Goal: Use online tool/utility: Utilize a website feature to perform a specific function

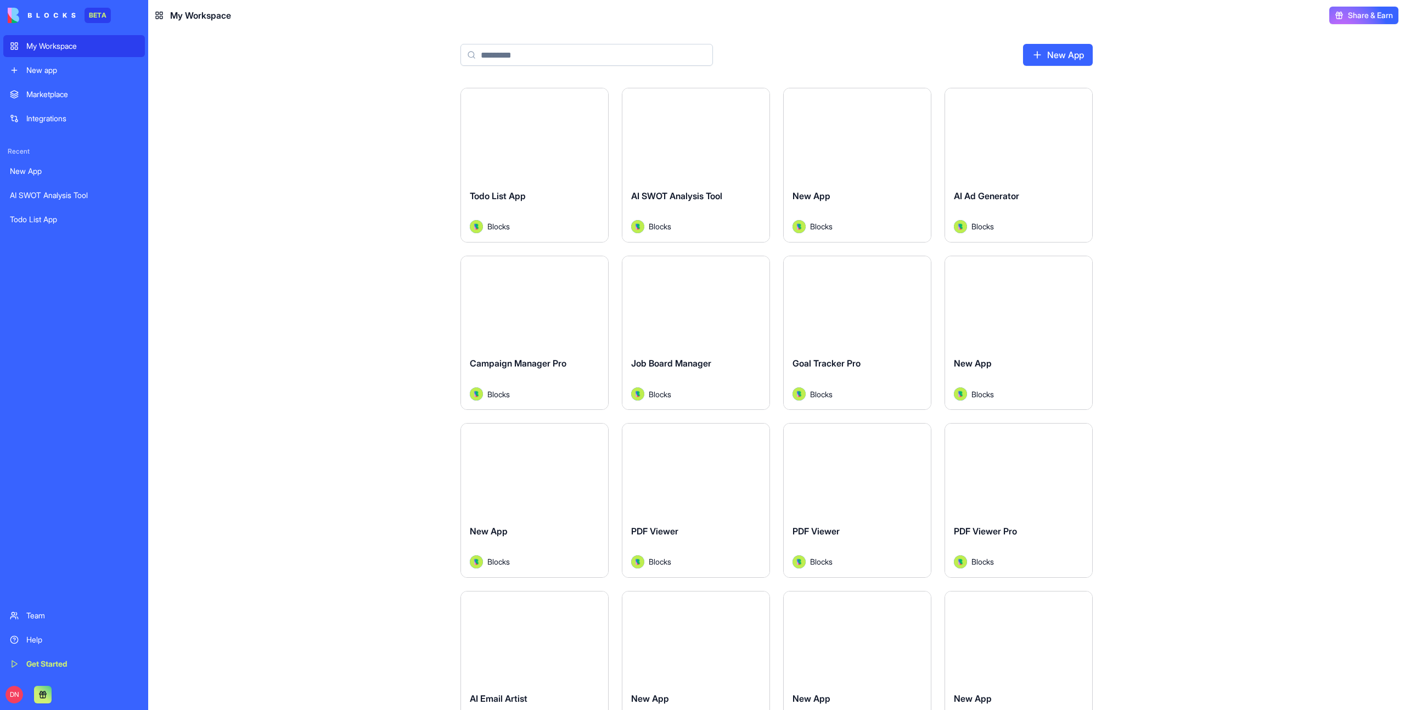
click at [544, 138] on button "Launch" at bounding box center [534, 135] width 82 height 22
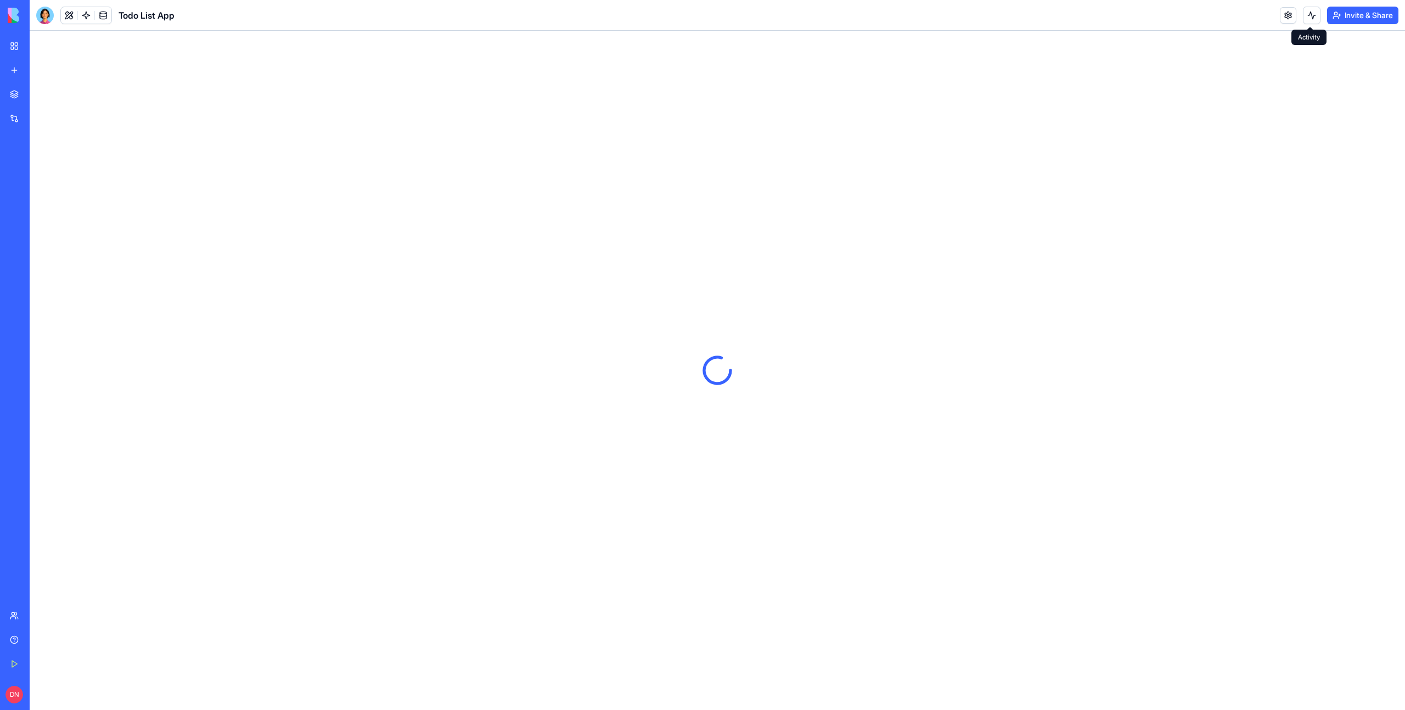
click at [1291, 22] on link at bounding box center [1288, 15] width 16 height 16
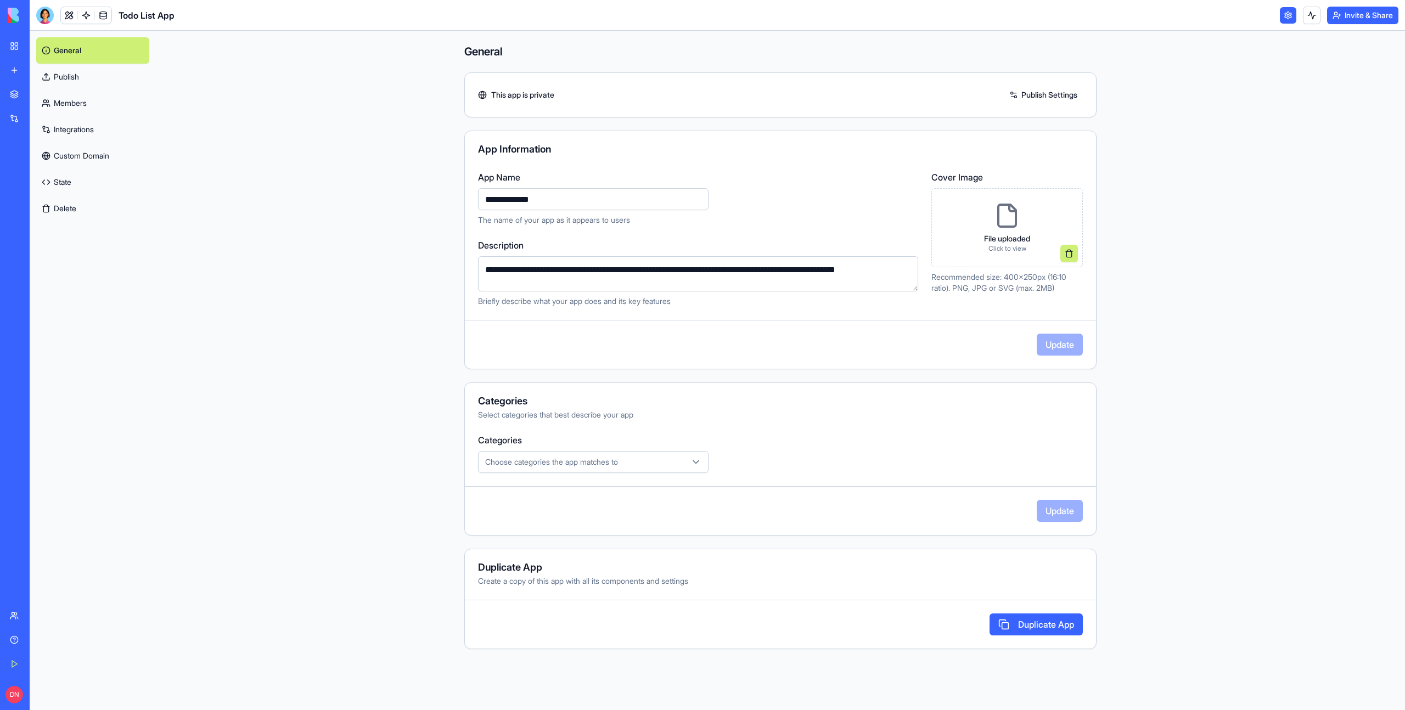
click at [77, 79] on link "Publish" at bounding box center [92, 77] width 113 height 26
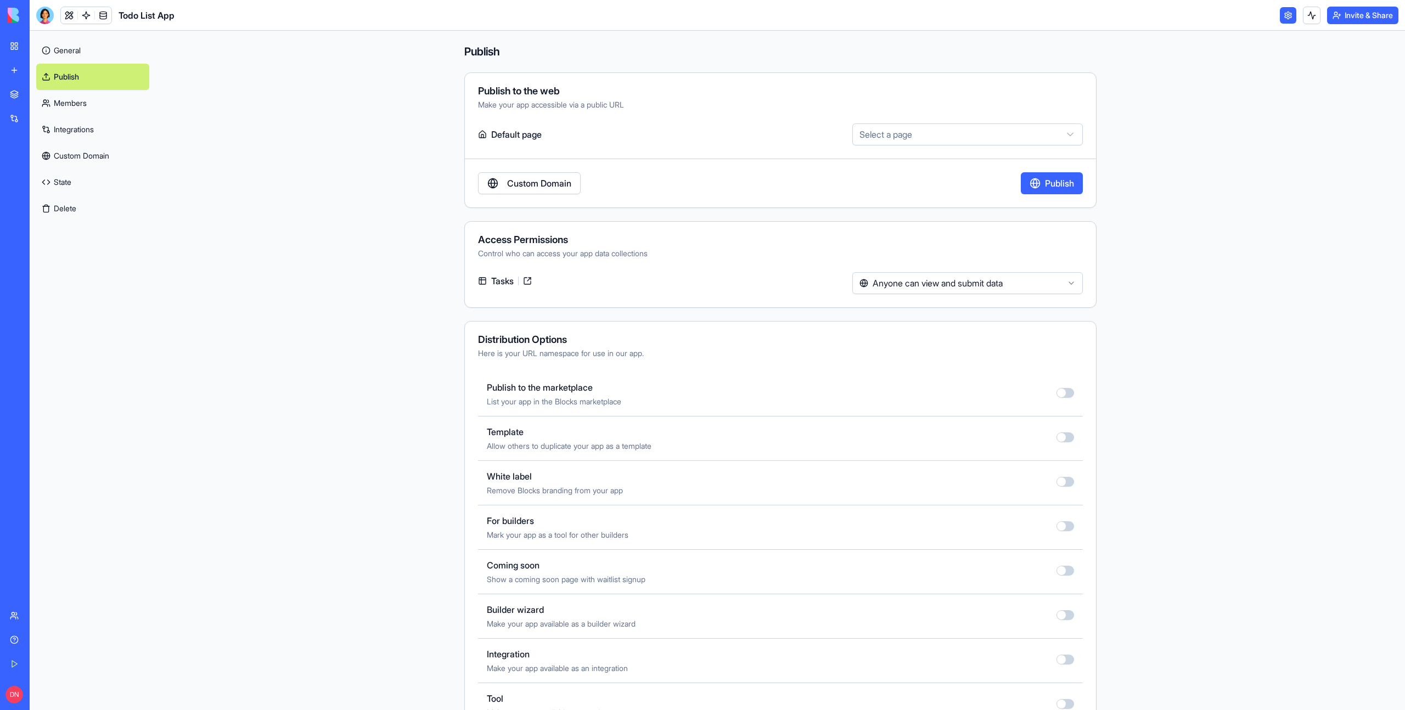
click at [92, 96] on link "Members" at bounding box center [92, 103] width 113 height 26
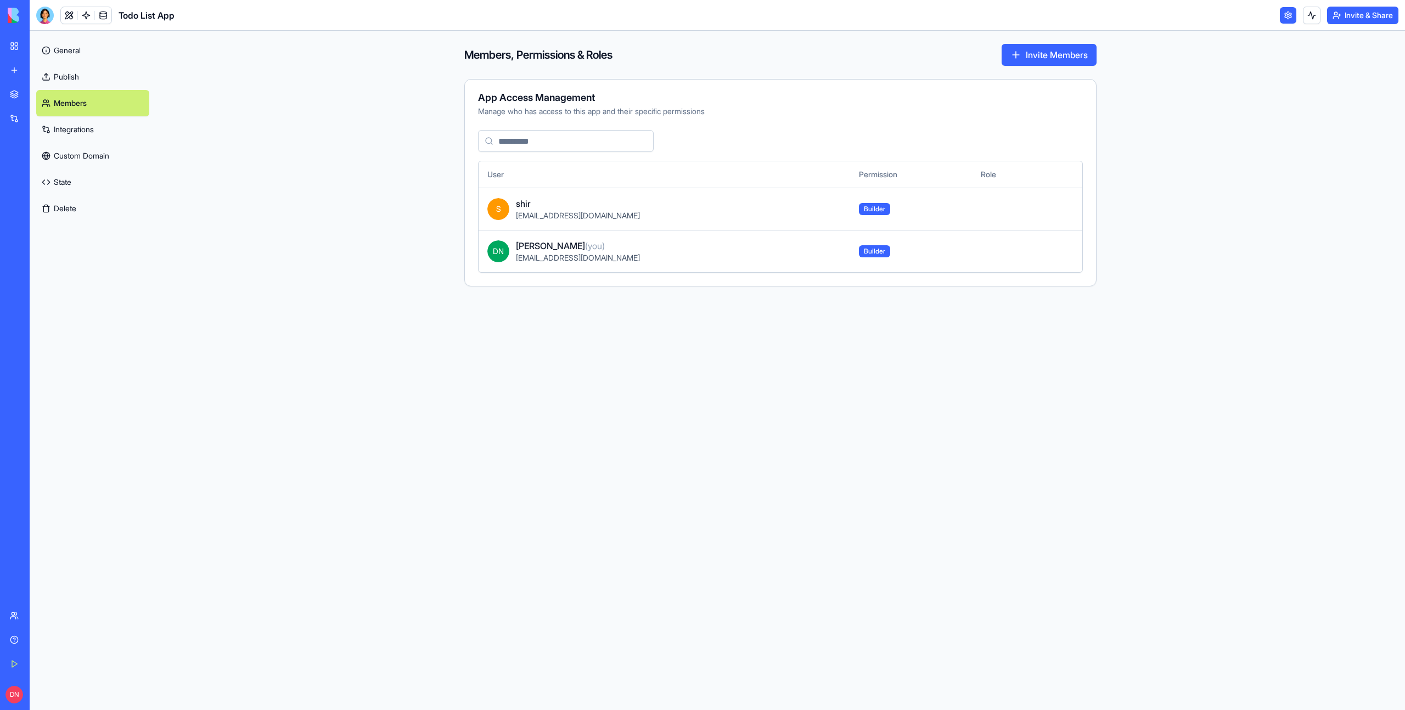
click at [92, 50] on link "General" at bounding box center [92, 50] width 113 height 26
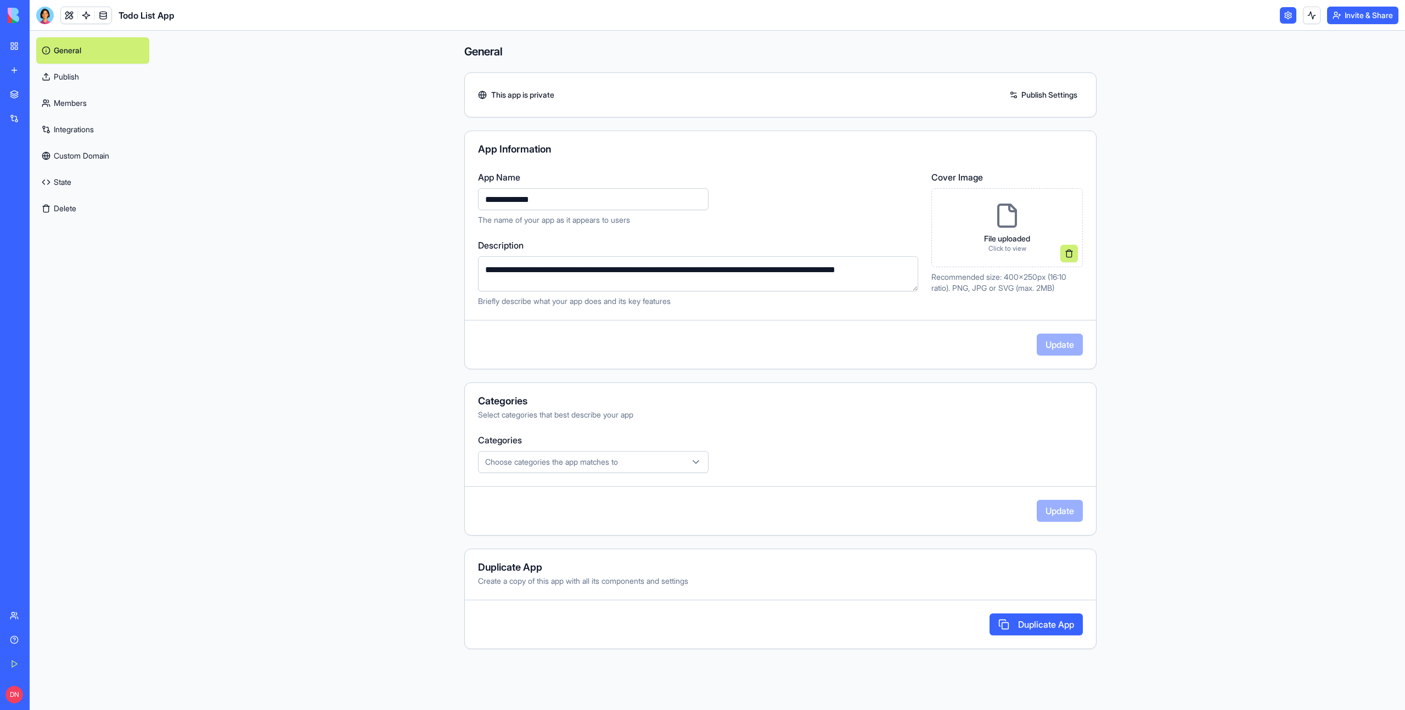
click at [96, 89] on link "Publish" at bounding box center [92, 77] width 113 height 26
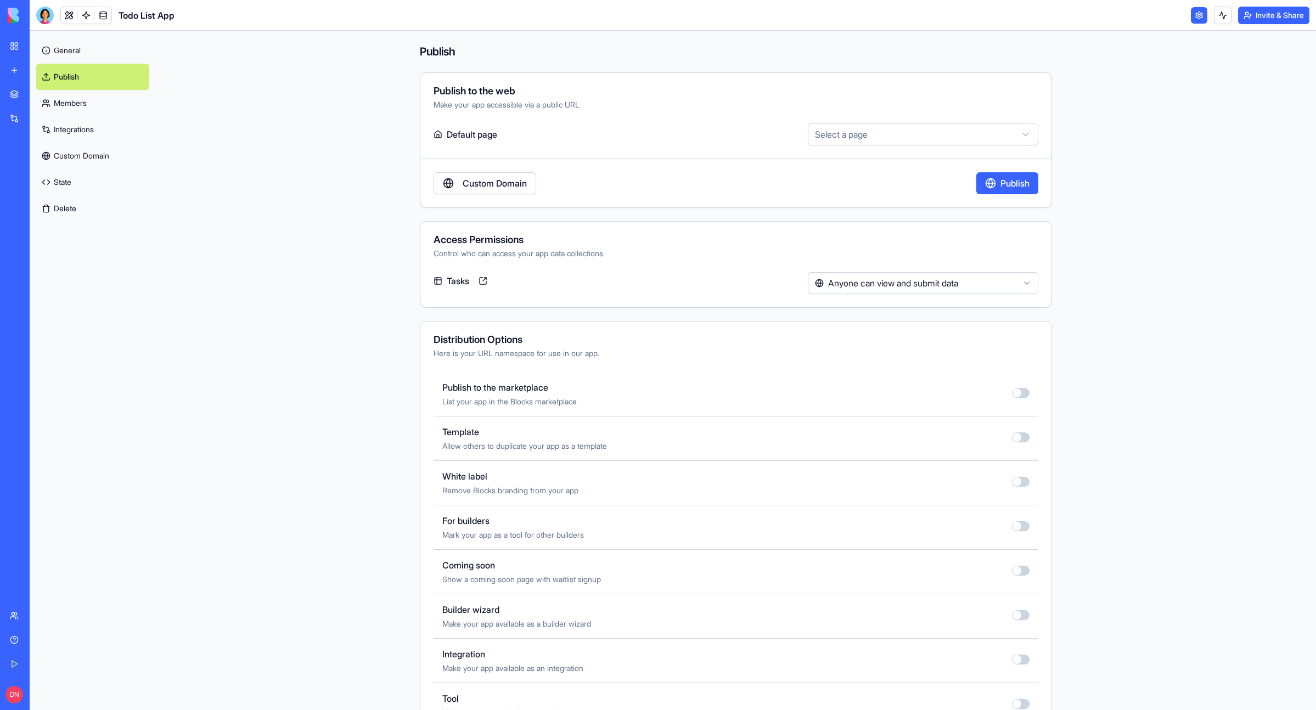
click at [110, 103] on link "Members" at bounding box center [92, 103] width 113 height 26
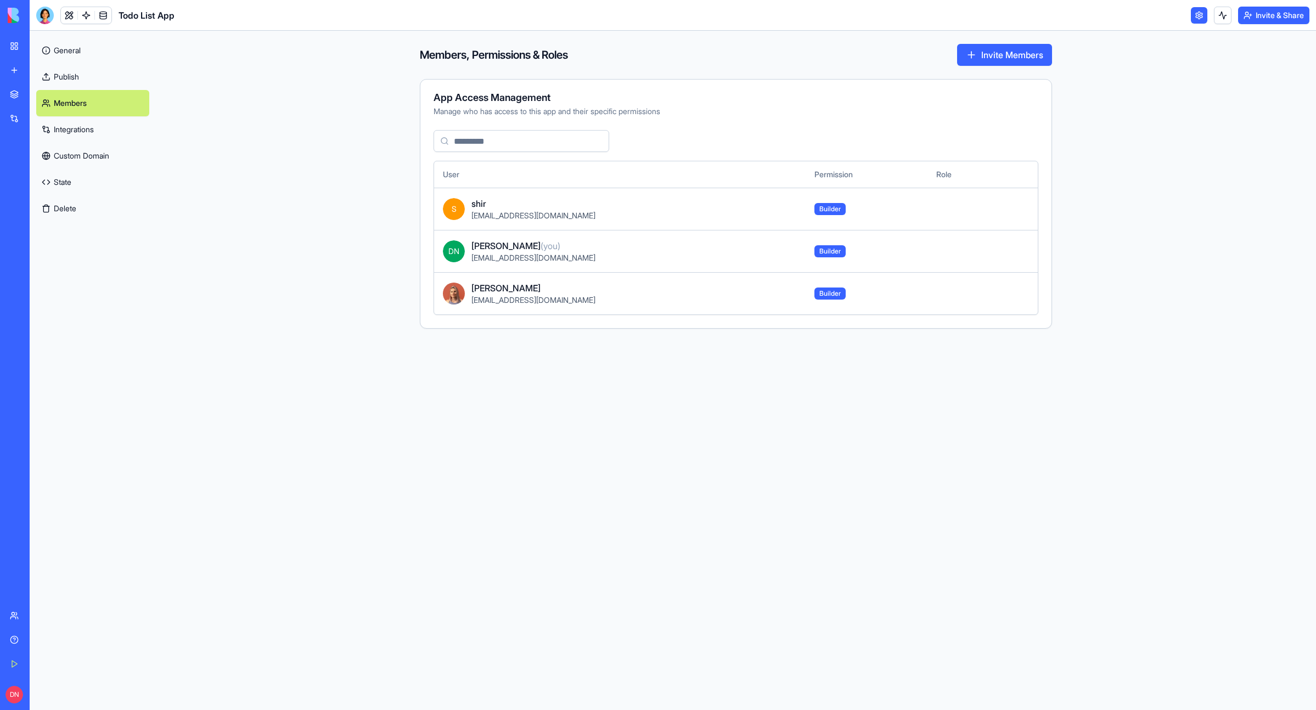
click at [83, 75] on link "Publish" at bounding box center [92, 77] width 113 height 26
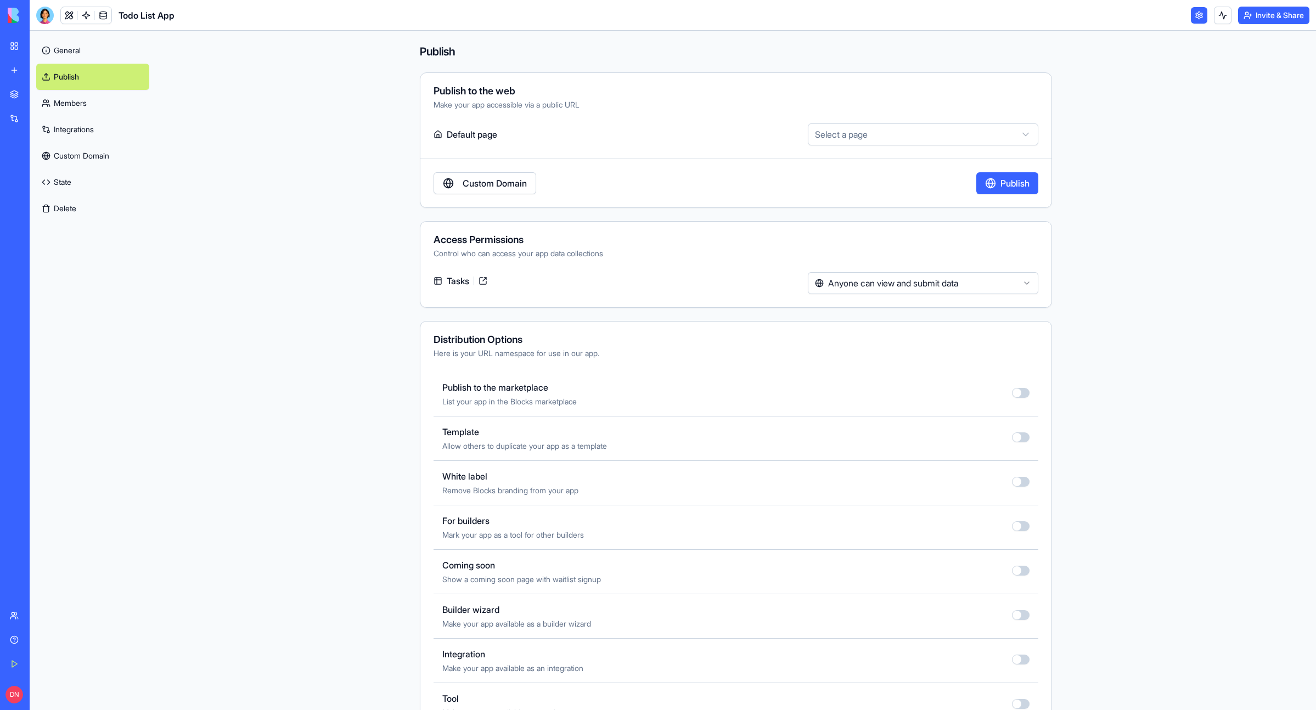
click at [90, 98] on link "Members" at bounding box center [92, 103] width 113 height 26
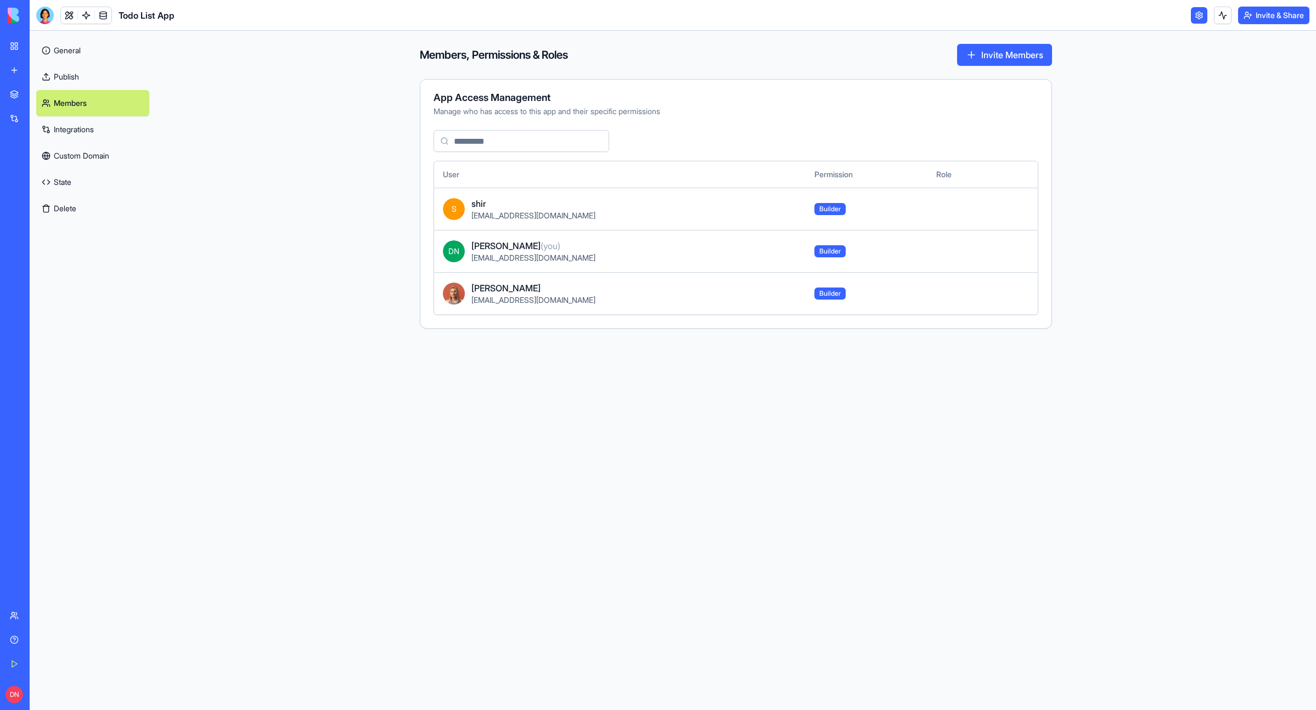
click at [91, 47] on link "General" at bounding box center [92, 50] width 113 height 26
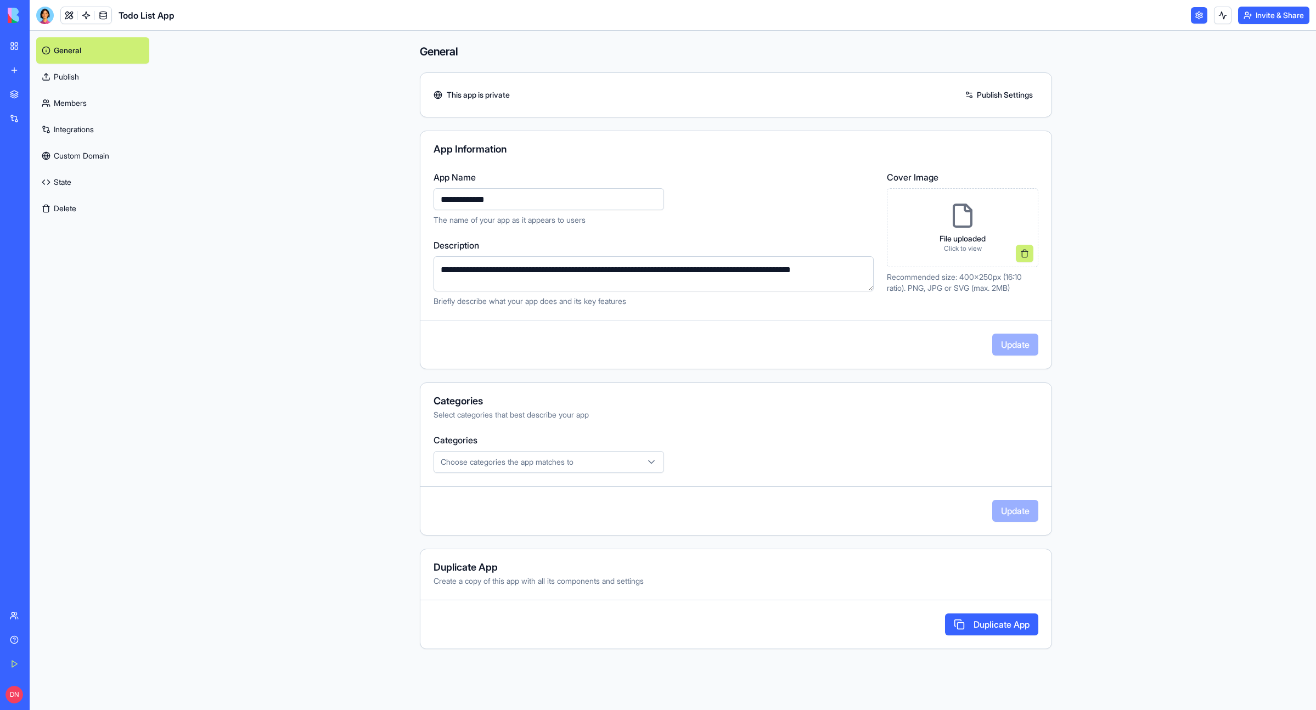
click at [95, 71] on link "Publish" at bounding box center [92, 77] width 113 height 26
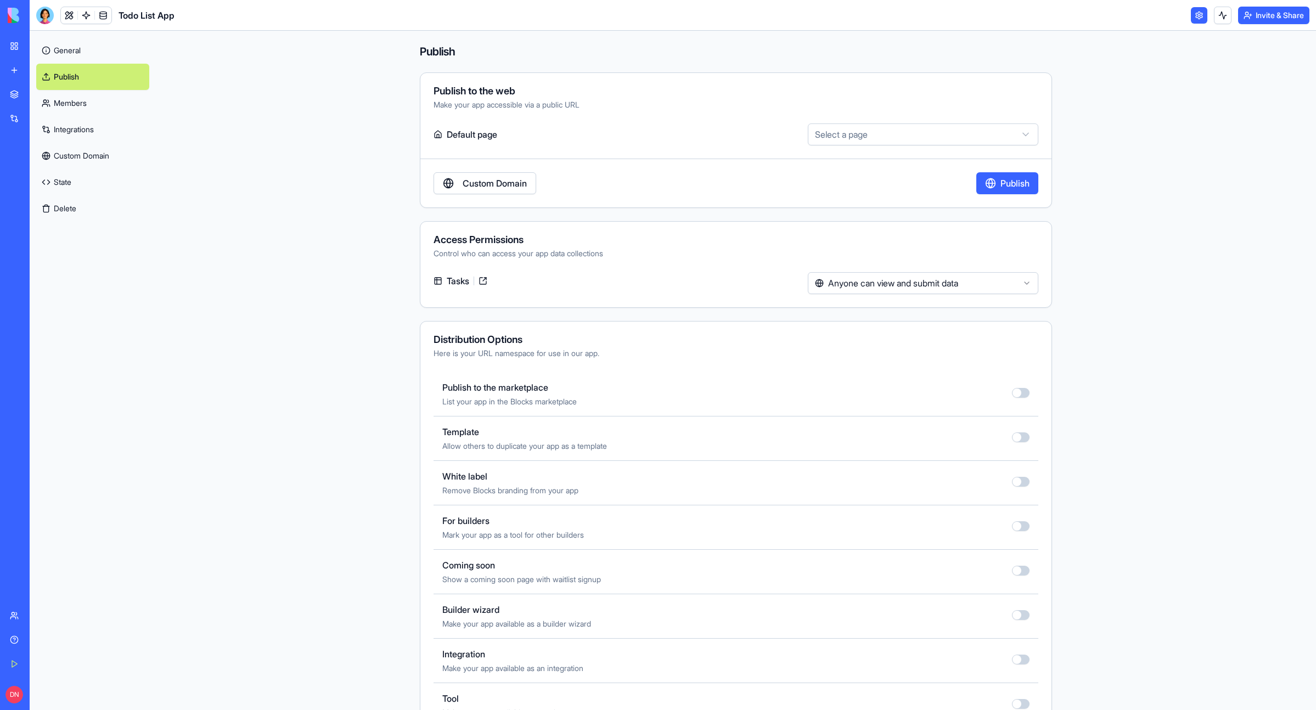
scroll to position [340, 0]
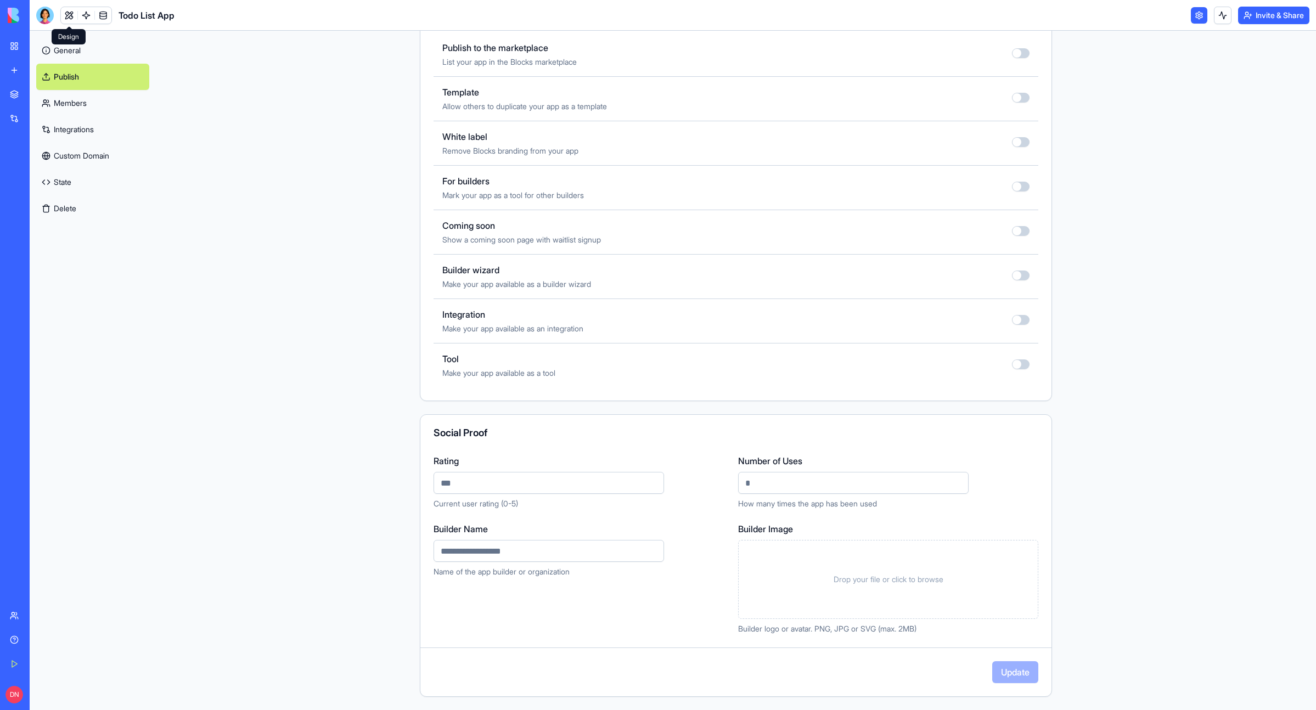
click at [63, 23] on link at bounding box center [69, 15] width 16 height 16
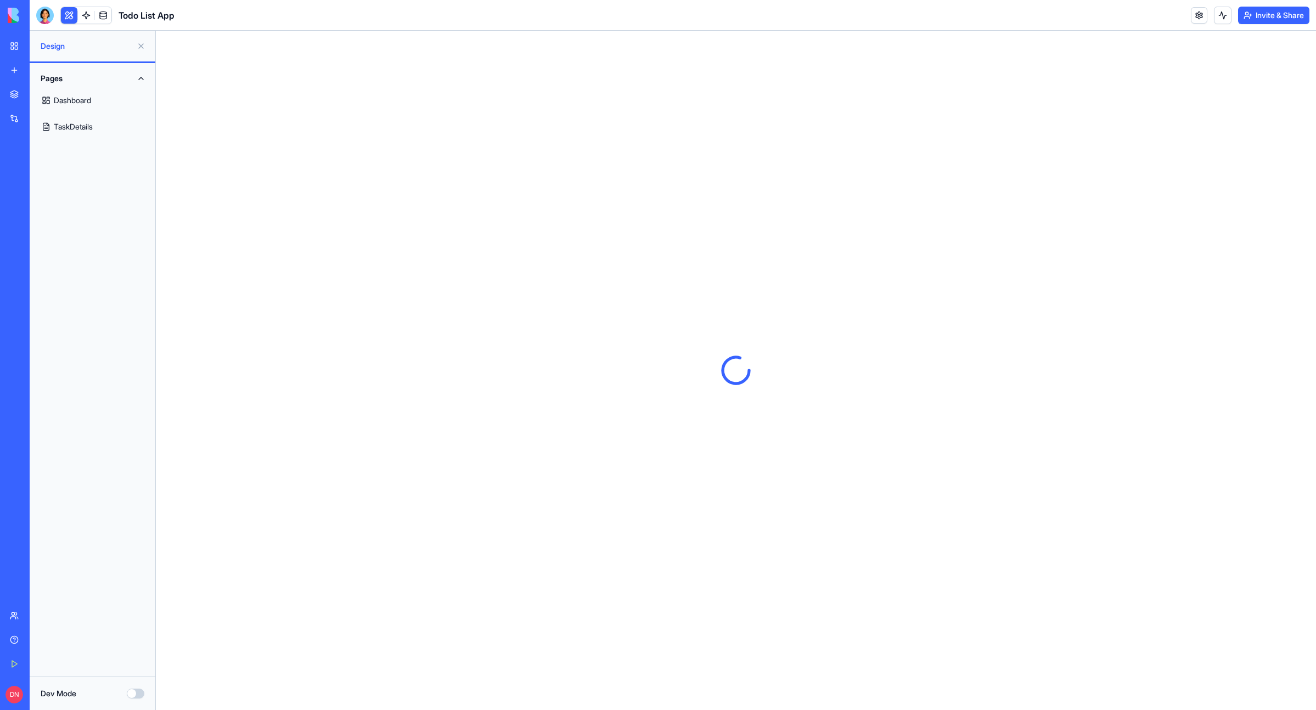
click at [101, 75] on button "Pages" at bounding box center [92, 79] width 113 height 18
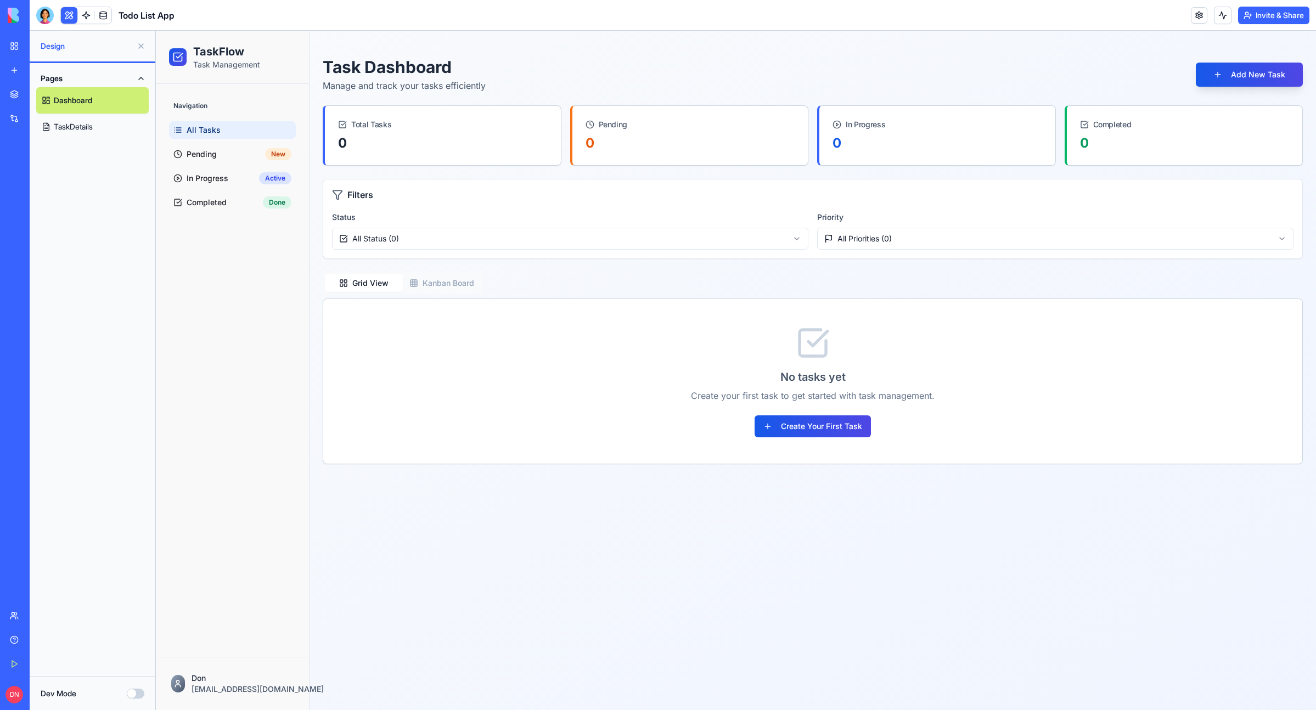
click at [109, 126] on link "TaskDetails" at bounding box center [92, 127] width 113 height 26
click at [78, 130] on link "TaskDetails" at bounding box center [92, 127] width 113 height 26
click at [195, 153] on span "Pending" at bounding box center [202, 154] width 30 height 11
click at [212, 182] on span "In Progress" at bounding box center [208, 178] width 42 height 11
click at [215, 206] on span "Completed" at bounding box center [207, 202] width 40 height 11
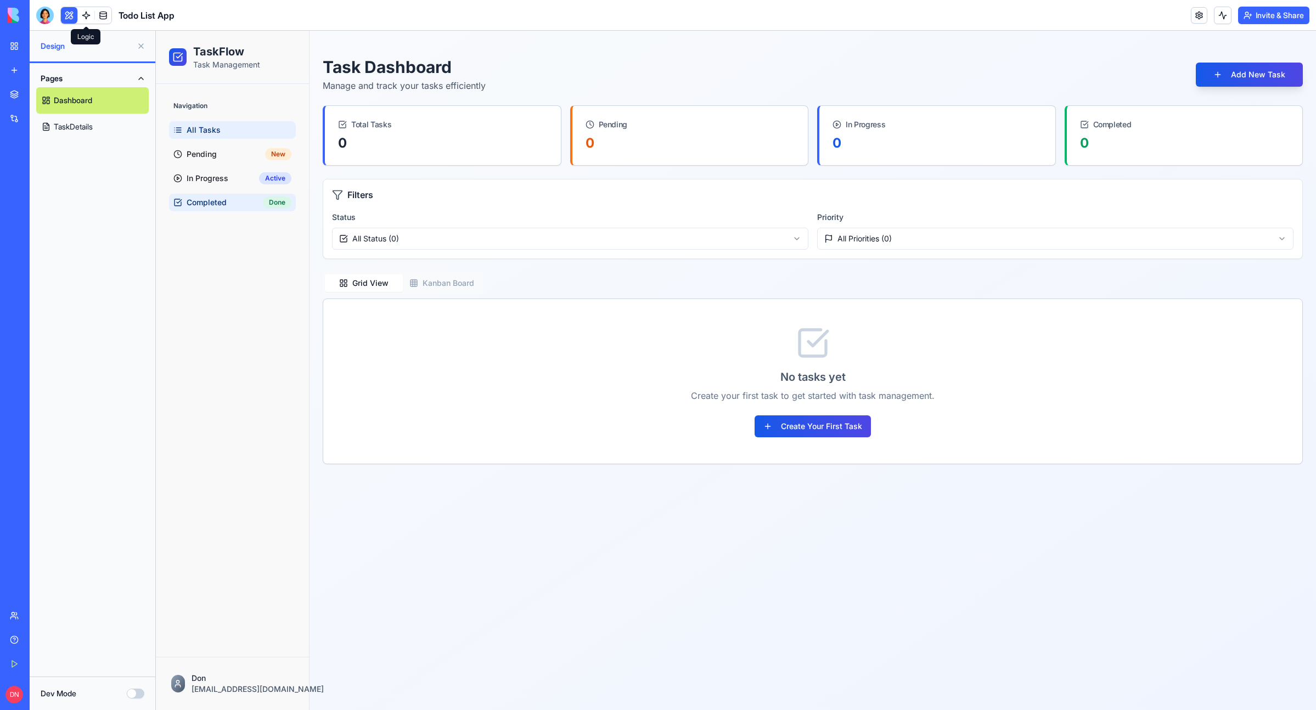
click at [88, 18] on link at bounding box center [86, 15] width 16 height 16
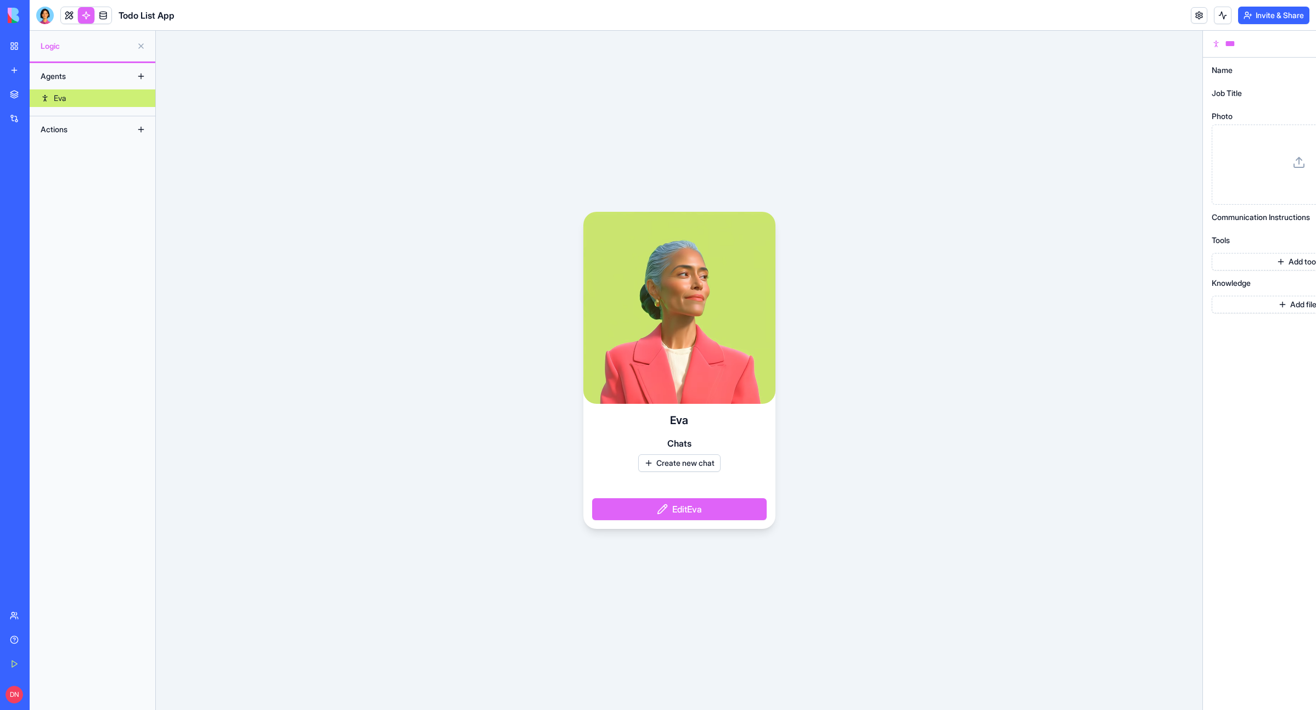
click at [105, 19] on link at bounding box center [103, 15] width 16 height 16
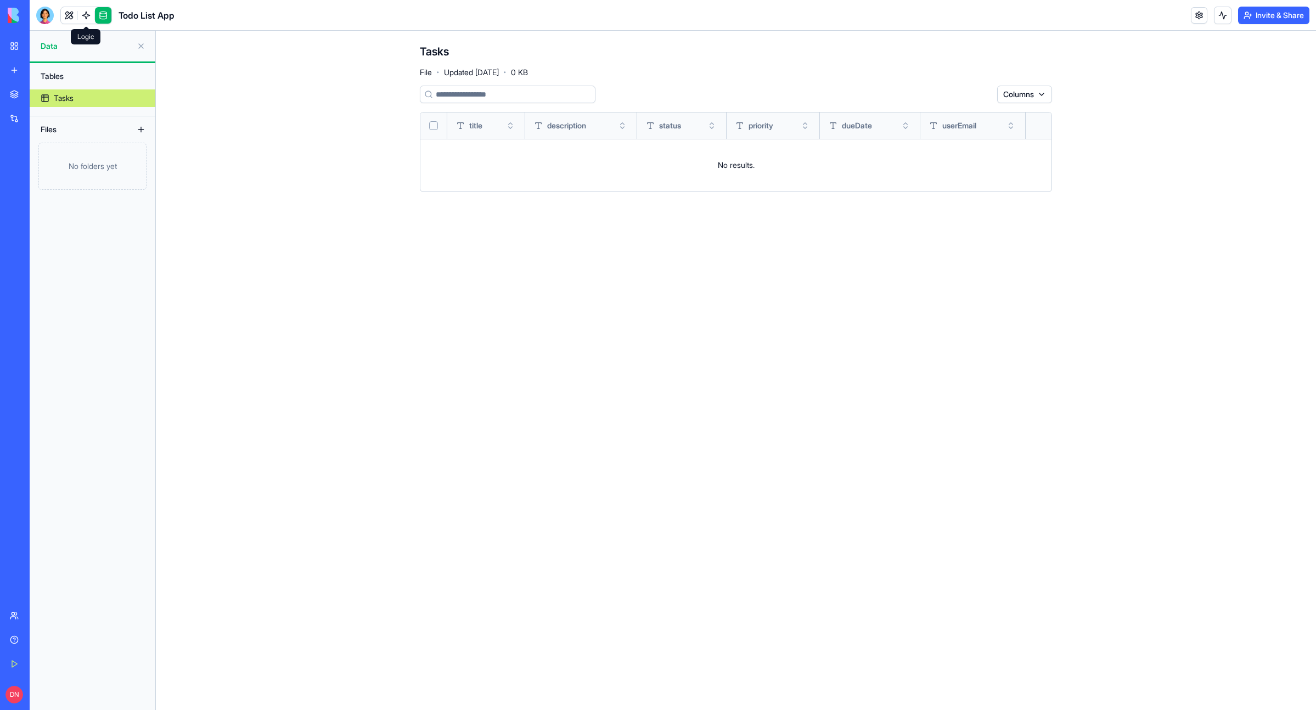
click at [82, 15] on link at bounding box center [86, 15] width 16 height 16
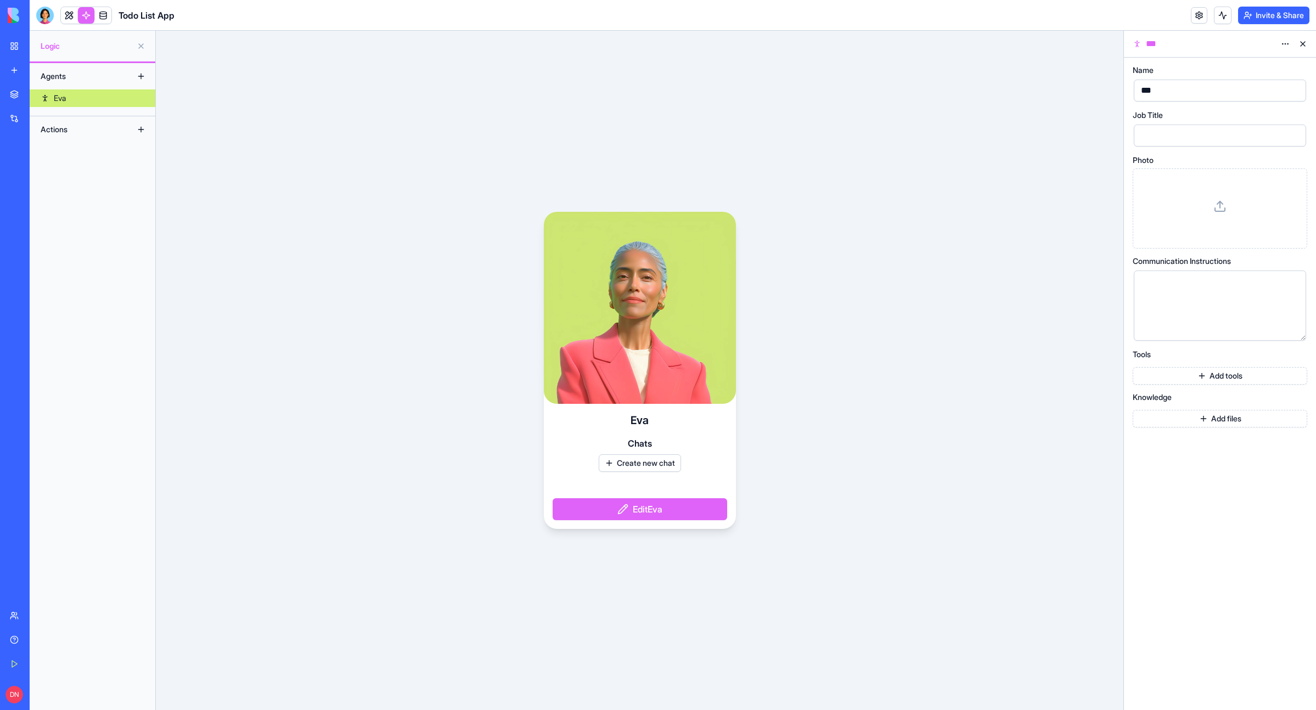
click at [162, 170] on div "Eva Chats Create new chat Edit Eva" at bounding box center [640, 371] width 968 height 680
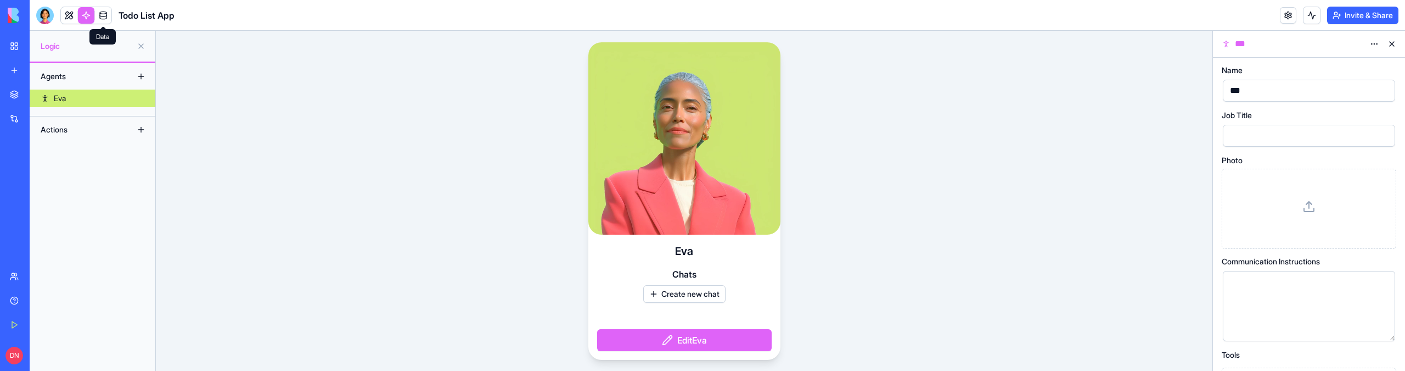
click at [99, 26] on header "Todo List App Invite & Share" at bounding box center [718, 15] width 1376 height 31
click at [43, 20] on div at bounding box center [45, 16] width 18 height 18
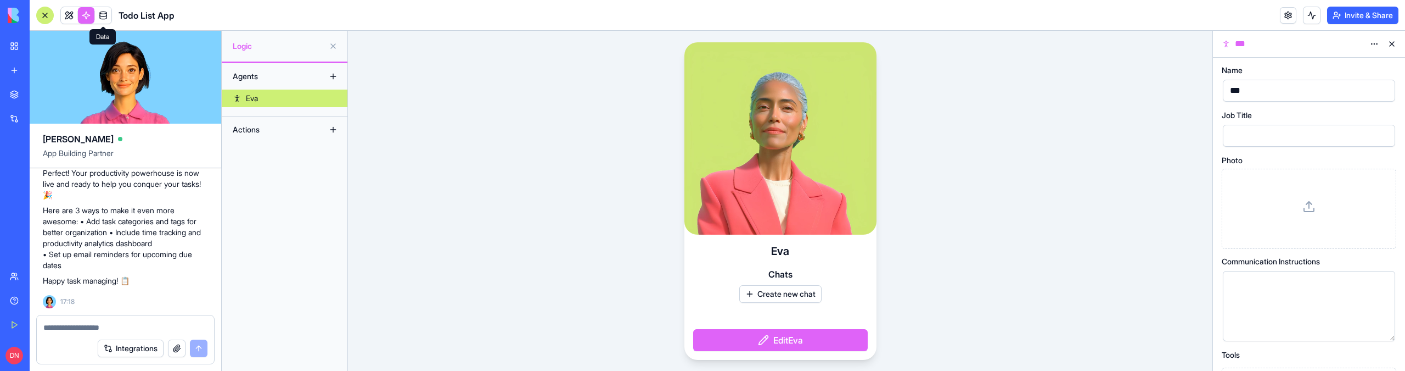
click at [98, 16] on link at bounding box center [103, 15] width 16 height 16
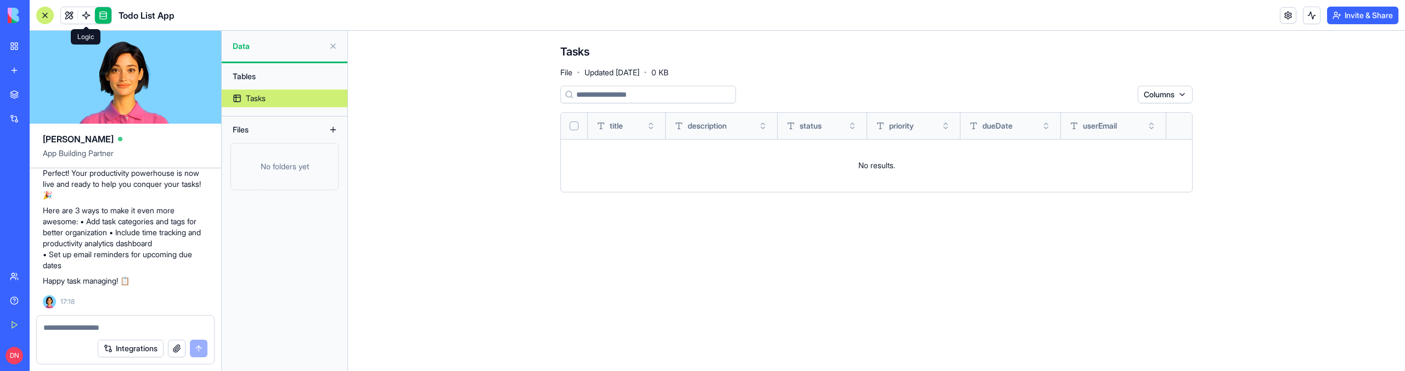
click at [84, 16] on link at bounding box center [86, 15] width 16 height 16
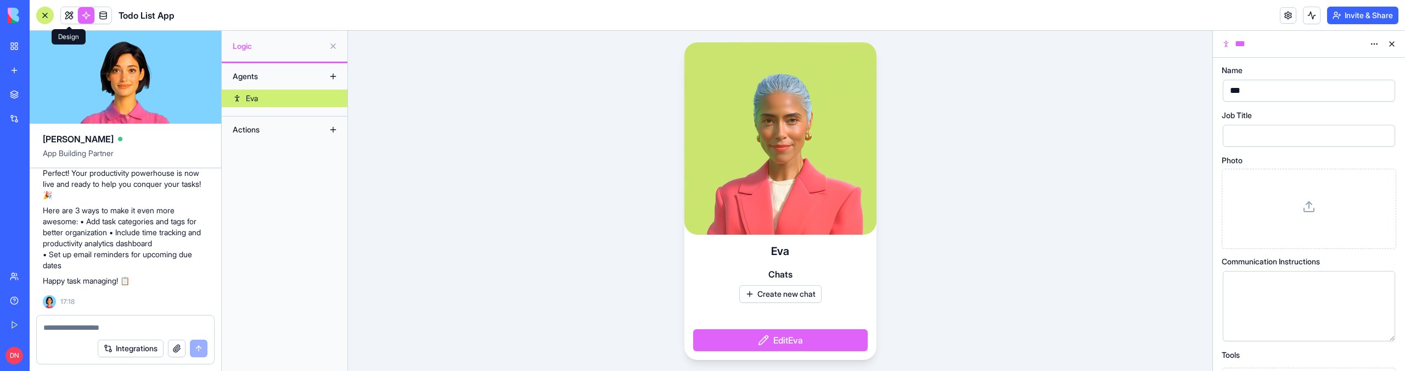
click at [74, 15] on link at bounding box center [69, 15] width 16 height 16
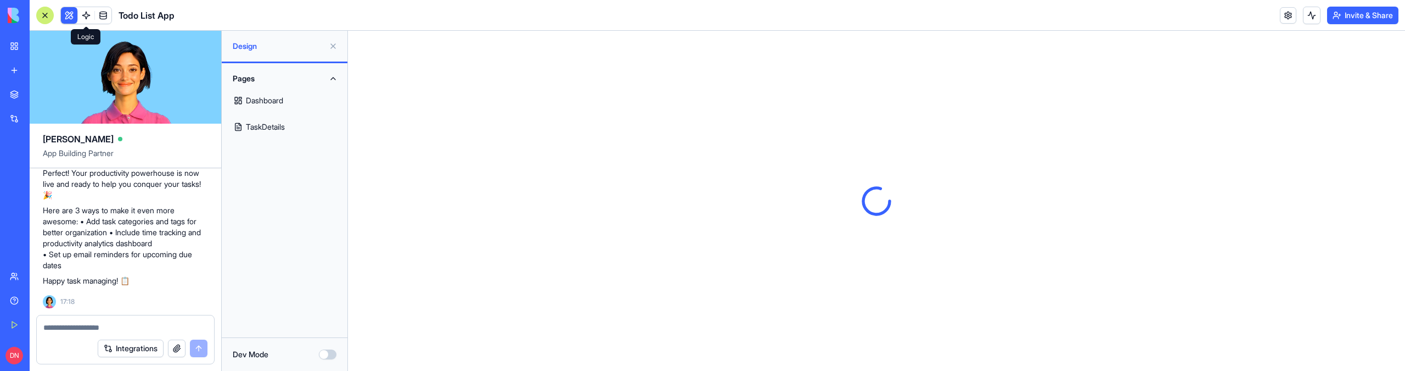
click at [84, 16] on link at bounding box center [86, 15] width 16 height 16
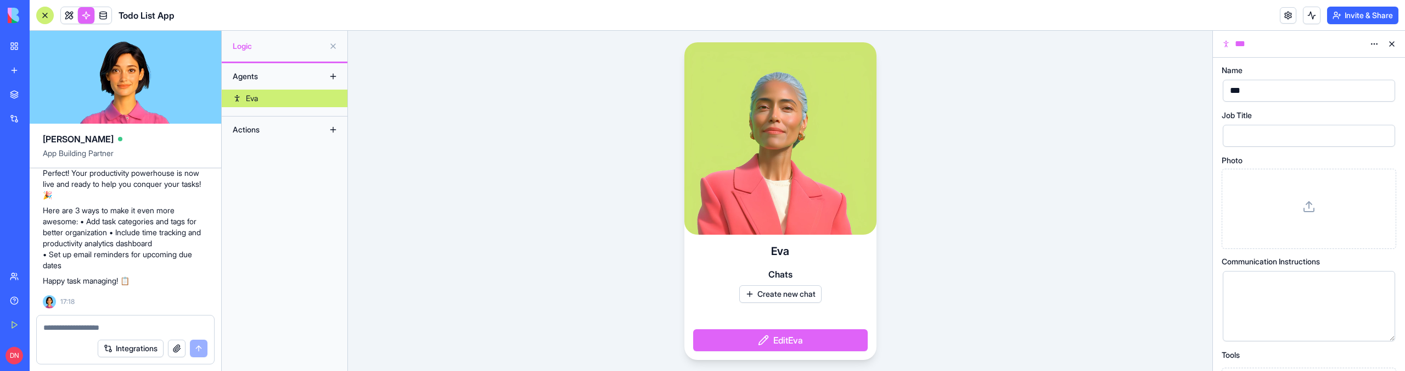
click at [102, 19] on link at bounding box center [103, 15] width 16 height 16
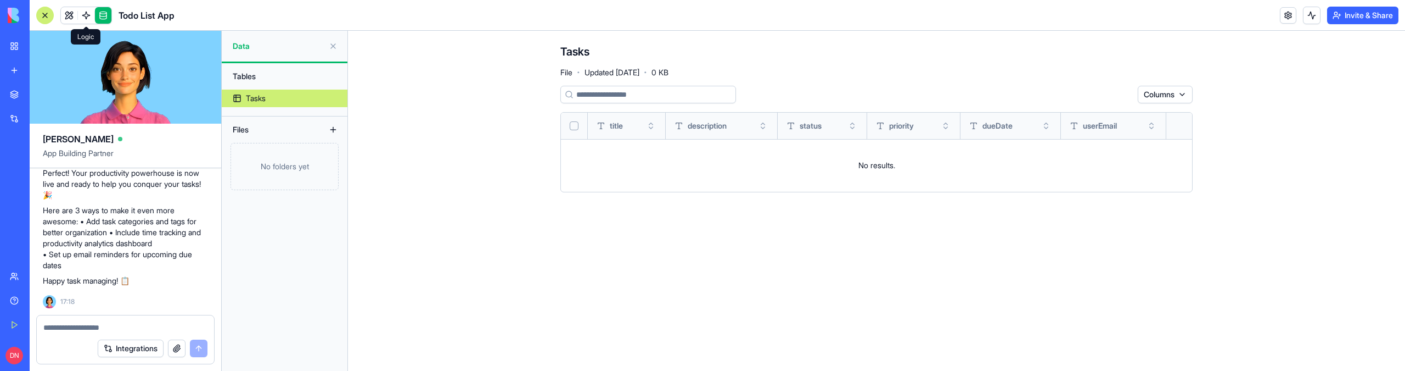
click at [86, 16] on link at bounding box center [86, 15] width 16 height 16
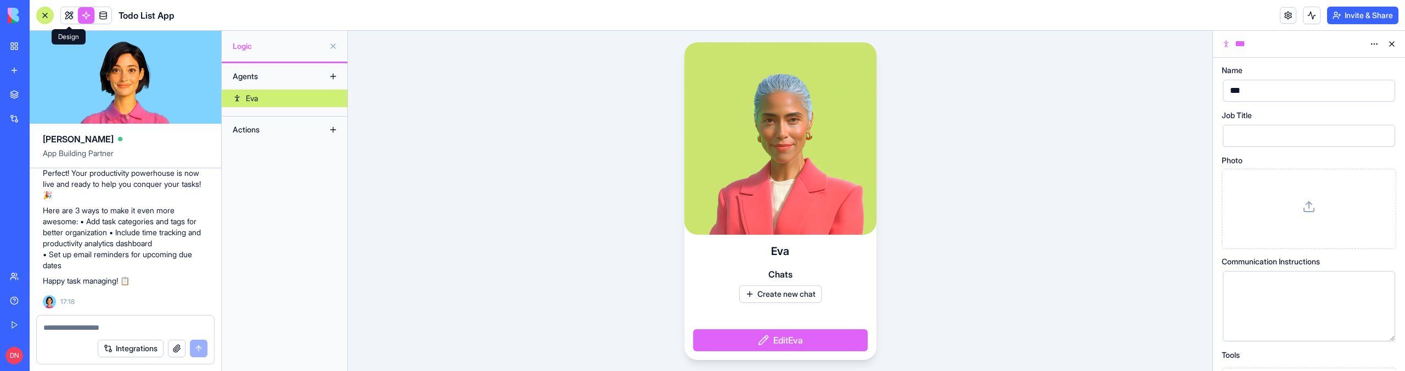
click at [70, 16] on link at bounding box center [69, 15] width 16 height 16
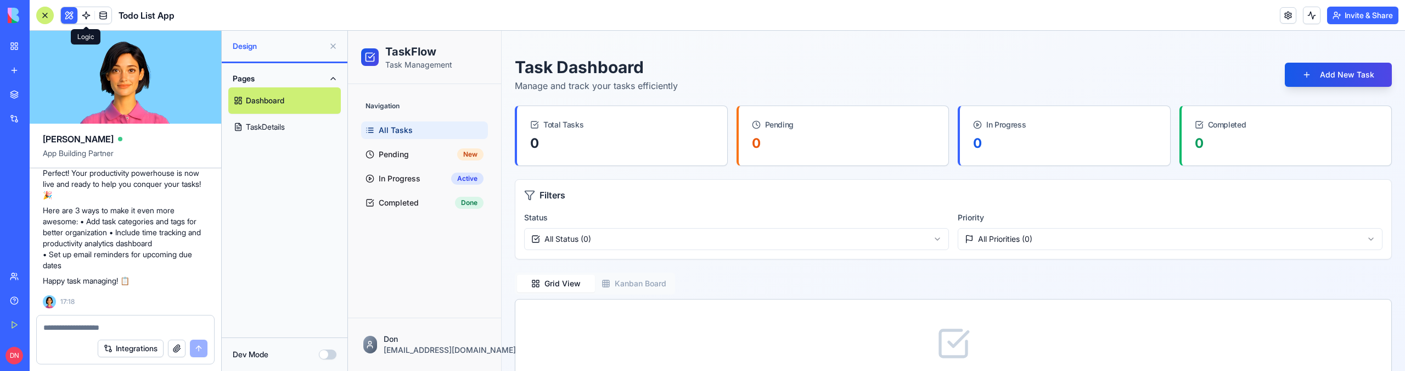
click at [82, 18] on link at bounding box center [86, 15] width 16 height 16
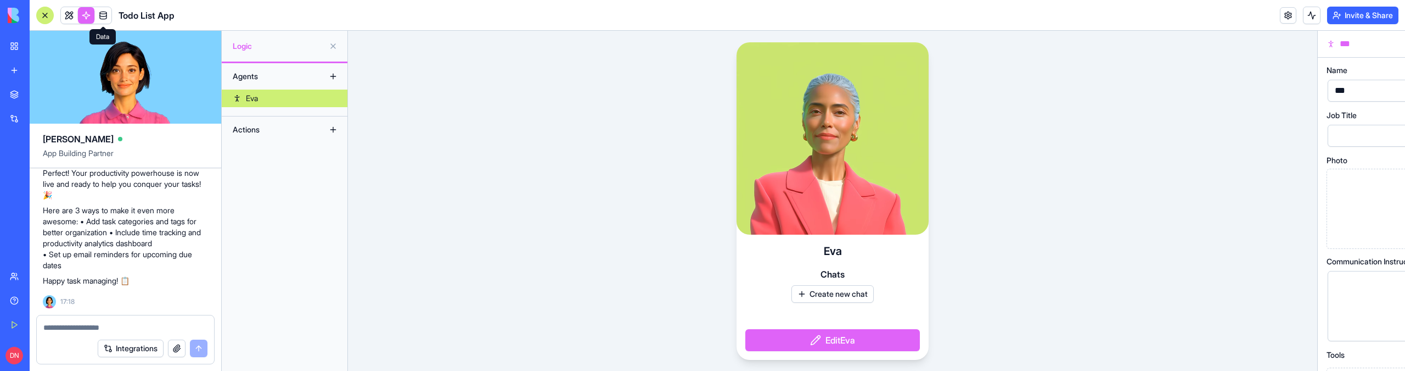
click at [104, 16] on link at bounding box center [103, 15] width 16 height 16
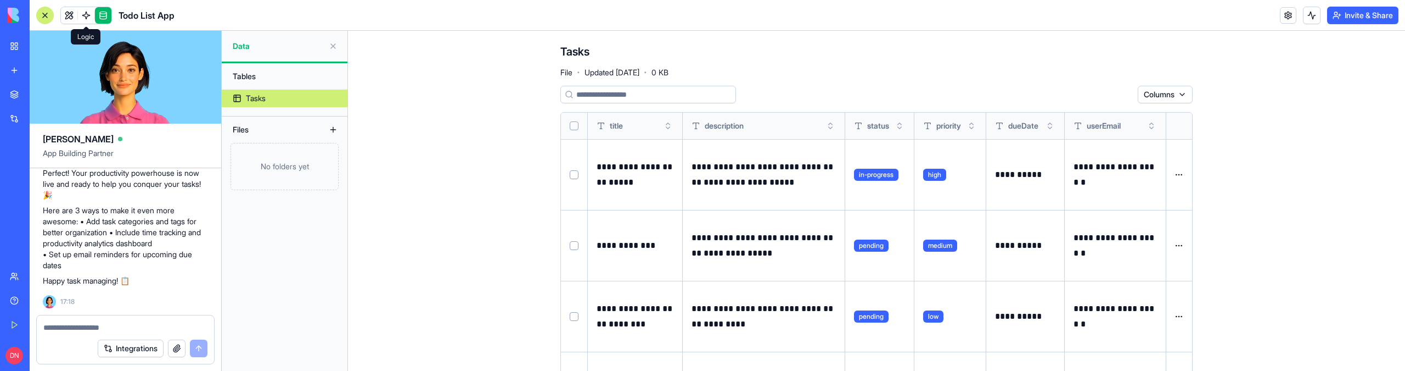
click at [91, 18] on link at bounding box center [86, 15] width 16 height 16
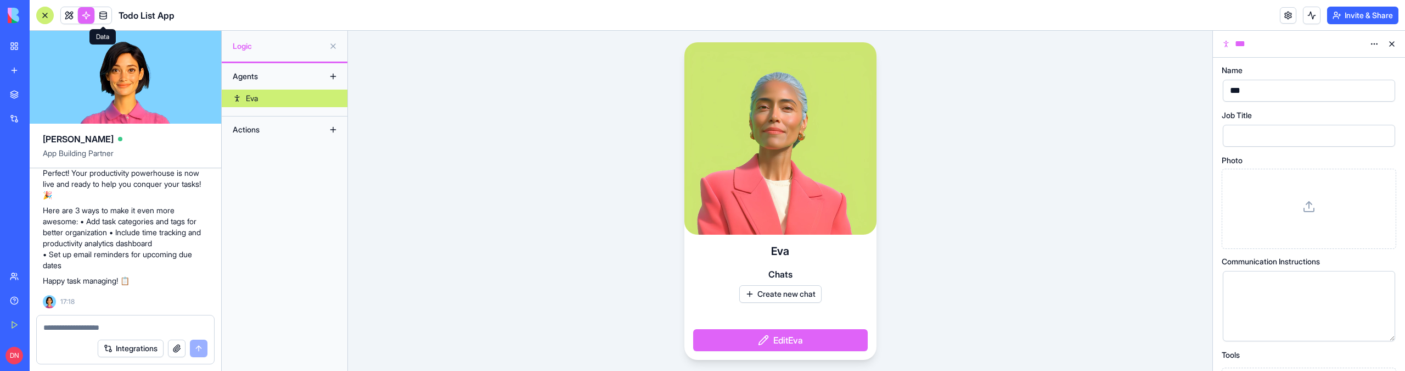
click at [106, 18] on link at bounding box center [103, 15] width 16 height 16
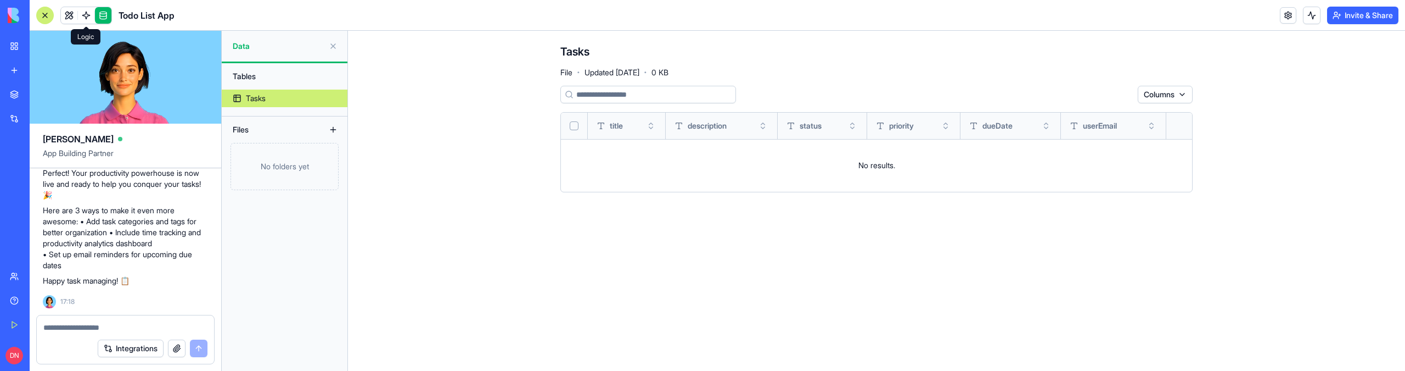
click at [89, 19] on link at bounding box center [86, 15] width 16 height 16
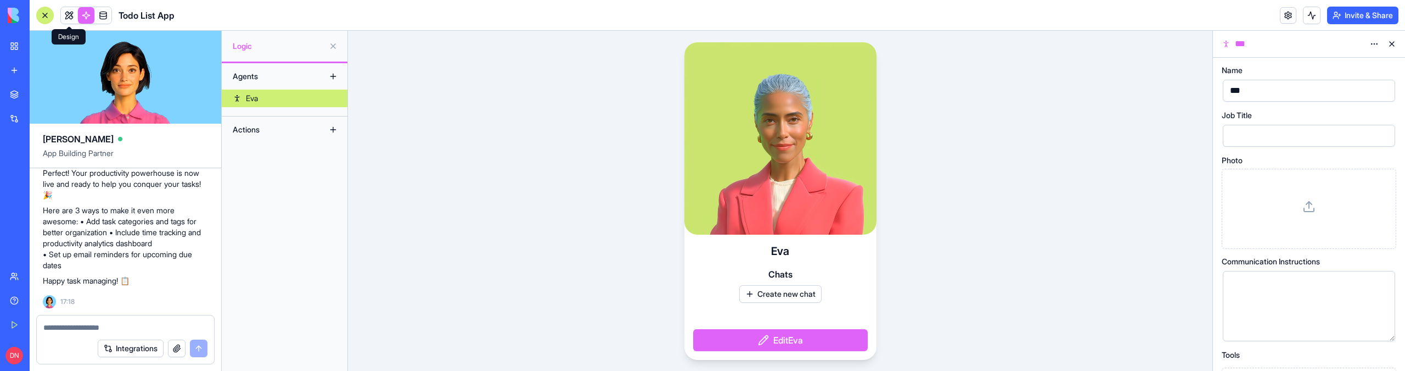
click at [72, 17] on link at bounding box center [69, 15] width 16 height 16
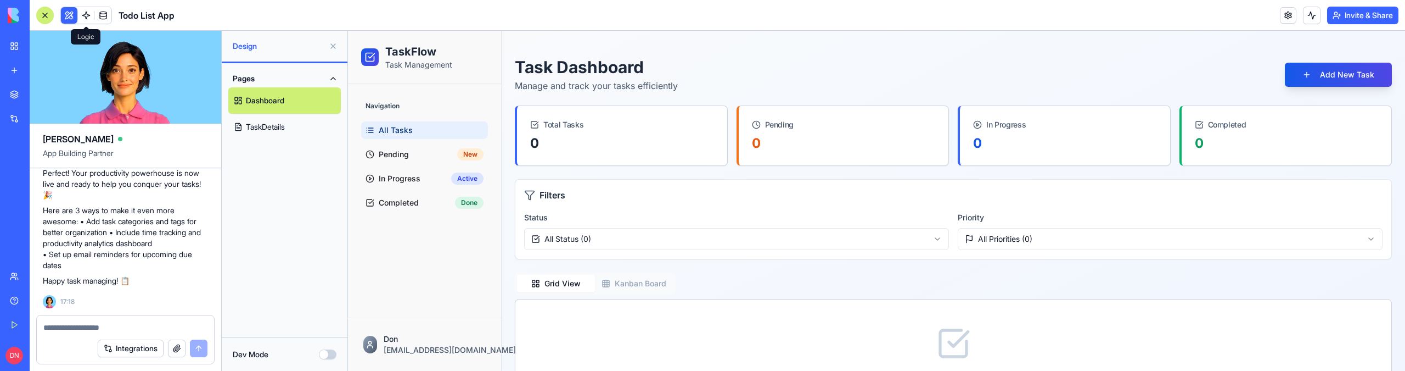
click at [89, 16] on link at bounding box center [86, 15] width 16 height 16
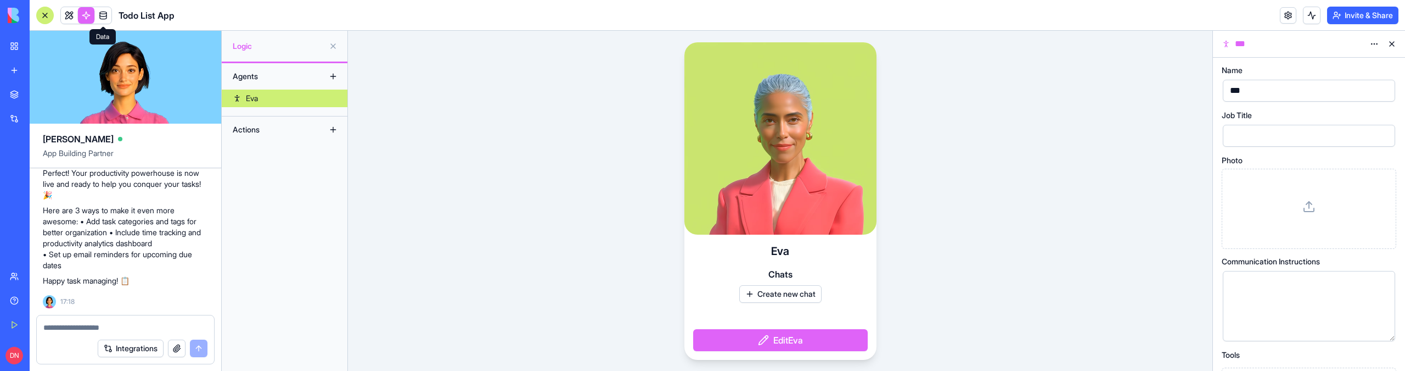
click at [108, 15] on link at bounding box center [103, 15] width 16 height 16
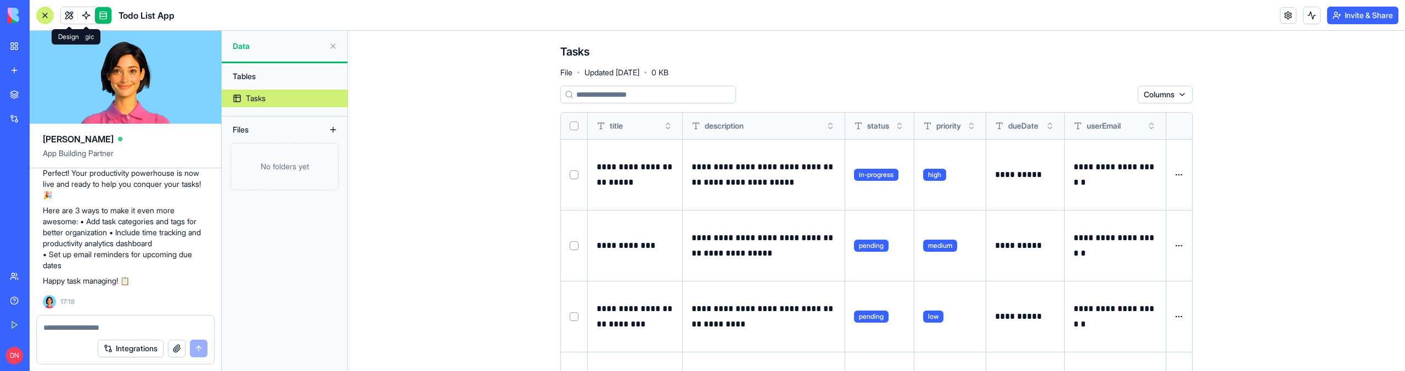
click at [73, 16] on link at bounding box center [69, 15] width 16 height 16
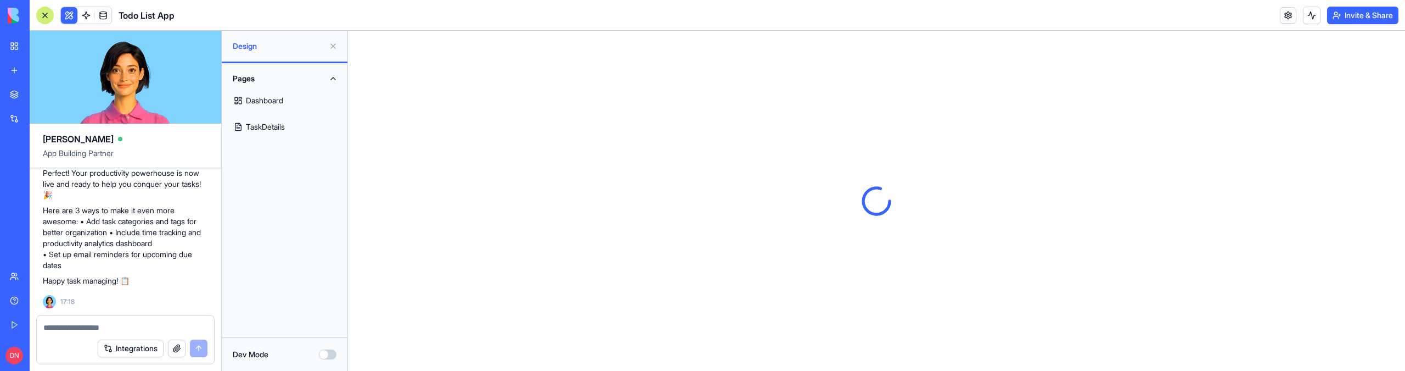
click at [304, 80] on button "Pages" at bounding box center [284, 79] width 113 height 18
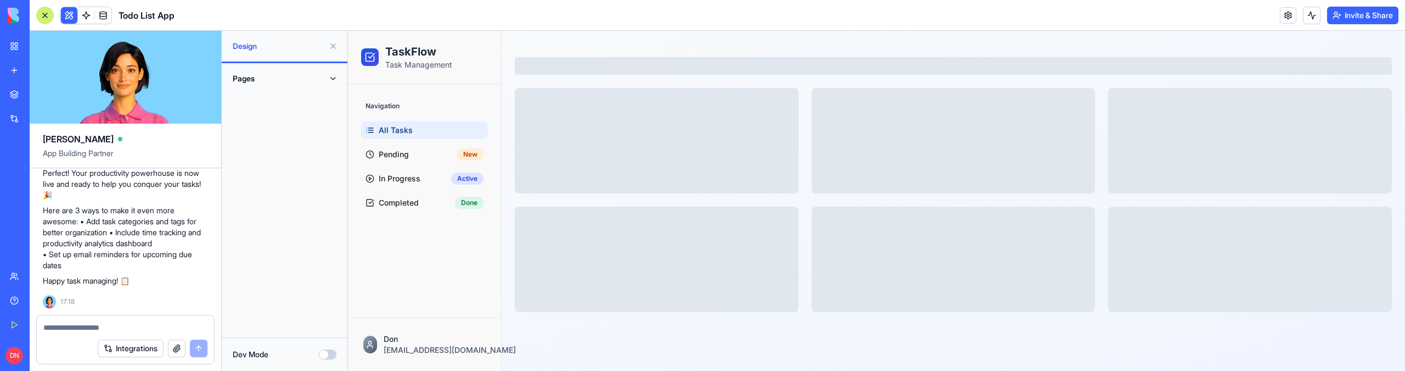
click at [325, 356] on button "Dev Mode" at bounding box center [328, 354] width 18 height 10
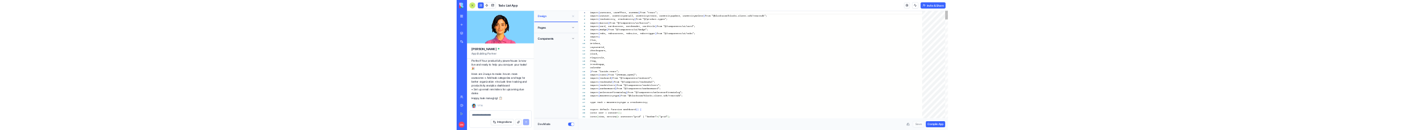
scroll to position [59, 0]
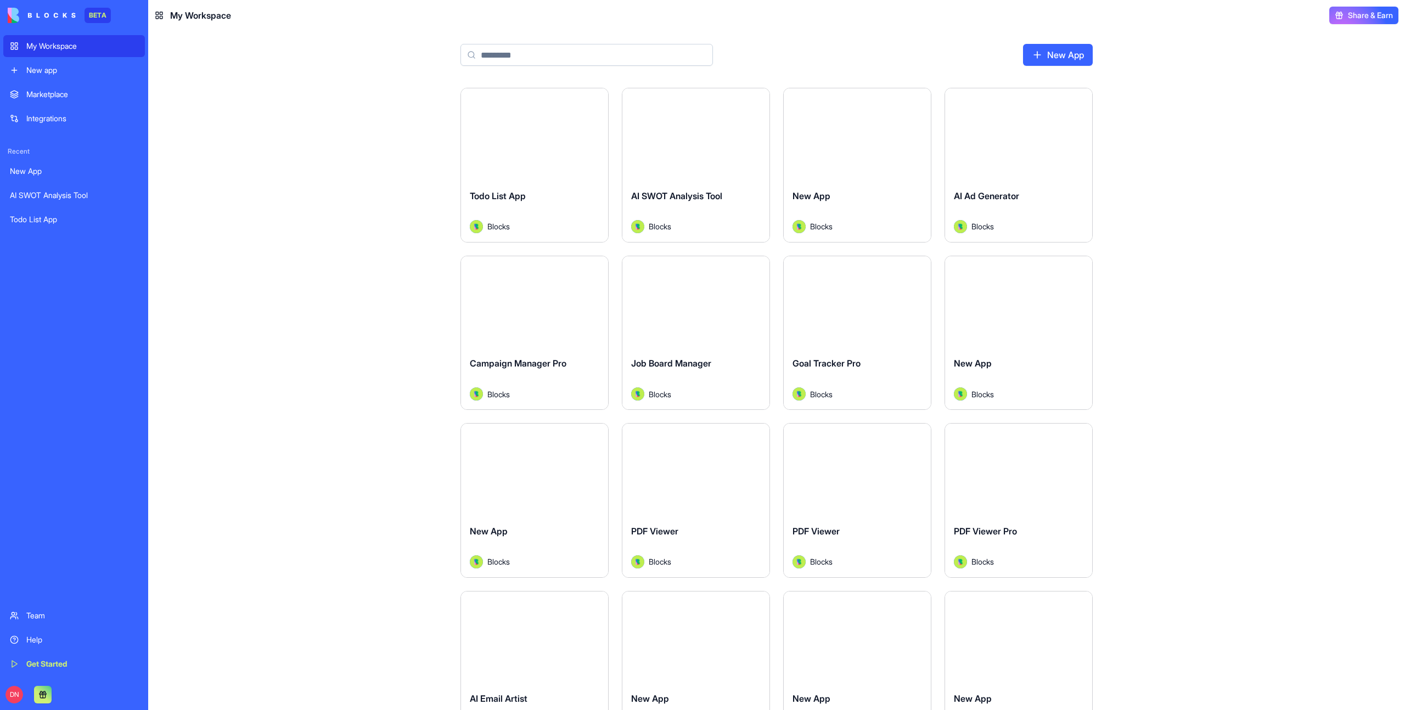
click at [1058, 61] on link "New App" at bounding box center [1058, 55] width 70 height 22
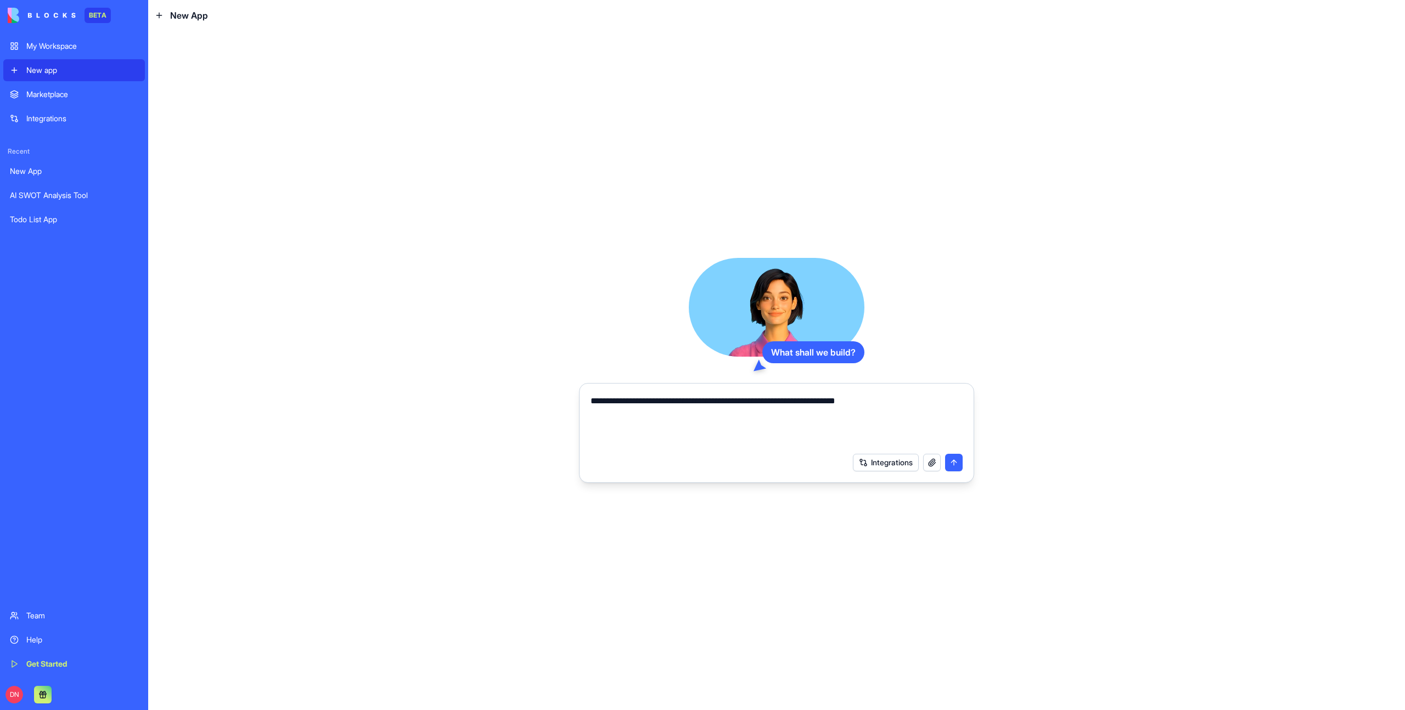
type textarea "**********"
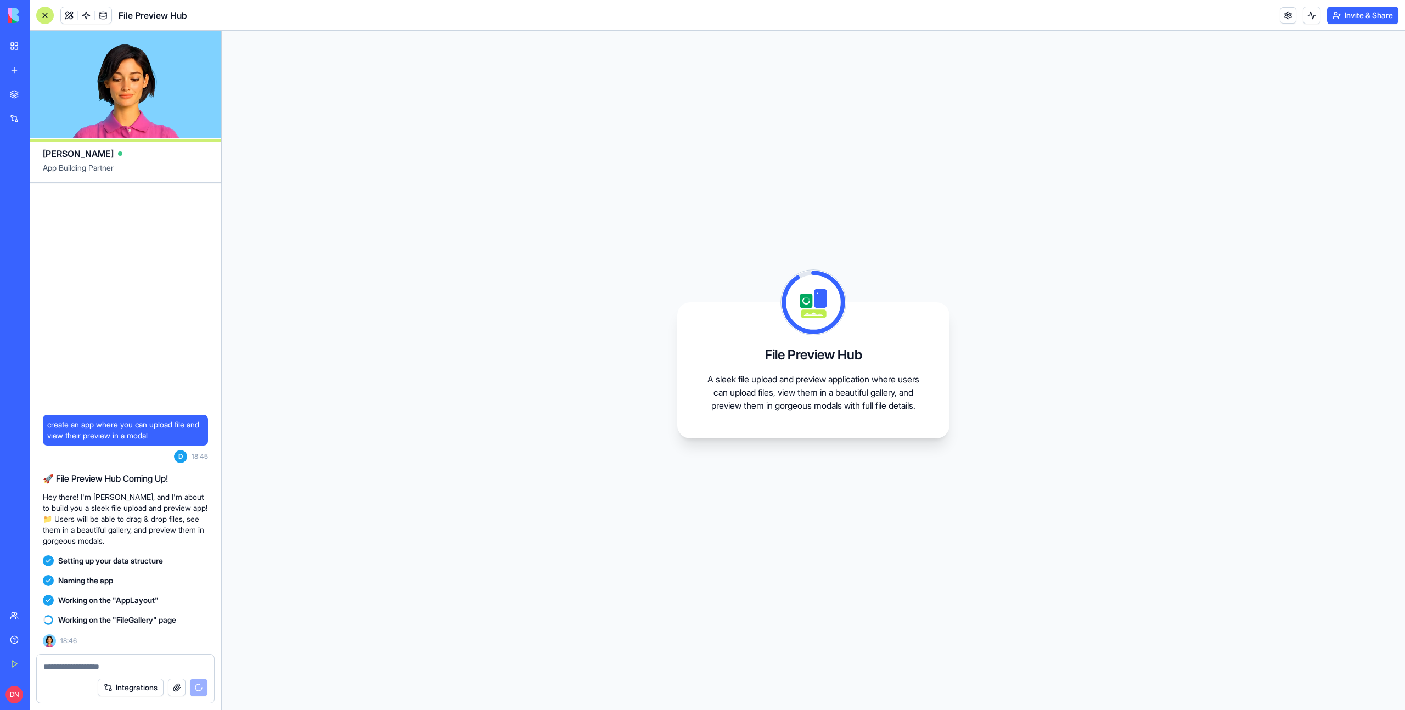
click at [432, 265] on div "File Preview Hub A sleek file upload and preview application where users can up…" at bounding box center [813, 371] width 1183 height 680
click at [451, 307] on div "File Preview Hub A sleek file upload and preview application where users can up…" at bounding box center [813, 371] width 1183 height 680
click at [440, 305] on div "File Preview Hub A sleek file upload and preview application where users can up…" at bounding box center [813, 371] width 1183 height 680
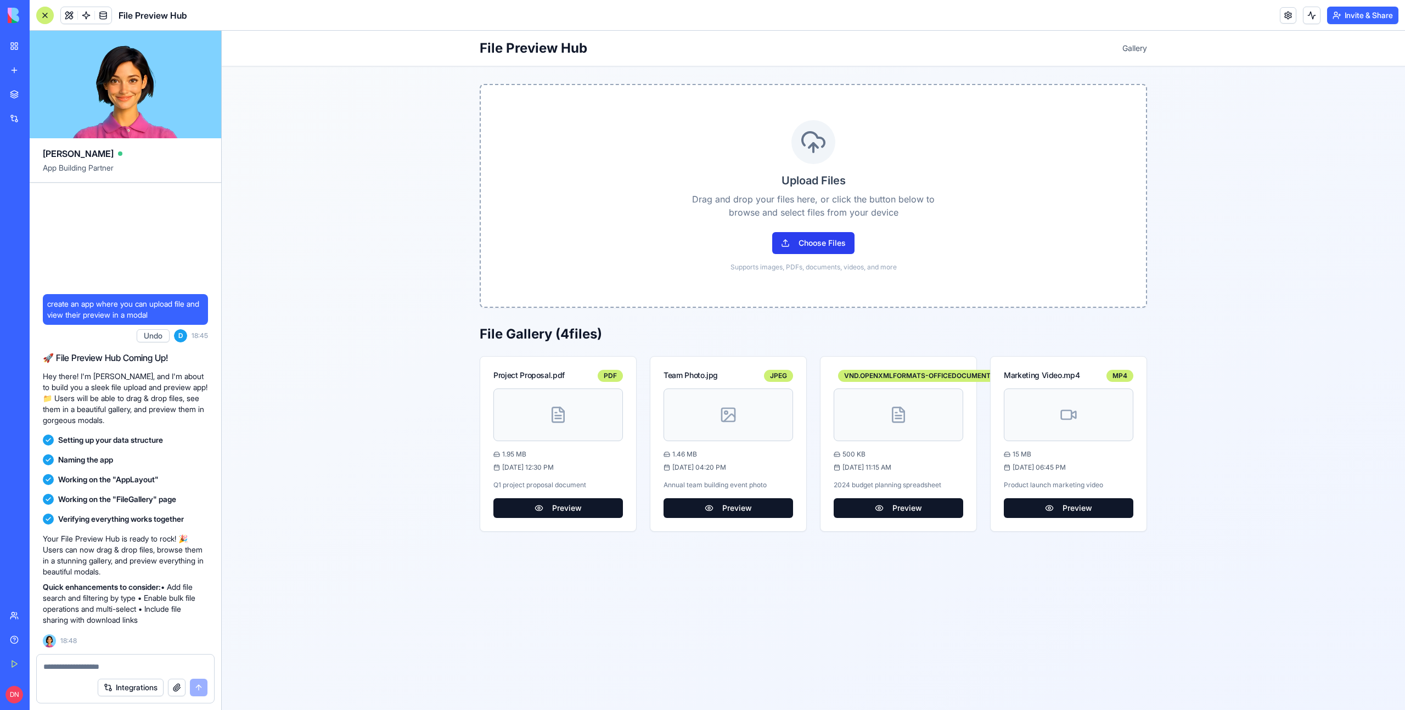
click at [823, 240] on button "Choose Files" at bounding box center [813, 243] width 82 height 22
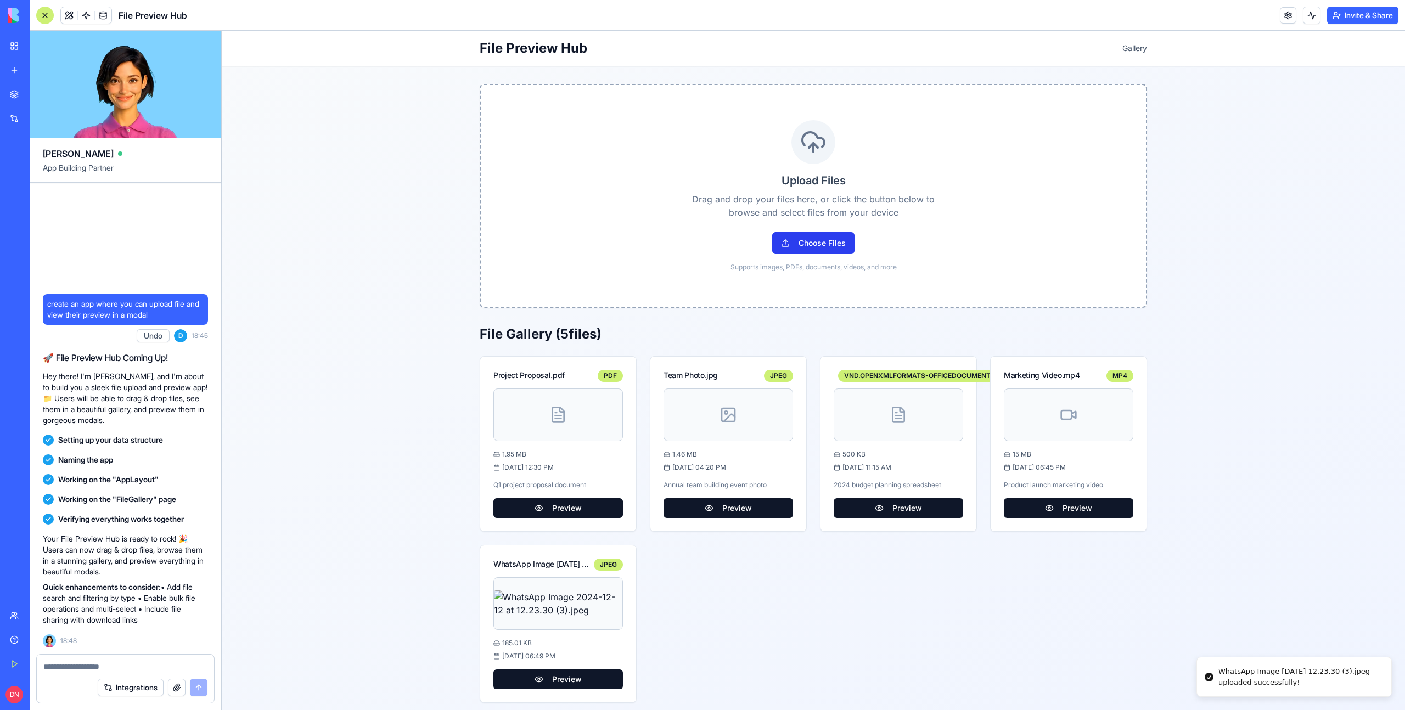
click at [832, 241] on button "Choose Files" at bounding box center [813, 243] width 82 height 22
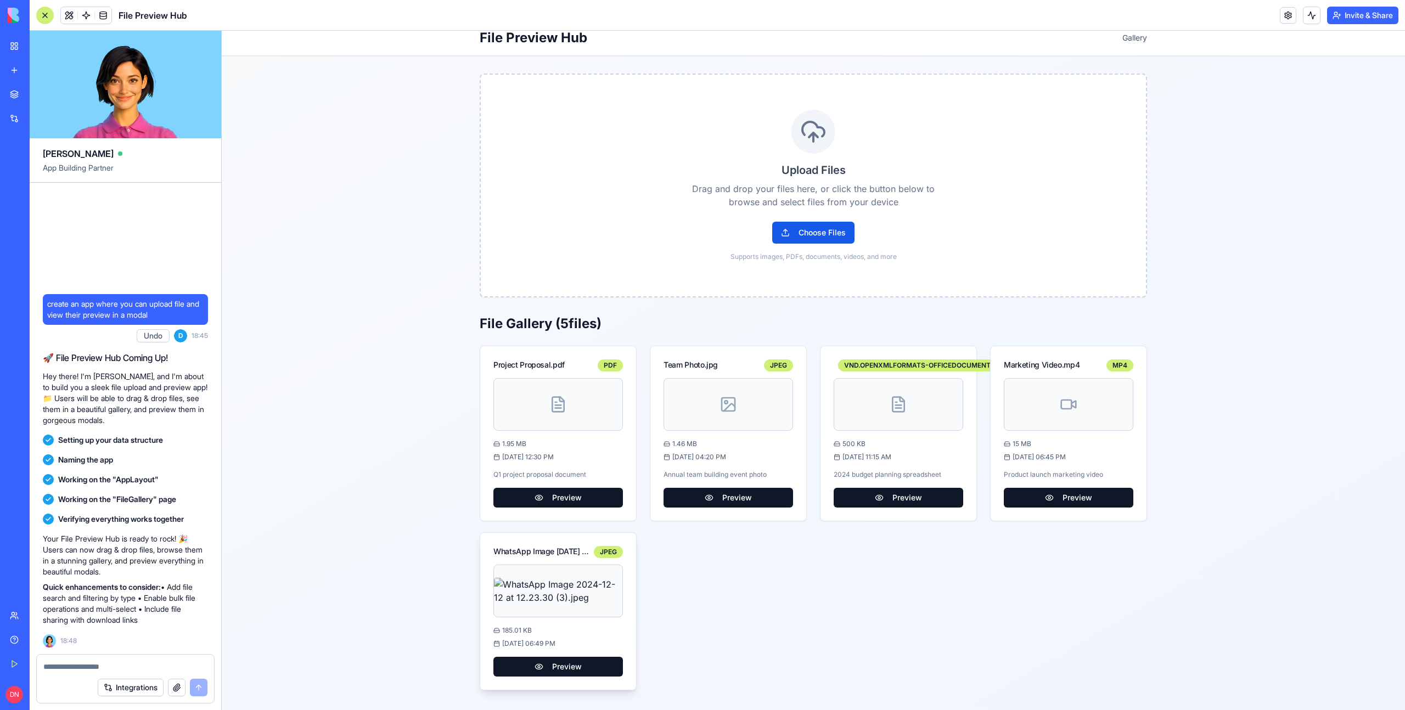
scroll to position [10, 0]
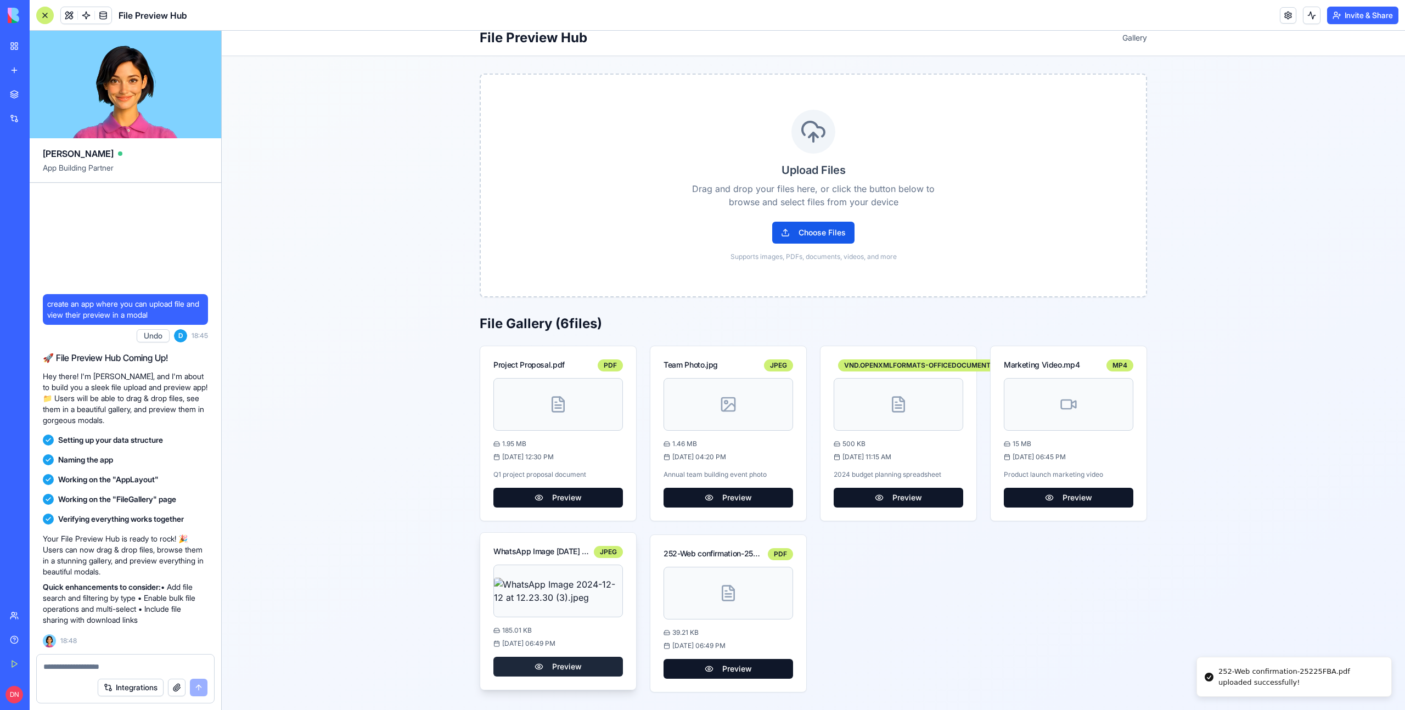
click at [554, 671] on button "Preview" at bounding box center [558, 667] width 130 height 20
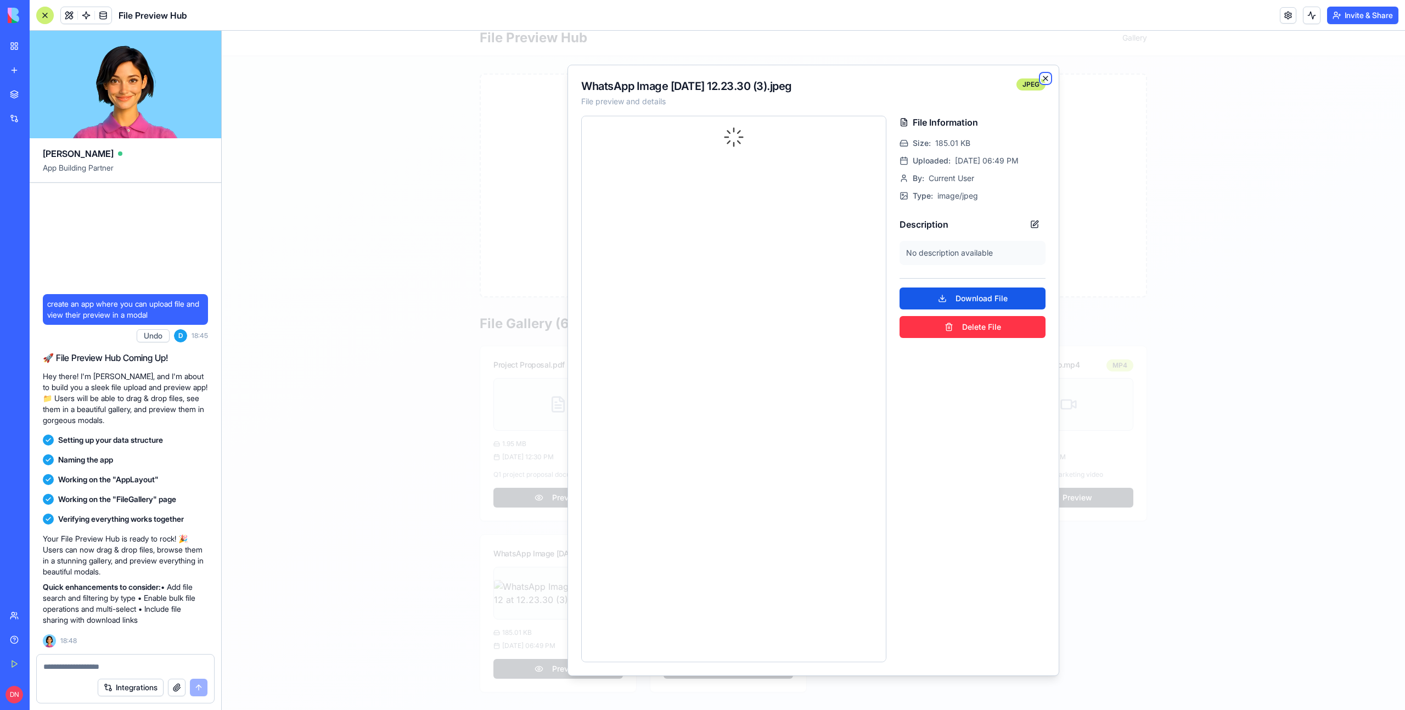
click at [1045, 79] on icon "button" at bounding box center [1045, 78] width 4 height 4
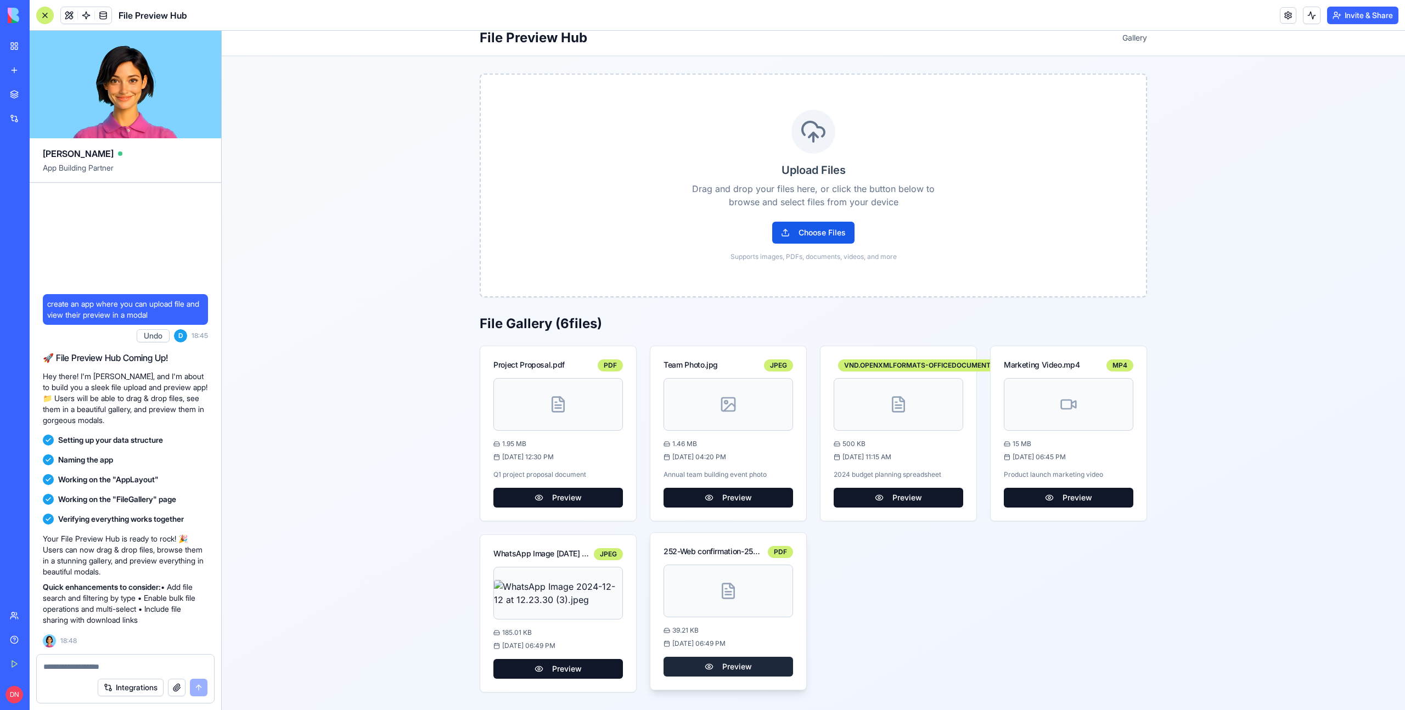
click at [723, 663] on button "Preview" at bounding box center [729, 667] width 130 height 20
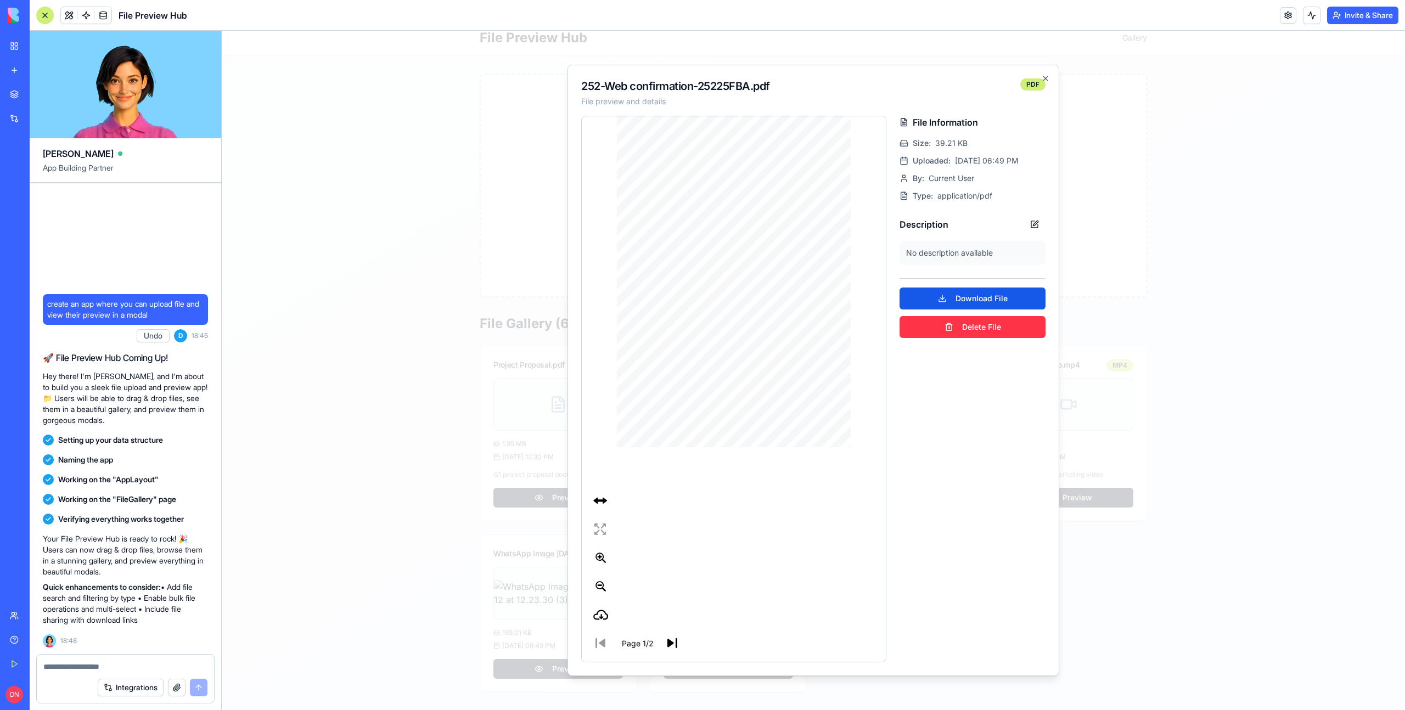
click at [743, 403] on div "TUS Airways TUS Airways 3- 5 Artemi dos Avenue, 3- 5 Artemi dos Avenue, ' Artem…" at bounding box center [734, 281] width 234 height 331
click at [605, 556] on icon at bounding box center [601, 558] width 16 height 16
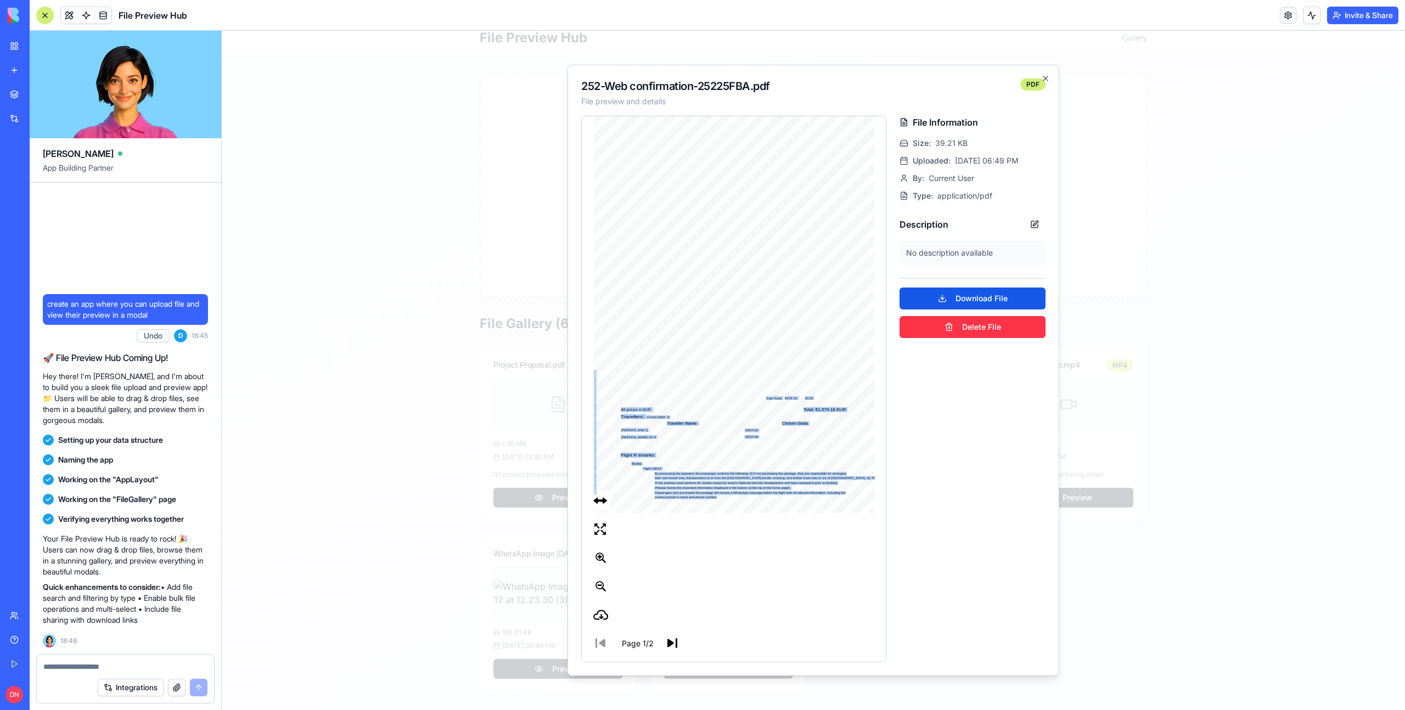
drag, startPoint x: 777, startPoint y: 305, endPoint x: 769, endPoint y: 395, distance: 90.3
click at [769, 396] on div "TUS Airways TUS Airways 3- 5 Artemi dos Avenue, 3- 5 Artemi dos Avenue, ' Artem…" at bounding box center [734, 314] width 281 height 397
click at [769, 395] on div "TUS Airways TUS Airways 3- 5 Artemi dos Avenue, 3- 5 Artemi dos Avenue, ' Artem…" at bounding box center [734, 314] width 281 height 397
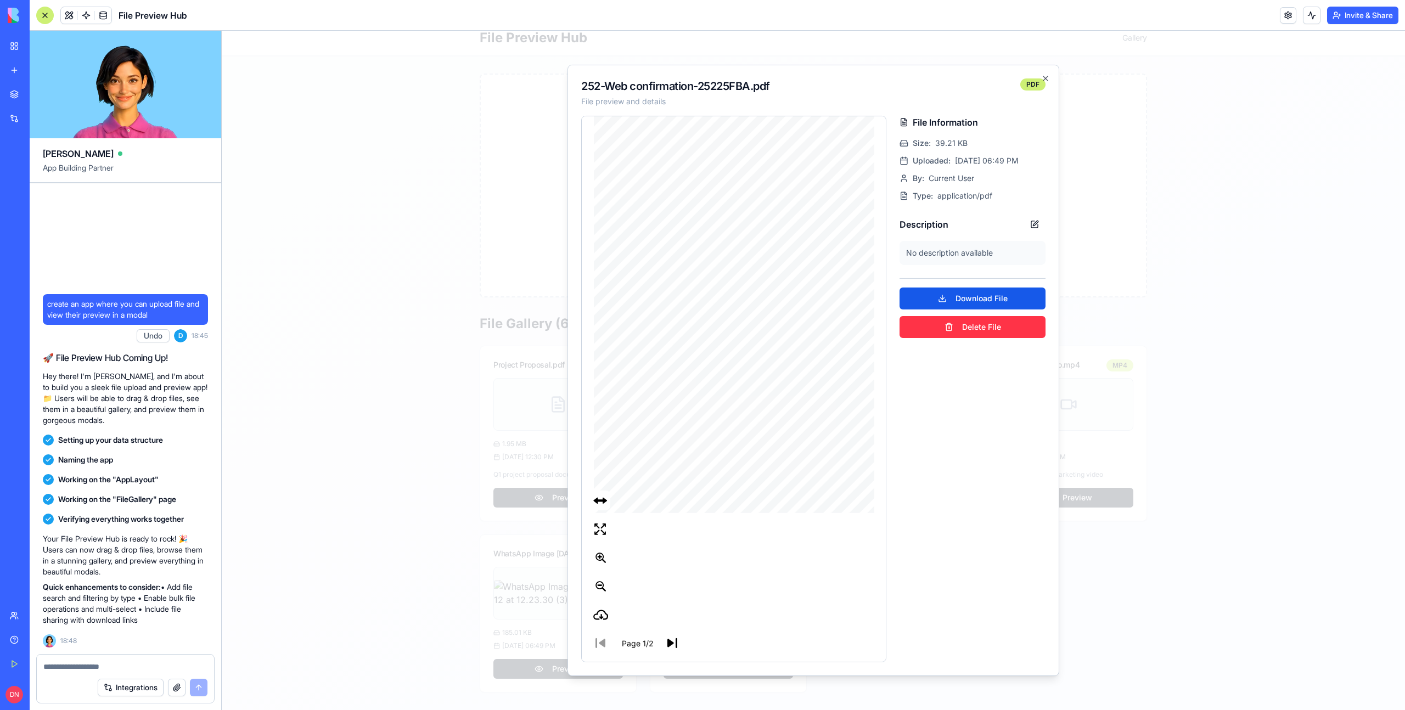
click at [671, 635] on button at bounding box center [673, 643] width 20 height 20
click at [1045, 77] on icon "button" at bounding box center [1045, 78] width 9 height 9
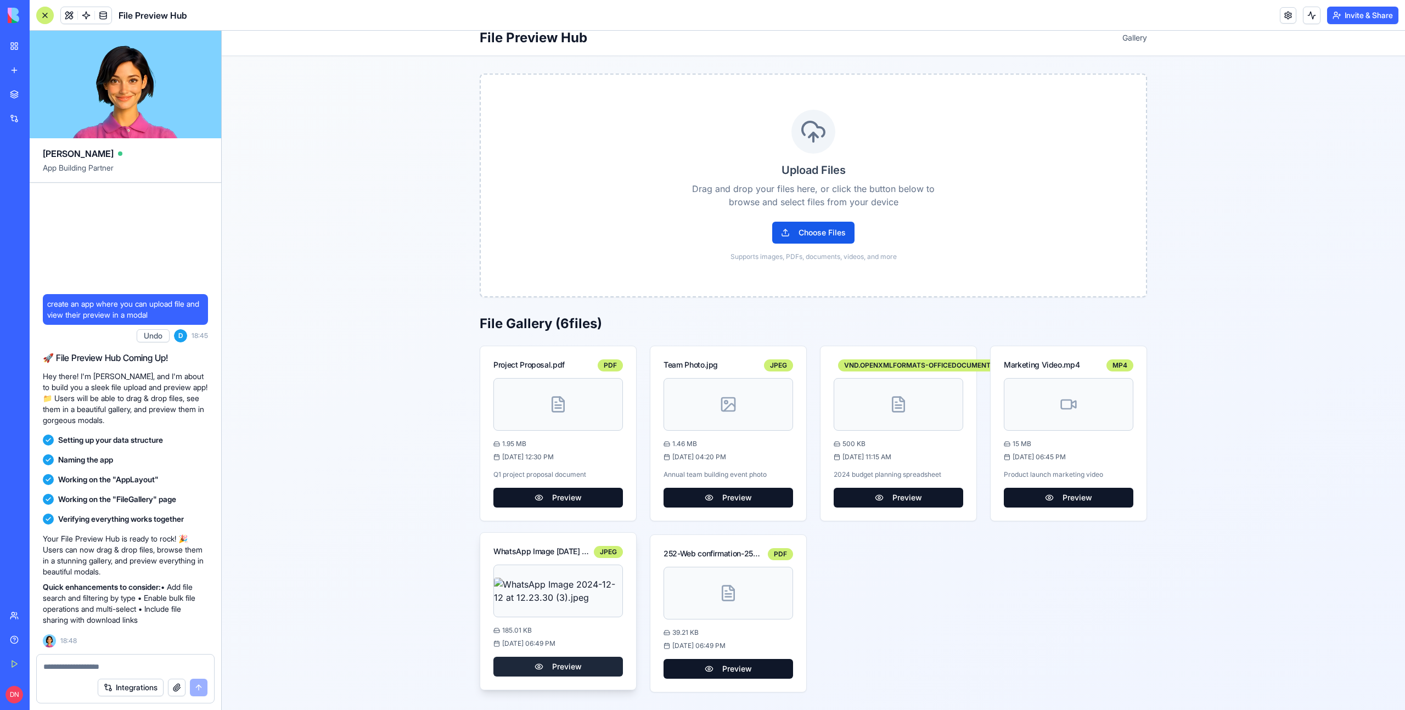
click at [565, 672] on button "Preview" at bounding box center [558, 667] width 130 height 20
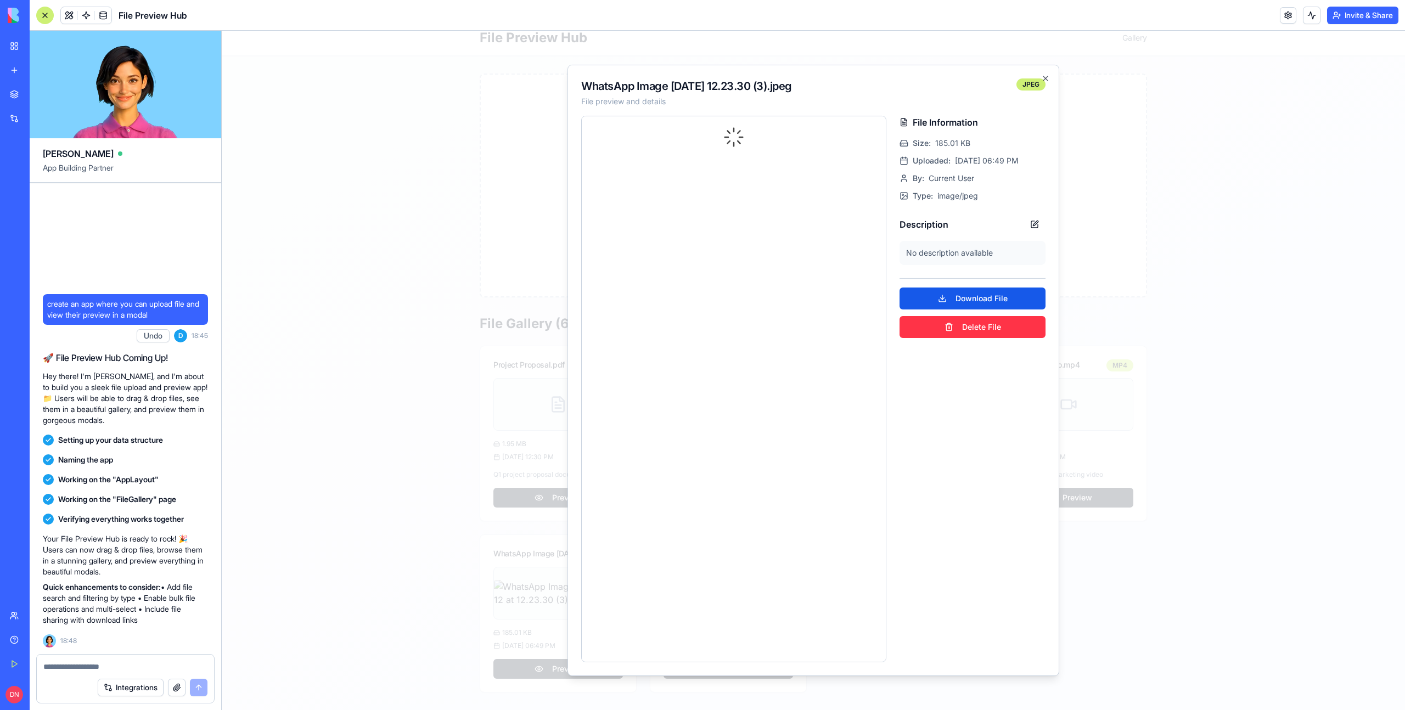
click at [1226, 277] on div at bounding box center [813, 371] width 1183 height 680
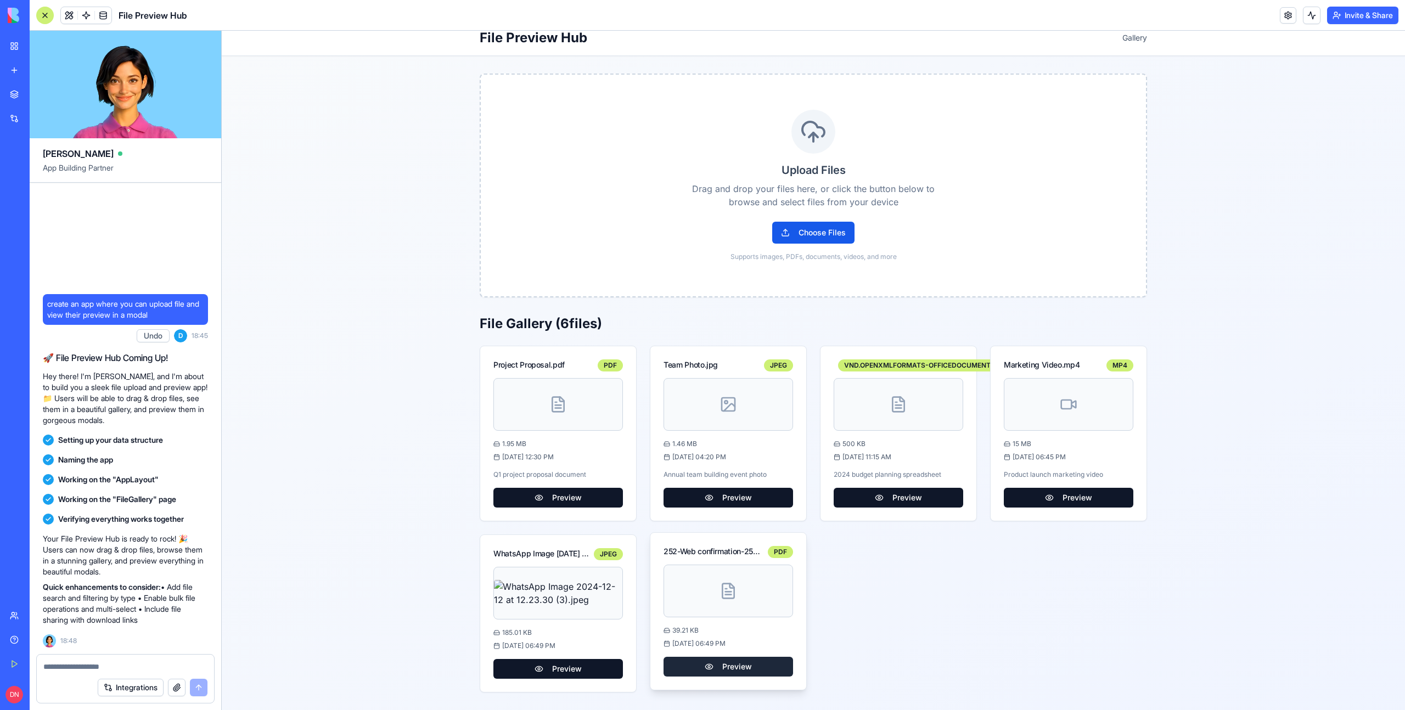
click at [727, 665] on button "Preview" at bounding box center [729, 667] width 130 height 20
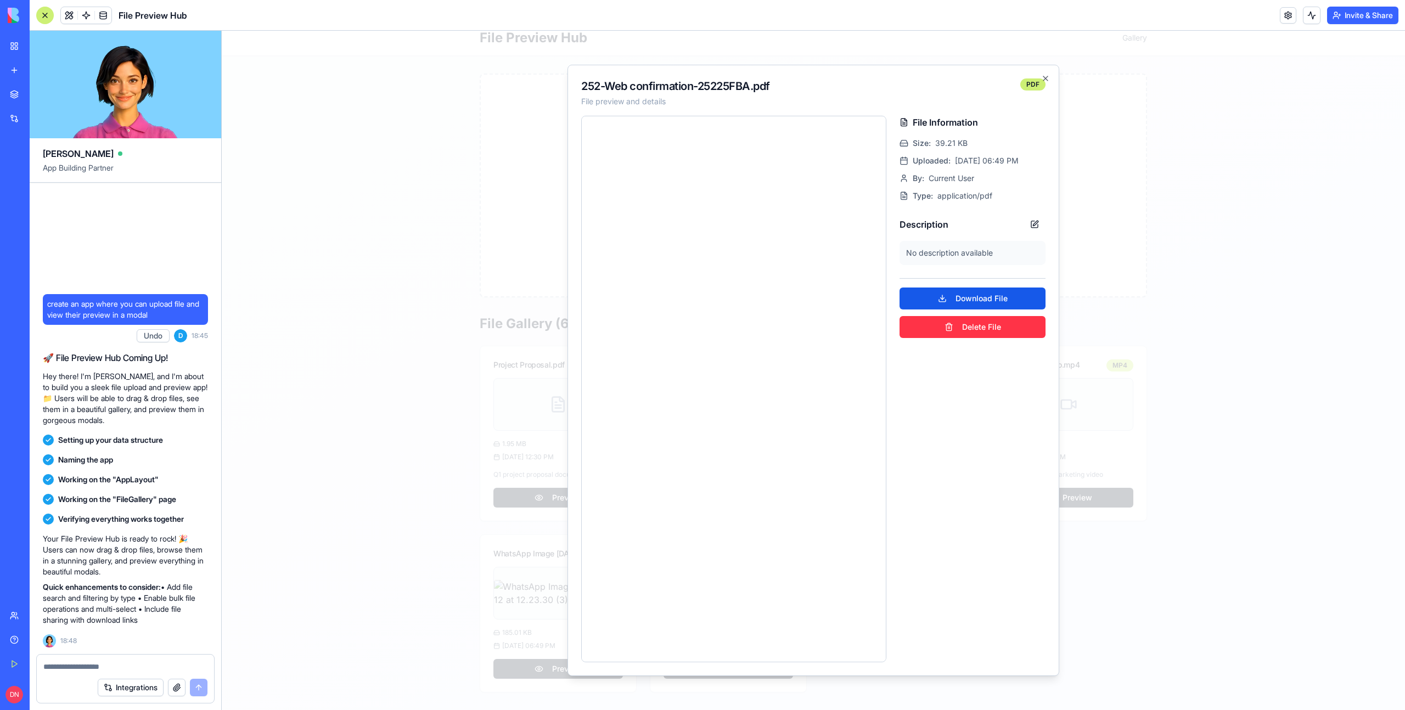
click at [1163, 251] on div at bounding box center [813, 371] width 1183 height 680
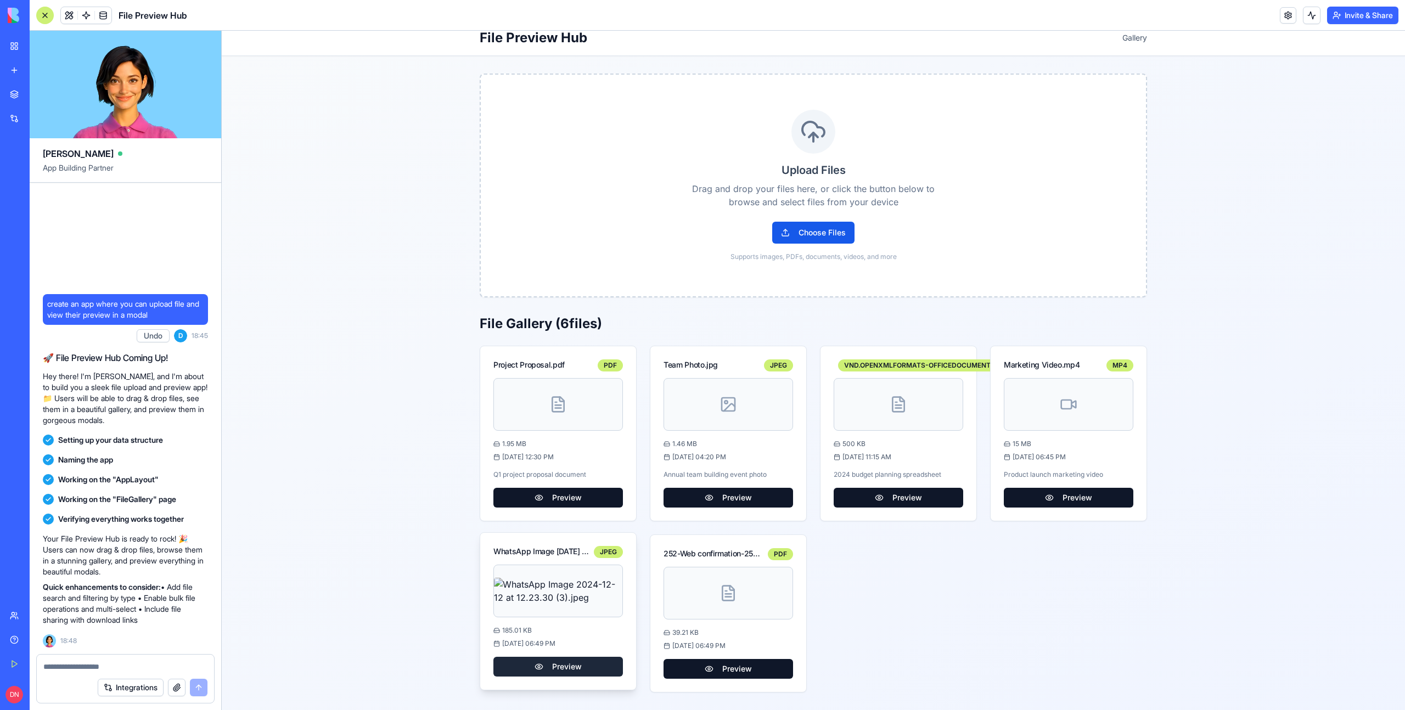
click at [569, 672] on button "Preview" at bounding box center [558, 667] width 130 height 20
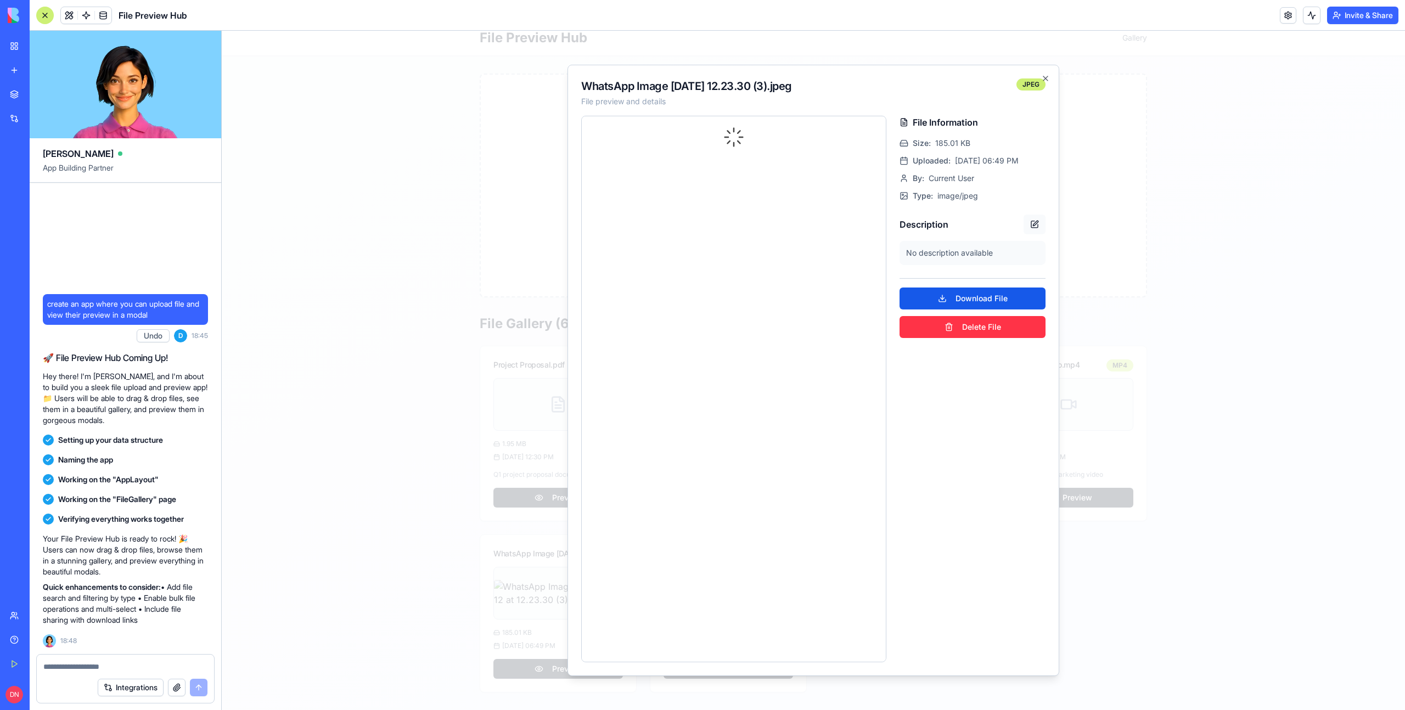
click at [1037, 221] on button at bounding box center [1035, 225] width 22 height 20
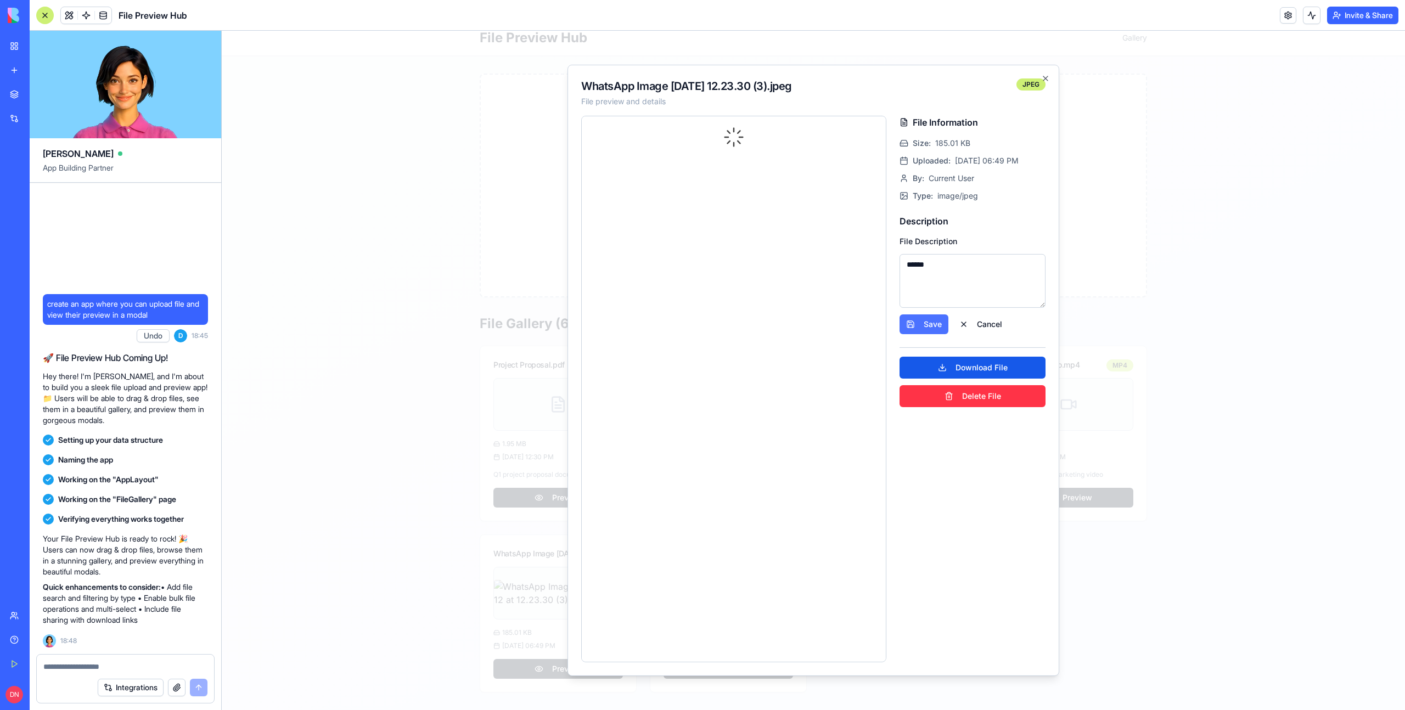
type textarea "******"
click at [923, 327] on button "Save" at bounding box center [924, 325] width 49 height 20
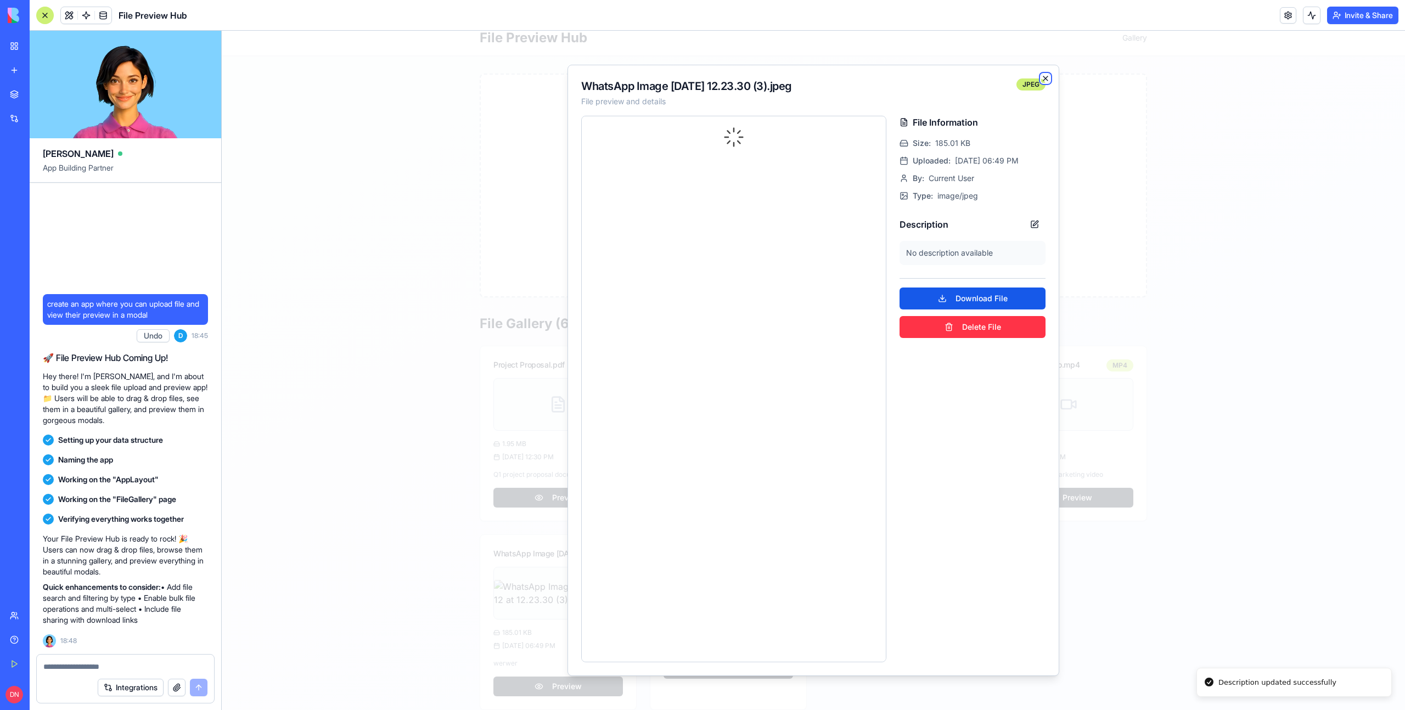
click at [1045, 75] on icon "button" at bounding box center [1045, 78] width 9 height 9
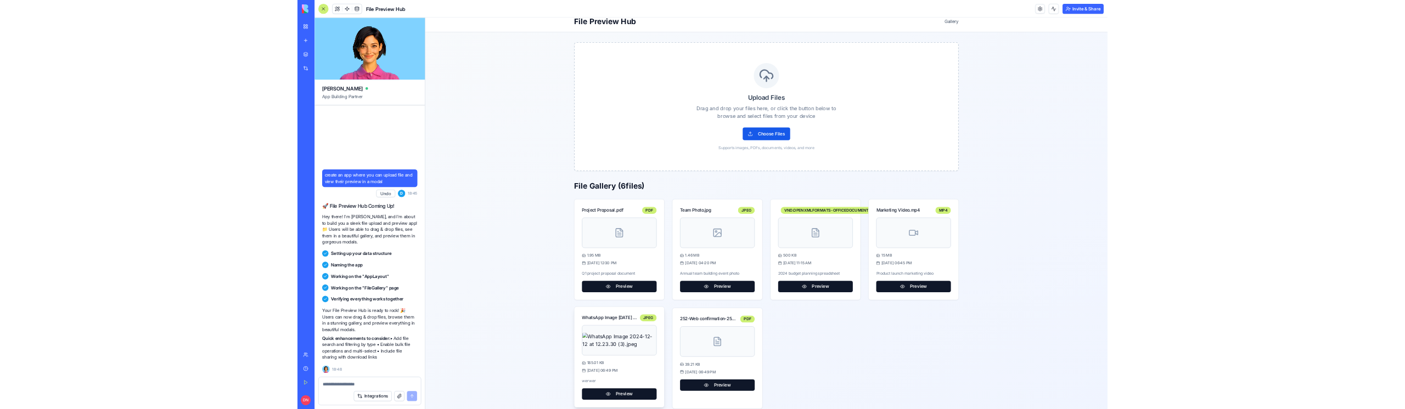
scroll to position [28, 0]
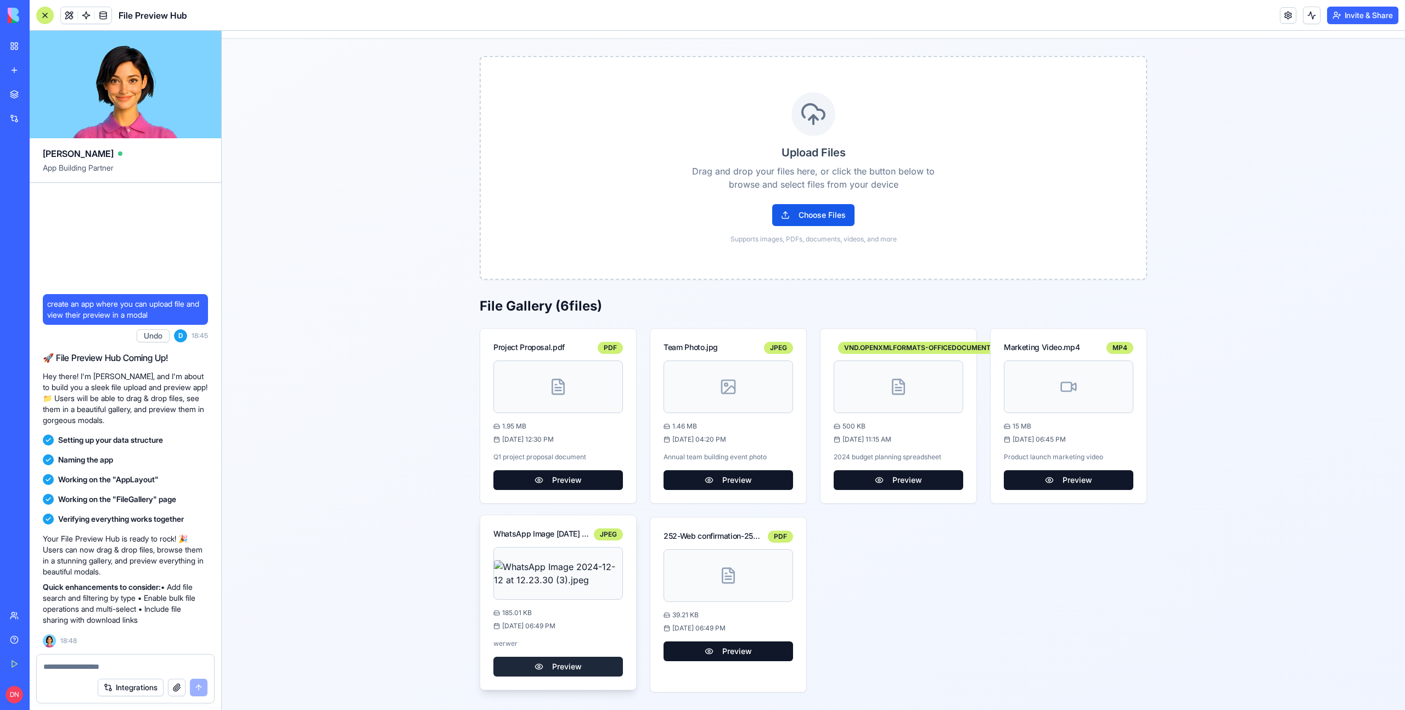
click at [554, 670] on button "Preview" at bounding box center [558, 667] width 130 height 20
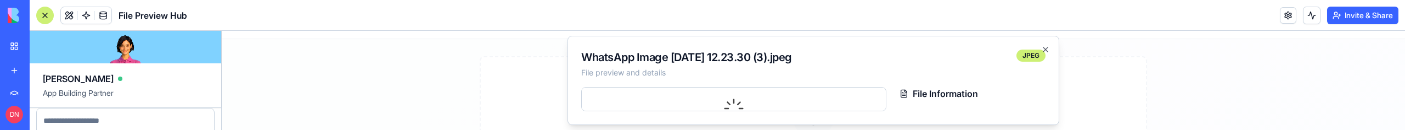
click at [1242, 37] on div at bounding box center [813, 80] width 1183 height 99
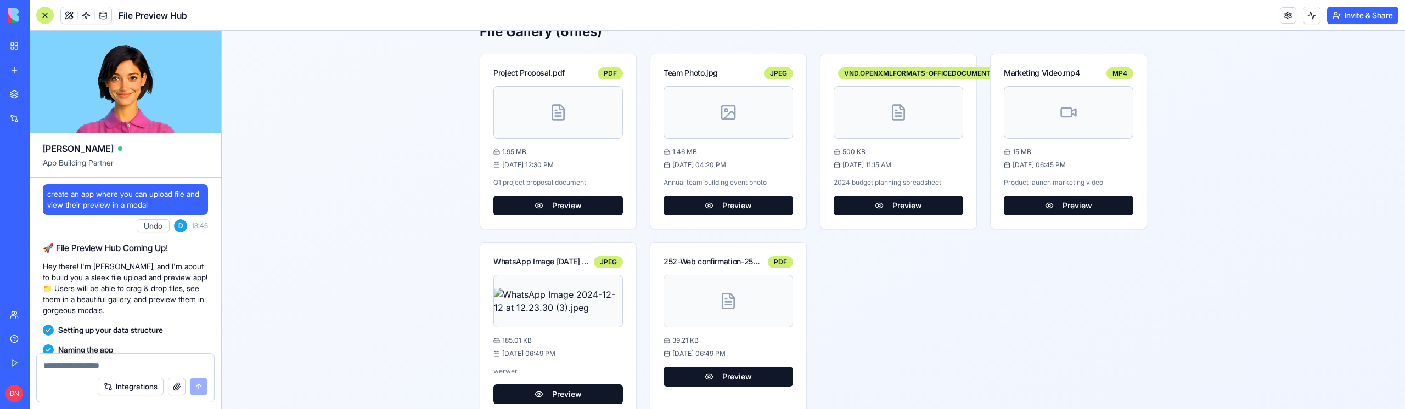
scroll to position [329, 0]
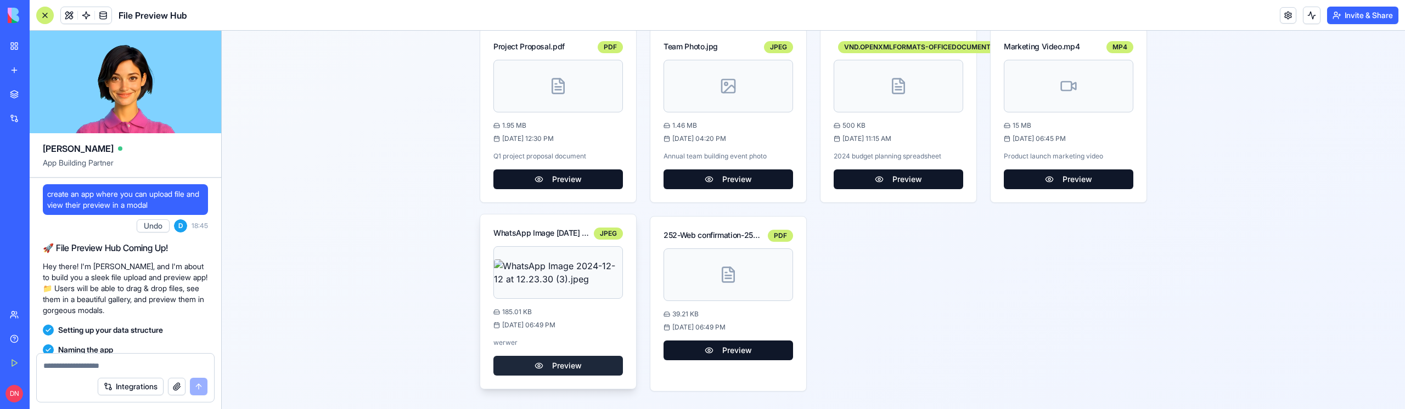
click at [567, 366] on button "Preview" at bounding box center [558, 366] width 130 height 20
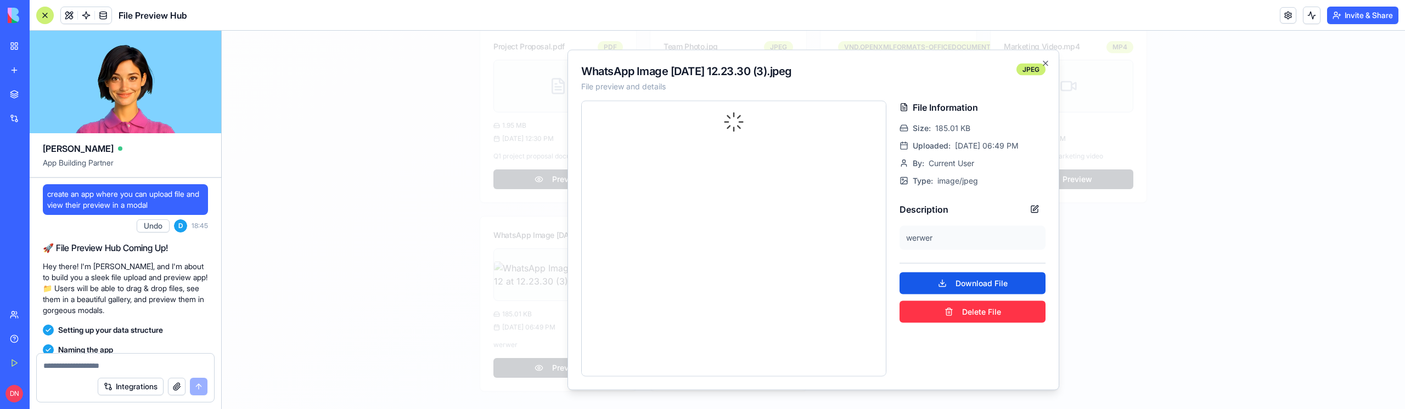
click at [1145, 176] on div at bounding box center [813, 220] width 1183 height 379
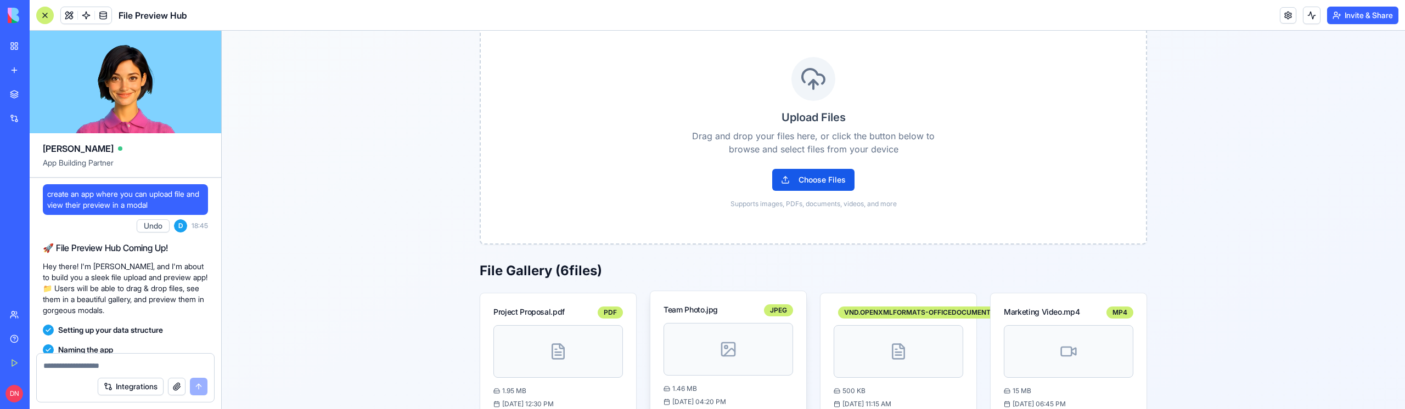
scroll to position [0, 0]
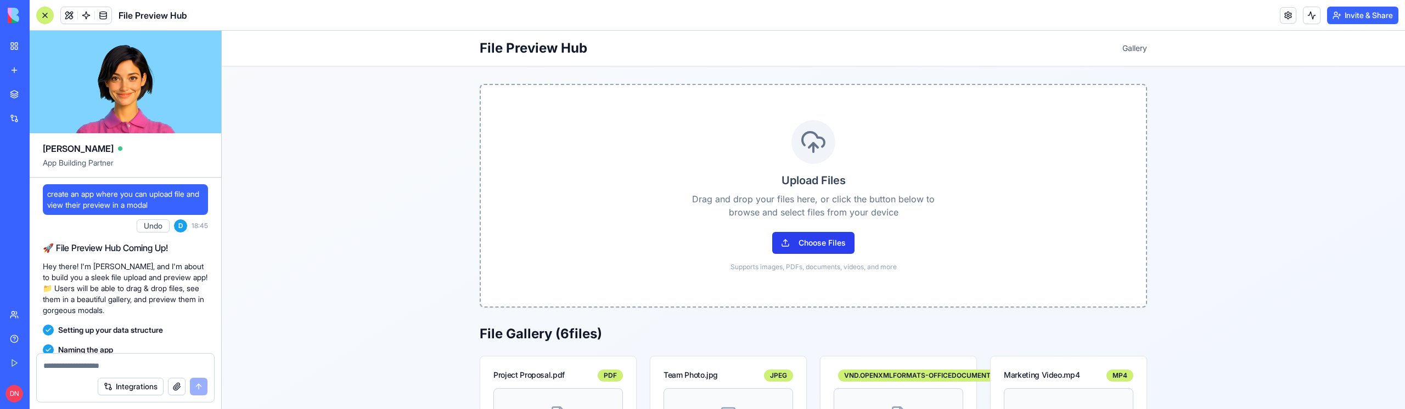
click at [839, 241] on button "Choose Files" at bounding box center [813, 243] width 82 height 22
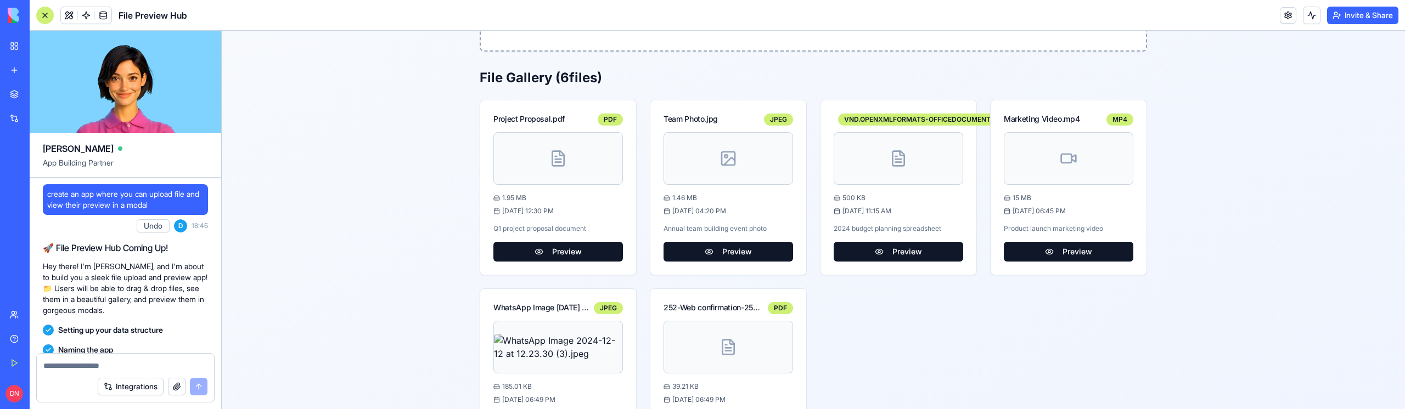
scroll to position [329, 0]
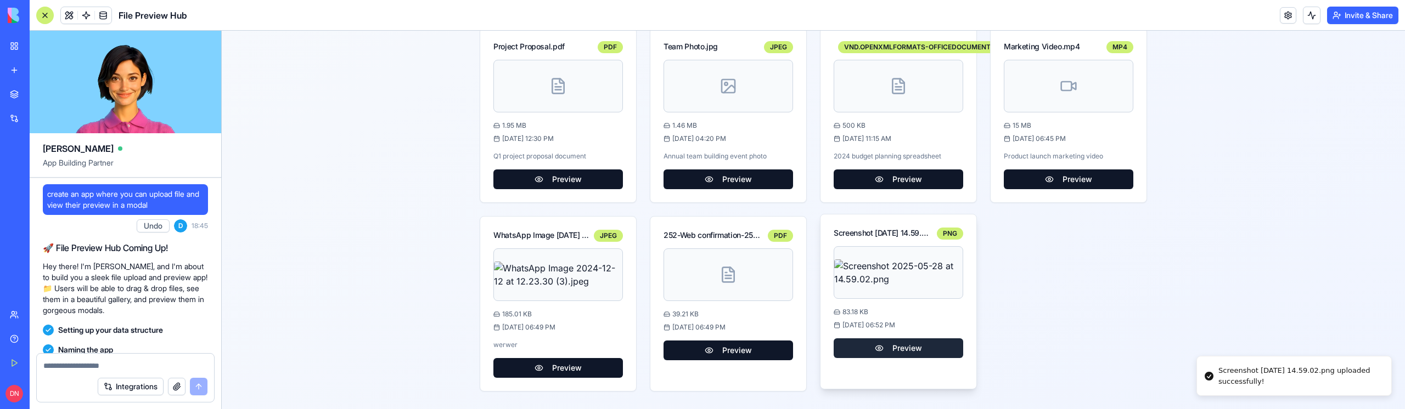
click at [925, 348] on button "Preview" at bounding box center [899, 349] width 130 height 20
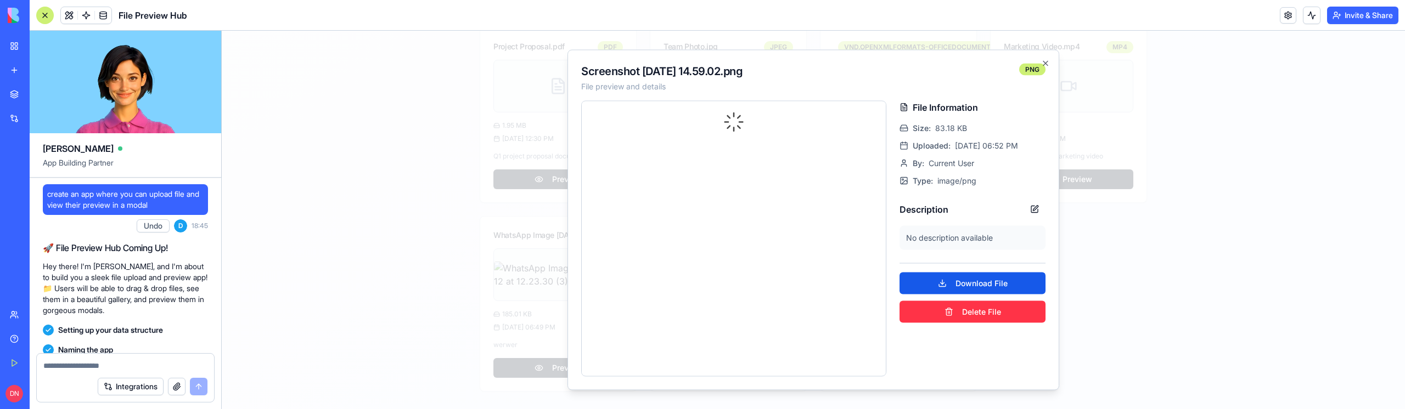
click at [390, 269] on div at bounding box center [813, 220] width 1183 height 379
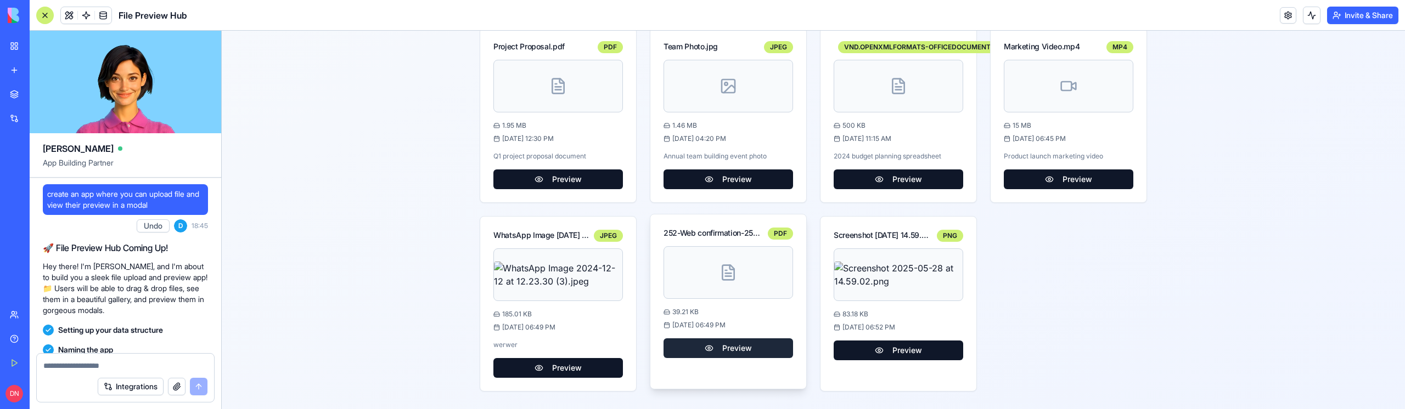
click at [704, 346] on button "Preview" at bounding box center [729, 349] width 130 height 20
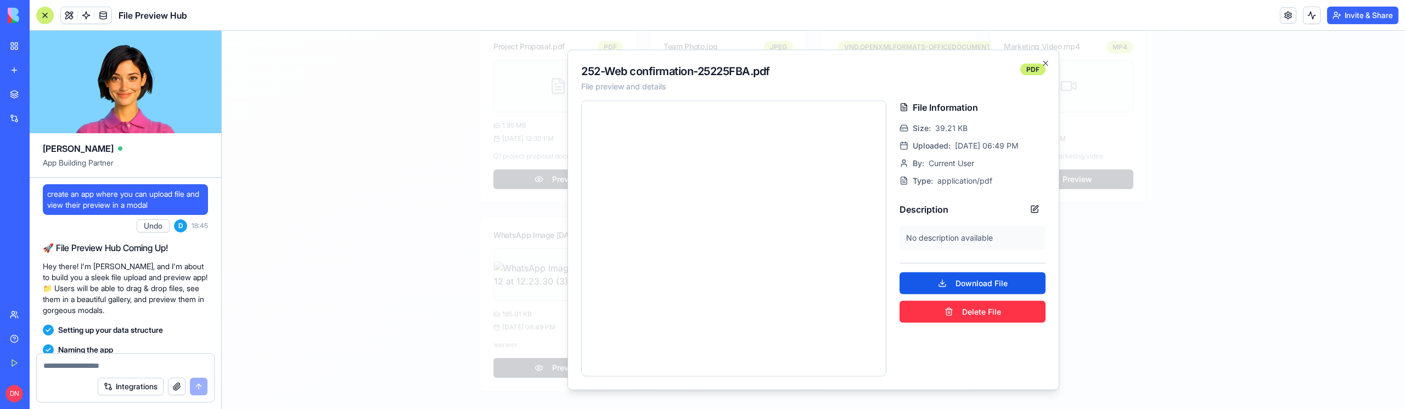
click at [1219, 200] on div at bounding box center [813, 220] width 1183 height 379
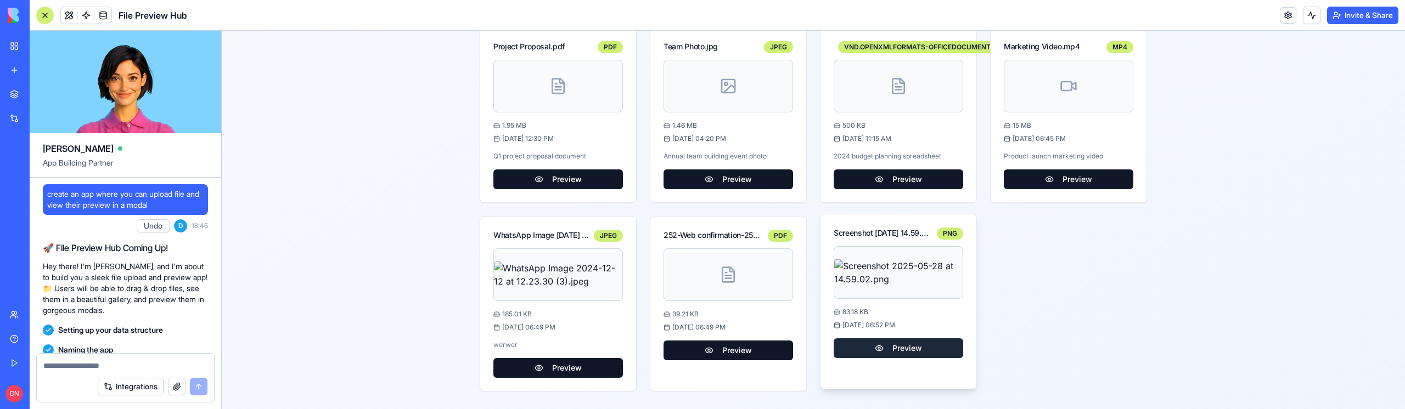
click at [921, 352] on button "Preview" at bounding box center [899, 349] width 130 height 20
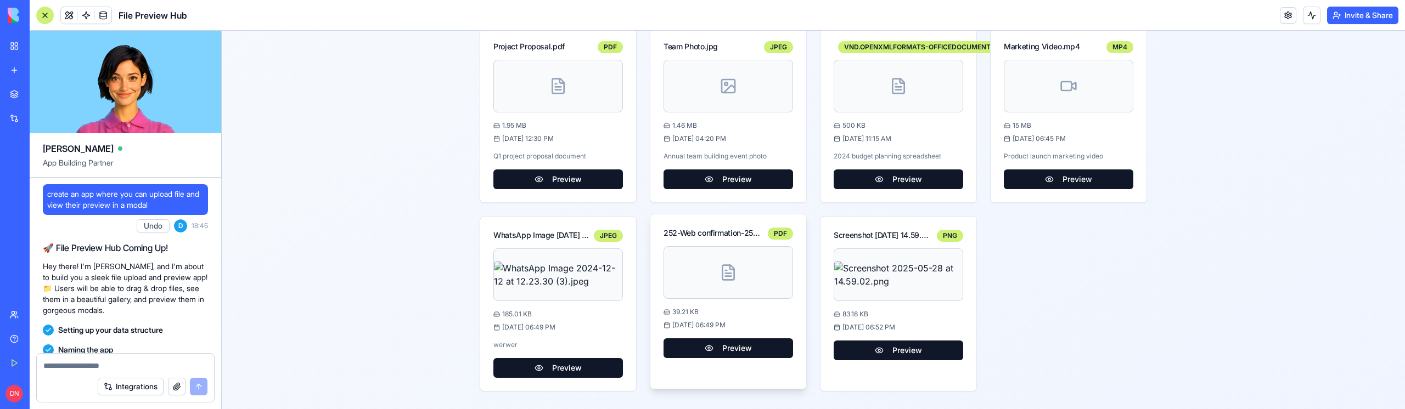
click at [726, 285] on div at bounding box center [729, 272] width 130 height 53
click at [748, 354] on button "Preview" at bounding box center [729, 349] width 130 height 20
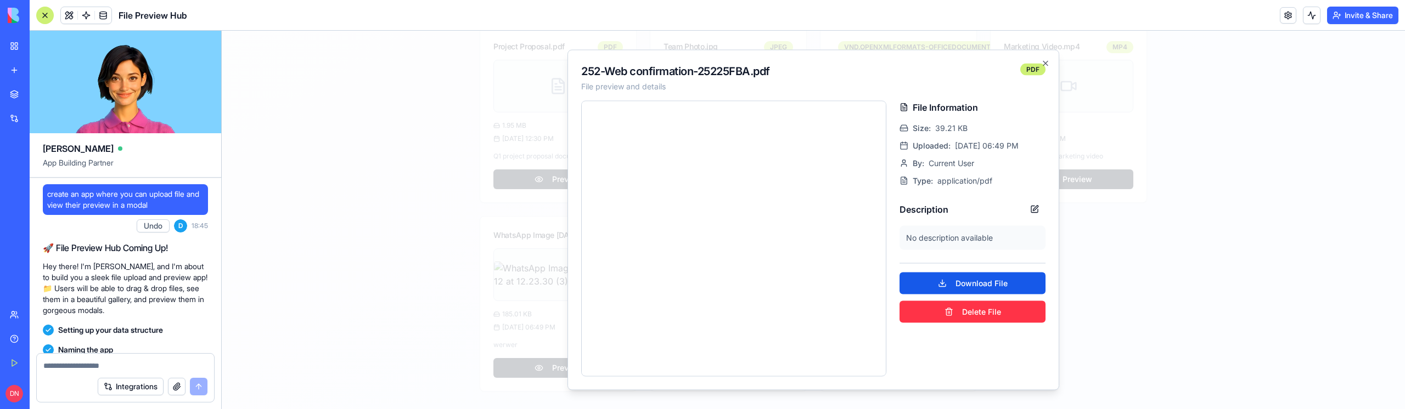
click at [1217, 193] on div at bounding box center [813, 220] width 1183 height 379
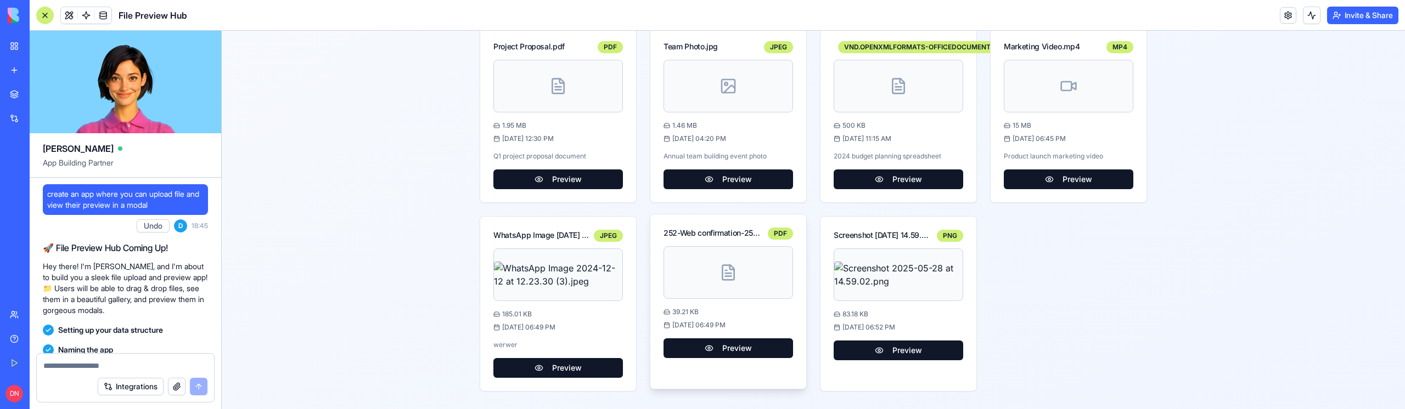
click at [721, 292] on div at bounding box center [729, 272] width 130 height 53
click at [720, 278] on icon at bounding box center [729, 273] width 18 height 18
click at [766, 342] on button "Preview" at bounding box center [729, 349] width 130 height 20
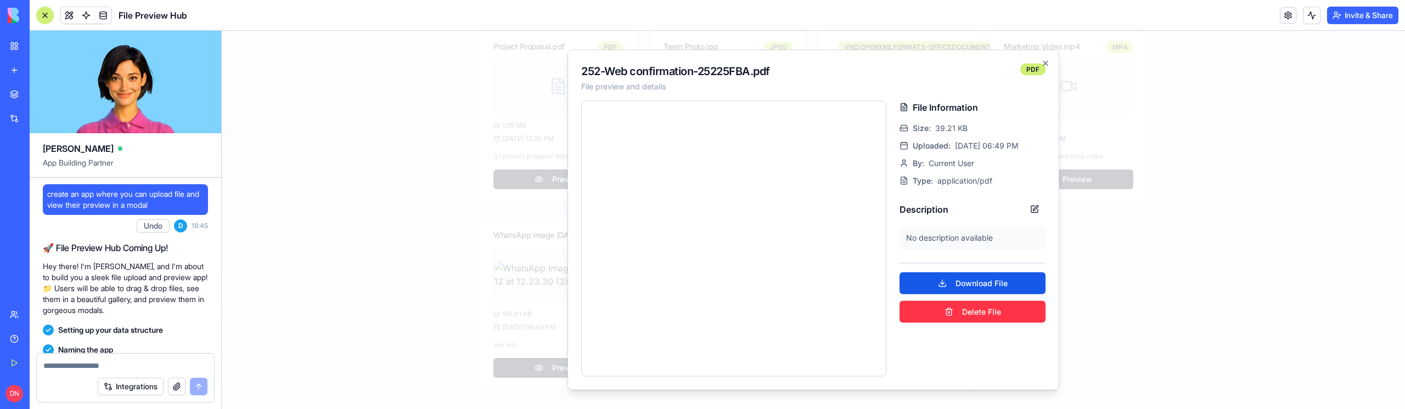
click at [344, 189] on div at bounding box center [813, 220] width 1183 height 379
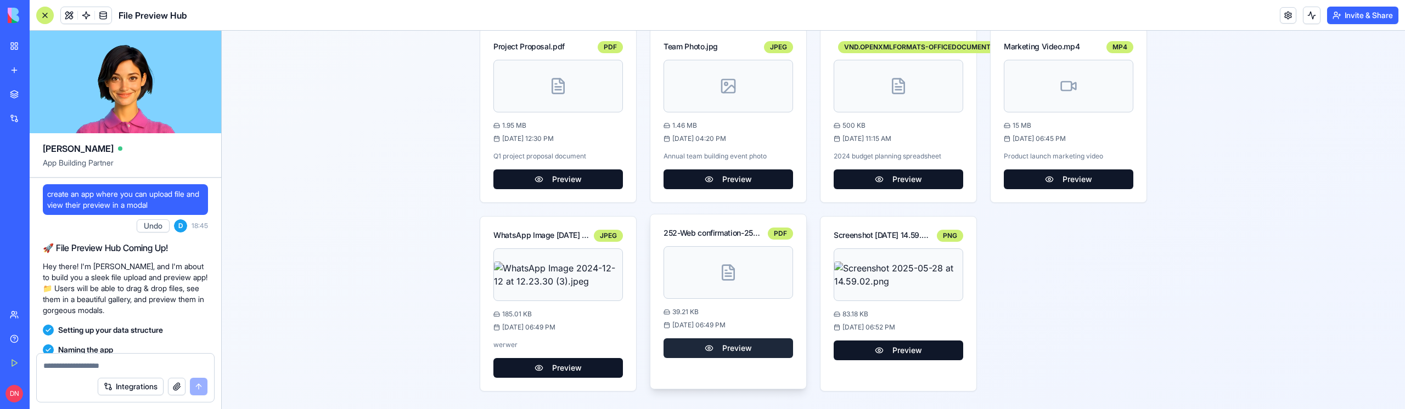
click at [729, 344] on button "Preview" at bounding box center [729, 349] width 130 height 20
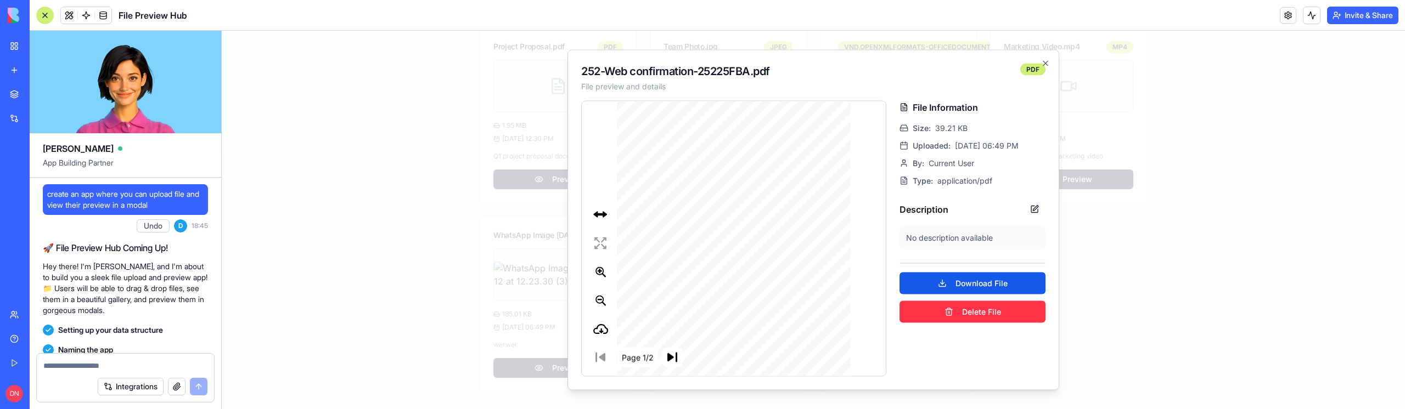
click at [411, 160] on div at bounding box center [813, 220] width 1183 height 379
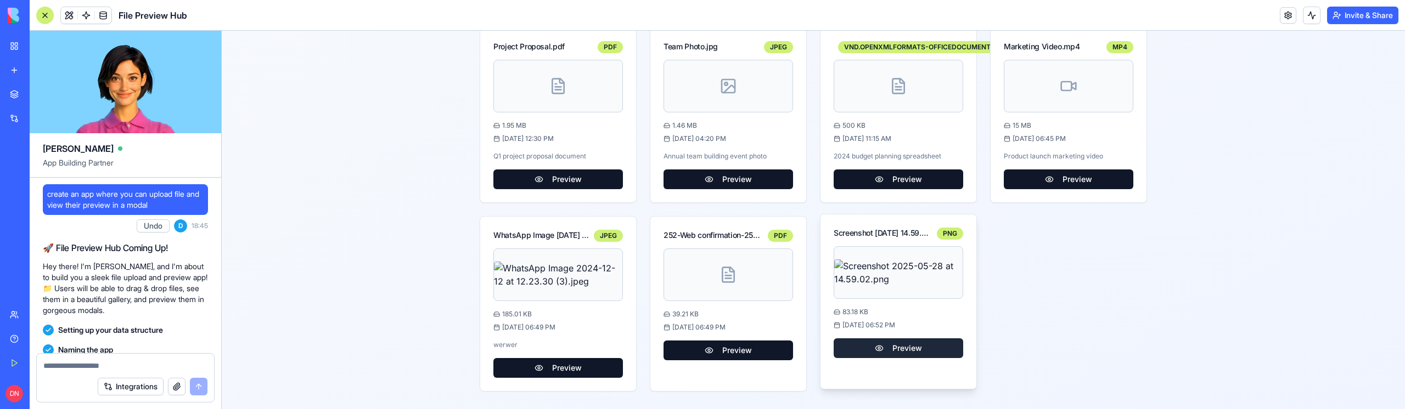
click at [907, 355] on button "Preview" at bounding box center [899, 349] width 130 height 20
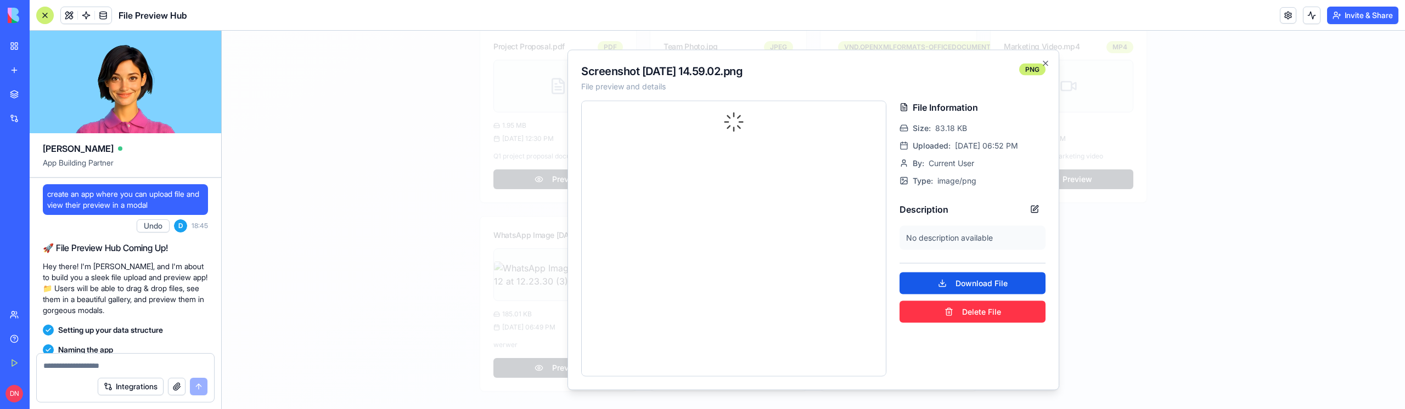
click at [494, 258] on div at bounding box center [813, 220] width 1183 height 379
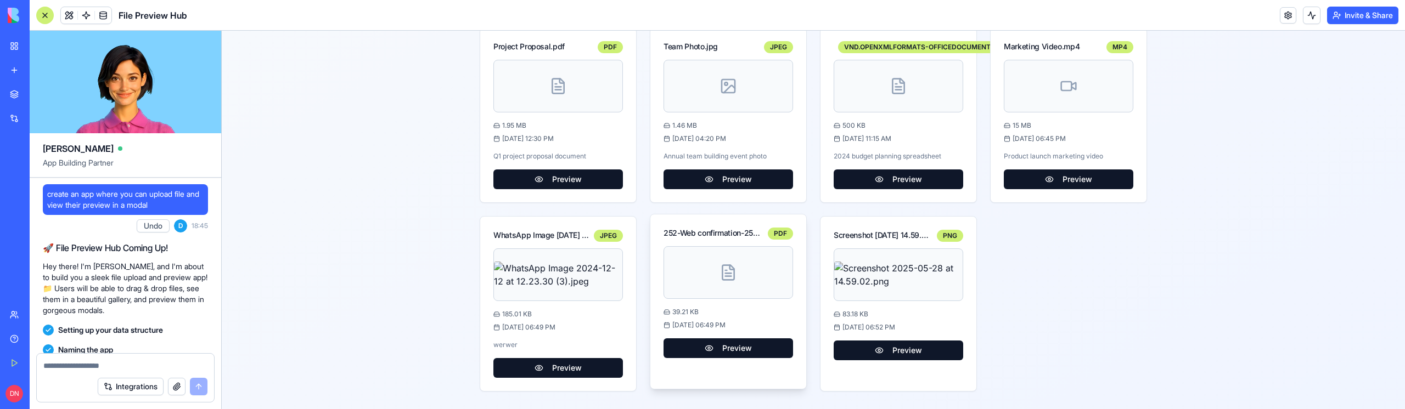
click at [765, 282] on div at bounding box center [729, 272] width 130 height 53
click at [729, 347] on button "Preview" at bounding box center [729, 349] width 130 height 20
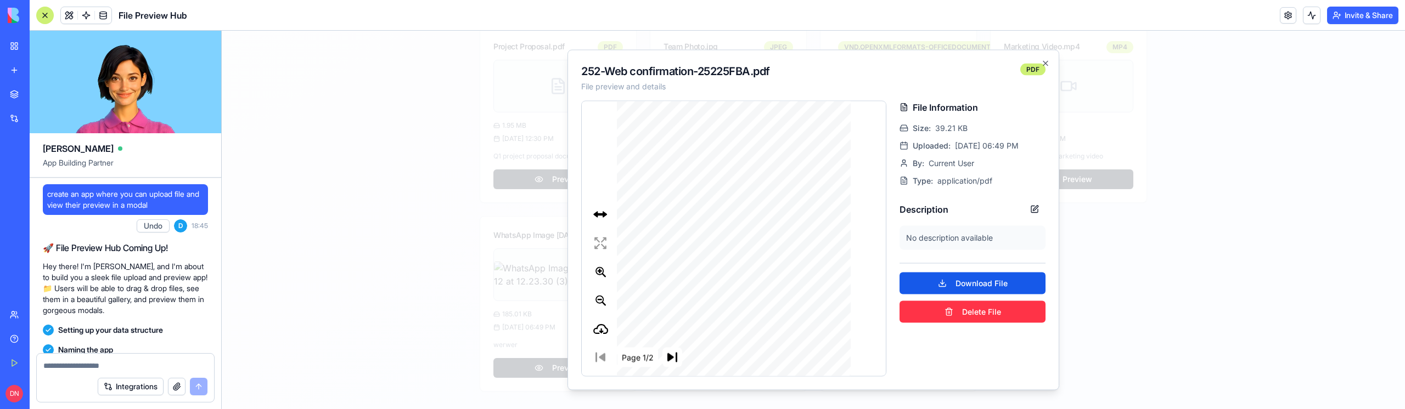
click at [319, 305] on div at bounding box center [813, 220] width 1183 height 379
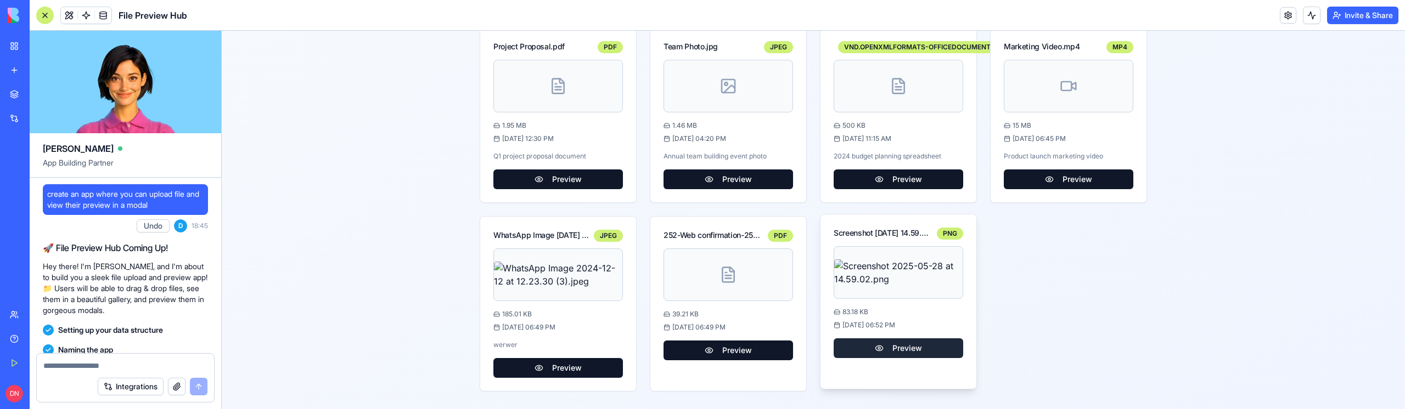
click at [914, 352] on button "Preview" at bounding box center [899, 349] width 130 height 20
click at [895, 352] on button "Preview" at bounding box center [899, 349] width 130 height 20
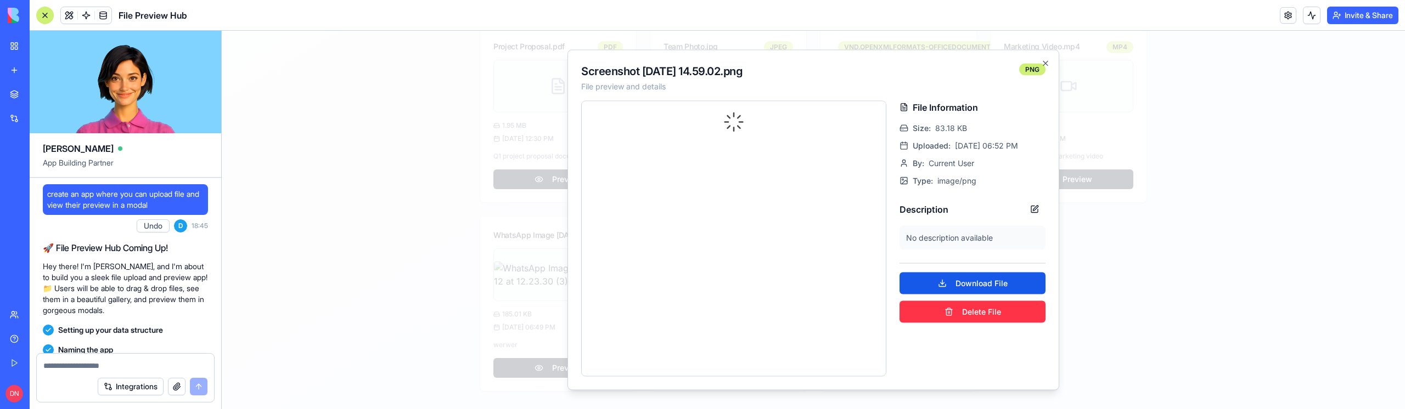
click at [335, 223] on div at bounding box center [813, 220] width 1183 height 379
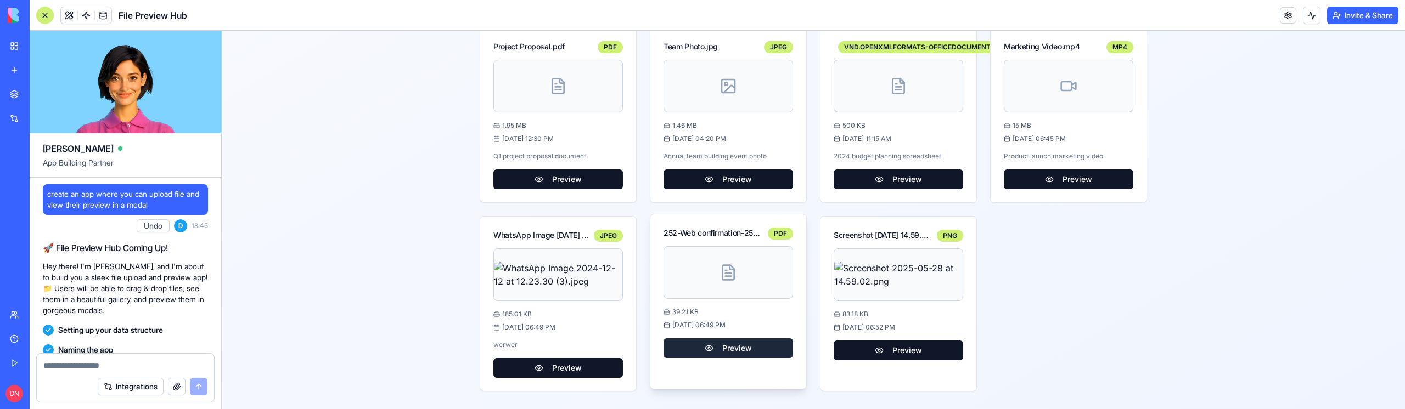
click at [743, 353] on button "Preview" at bounding box center [729, 349] width 130 height 20
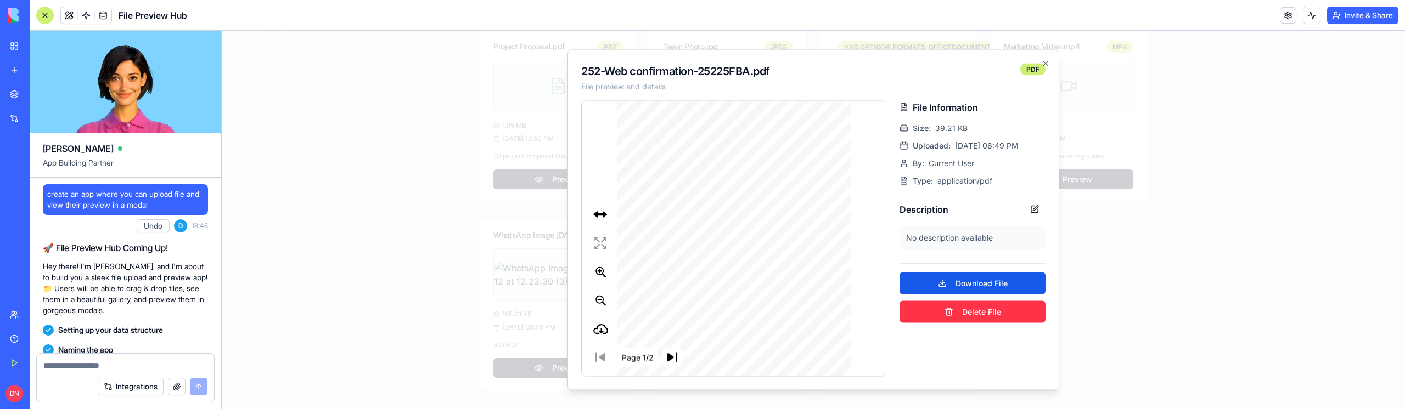
click at [447, 300] on div at bounding box center [813, 220] width 1183 height 379
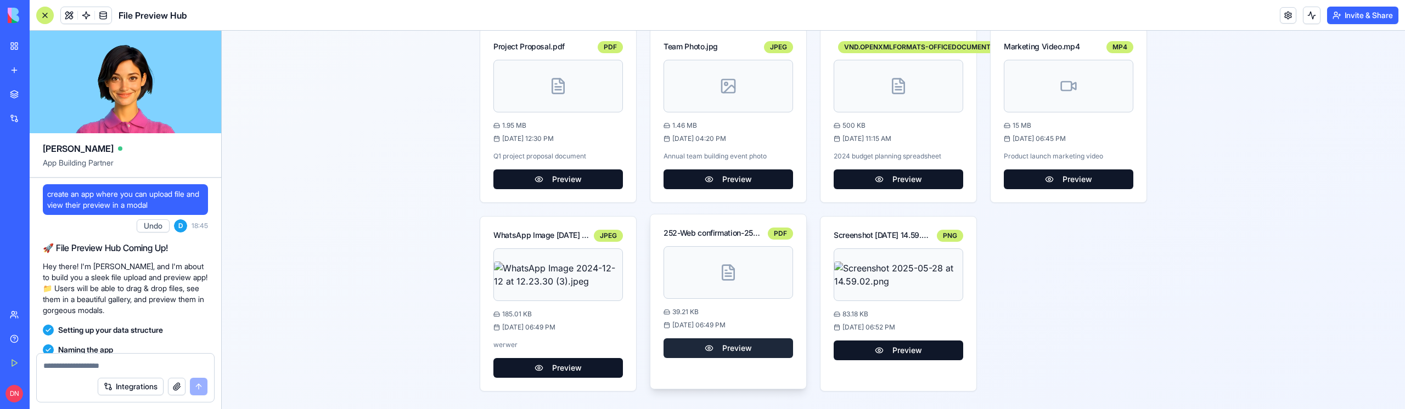
click at [733, 349] on button "Preview" at bounding box center [729, 349] width 130 height 20
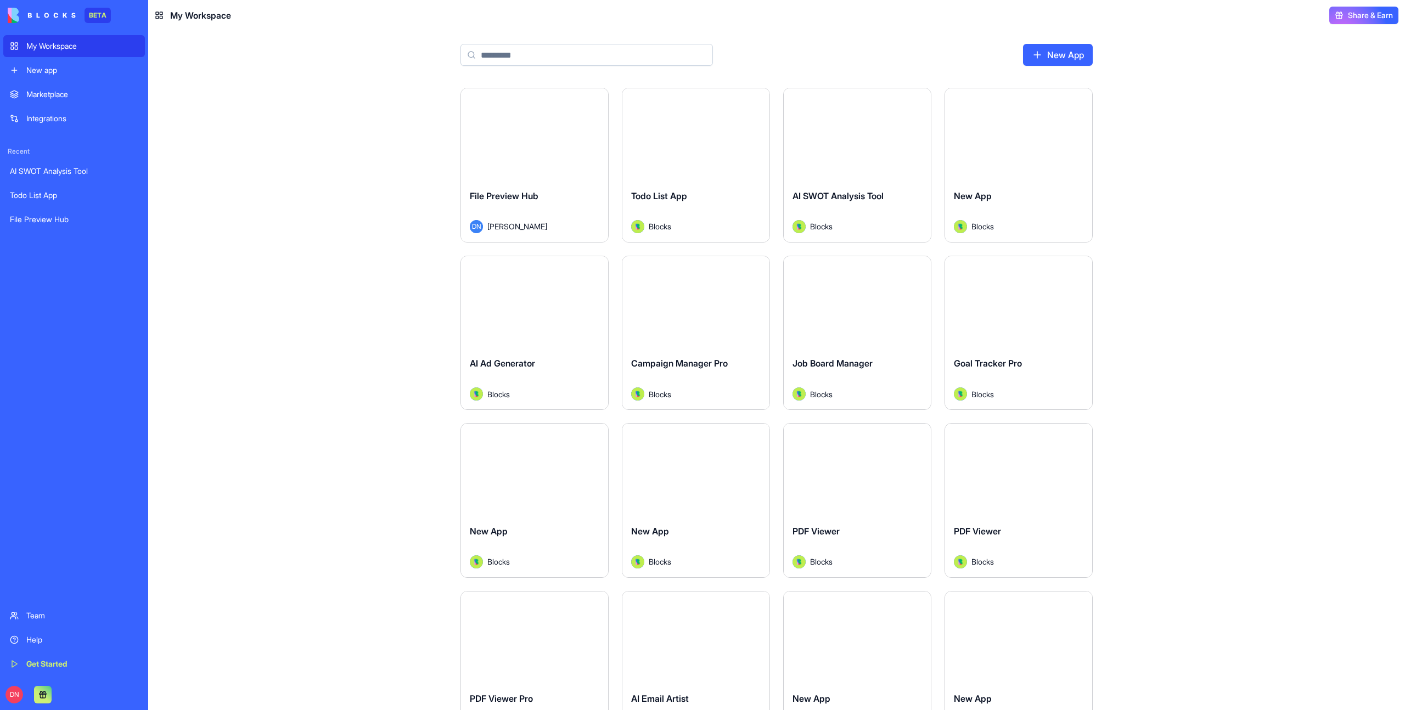
click at [699, 158] on div "Launch" at bounding box center [695, 134] width 147 height 92
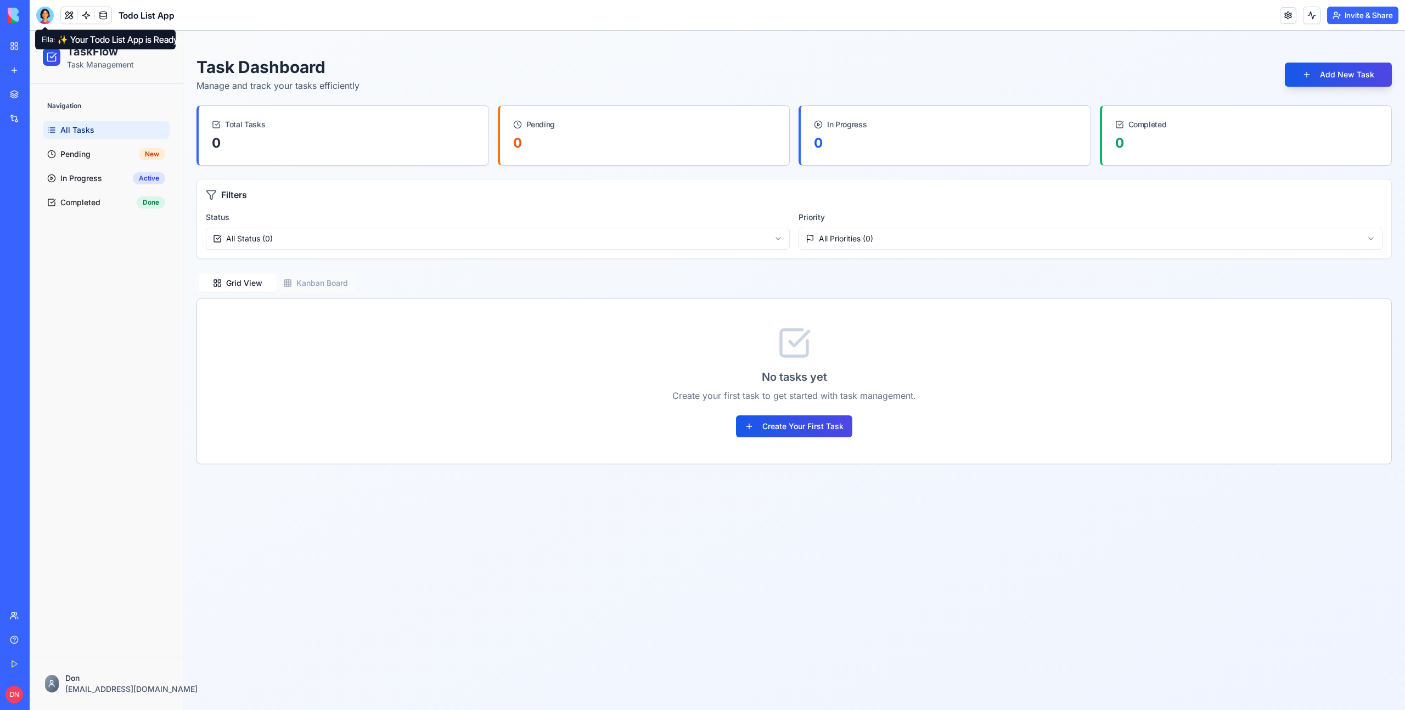
click at [38, 16] on div at bounding box center [45, 16] width 18 height 18
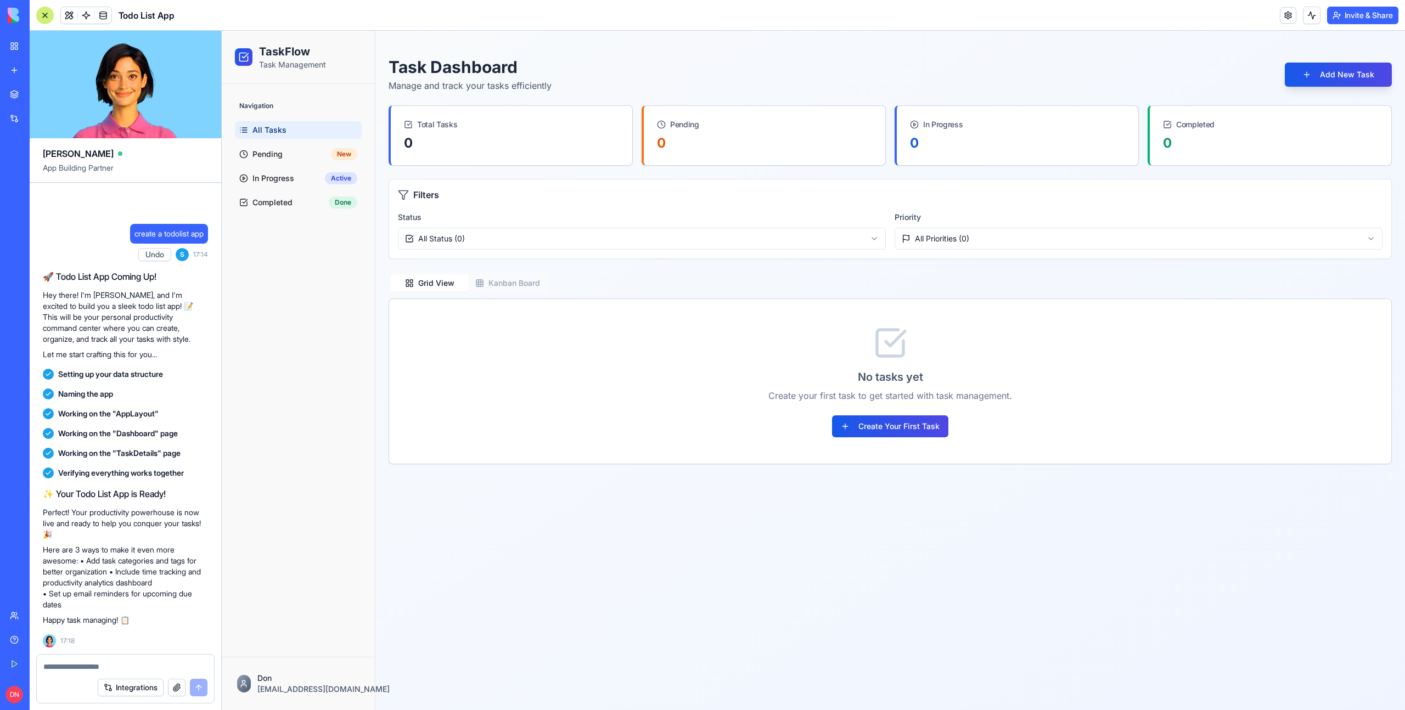
click at [649, 505] on main "TaskFlow Task Dashboard Manage and track your tasks efficiently Add New Task To…" at bounding box center [890, 371] width 1030 height 680
click at [115, 671] on textarea at bounding box center [125, 666] width 164 height 11
type textarea "******"
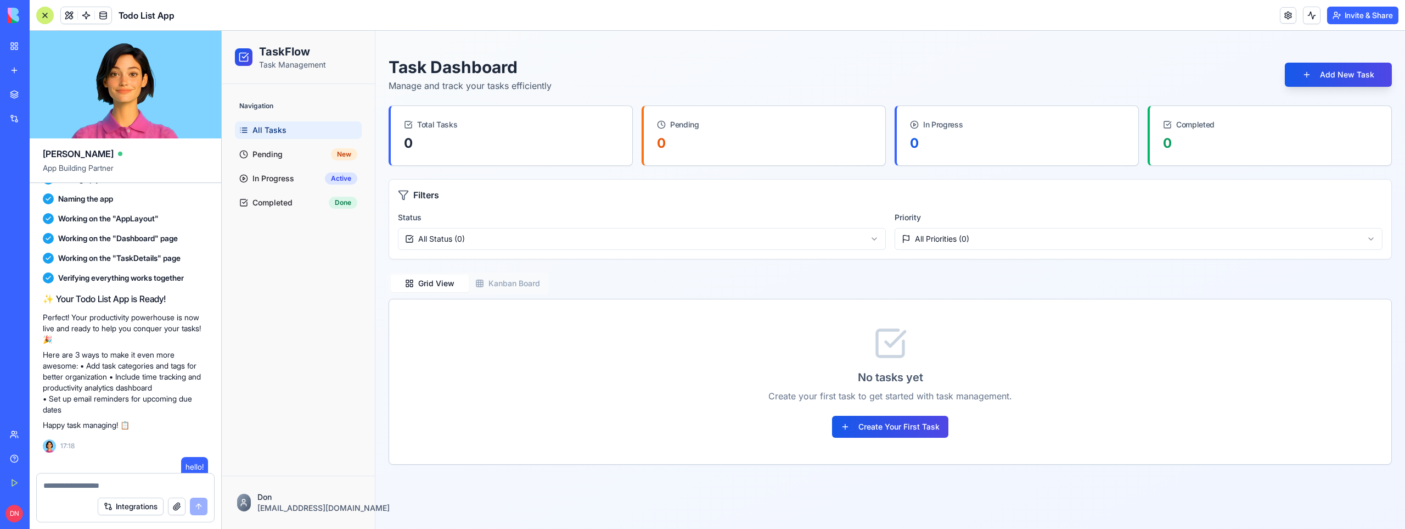
scroll to position [343, 0]
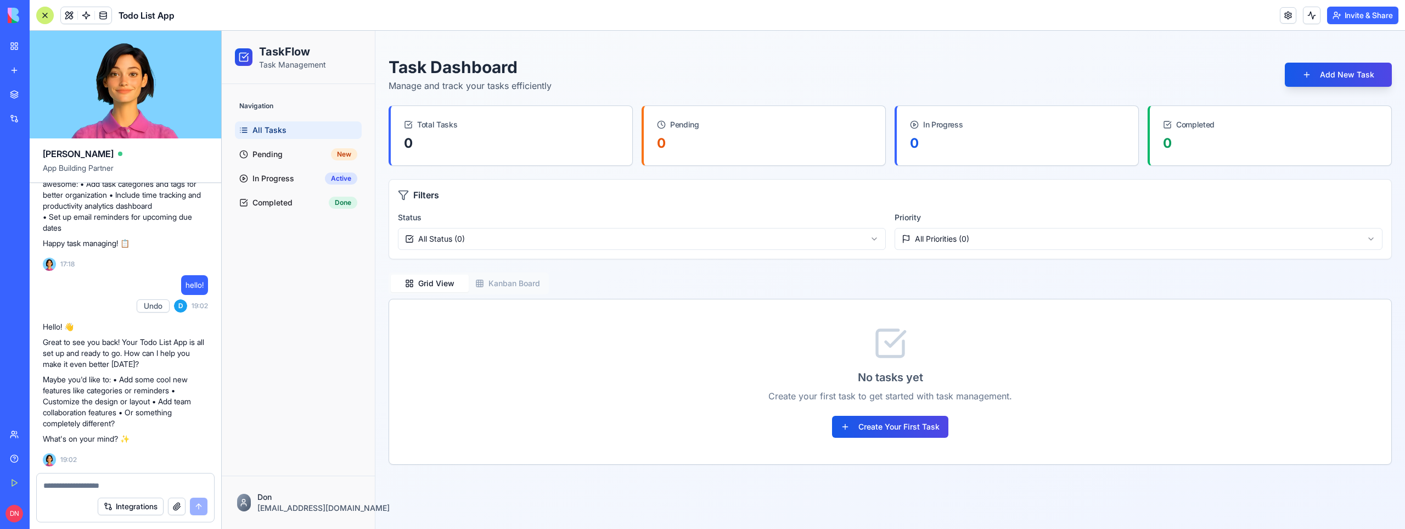
click at [94, 485] on textarea at bounding box center [125, 485] width 164 height 11
type textarea "********"
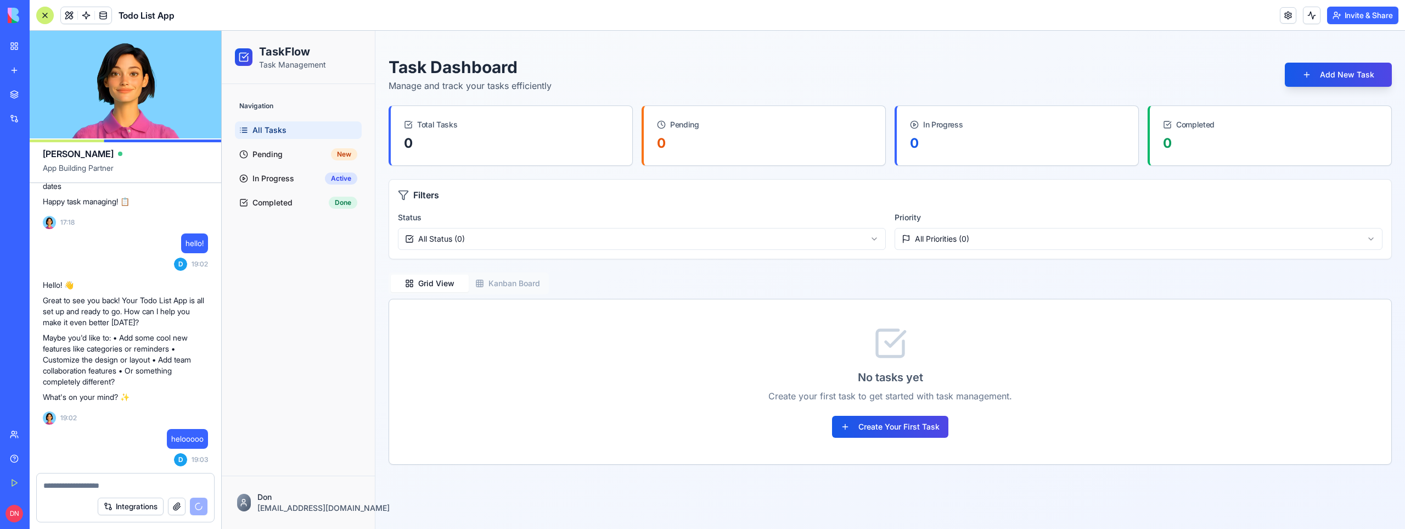
scroll to position [527, 0]
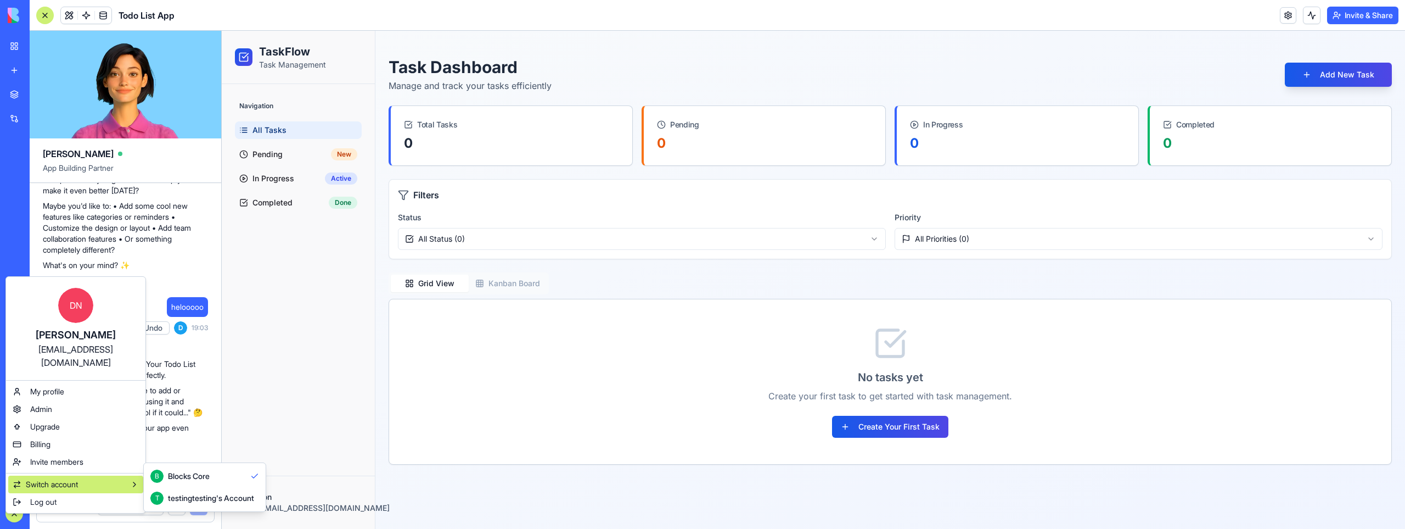
click at [223, 496] on div "testingtesting's Account" at bounding box center [211, 497] width 86 height 11
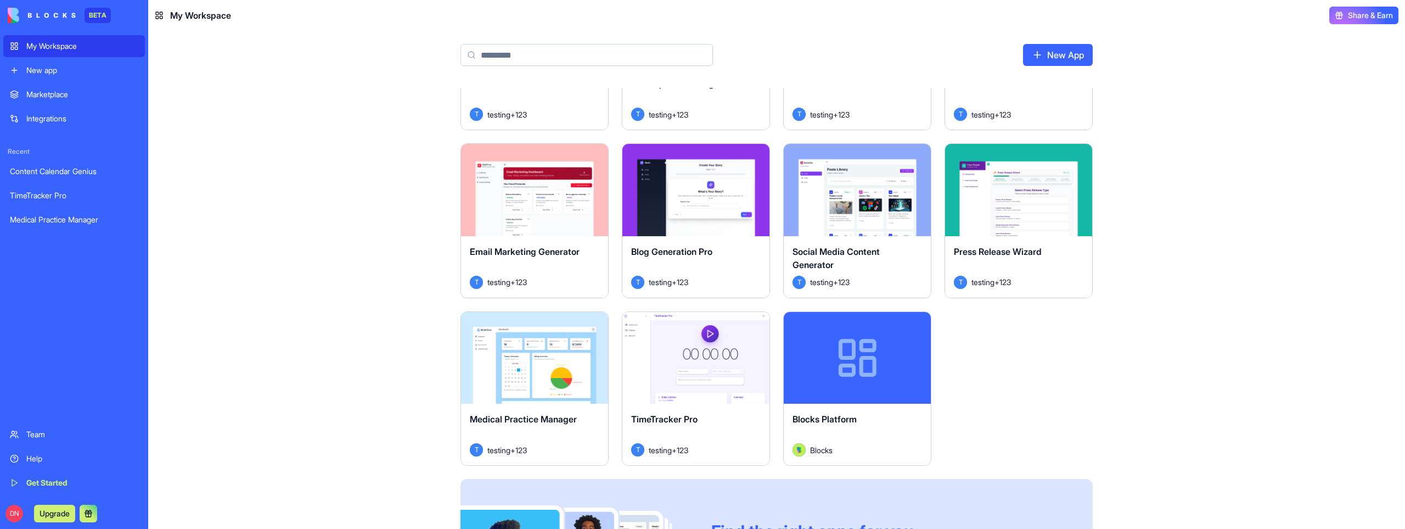
scroll to position [1430, 0]
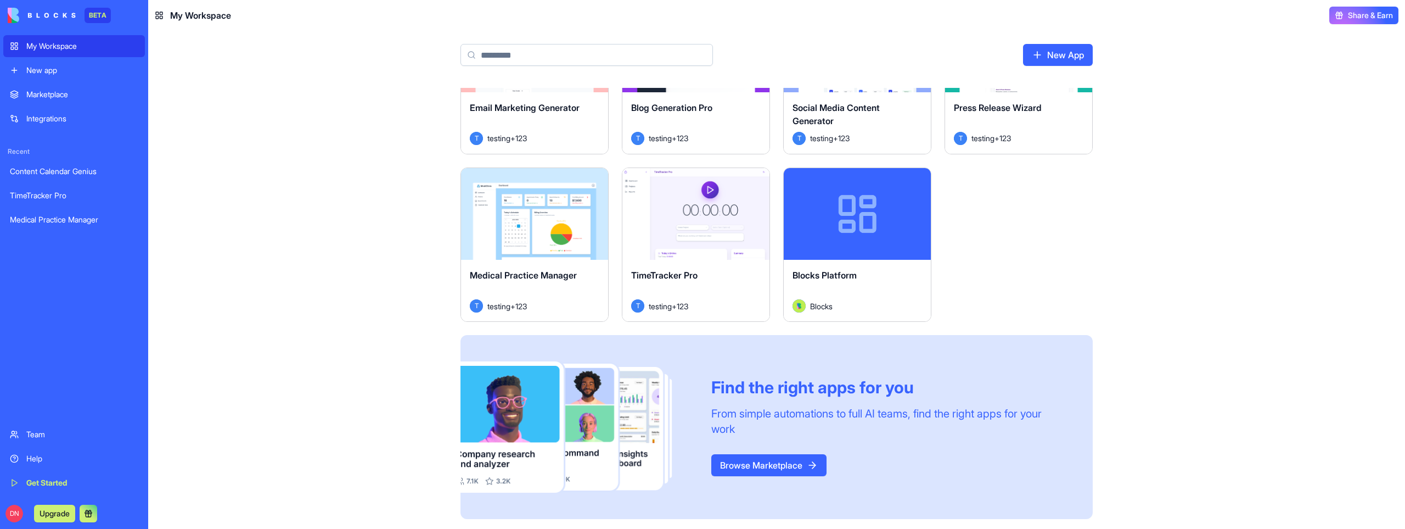
click at [528, 215] on button "Launch" at bounding box center [534, 214] width 82 height 22
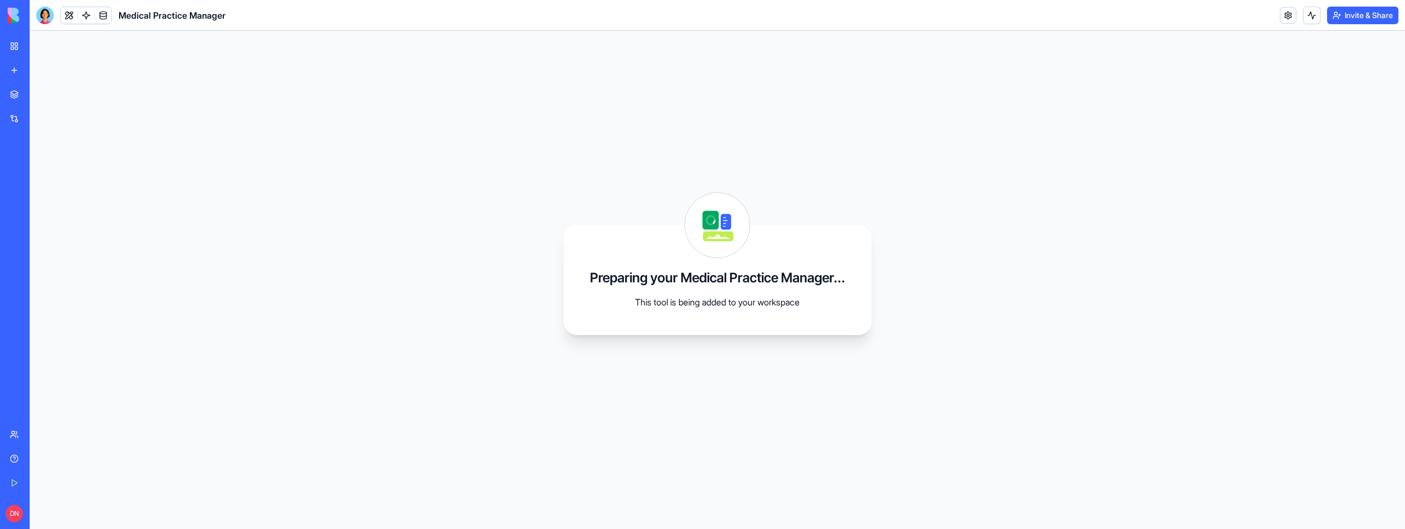
click at [46, 15] on div at bounding box center [45, 16] width 18 height 18
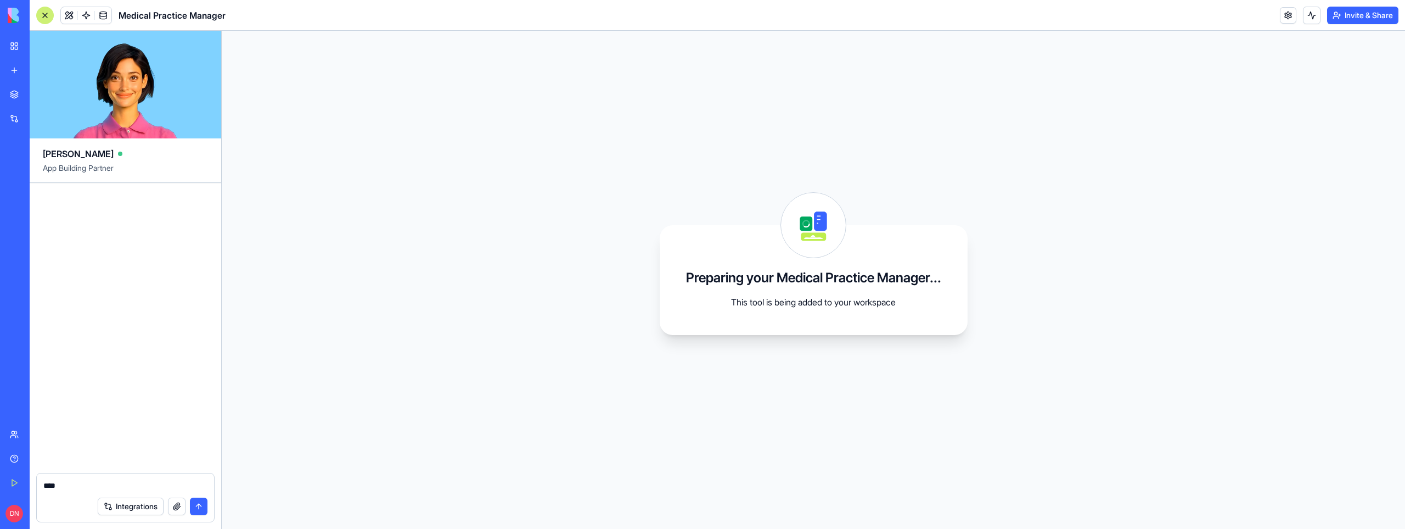
type textarea "*****"
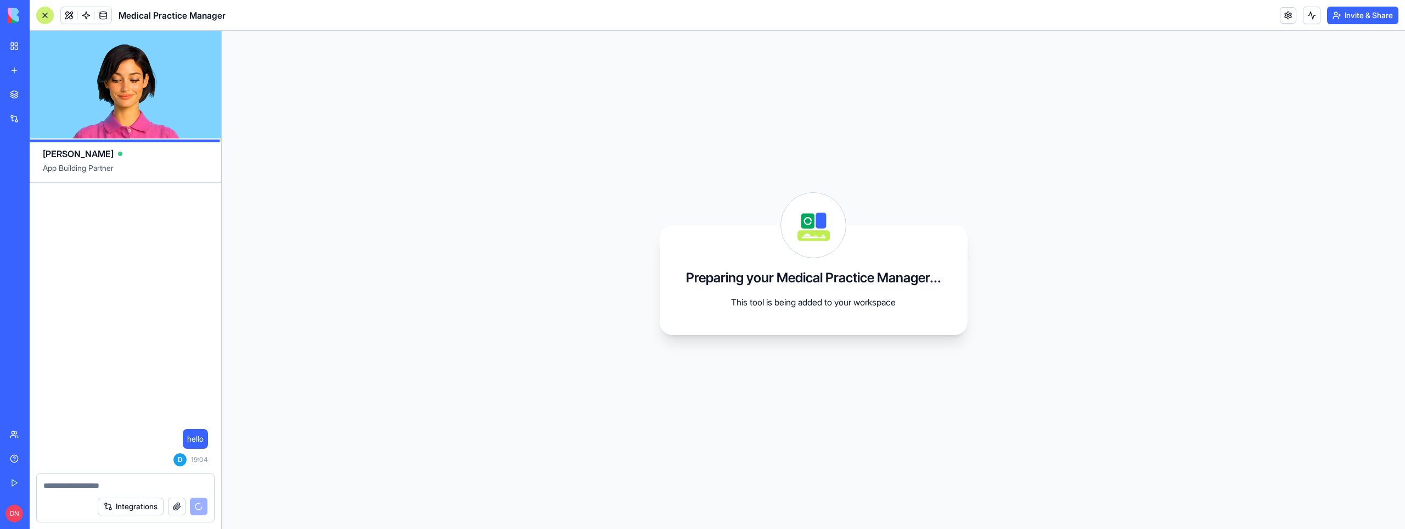
click at [1351, 14] on button "Invite & Share" at bounding box center [1362, 16] width 71 height 18
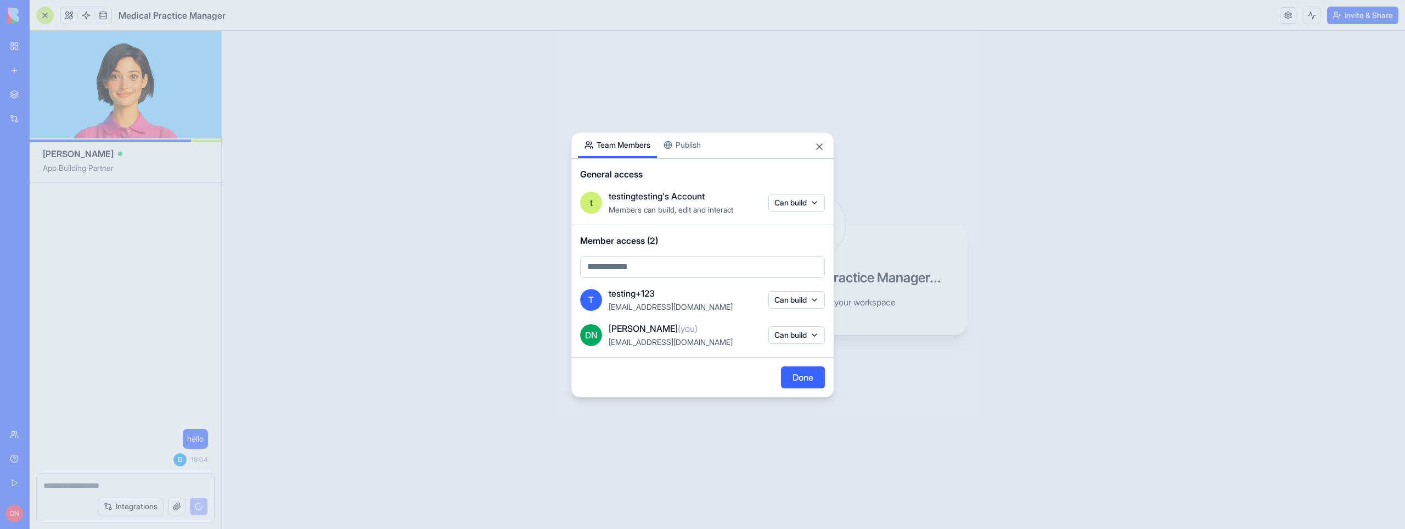
click at [630, 272] on body "BETA My Workspace New app Marketplace Integrations Recent Content Calendar Geni…" at bounding box center [702, 264] width 1405 height 529
type input "***"
click at [531, 71] on div at bounding box center [702, 264] width 1405 height 529
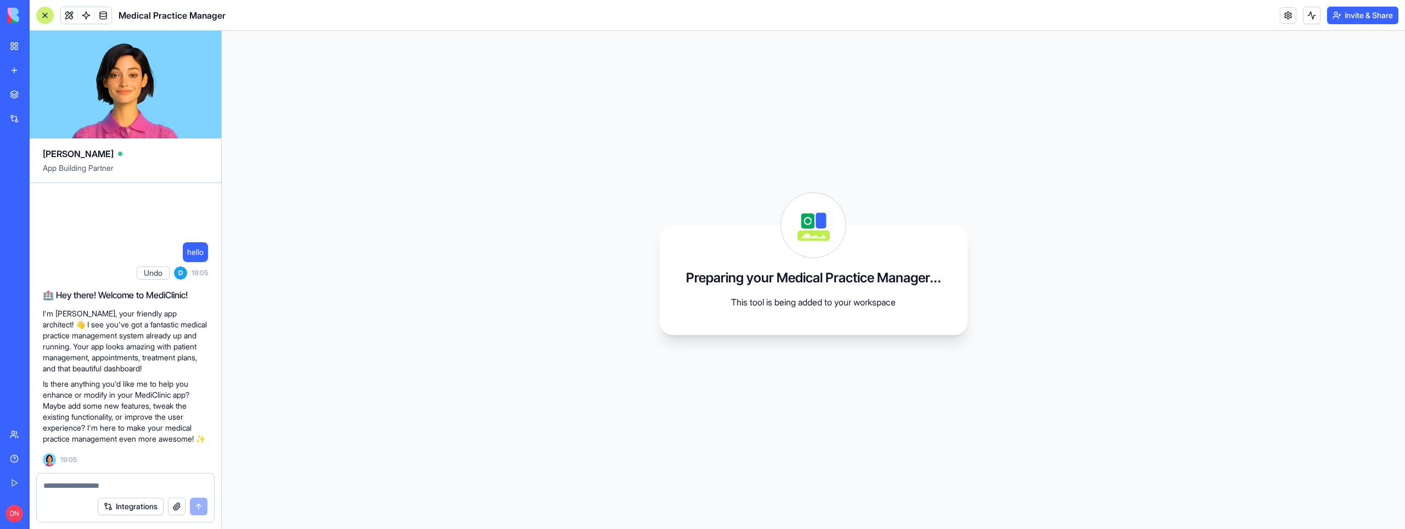
scroll to position [90, 0]
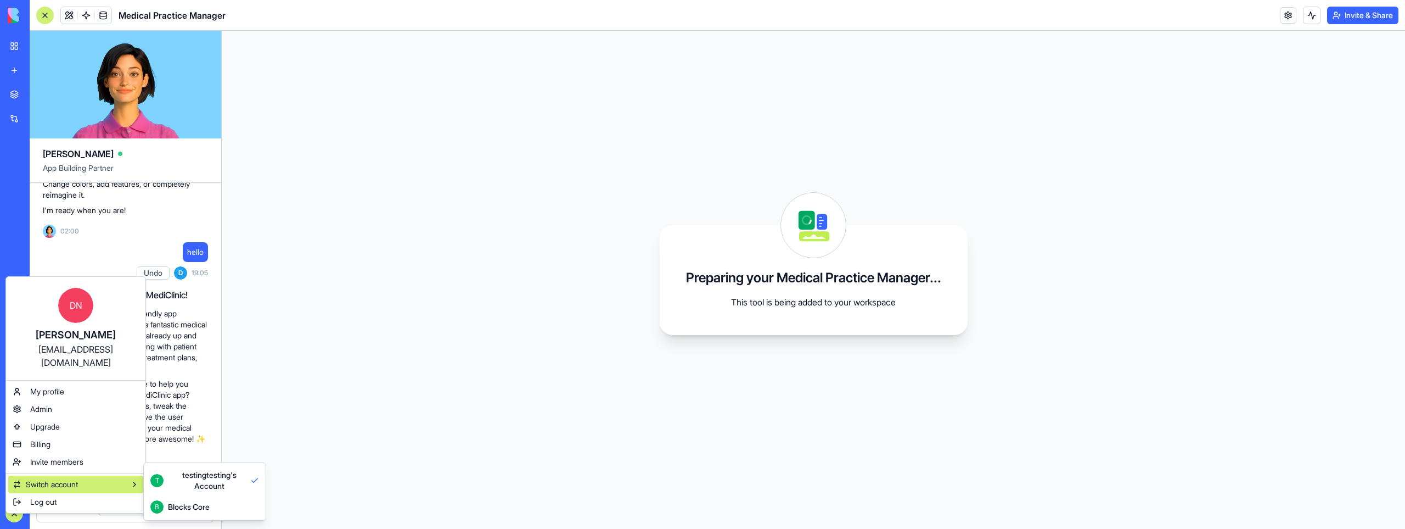
click at [50, 479] on span "Switch account" at bounding box center [52, 484] width 52 height 11
click at [230, 502] on div "B Blocks Core" at bounding box center [204, 506] width 109 height 13
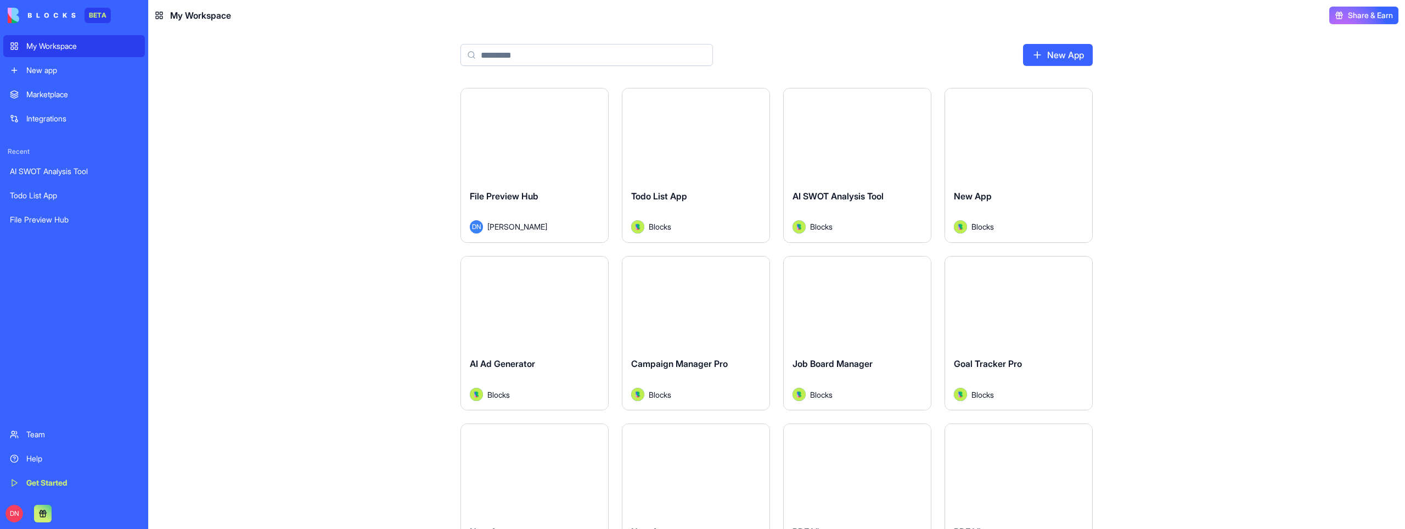
click at [715, 145] on button "Launch" at bounding box center [696, 135] width 82 height 22
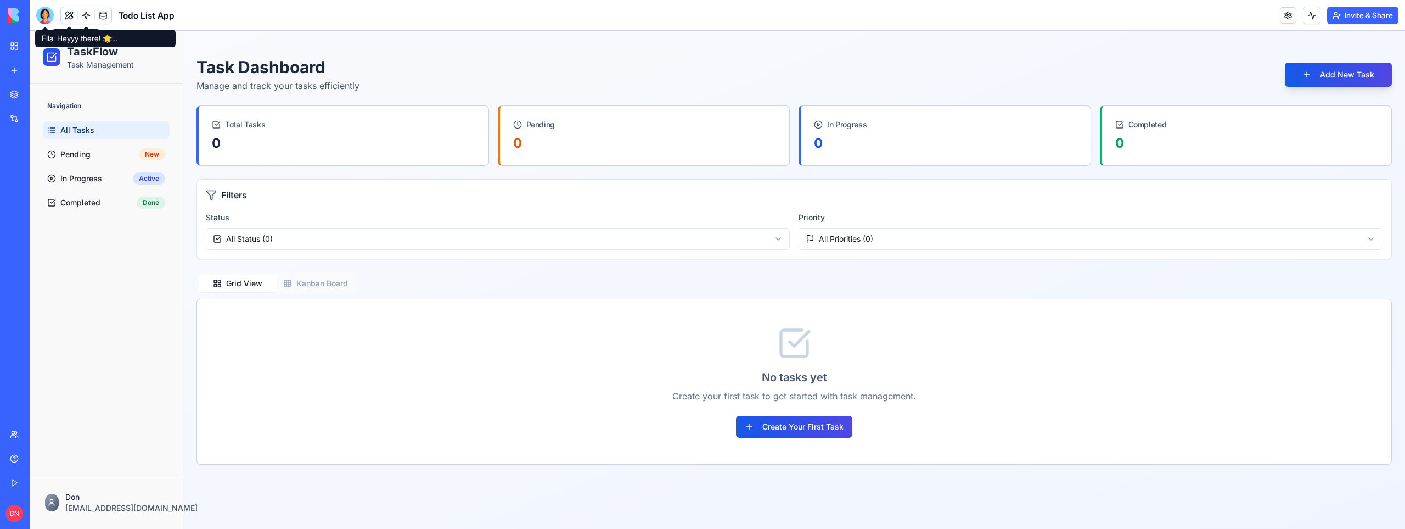
click at [47, 15] on div at bounding box center [45, 16] width 18 height 18
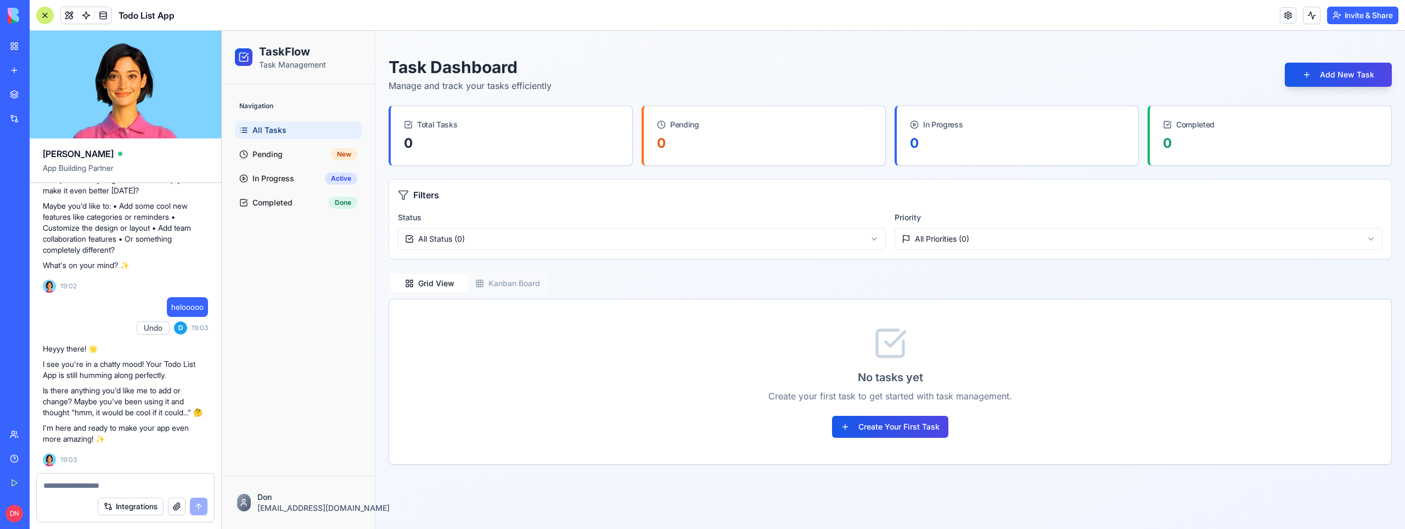
click at [93, 488] on textarea at bounding box center [125, 485] width 164 height 11
type textarea "**********"
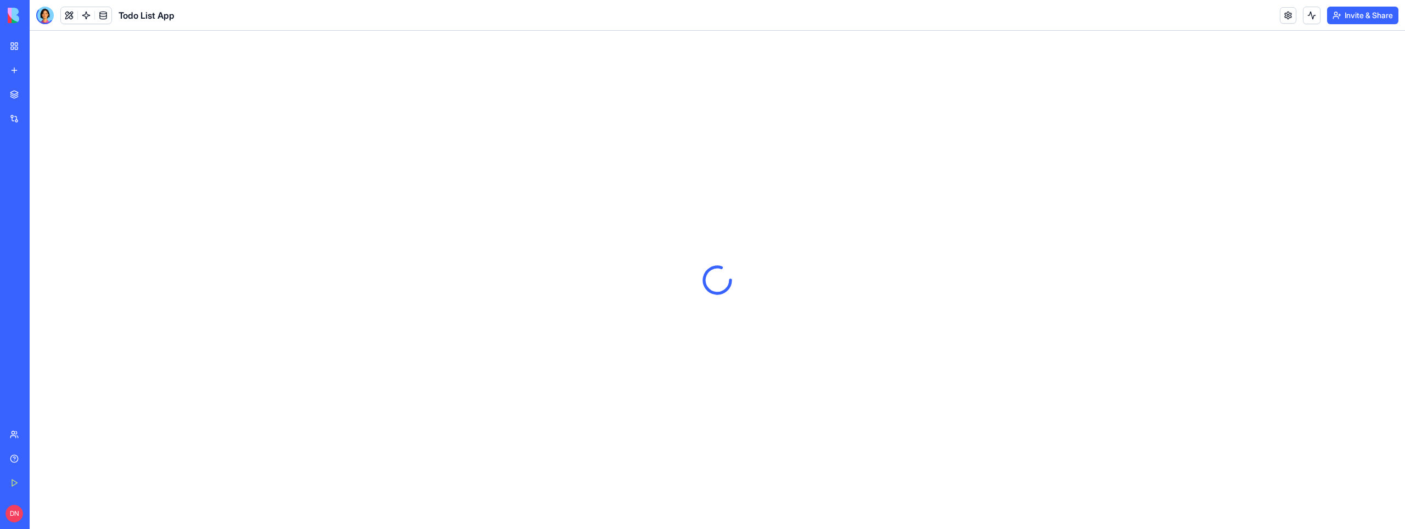
click at [45, 16] on div at bounding box center [45, 16] width 18 height 18
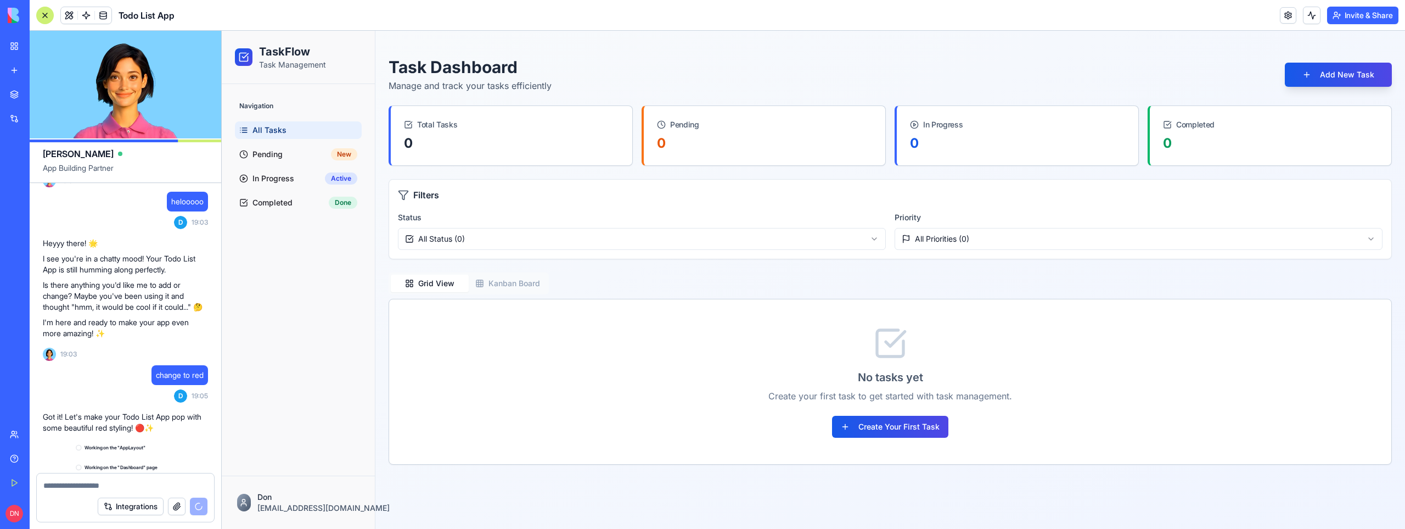
scroll to position [681, 0]
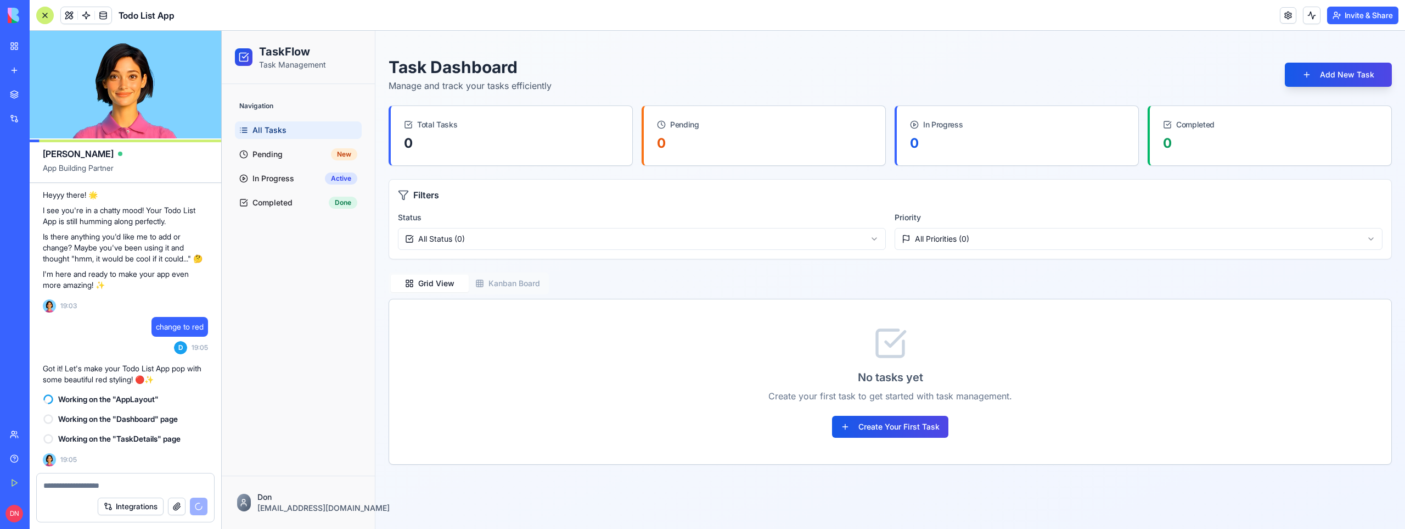
click at [41, 47] on div "My Workspace" at bounding box center [33, 46] width 14 height 11
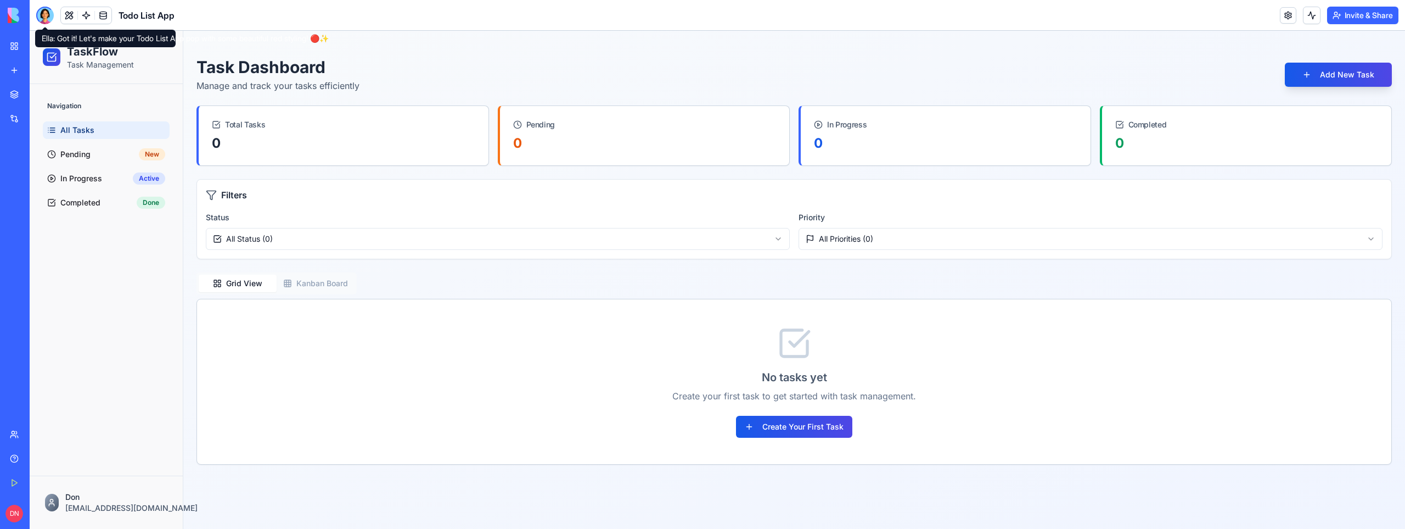
click at [44, 14] on div at bounding box center [45, 16] width 18 height 18
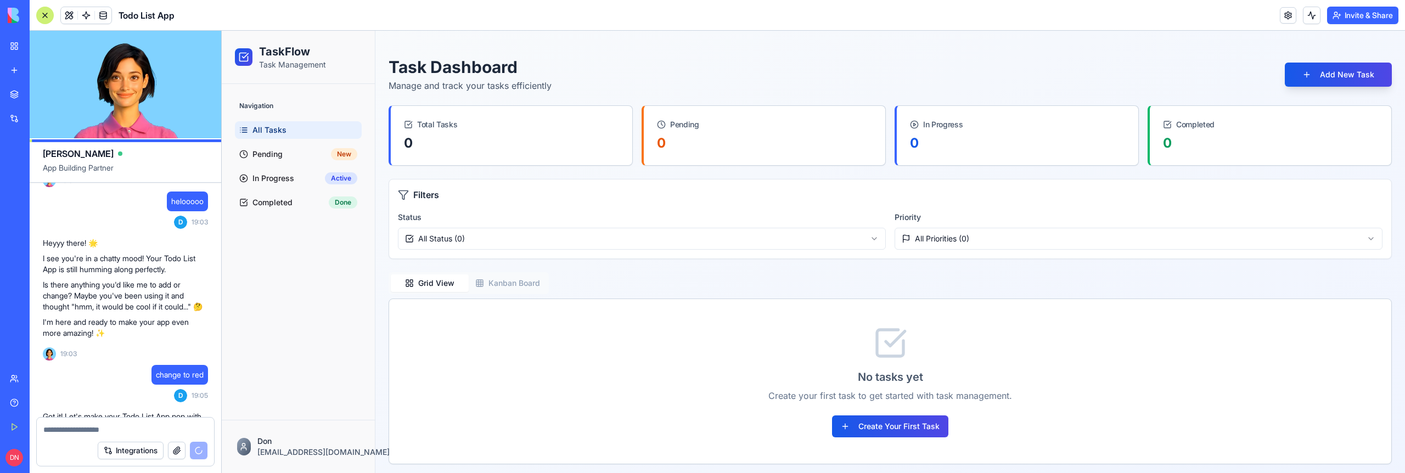
scroll to position [677, 0]
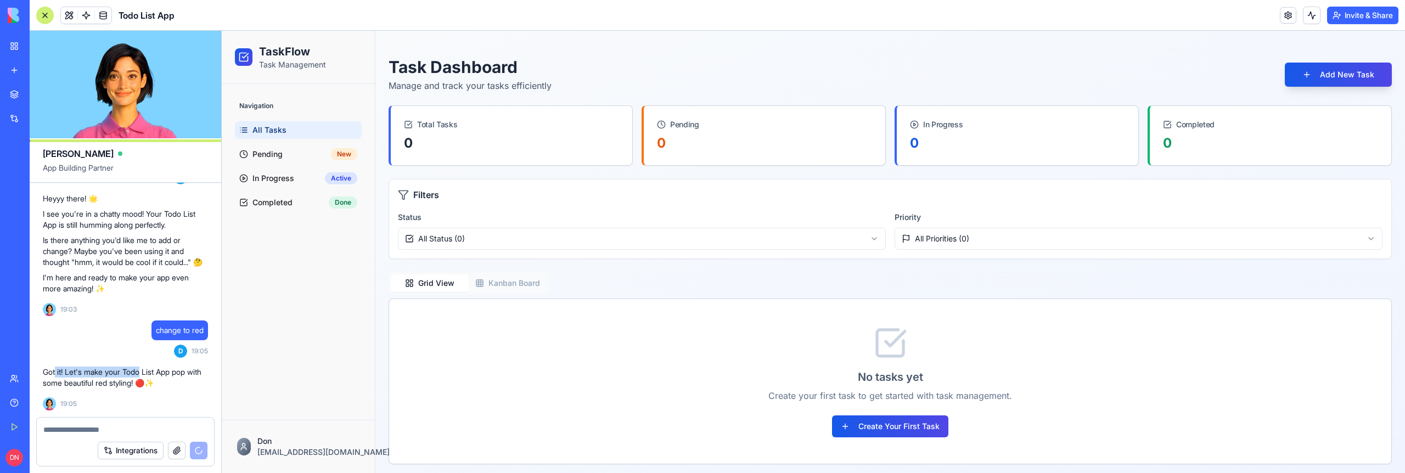
drag, startPoint x: 143, startPoint y: 371, endPoint x: 57, endPoint y: 371, distance: 85.6
click at [57, 371] on p "Got it! Let's make your Todo List App pop with some beautiful red styling! 🔴✨" at bounding box center [125, 378] width 165 height 22
drag, startPoint x: 117, startPoint y: 372, endPoint x: 77, endPoint y: 373, distance: 40.6
click at [76, 372] on p "Got it! Let's make your Todo List App pop with some beautiful red styling! 🔴✨" at bounding box center [125, 378] width 165 height 22
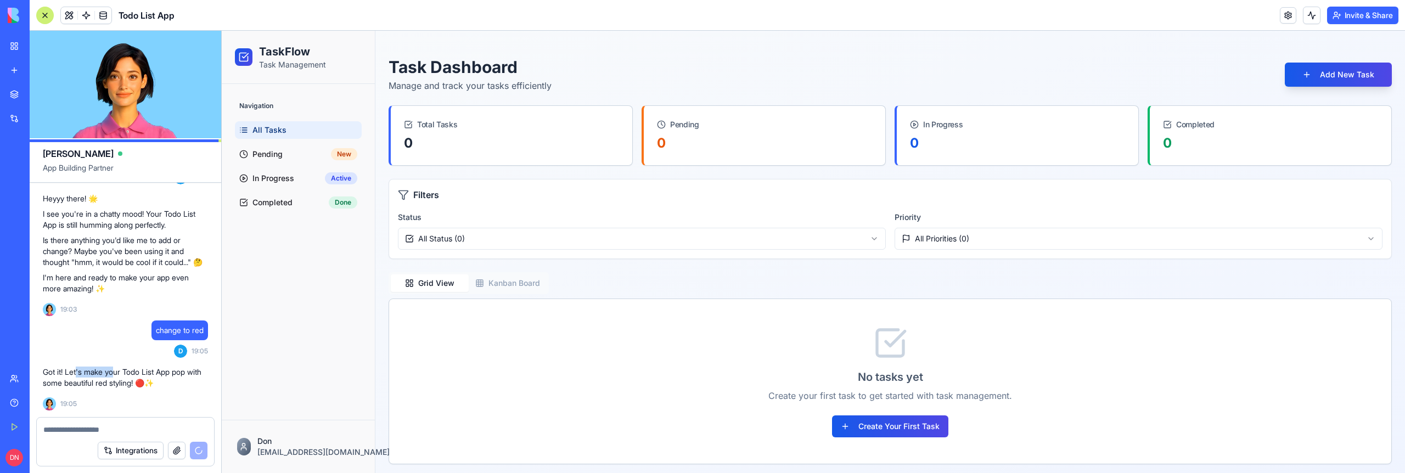
click at [77, 373] on p "Got it! Let's make your Todo List App pop with some beautiful red styling! 🔴✨" at bounding box center [125, 378] width 165 height 22
drag, startPoint x: 148, startPoint y: 386, endPoint x: 106, endPoint y: 381, distance: 41.9
click at [106, 381] on p "Got it! Let's make your Todo List App pop with some beautiful red styling! 🔴✨" at bounding box center [125, 378] width 165 height 22
click at [106, 382] on p "Got it! Let's make your Todo List App pop with some beautiful red styling! 🔴✨" at bounding box center [125, 378] width 165 height 22
click at [41, 50] on div "My Workspace" at bounding box center [33, 46] width 14 height 11
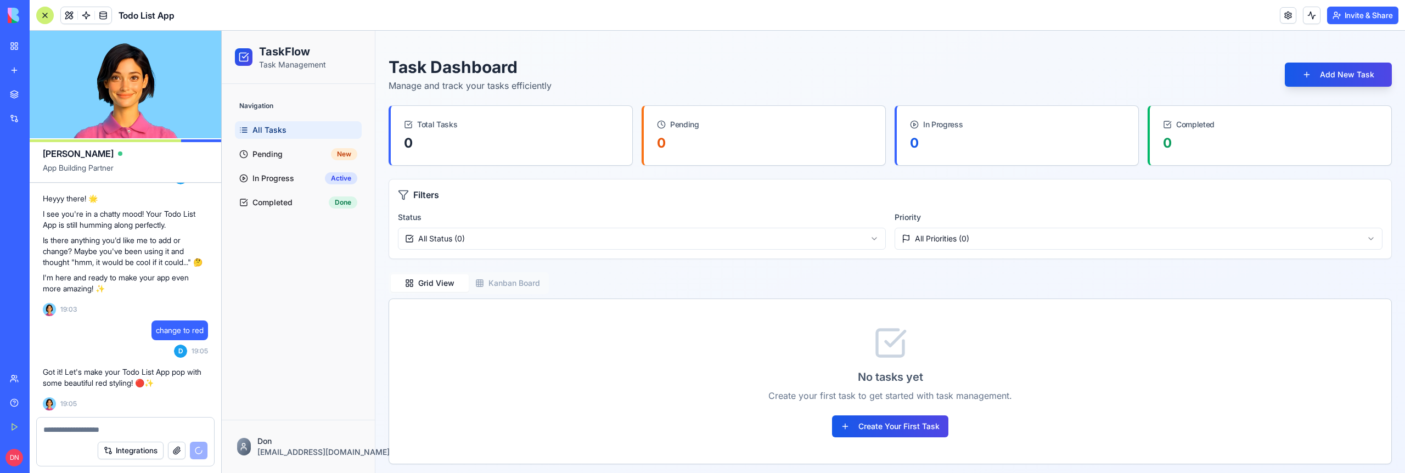
click at [114, 433] on textarea at bounding box center [125, 429] width 164 height 11
type textarea "*"
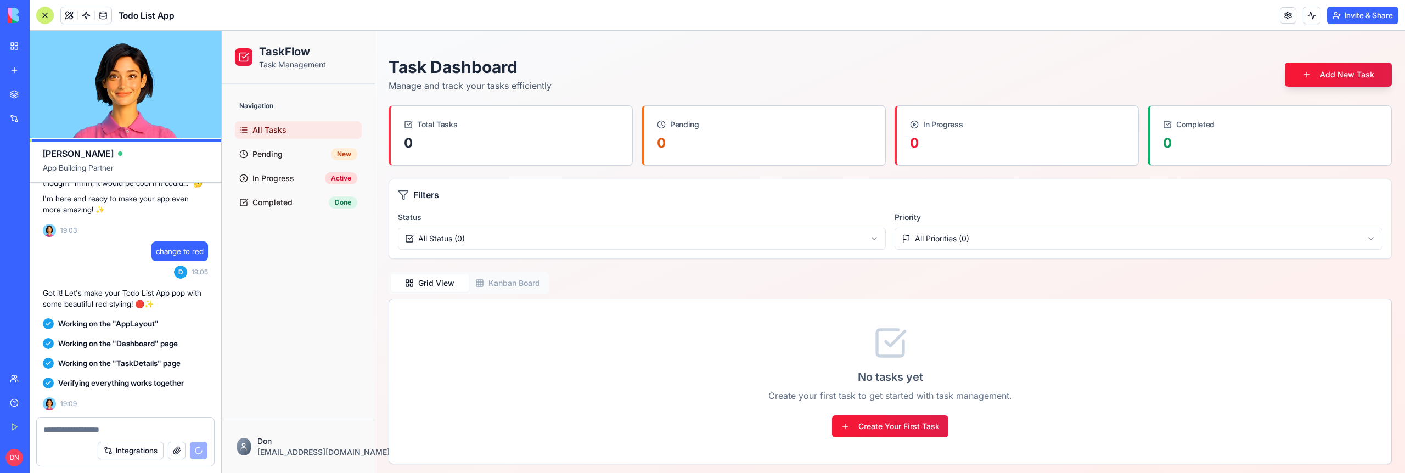
scroll to position [846, 0]
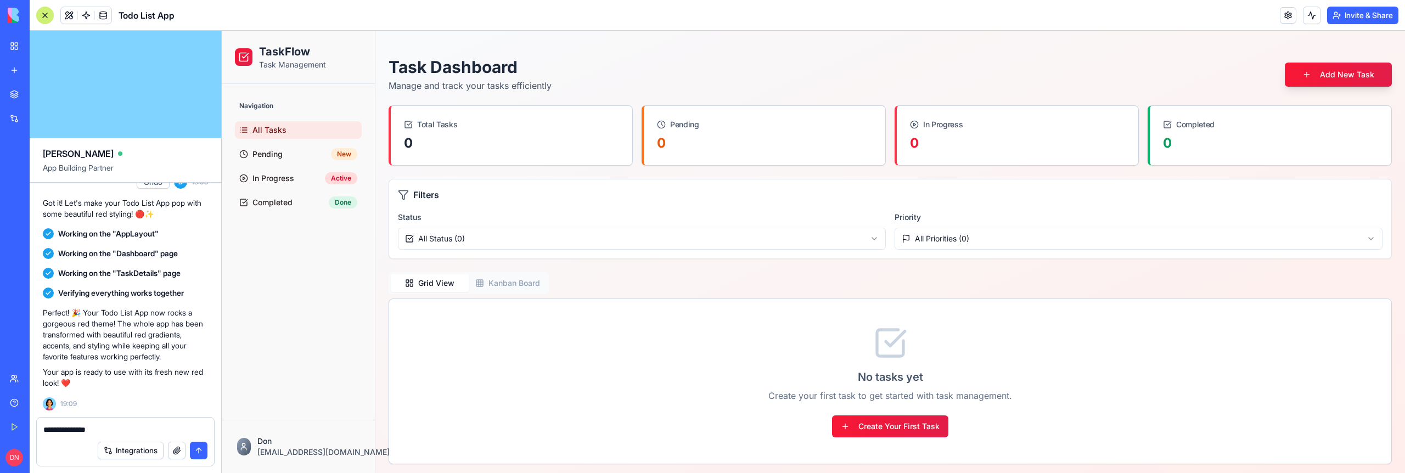
type textarea "**********"
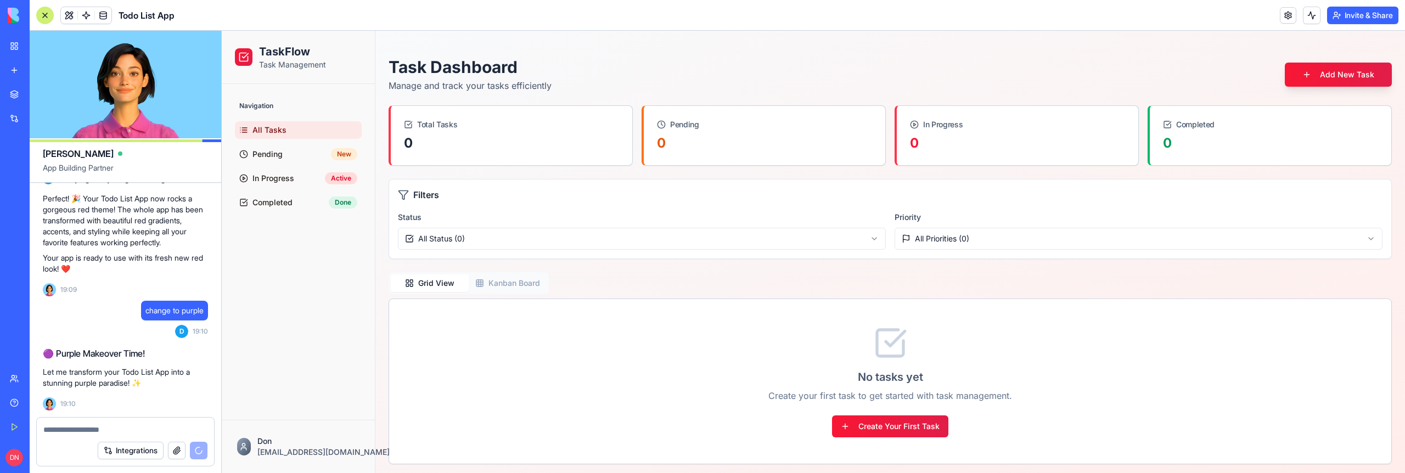
scroll to position [1019, 0]
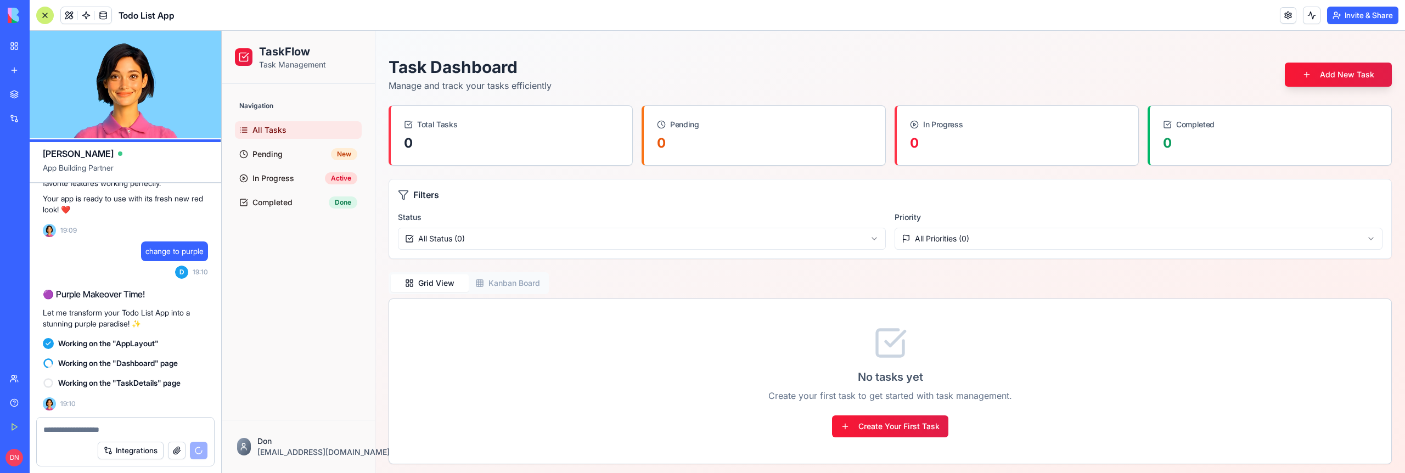
click at [41, 46] on div "My Workspace" at bounding box center [33, 46] width 14 height 11
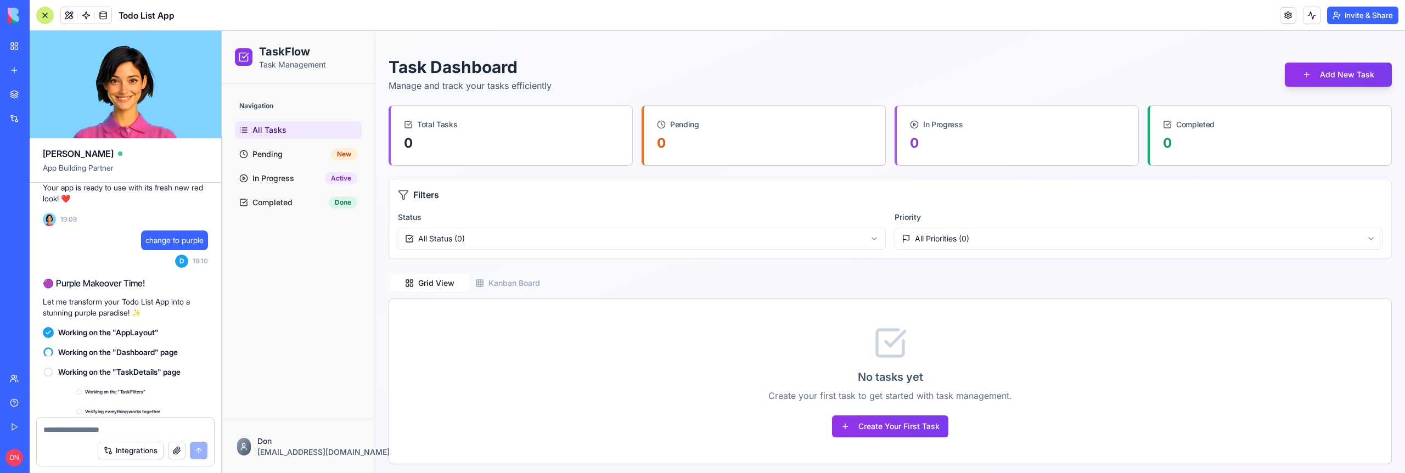
scroll to position [1160, 0]
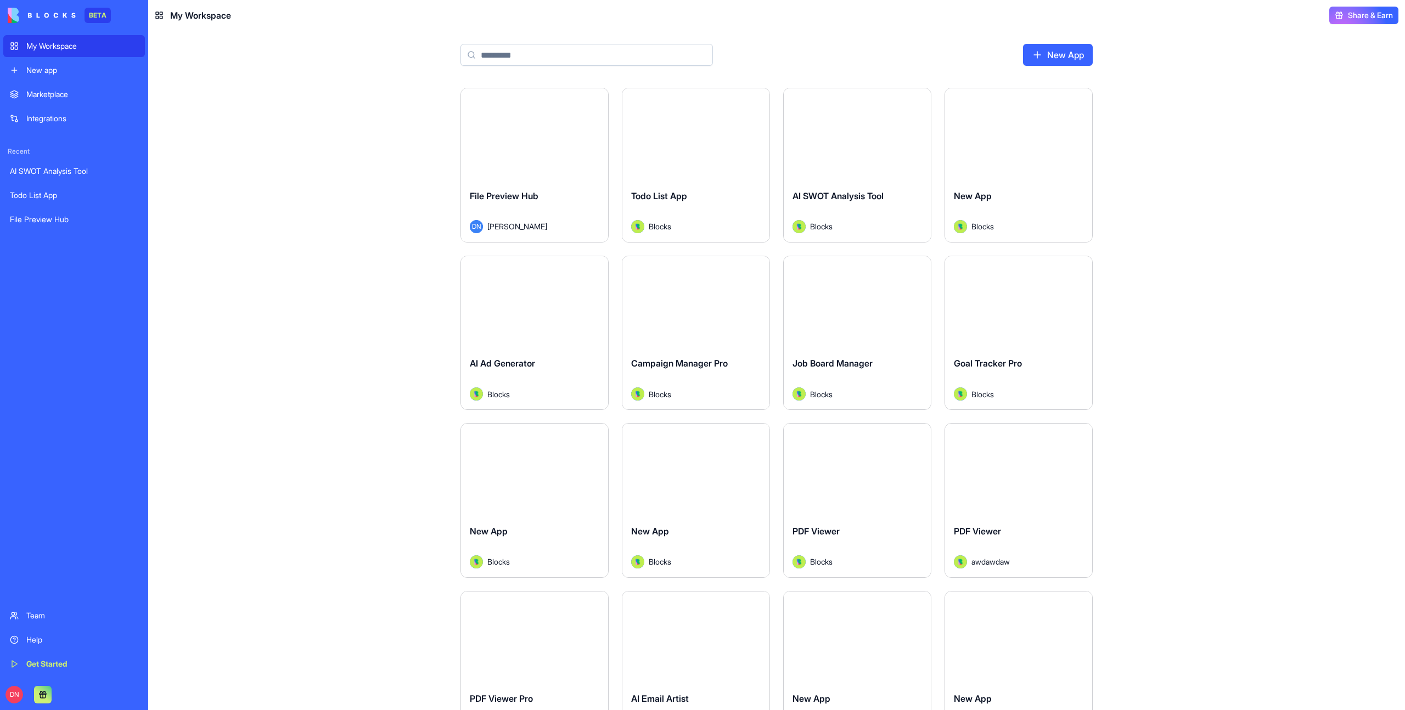
click at [864, 135] on button "Launch" at bounding box center [857, 135] width 82 height 22
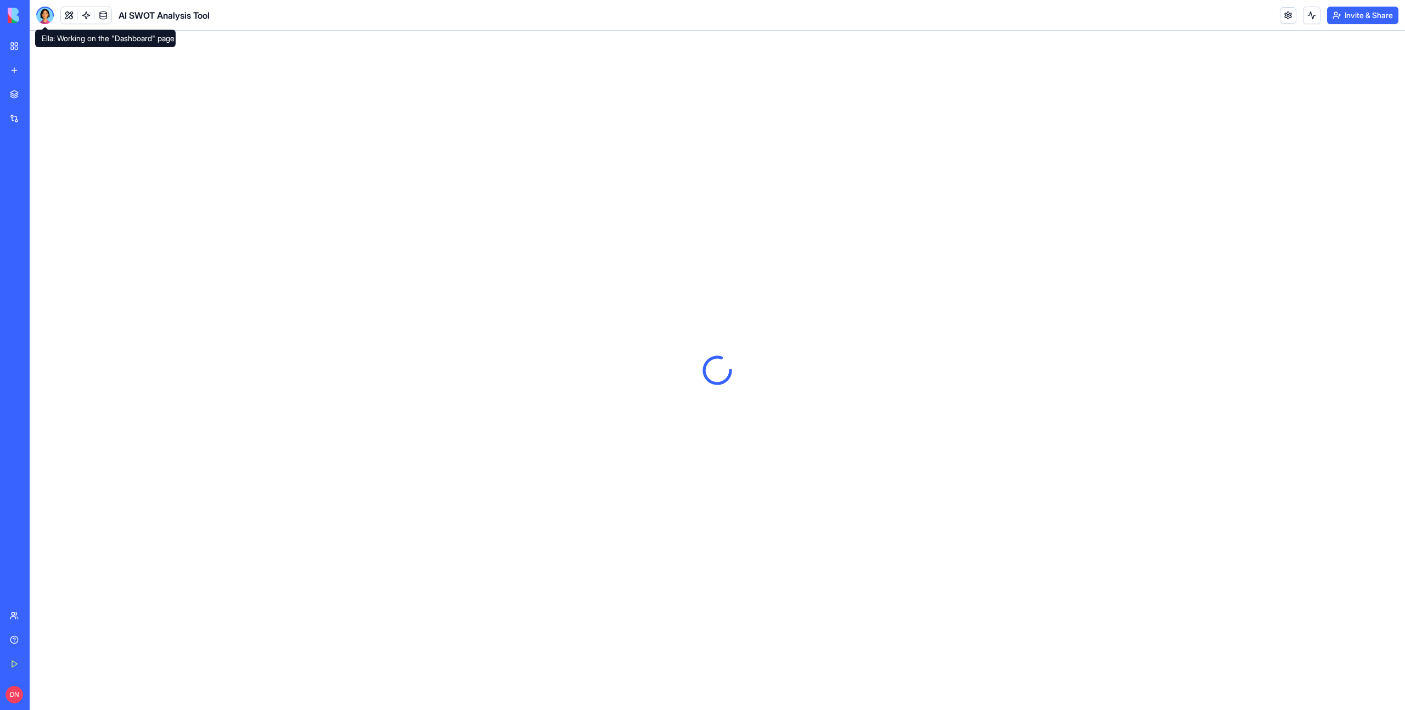
click at [40, 20] on div at bounding box center [45, 16] width 18 height 18
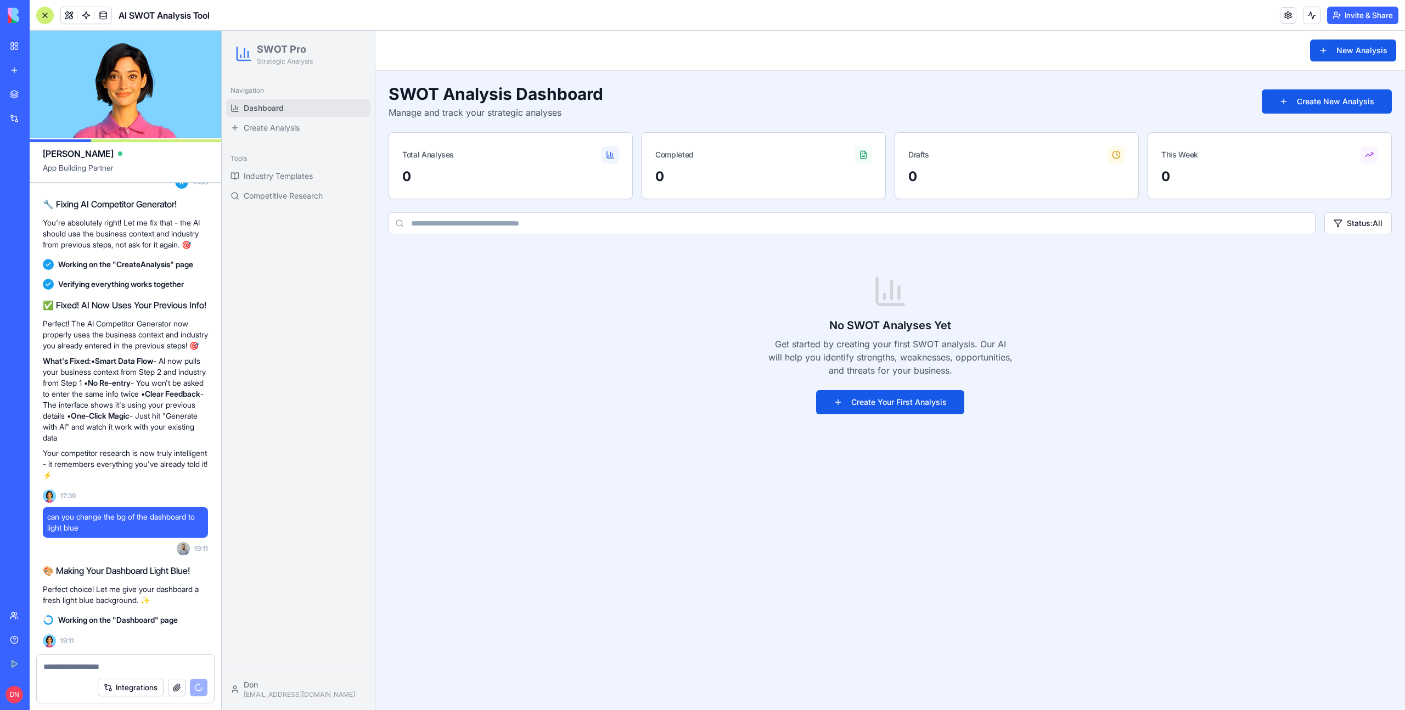
click at [41, 43] on div "My Workspace" at bounding box center [33, 46] width 14 height 11
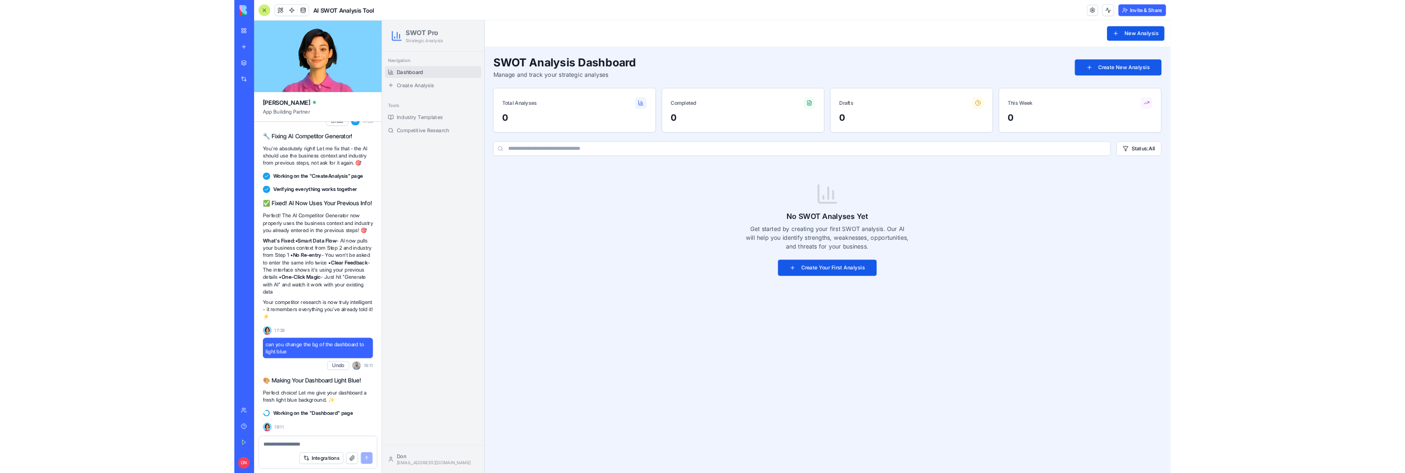
scroll to position [3794, 0]
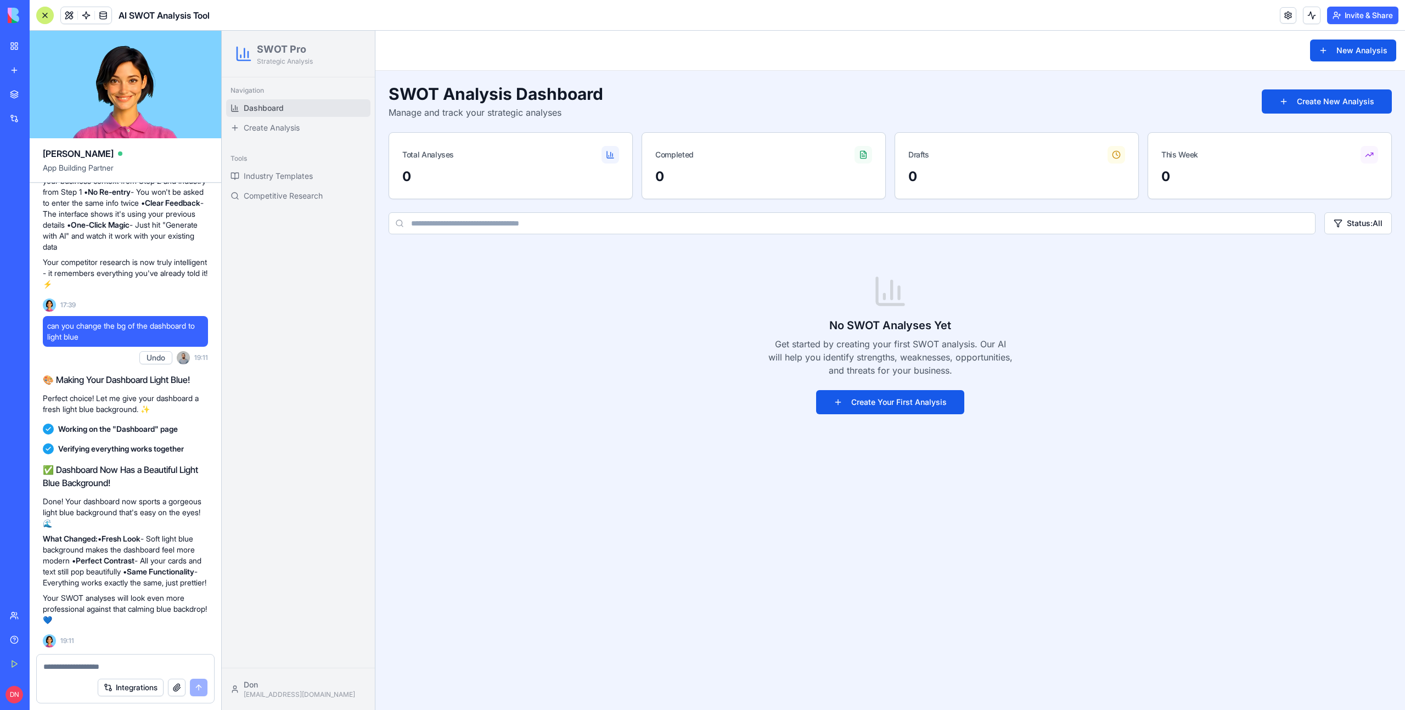
click at [110, 661] on textarea at bounding box center [125, 666] width 164 height 11
type textarea "*"
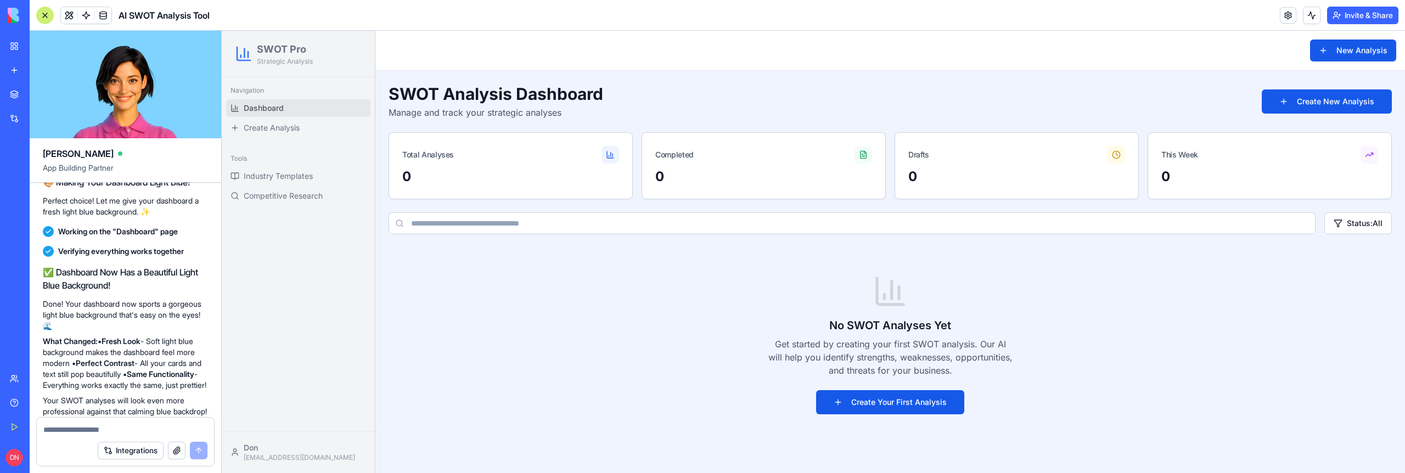
scroll to position [4032, 0]
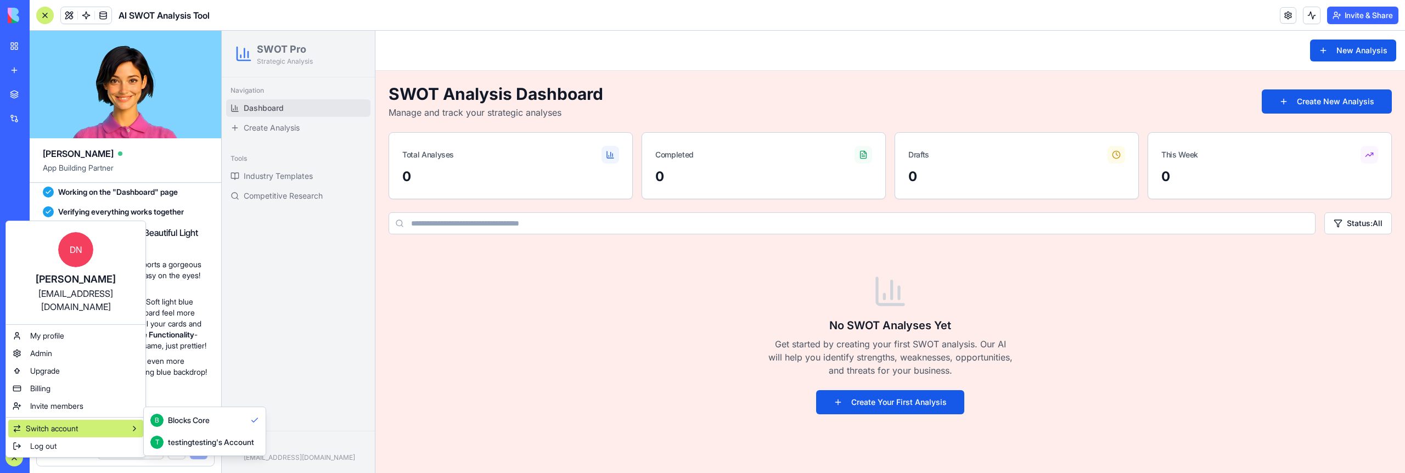
click at [214, 446] on div "testingtesting's Account" at bounding box center [211, 442] width 86 height 11
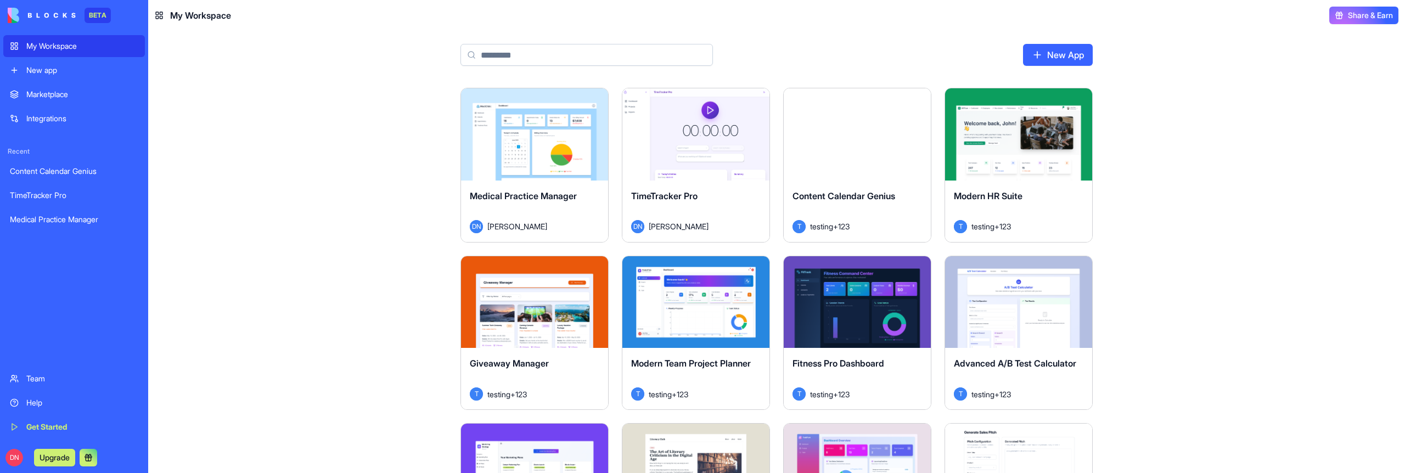
click at [511, 141] on button "Launch" at bounding box center [534, 135] width 82 height 22
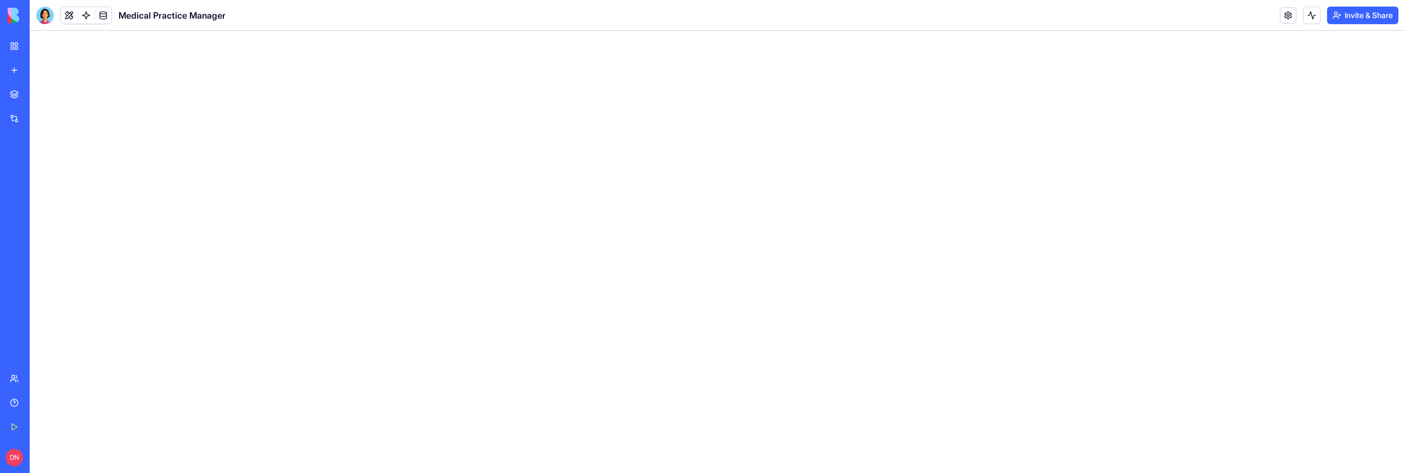
click at [1371, 14] on button "Invite & Share" at bounding box center [1362, 16] width 71 height 18
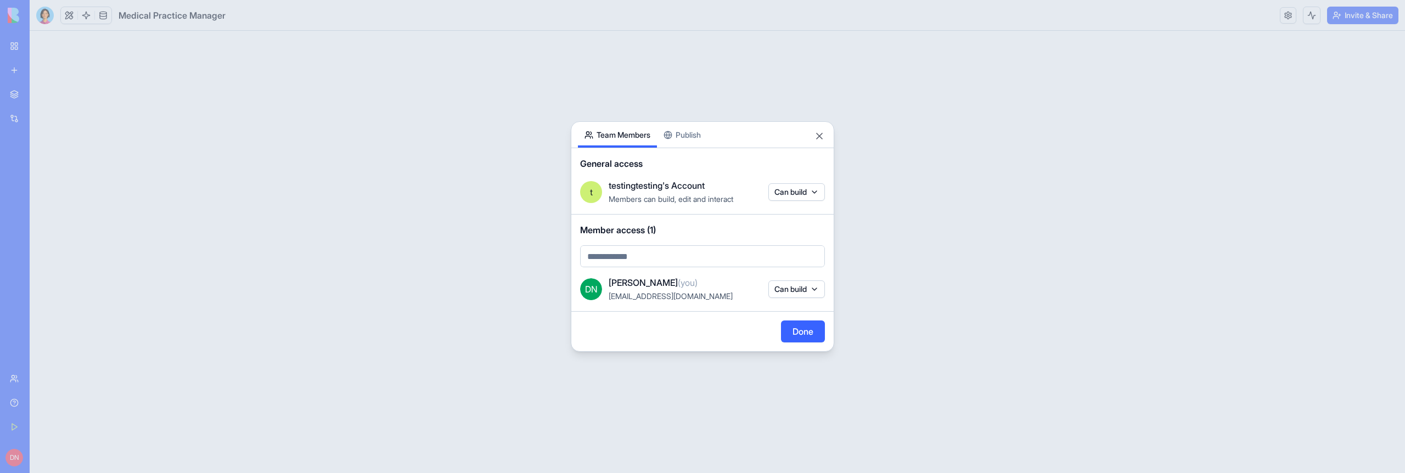
click at [624, 260] on body "BETA My Workspace New app Marketplace Integrations Recent Content Calendar Geni…" at bounding box center [702, 236] width 1405 height 473
type input "***"
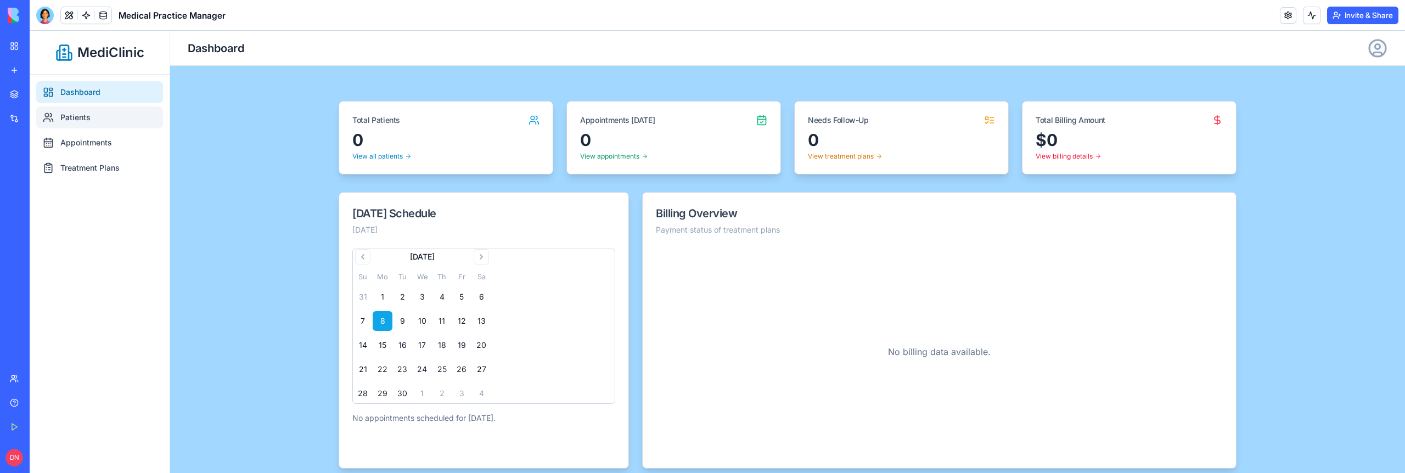
click at [98, 114] on link "Patients" at bounding box center [99, 117] width 127 height 22
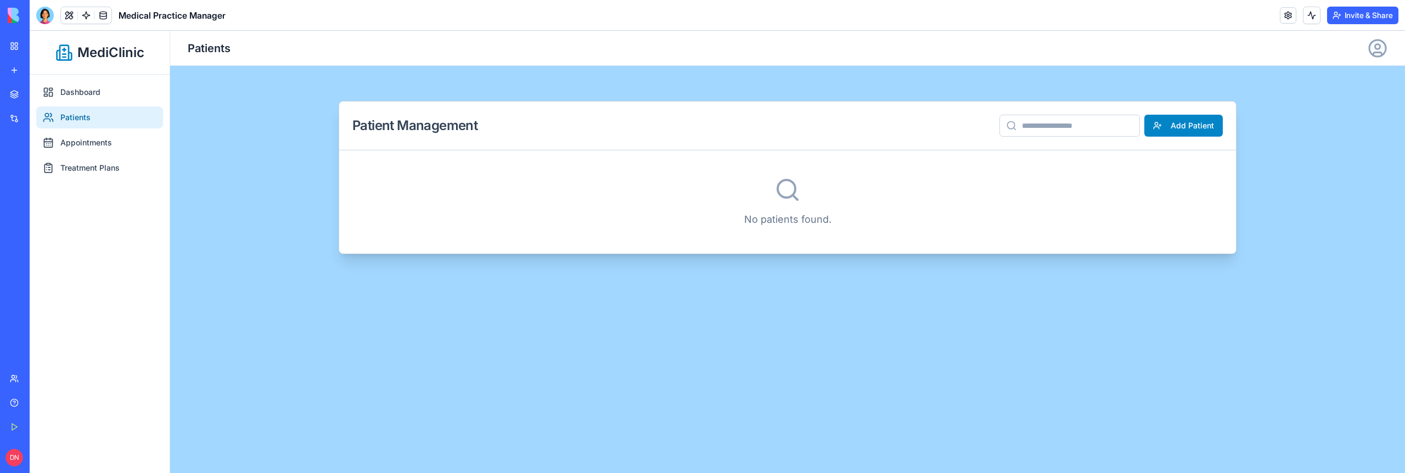
click at [102, 154] on nav "Dashboard Patients Appointments Treatment Plans" at bounding box center [100, 274] width 140 height 398
click at [88, 96] on link "Dashboard" at bounding box center [99, 92] width 127 height 22
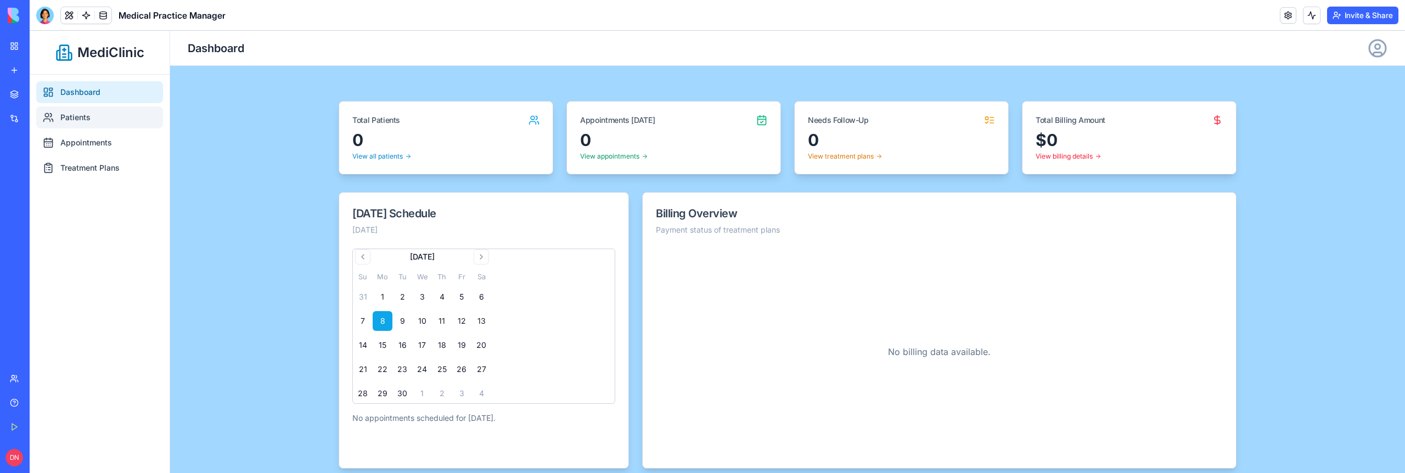
click at [71, 124] on link "Patients" at bounding box center [99, 117] width 127 height 22
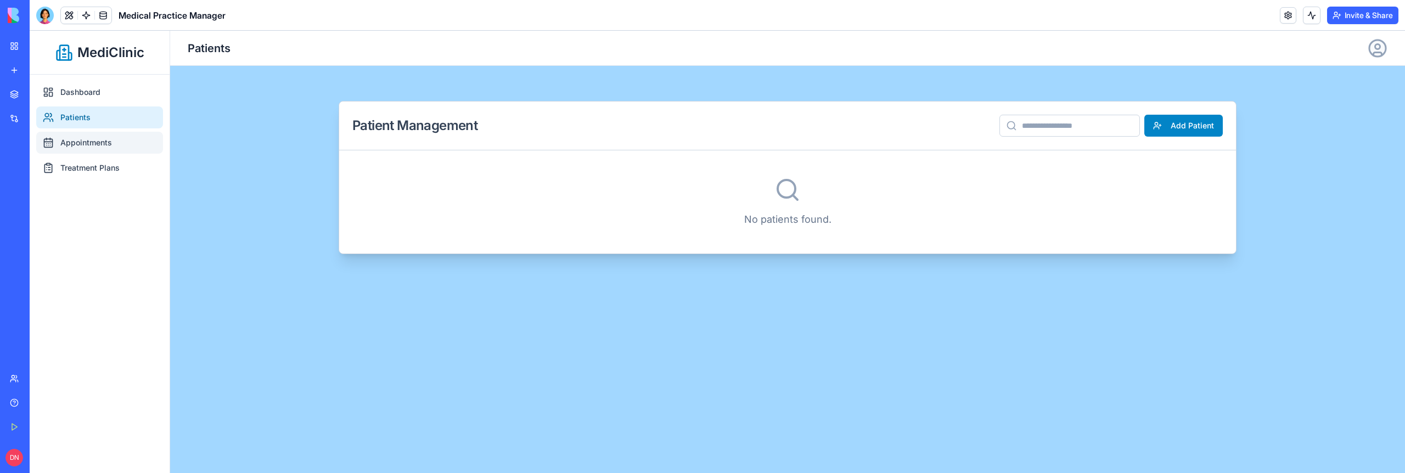
click at [86, 152] on link "Appointments" at bounding box center [99, 143] width 127 height 22
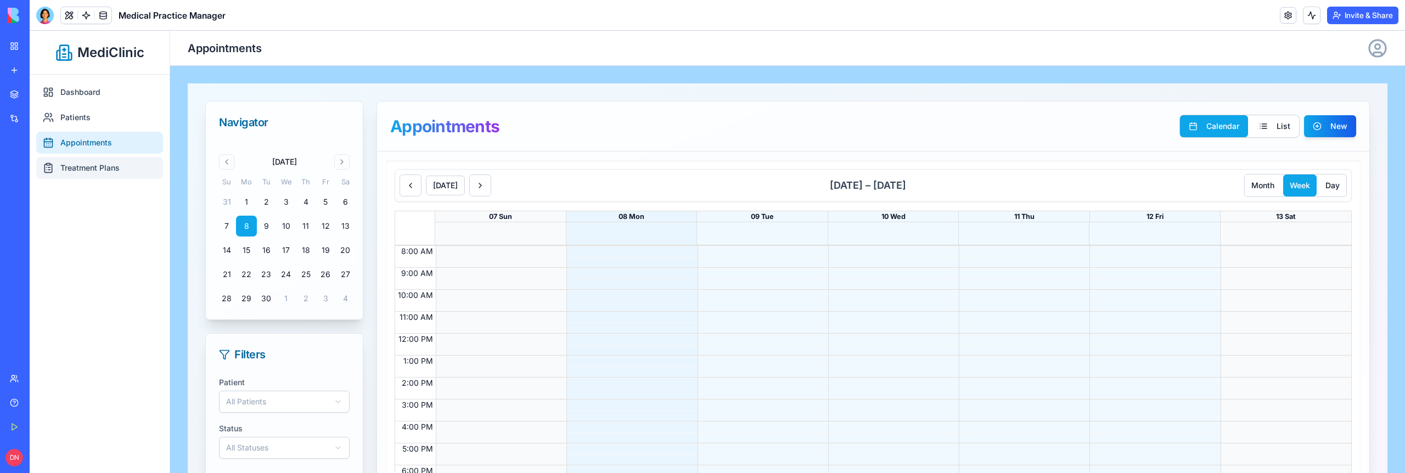
scroll to position [4, 0]
click at [111, 168] on link "Treatment Plans" at bounding box center [99, 168] width 127 height 22
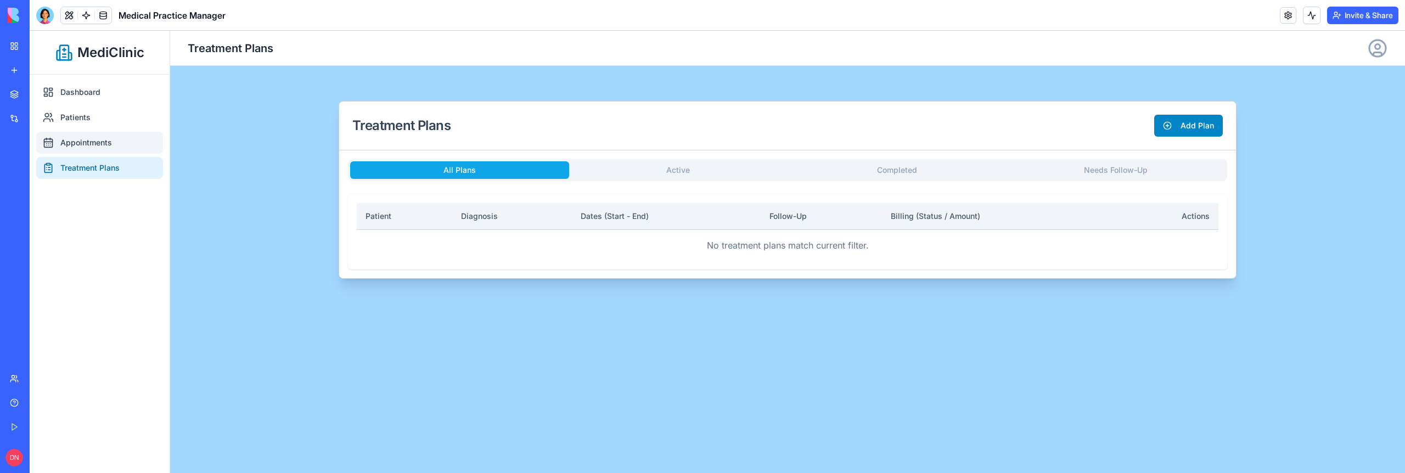
click at [106, 151] on link "Appointments" at bounding box center [99, 143] width 127 height 22
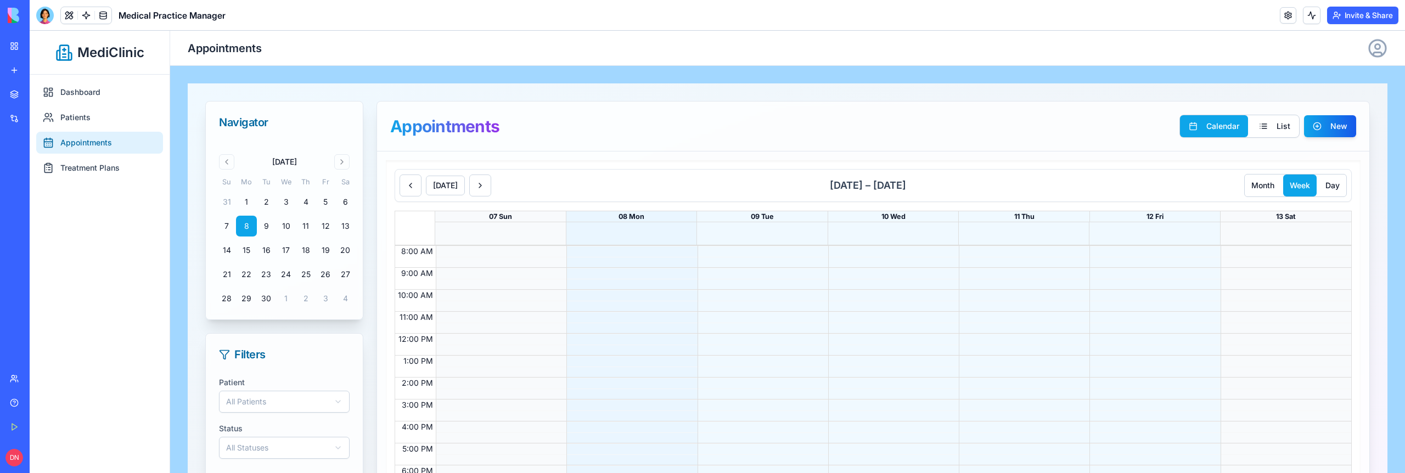
scroll to position [4, 0]
click at [525, 279] on div at bounding box center [498, 363] width 125 height 242
click at [547, 350] on div at bounding box center [498, 363] width 125 height 242
click at [42, 19] on div at bounding box center [45, 16] width 18 height 18
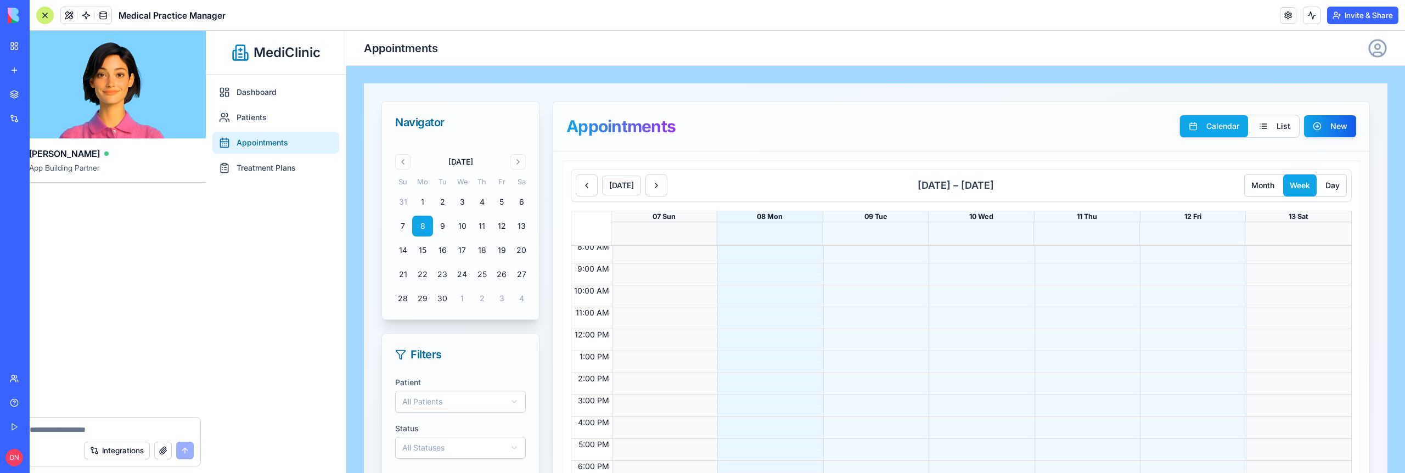
scroll to position [0, 0]
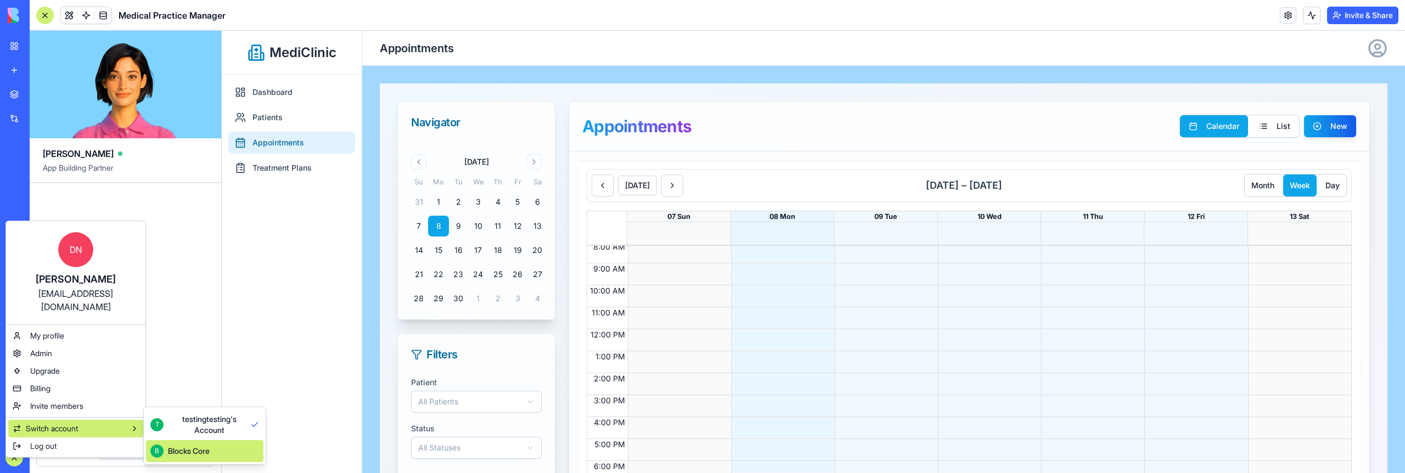
click at [210, 452] on div "Blocks Core" at bounding box center [189, 451] width 42 height 11
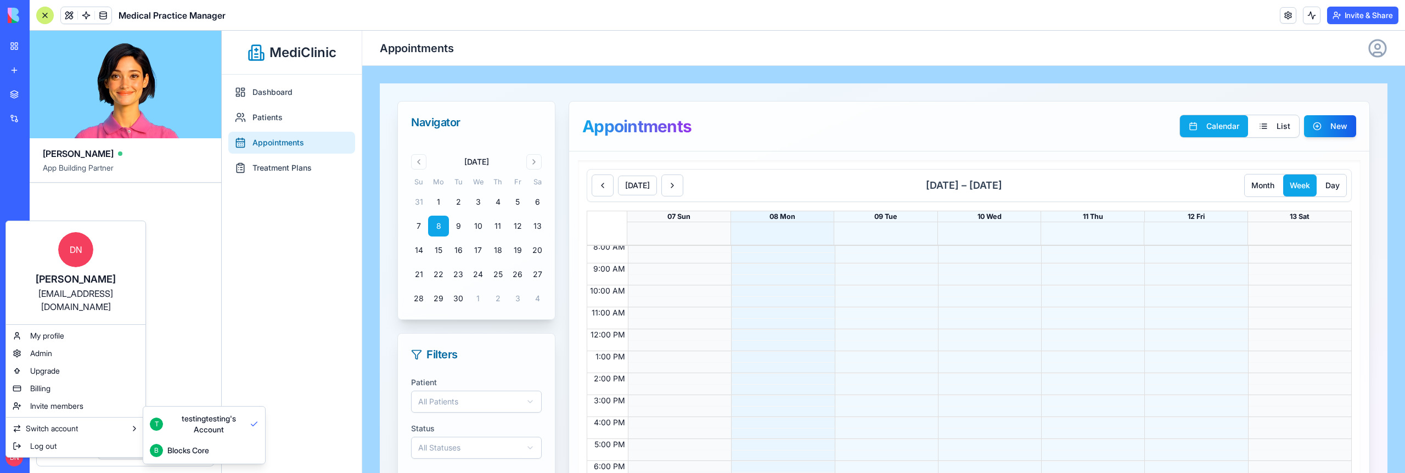
scroll to position [21, 0]
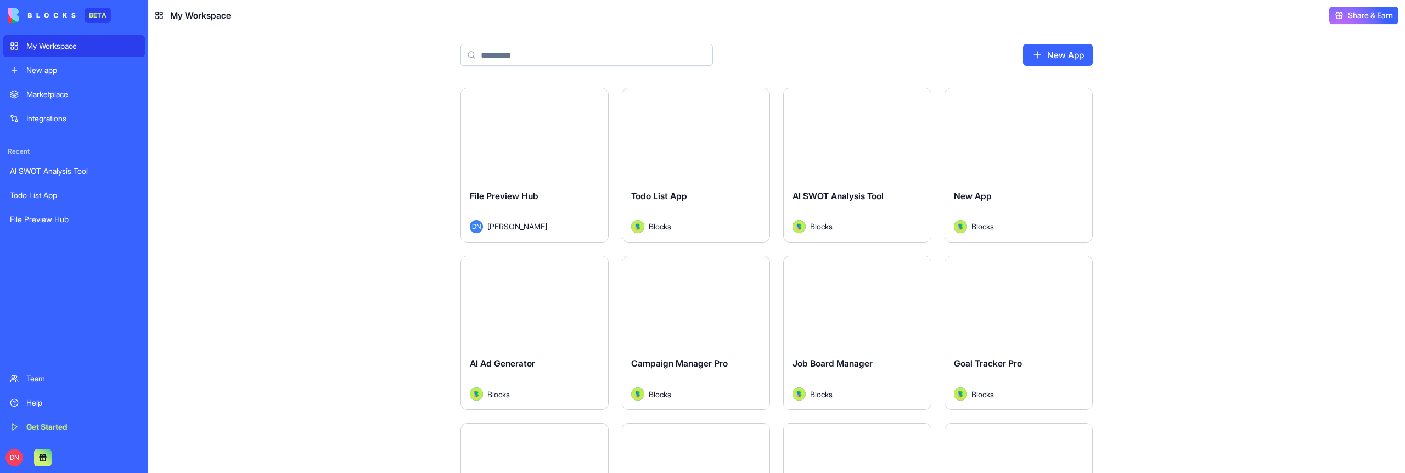
click at [552, 54] on input at bounding box center [587, 55] width 252 height 22
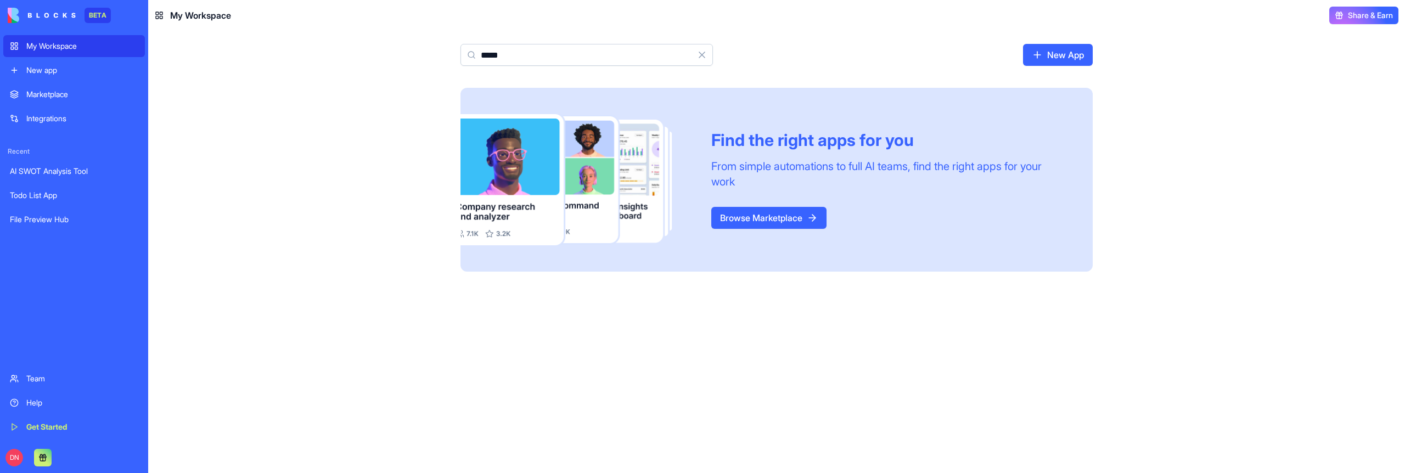
type input "****"
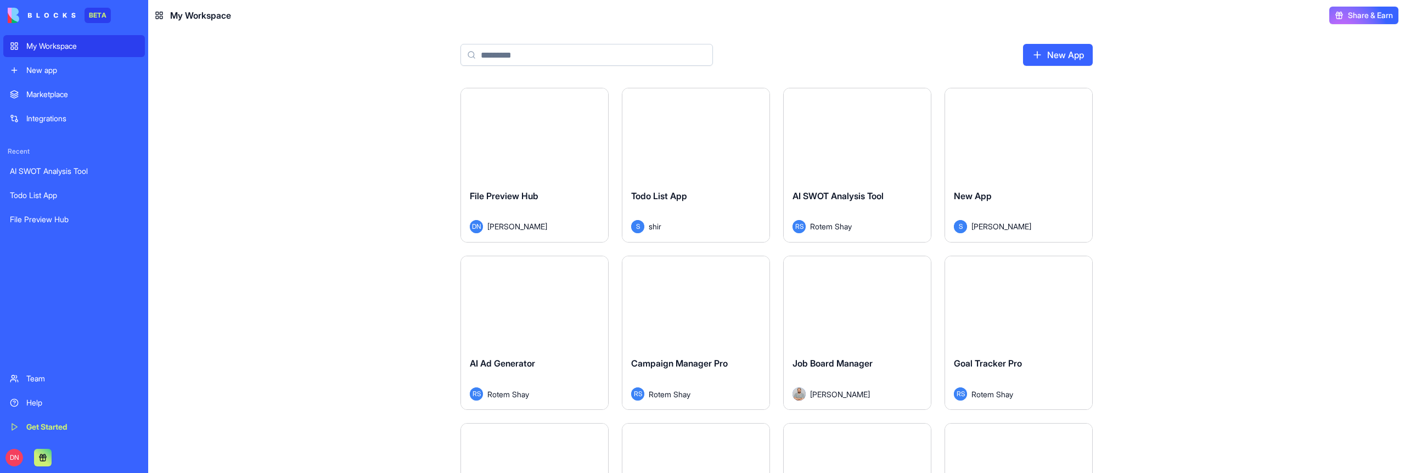
type input "*"
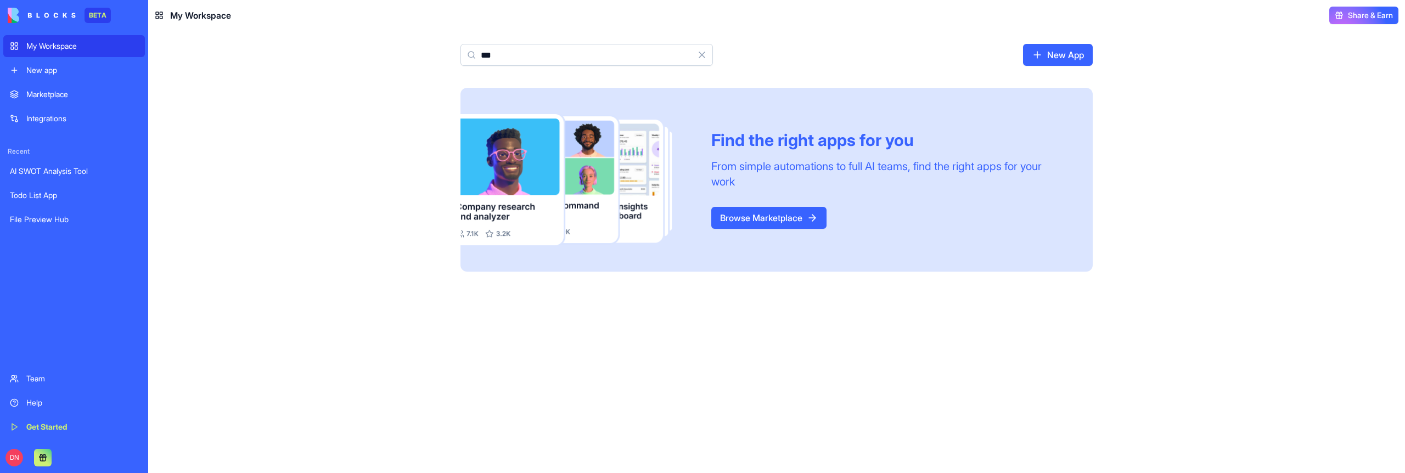
type input "**"
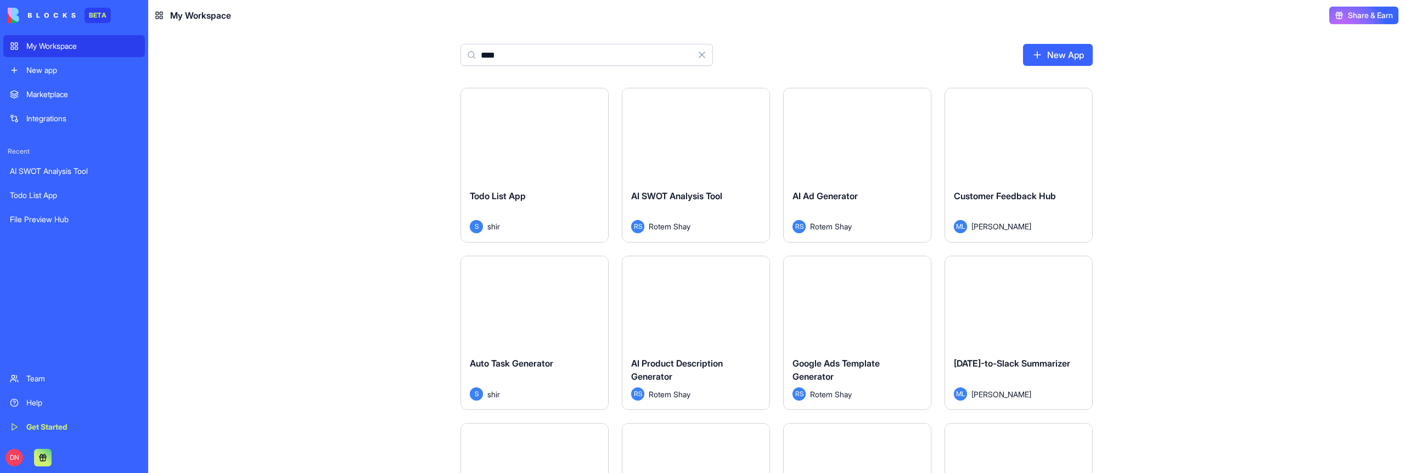
type input "*****"
click at [518, 61] on input at bounding box center [587, 55] width 252 height 22
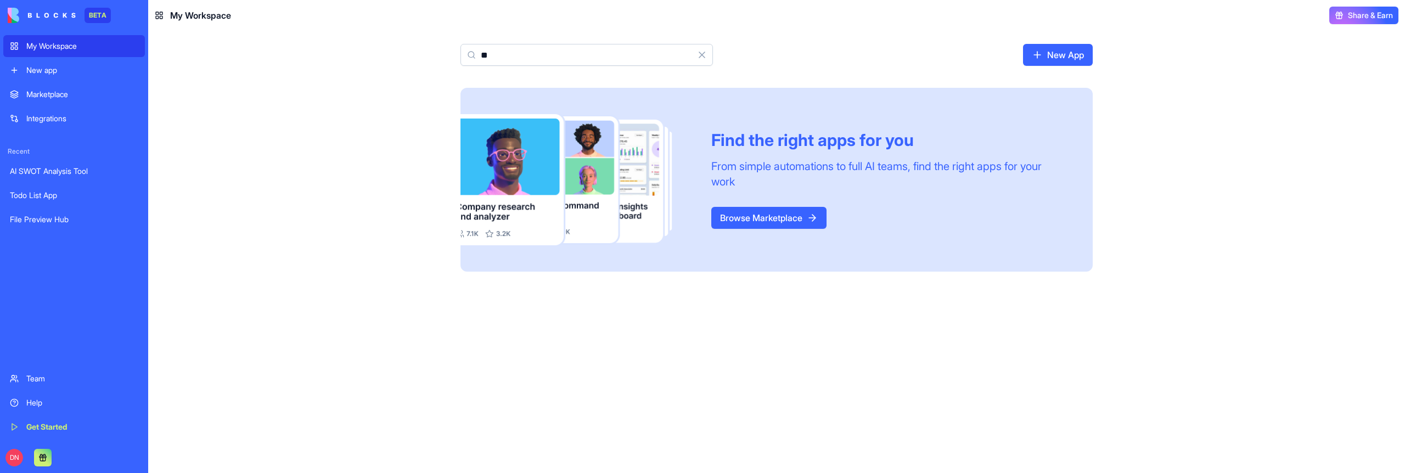
type input "*"
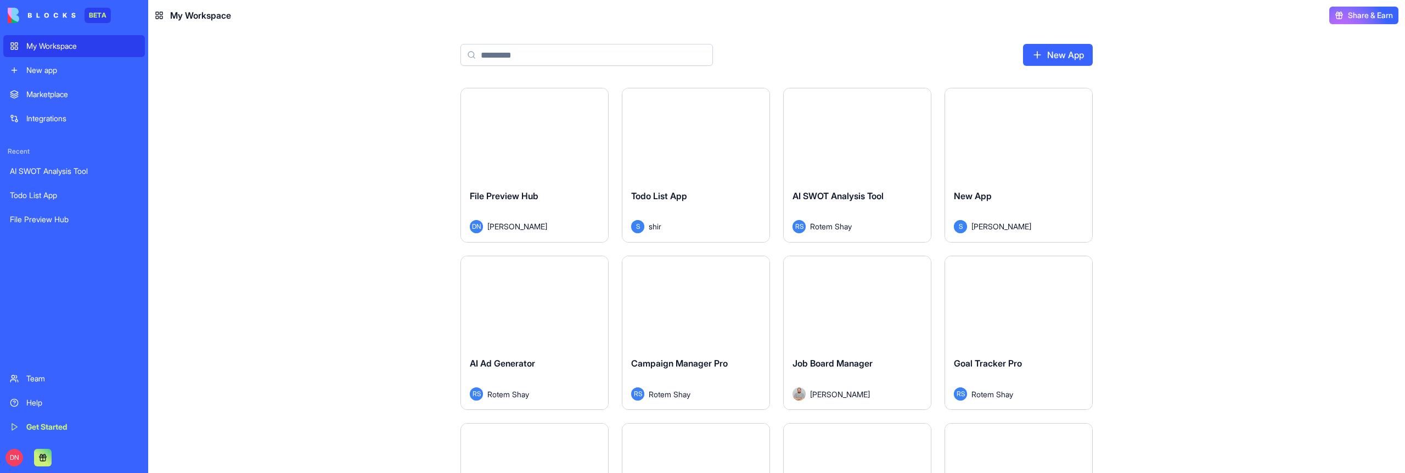
type input "*"
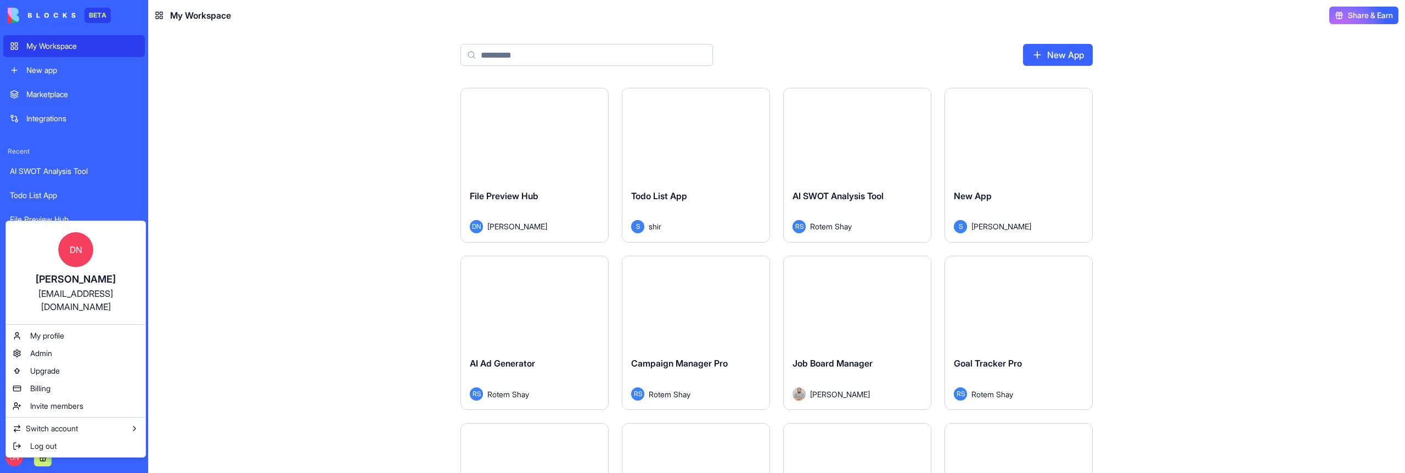
click at [375, 408] on html "BETA My Workspace New app Marketplace Integrations Recent AI SWOT Analysis Tool…" at bounding box center [702, 236] width 1405 height 473
click at [294, 249] on html "BETA My Workspace New app Marketplace Integrations Recent AI SWOT Analysis Tool…" at bounding box center [702, 236] width 1405 height 473
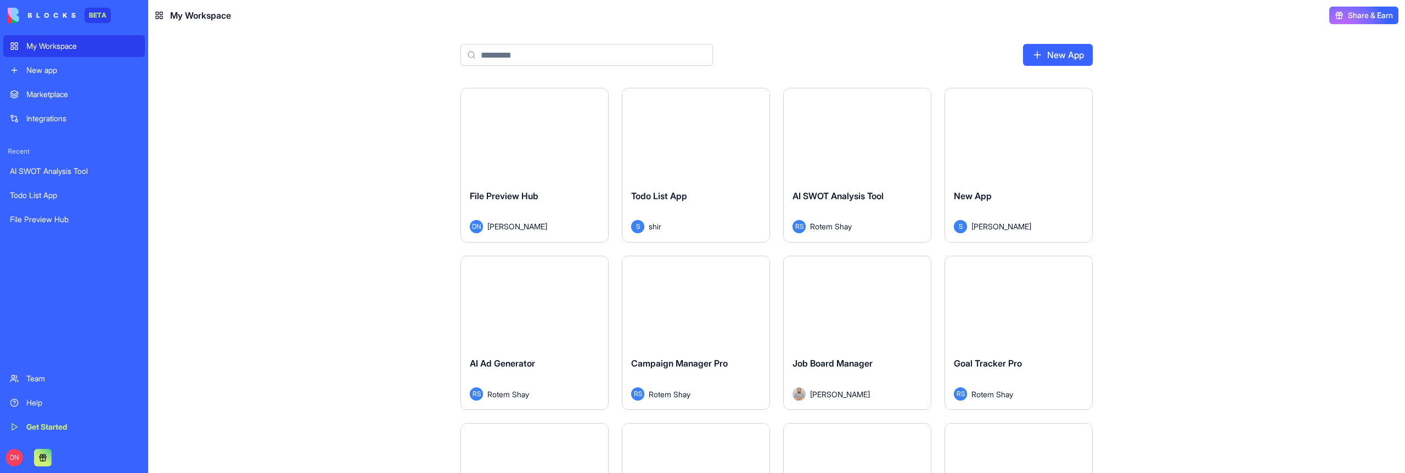
click at [542, 133] on button "Launch" at bounding box center [534, 135] width 82 height 22
click at [553, 59] on input at bounding box center [587, 55] width 252 height 22
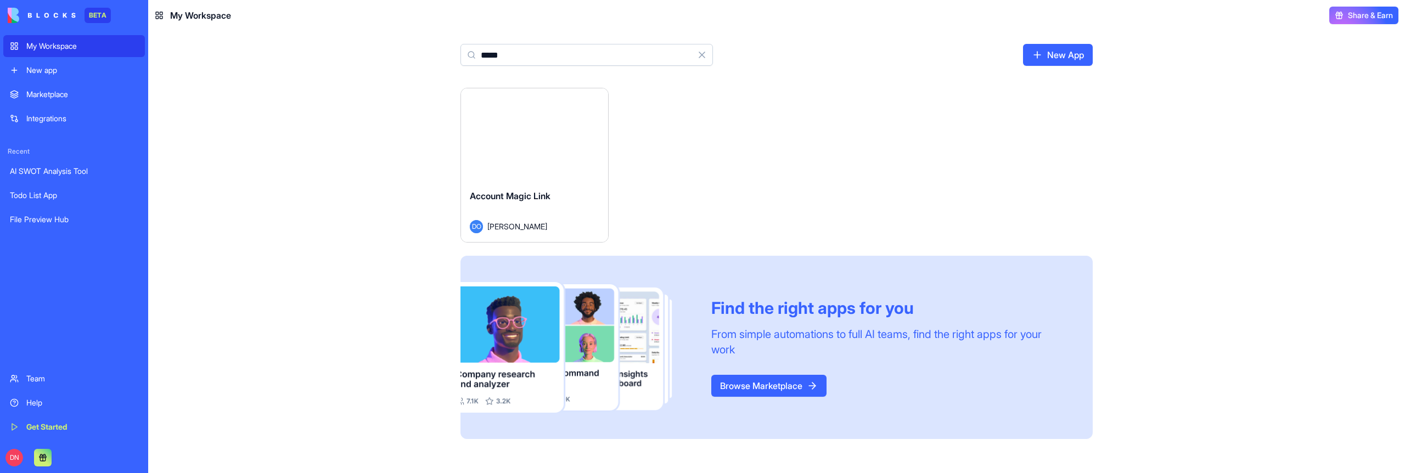
type input "*****"
click at [550, 138] on button "Launch" at bounding box center [534, 135] width 82 height 22
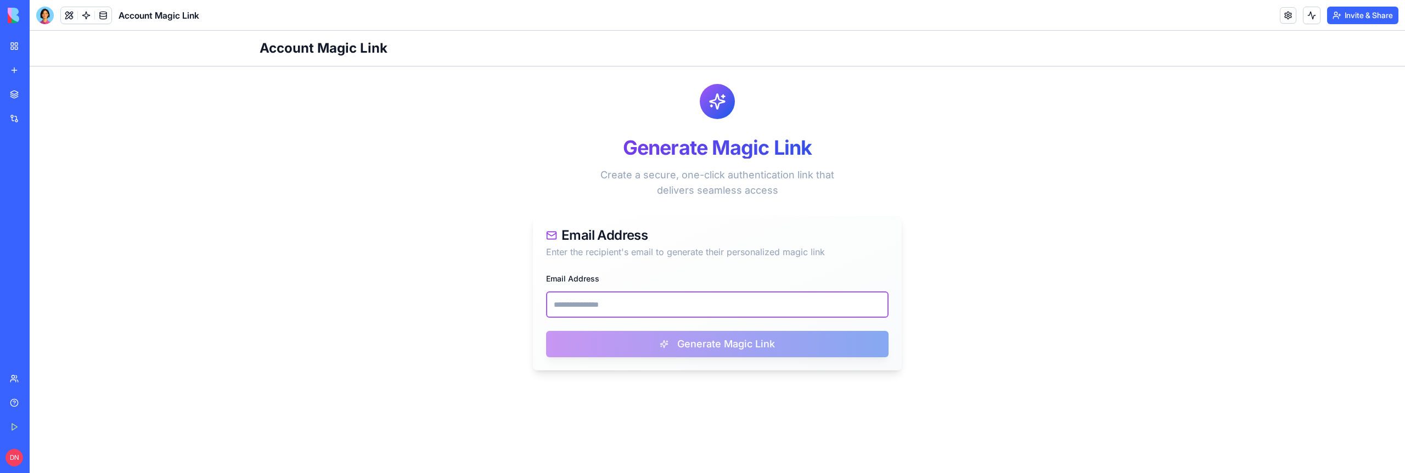
click at [663, 313] on input "Email Address" at bounding box center [717, 304] width 343 height 26
paste input "**********"
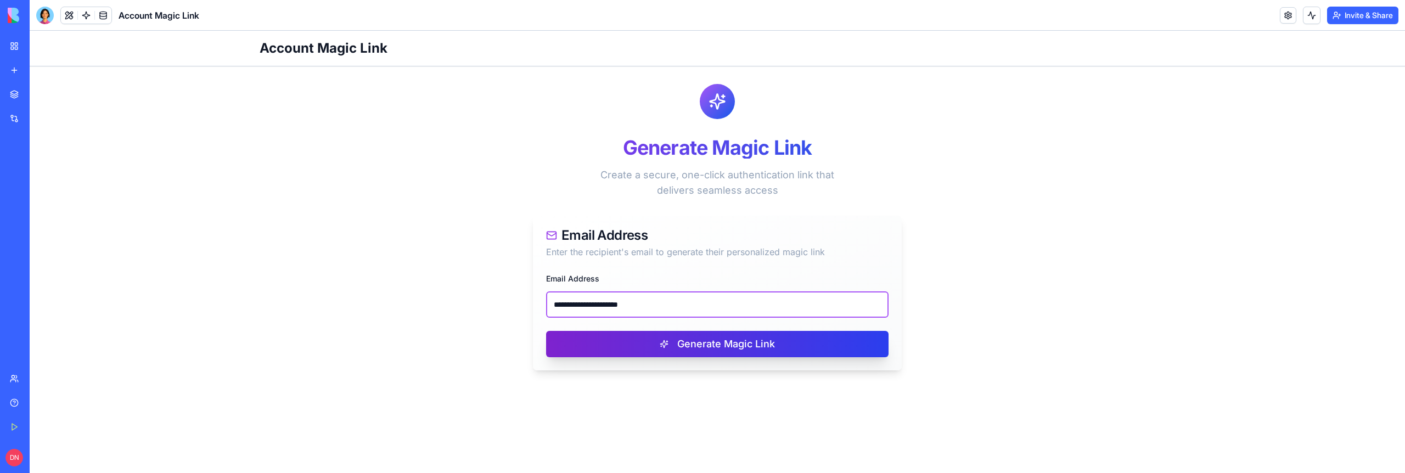
type input "**********"
click at [675, 338] on button "Generate Magic Link" at bounding box center [717, 344] width 343 height 26
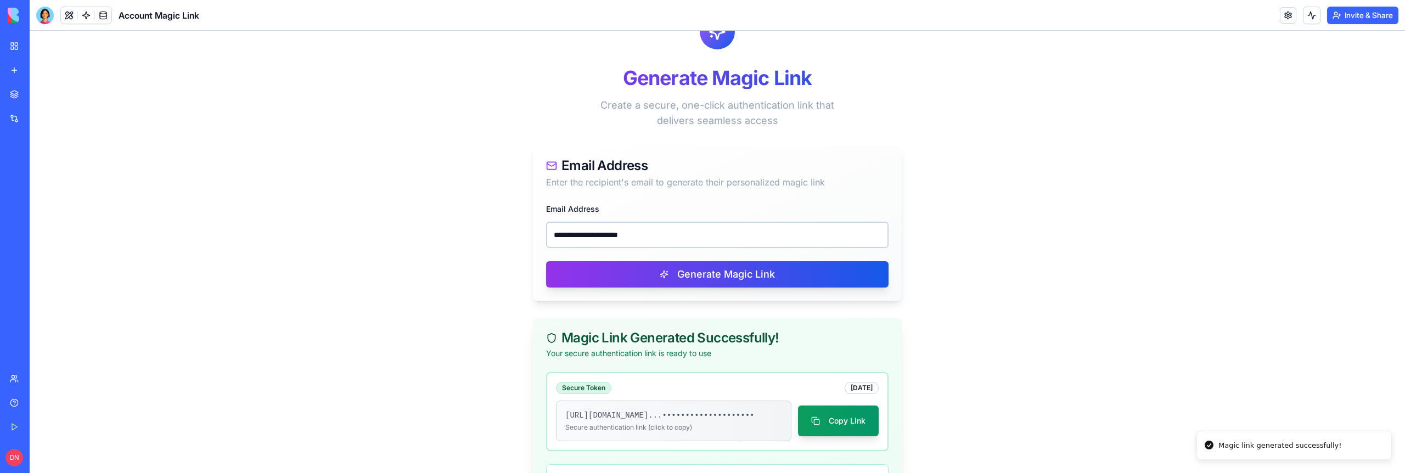
scroll to position [128, 0]
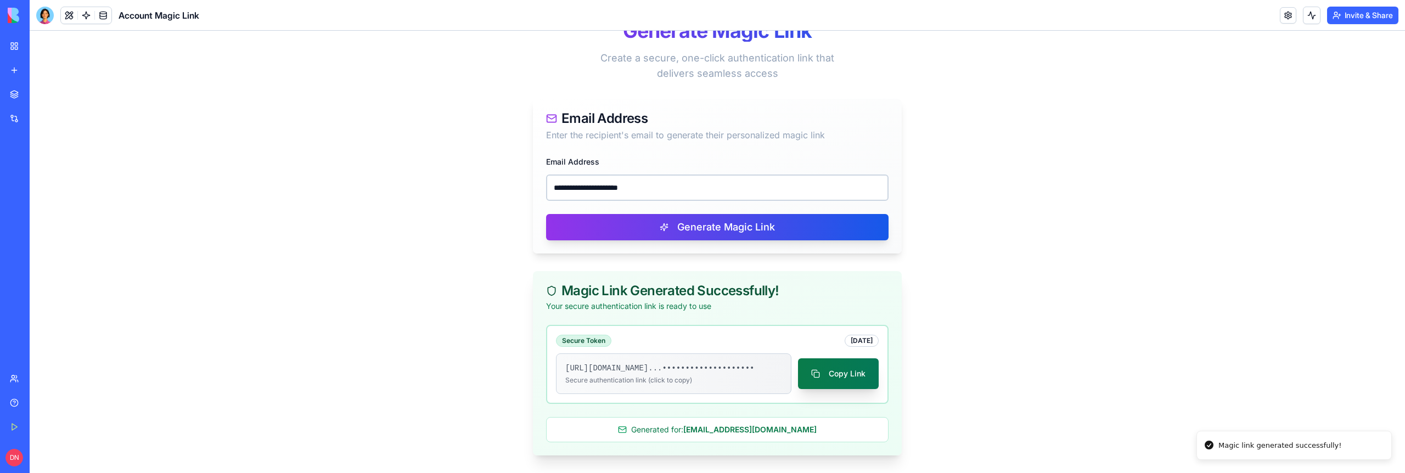
click at [829, 359] on button "Copy Link" at bounding box center [838, 373] width 81 height 31
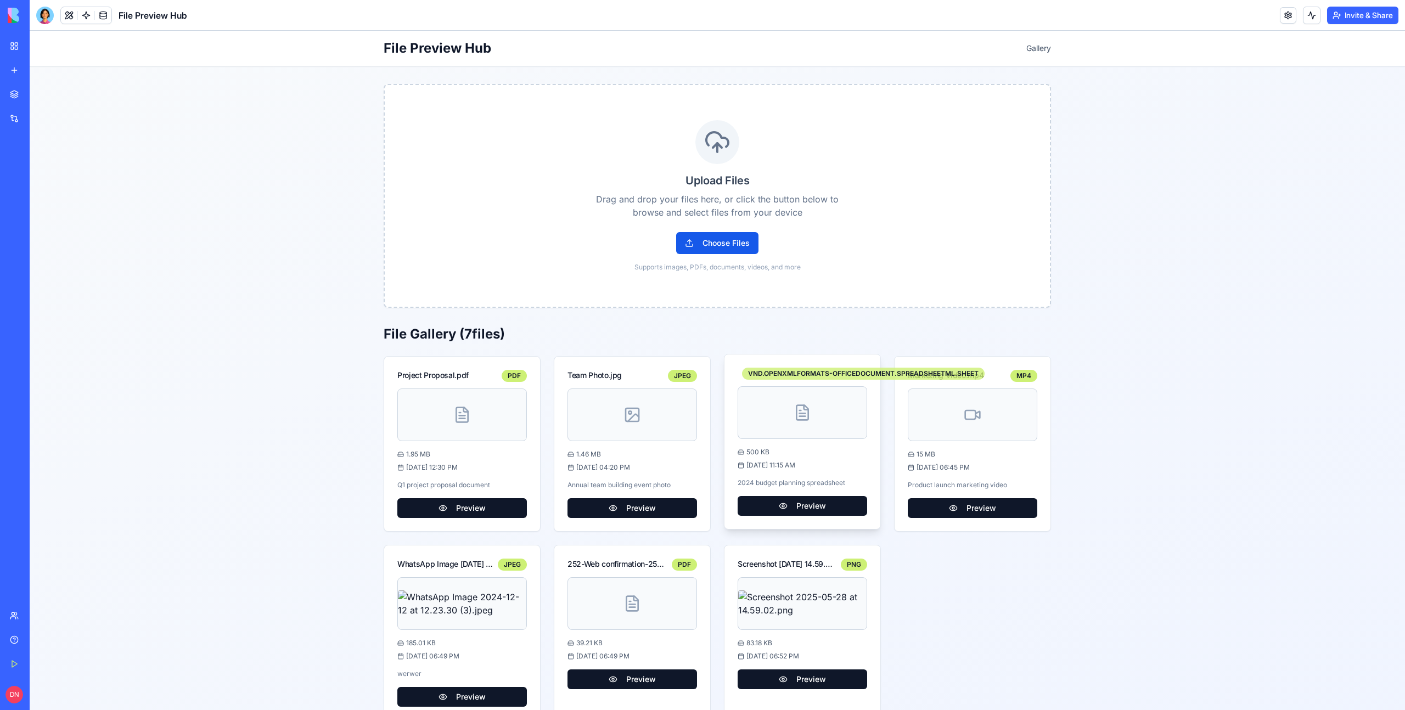
scroll to position [28, 0]
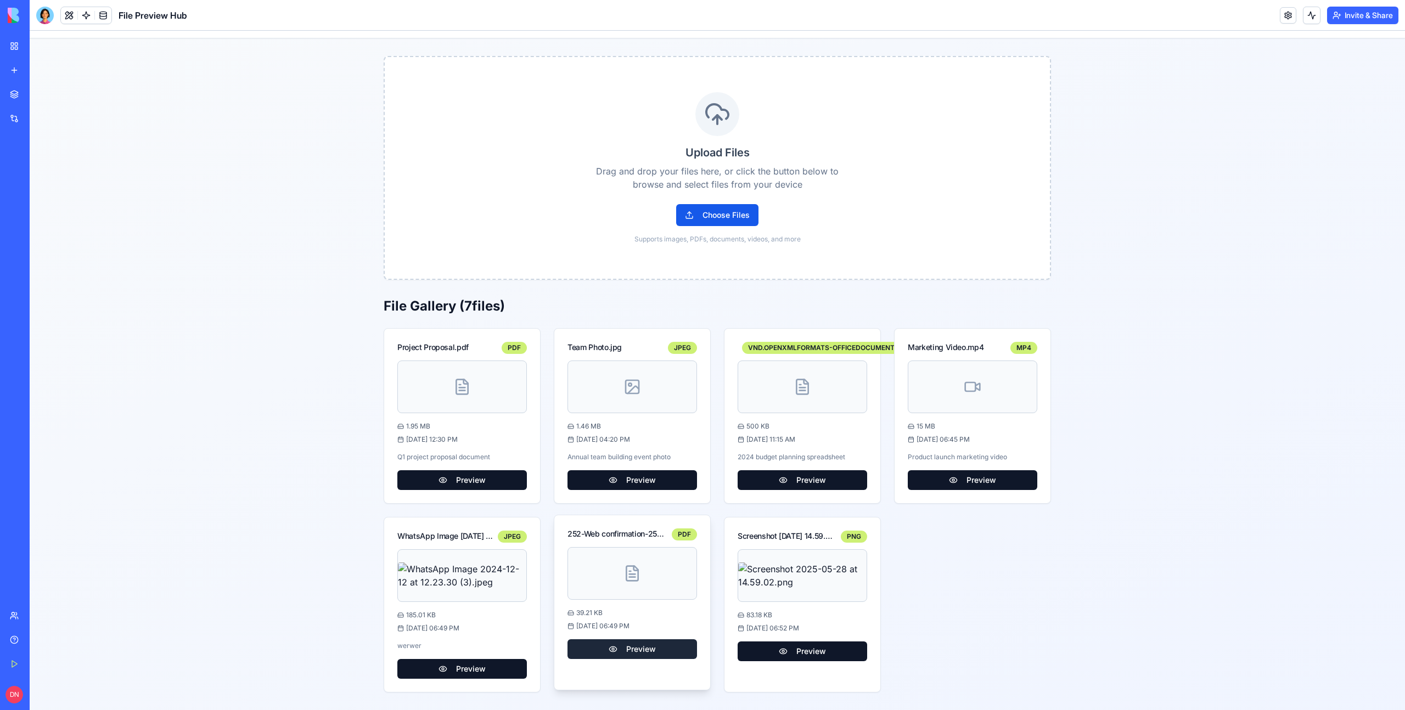
click at [653, 648] on button "Preview" at bounding box center [633, 649] width 130 height 20
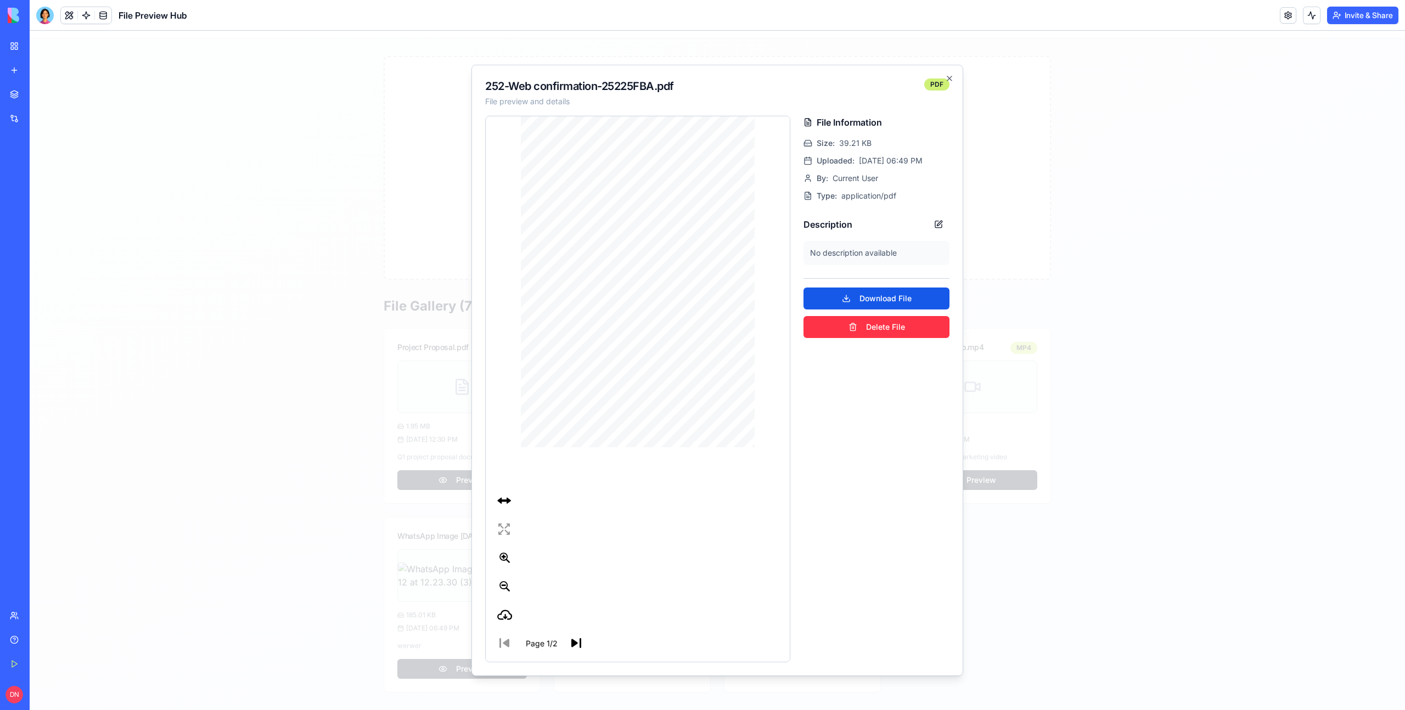
click at [1019, 442] on div at bounding box center [718, 371] width 1376 height 680
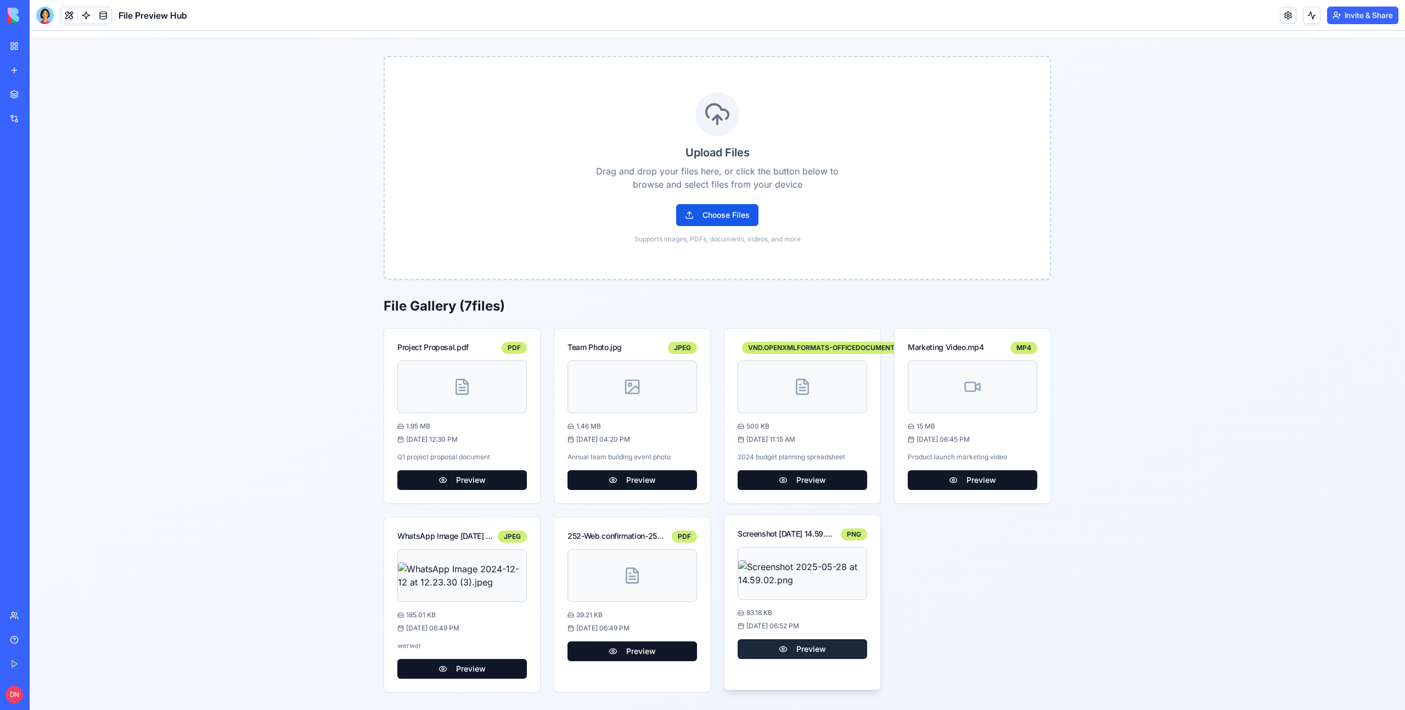
click at [817, 651] on button "Preview" at bounding box center [803, 649] width 130 height 20
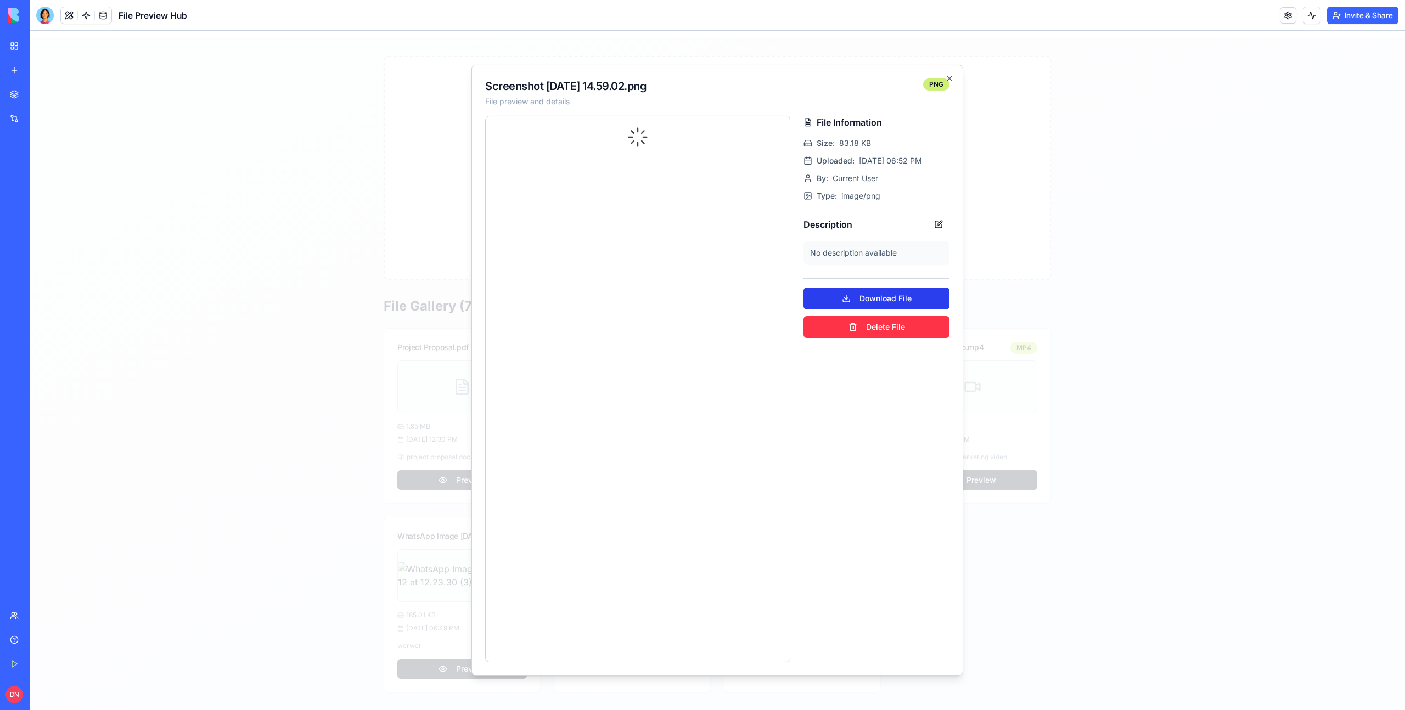
click at [883, 301] on button "Download File" at bounding box center [877, 299] width 146 height 22
click at [948, 78] on icon "button" at bounding box center [949, 78] width 9 height 9
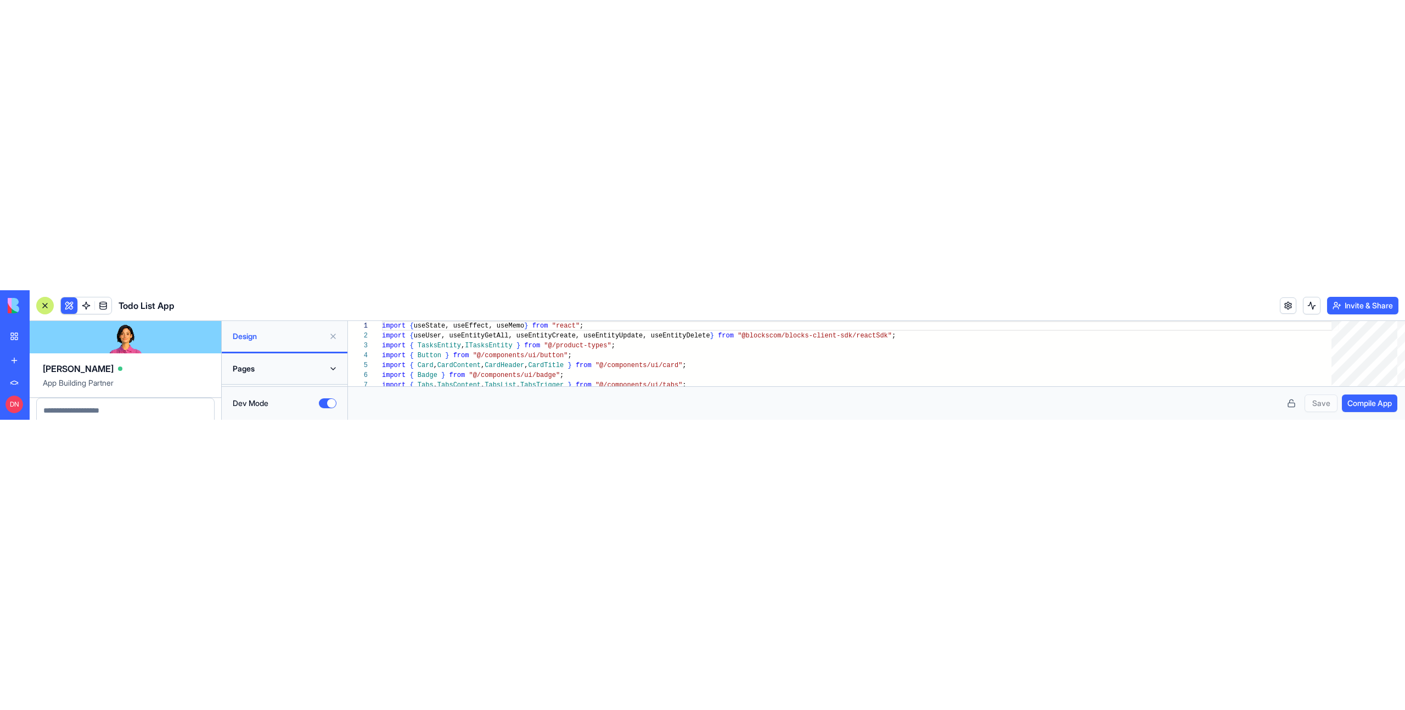
scroll to position [847, 0]
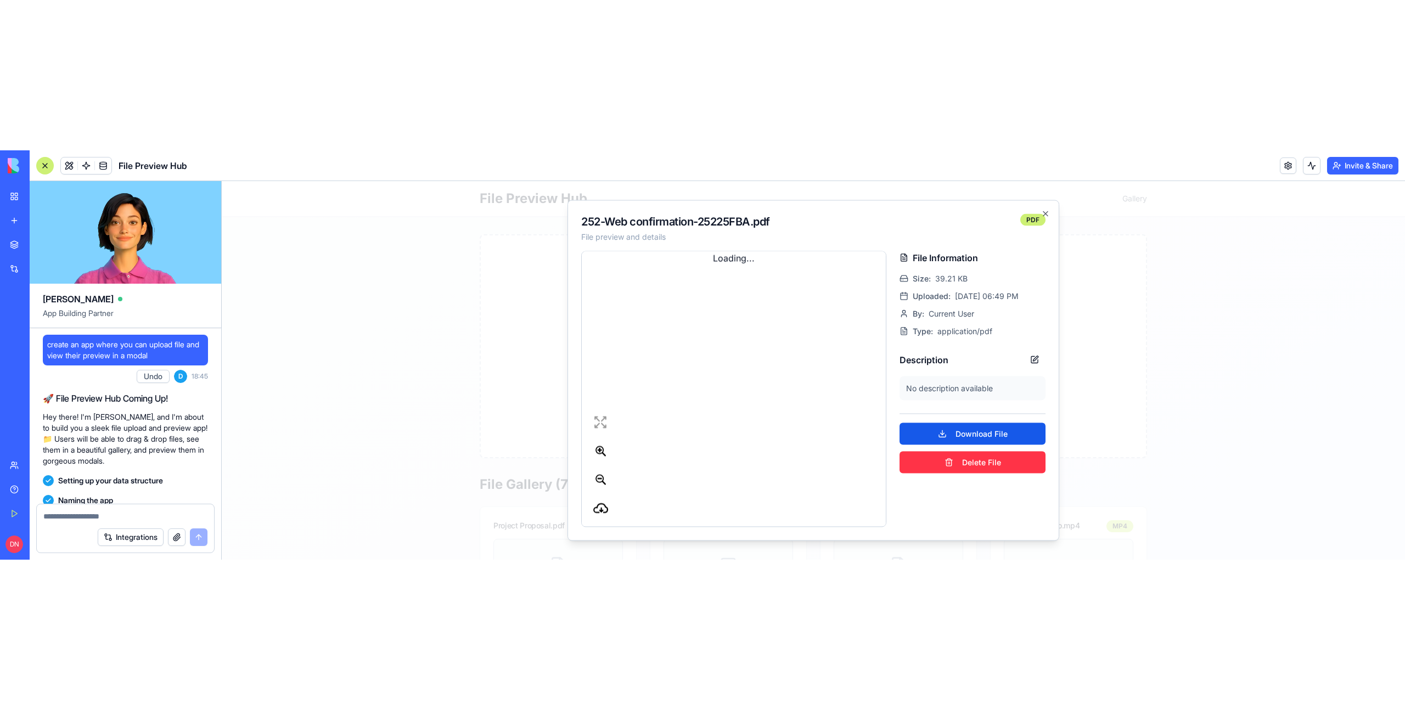
scroll to position [329, 0]
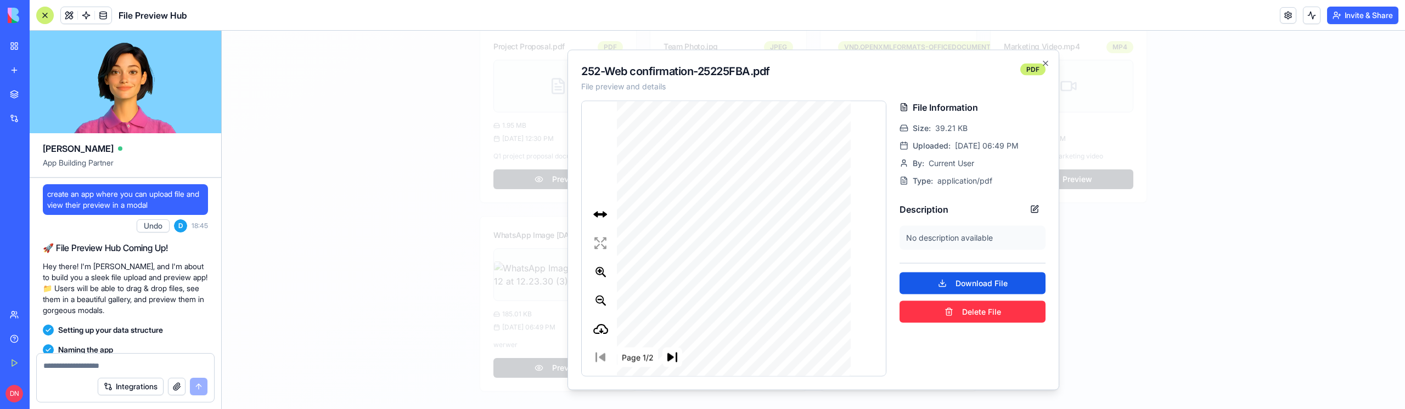
click at [1218, 133] on div at bounding box center [813, 220] width 1183 height 379
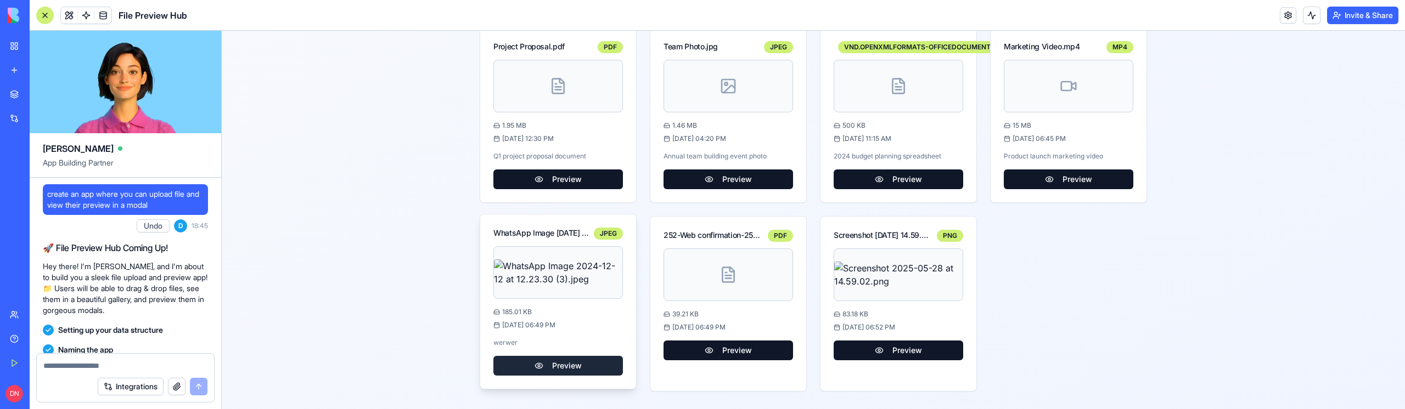
click at [570, 371] on button "Preview" at bounding box center [558, 366] width 130 height 20
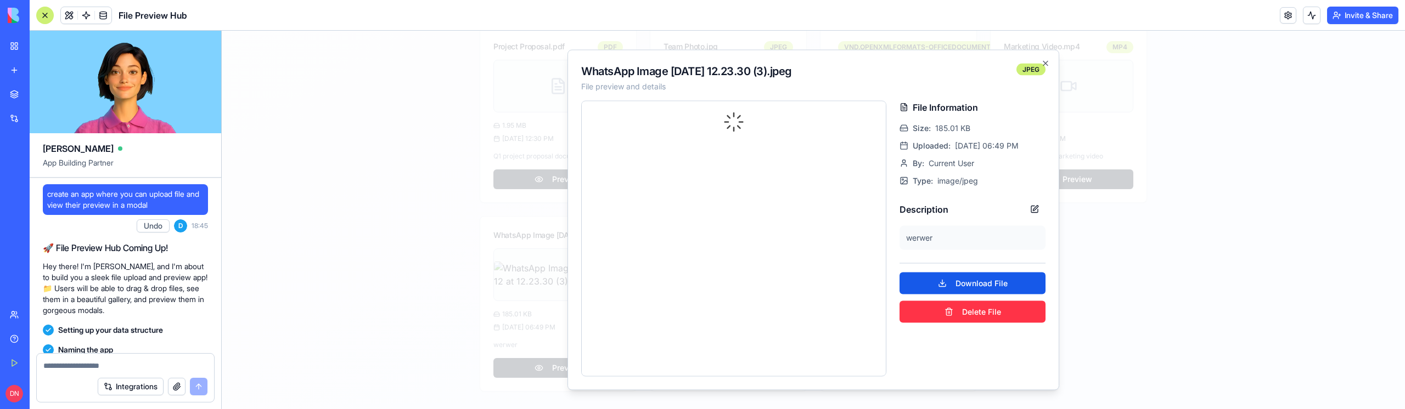
click at [458, 165] on div at bounding box center [813, 220] width 1183 height 379
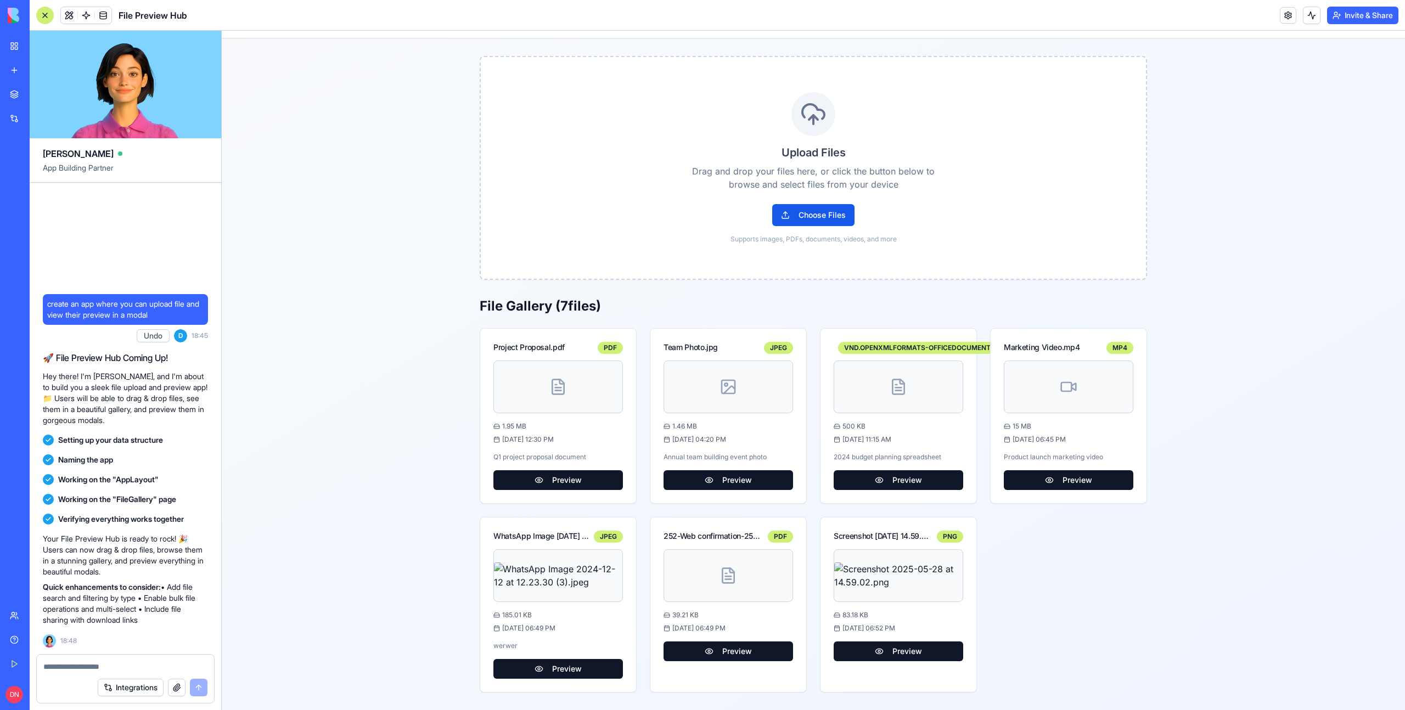
scroll to position [28, 0]
click at [68, 21] on span at bounding box center [69, 15] width 31 height 31
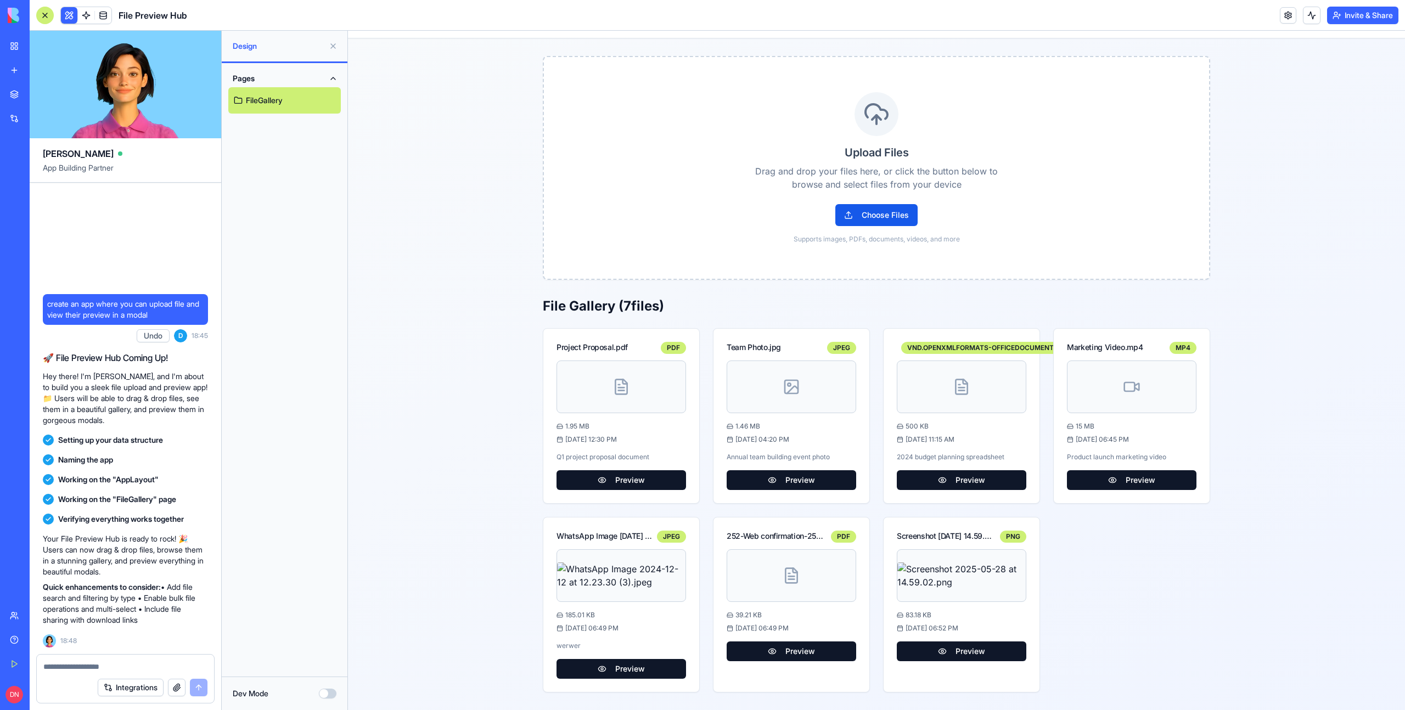
click at [327, 409] on button "Dev Mode" at bounding box center [328, 694] width 18 height 10
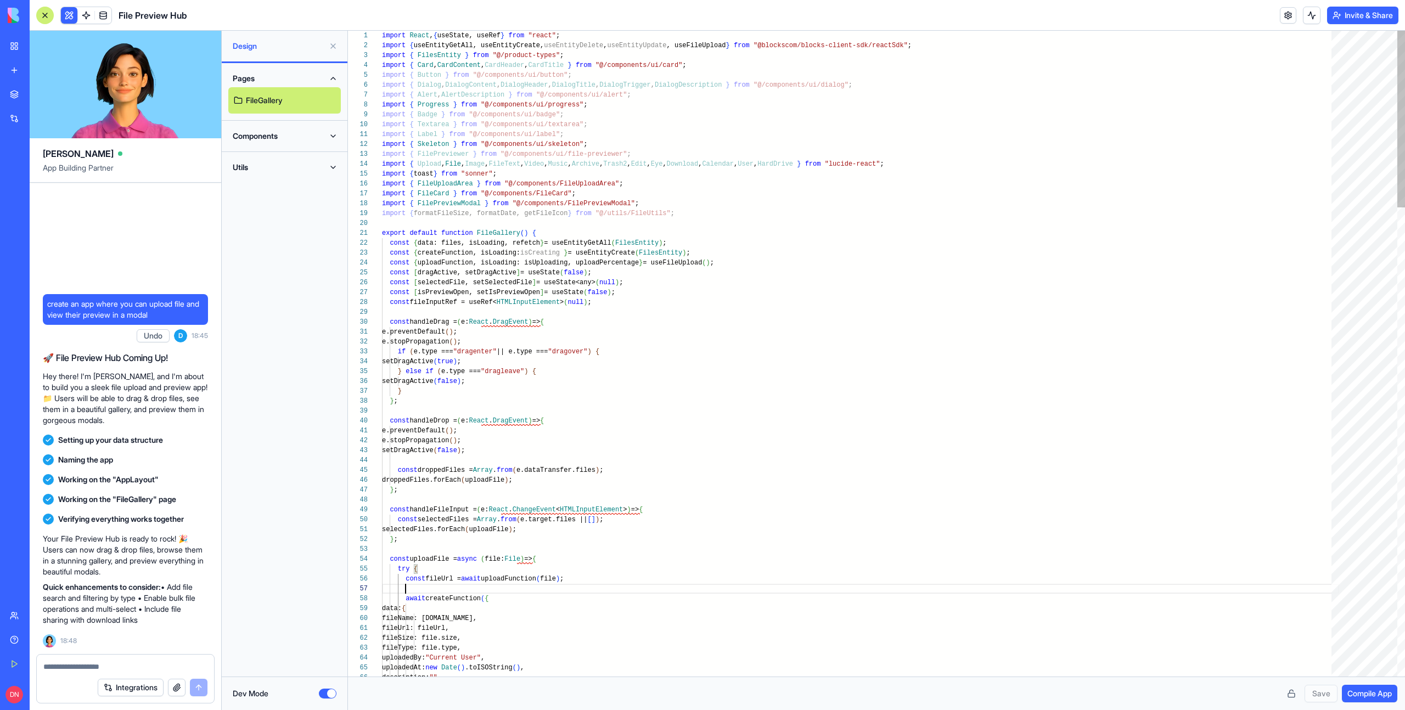
scroll to position [59, 24]
click at [263, 134] on button "Components" at bounding box center [284, 136] width 113 height 18
click at [272, 228] on link "FilePreviewModal" at bounding box center [284, 237] width 113 height 26
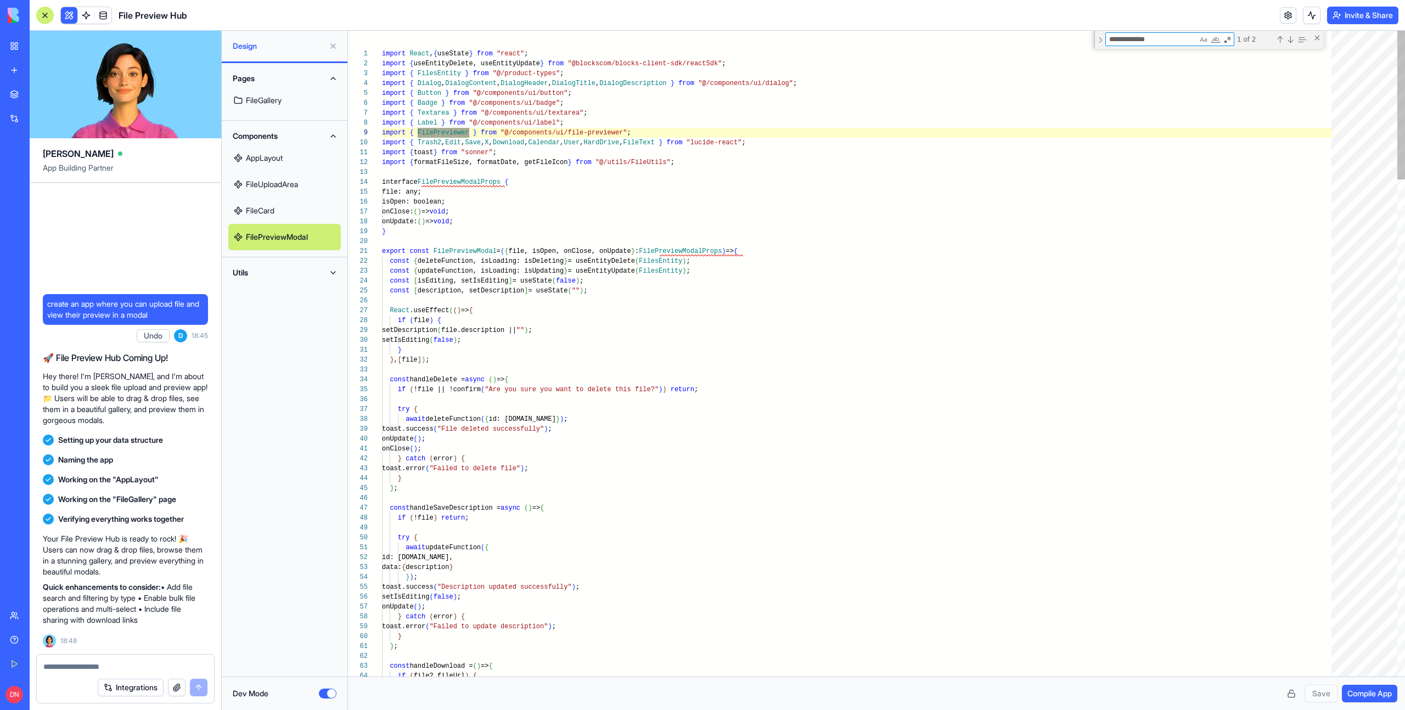
scroll to position [99, 111]
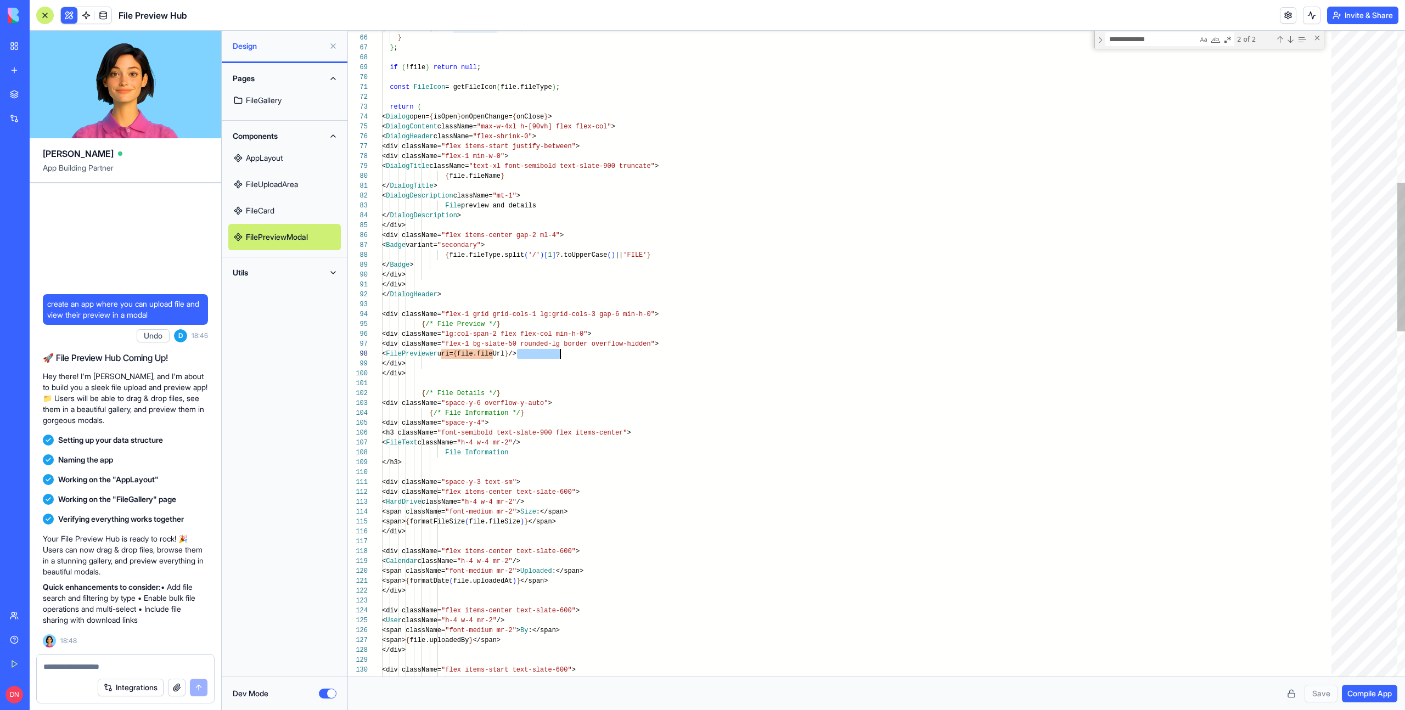
scroll to position [69, 182]
drag, startPoint x: 518, startPoint y: 355, endPoint x: 563, endPoint y: 356, distance: 45.6
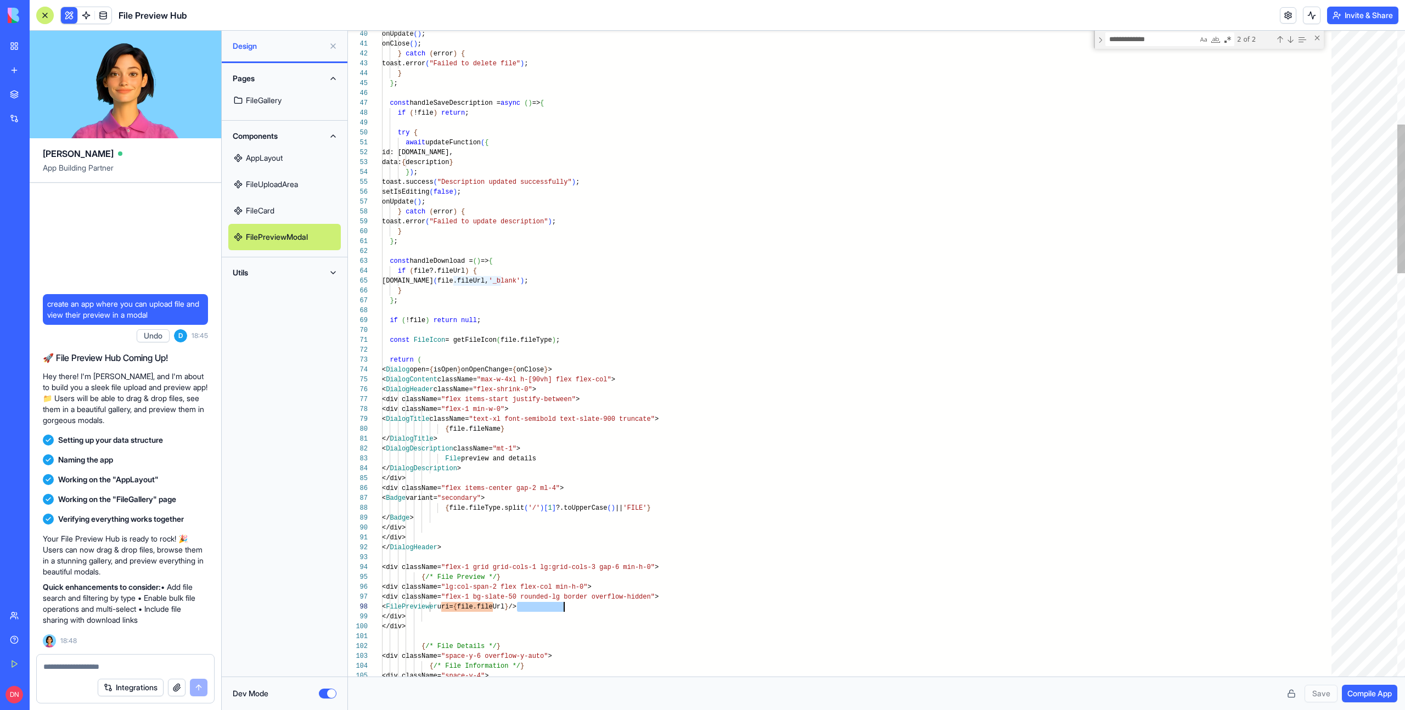
scroll to position [0, 182]
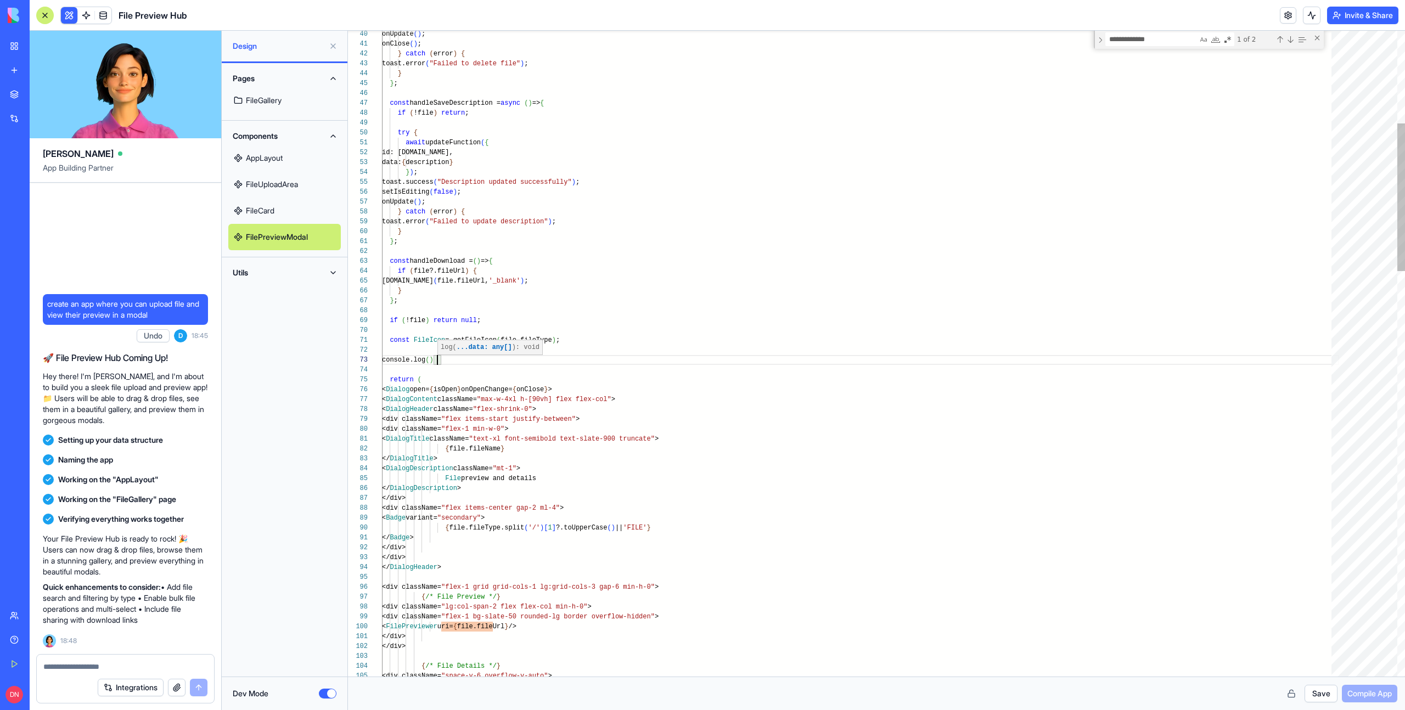
scroll to position [20, 103]
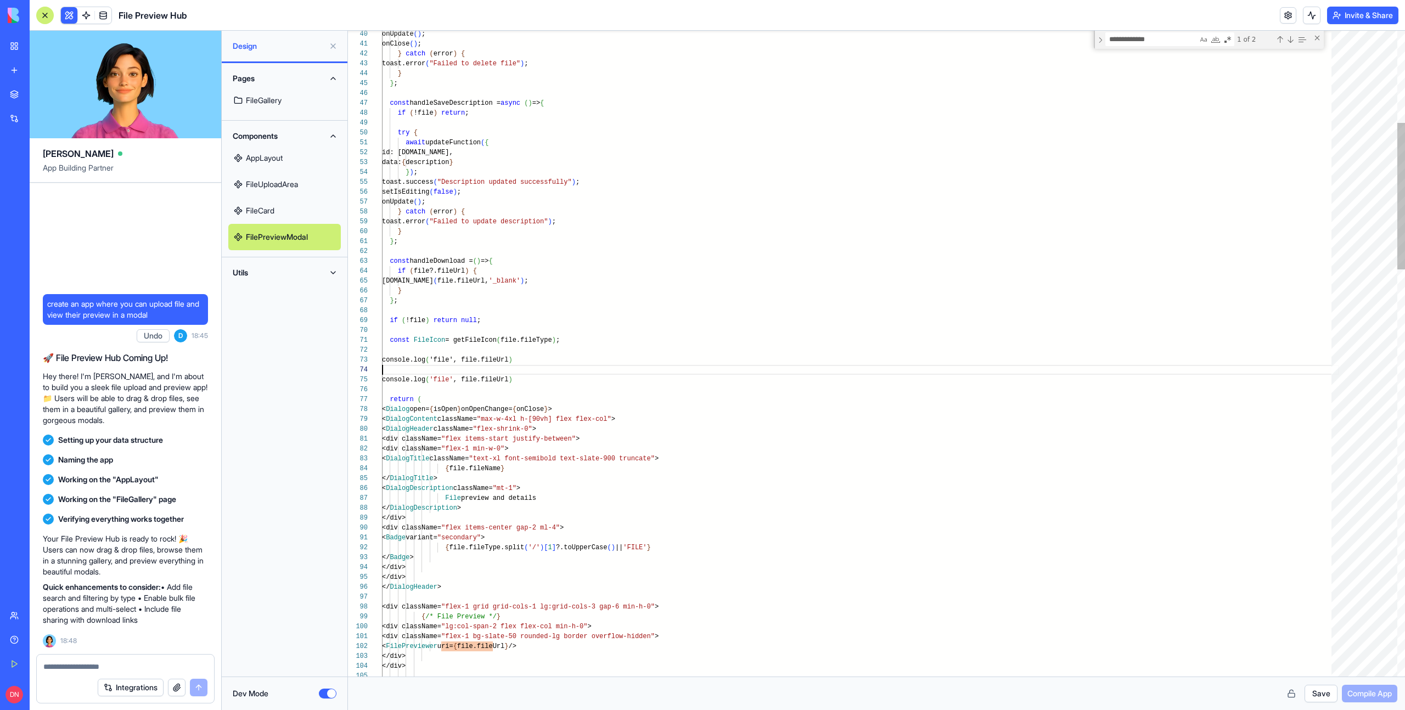
scroll to position [30, 0]
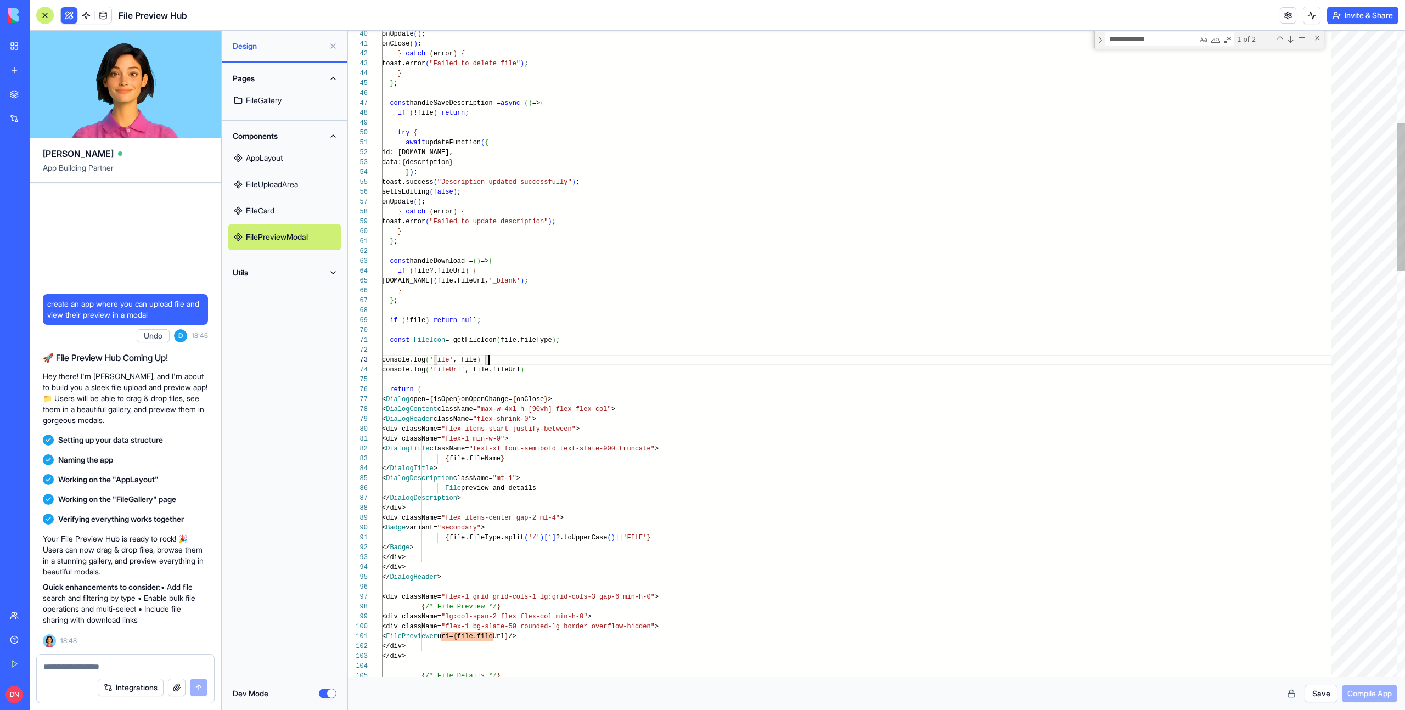
scroll to position [20, 107]
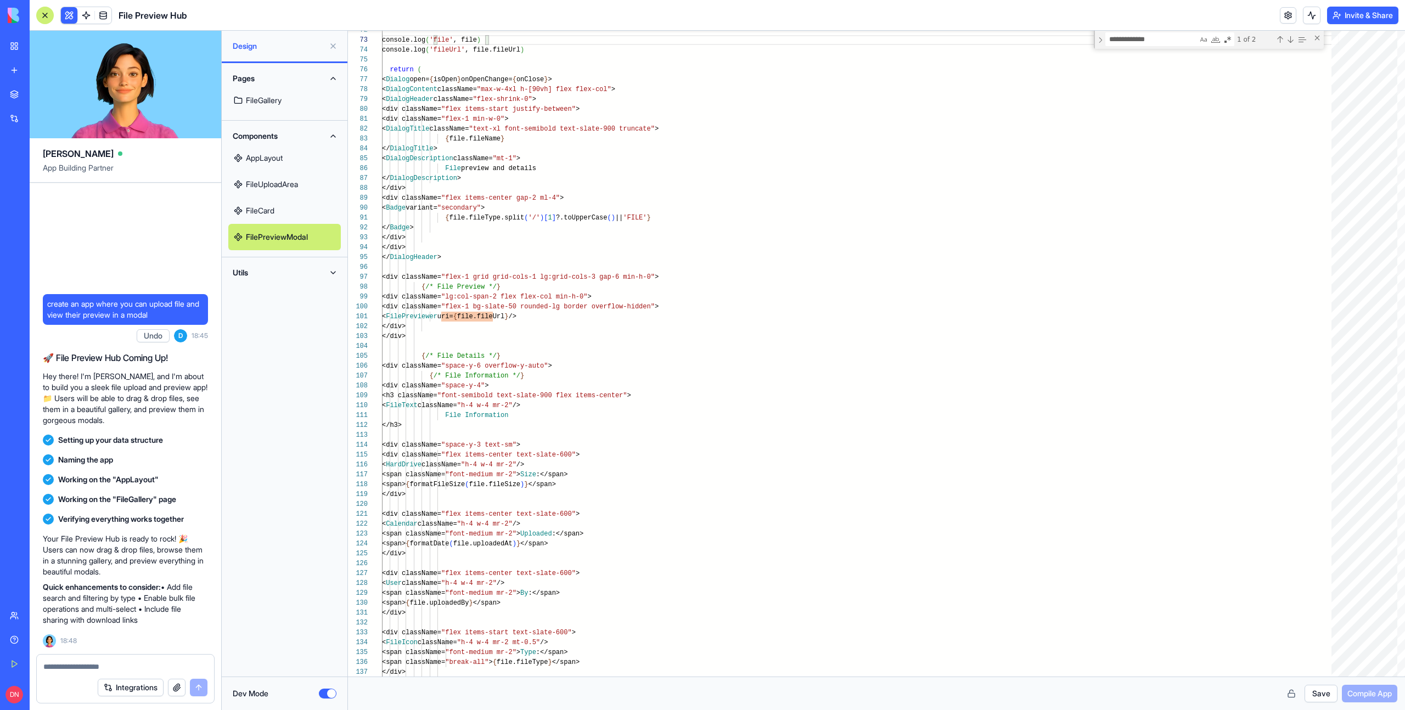
click at [1314, 409] on button "Save" at bounding box center [1321, 694] width 33 height 18
click at [1363, 409] on span "Compile App" at bounding box center [1370, 693] width 44 height 11
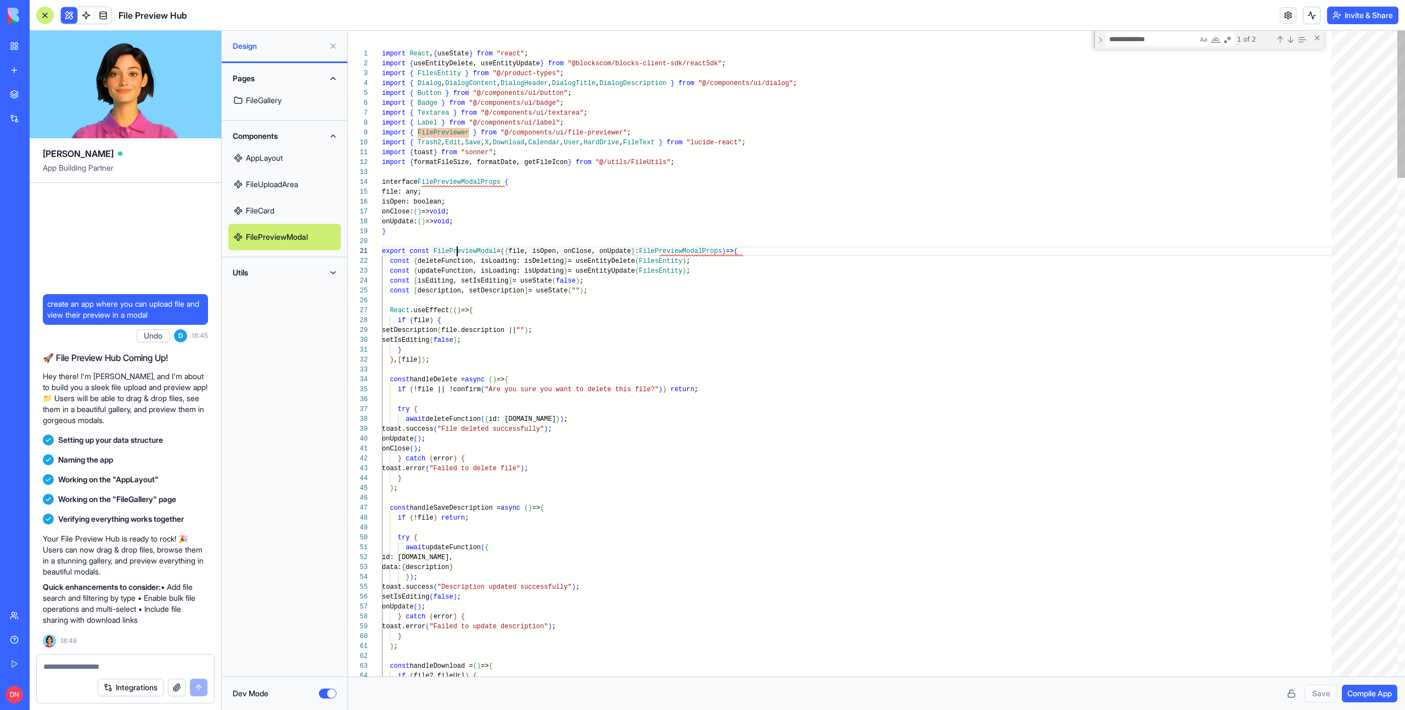
click at [285, 214] on link "FileCard" at bounding box center [284, 211] width 113 height 26
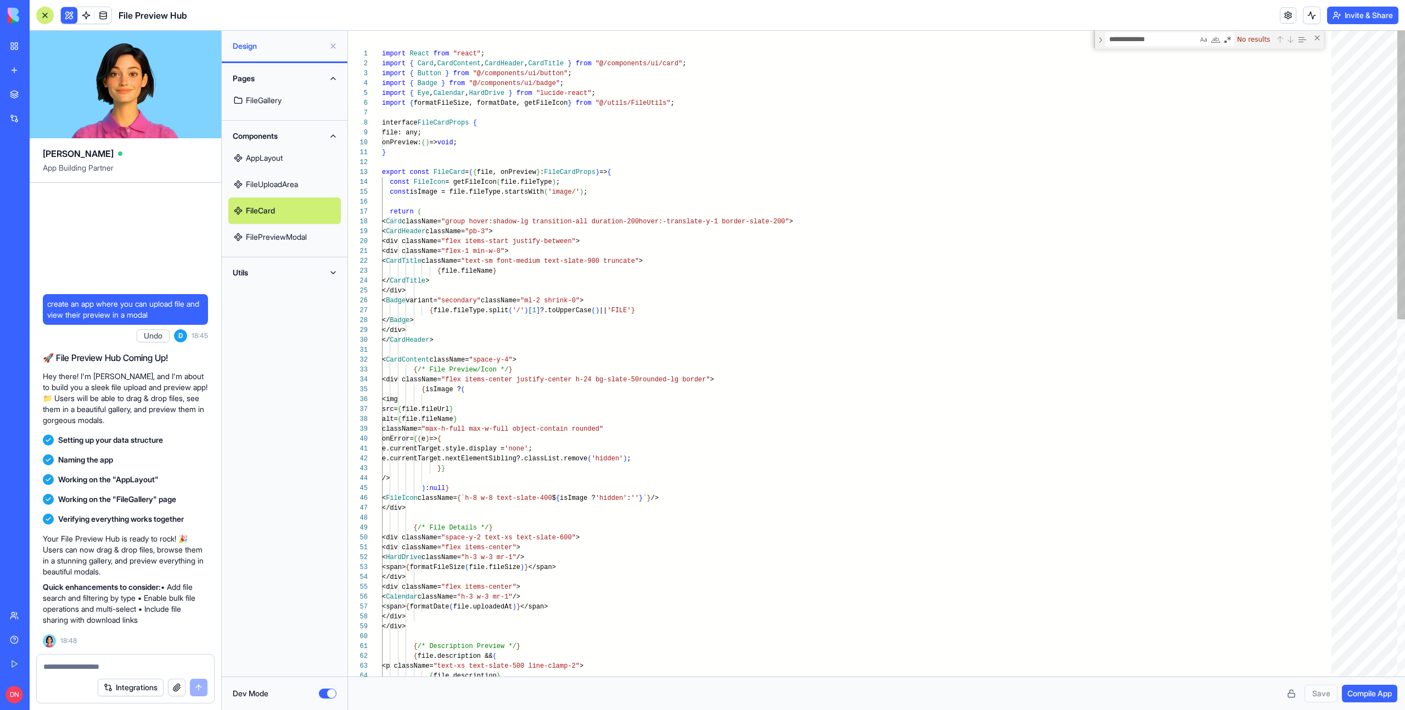
type textarea "**********"
paste textarea "***"
type textarea "**********"
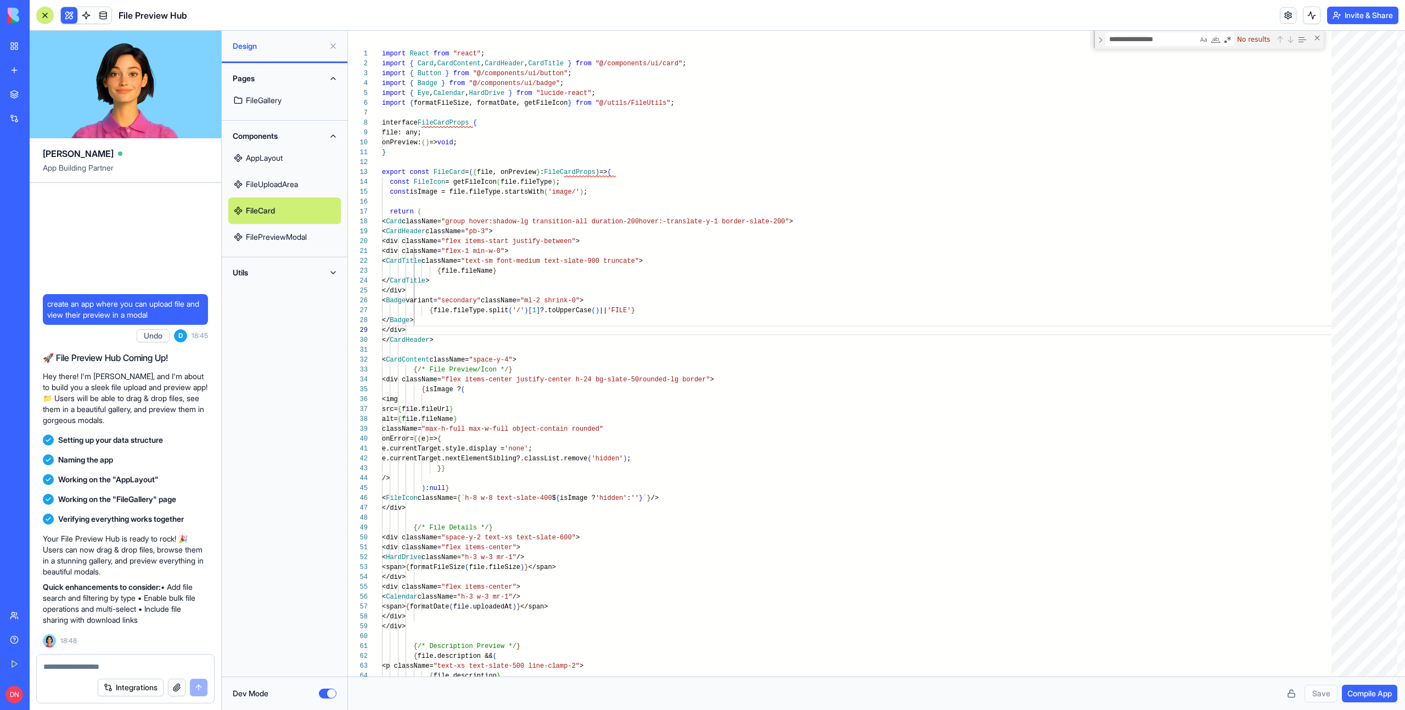
click at [263, 100] on link "FileGallery" at bounding box center [284, 100] width 113 height 26
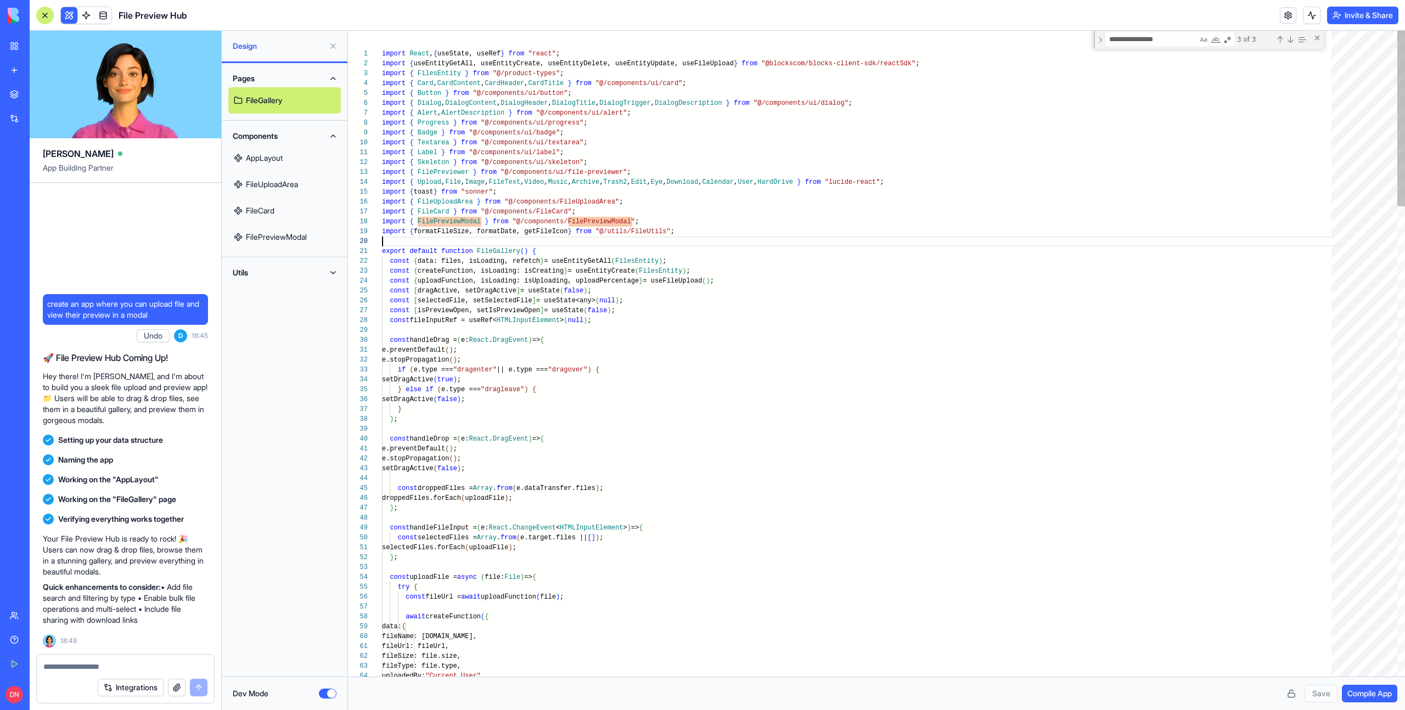
scroll to position [79, 0]
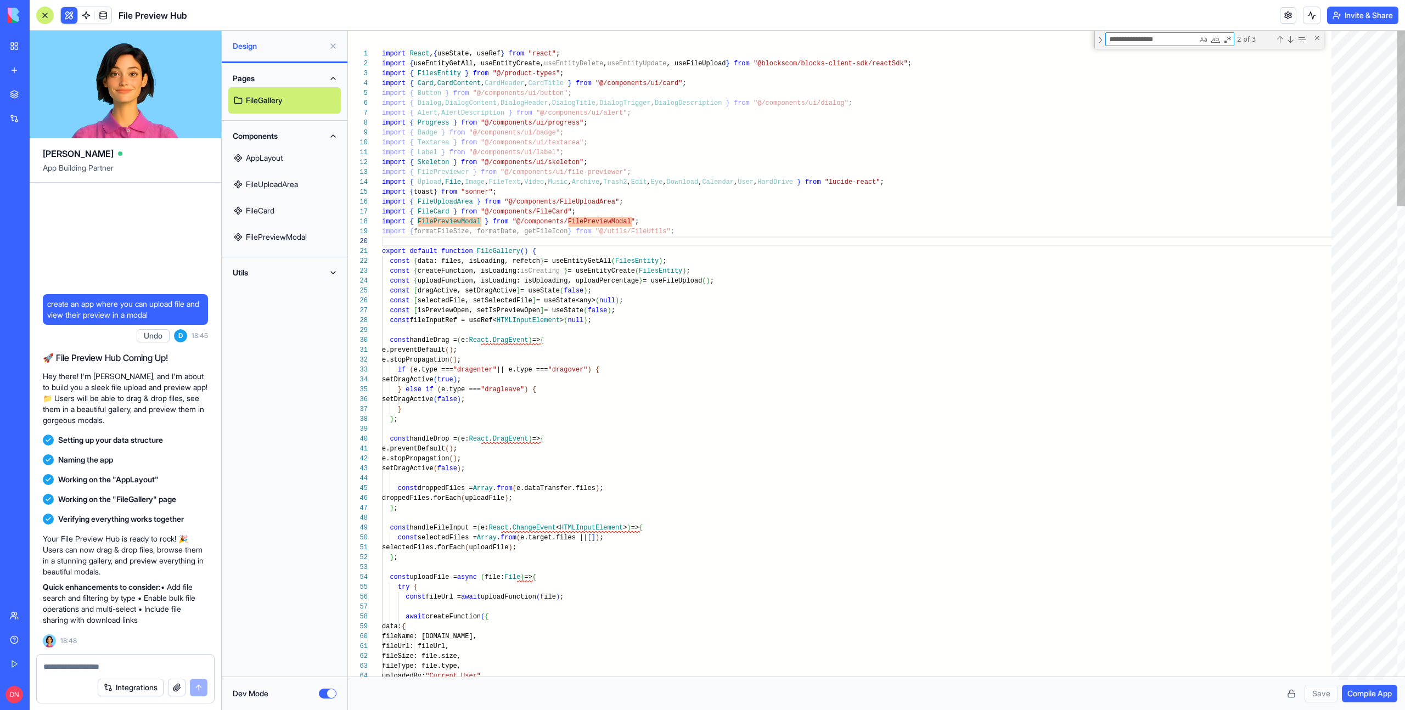
type textarea "**********"
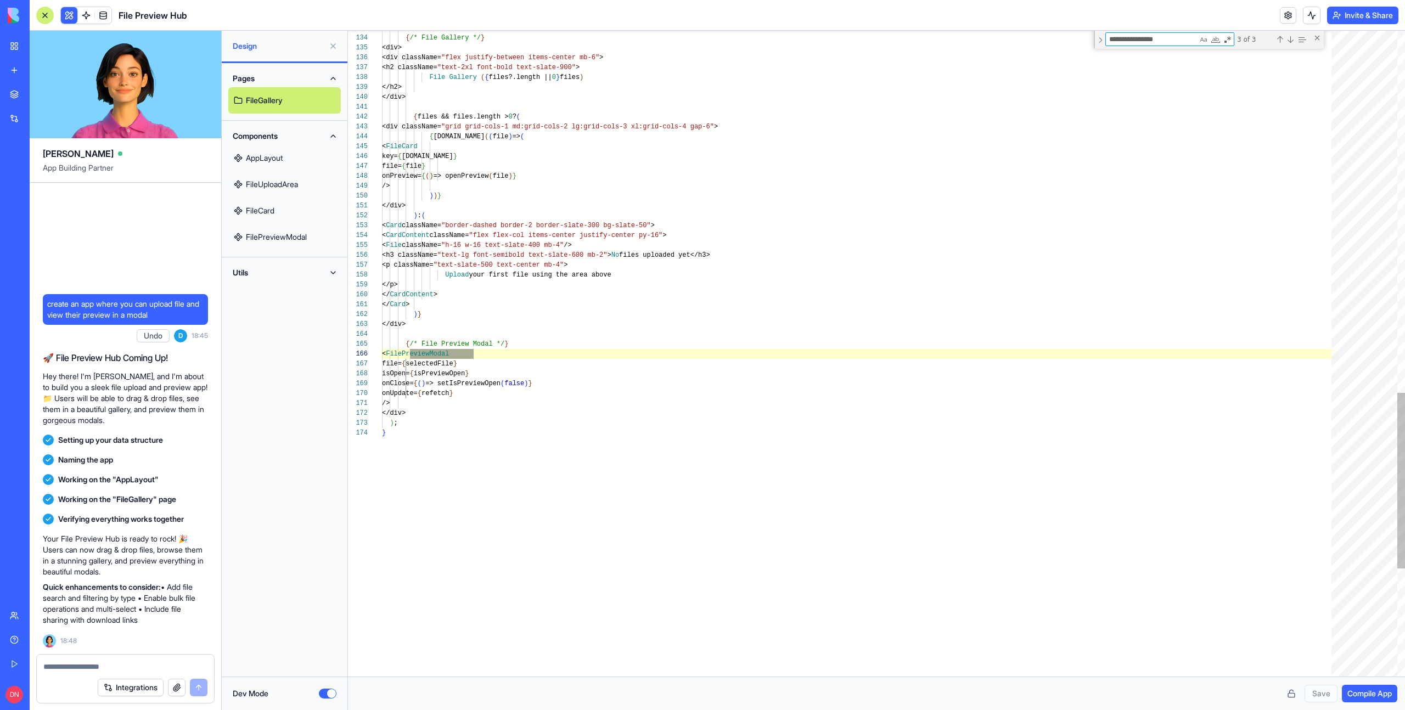
scroll to position [99, 91]
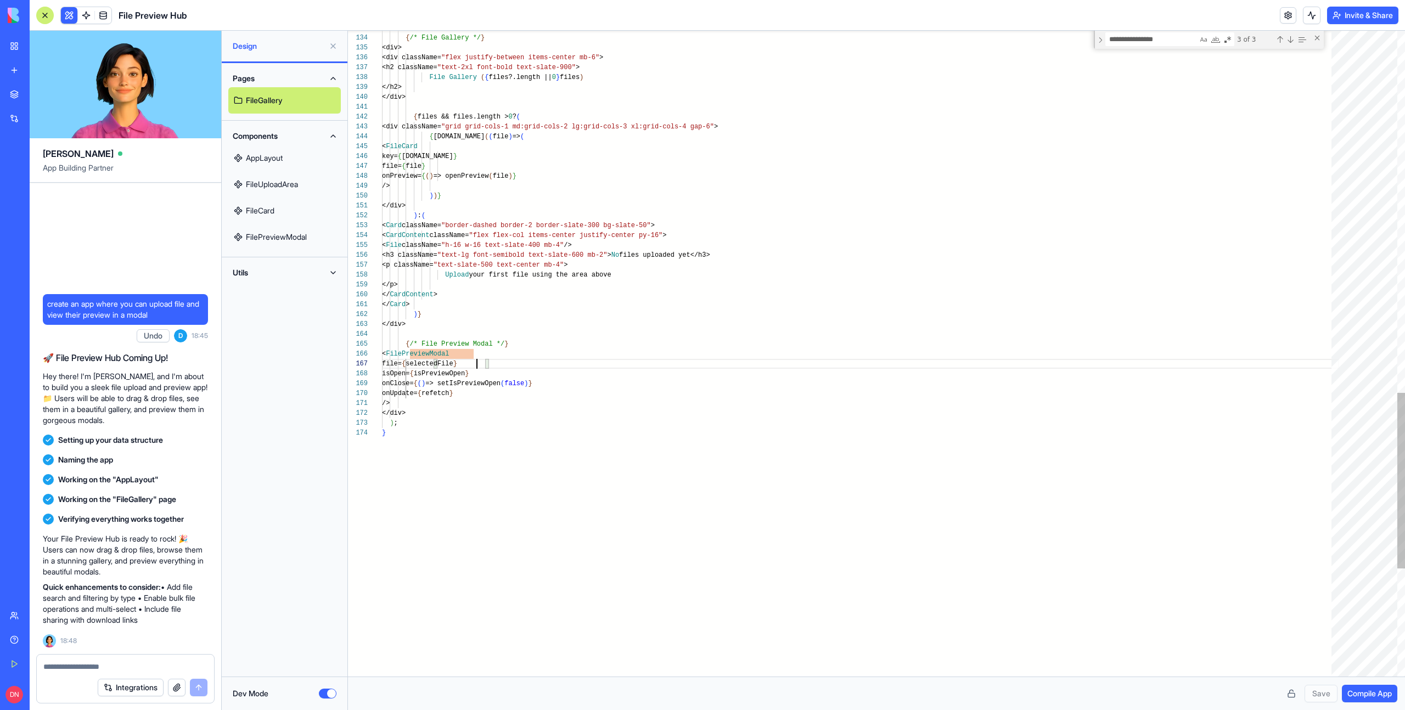
type textarea "**********"
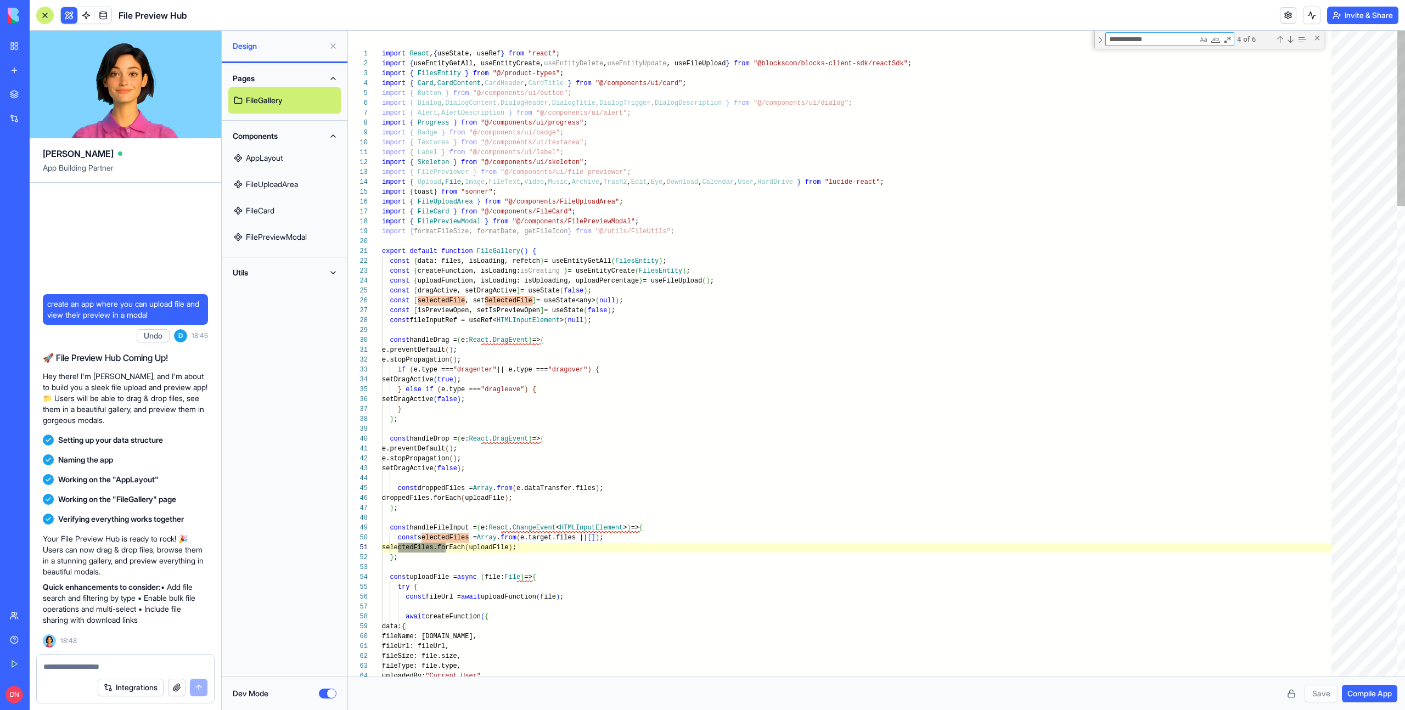
type textarea "**********"
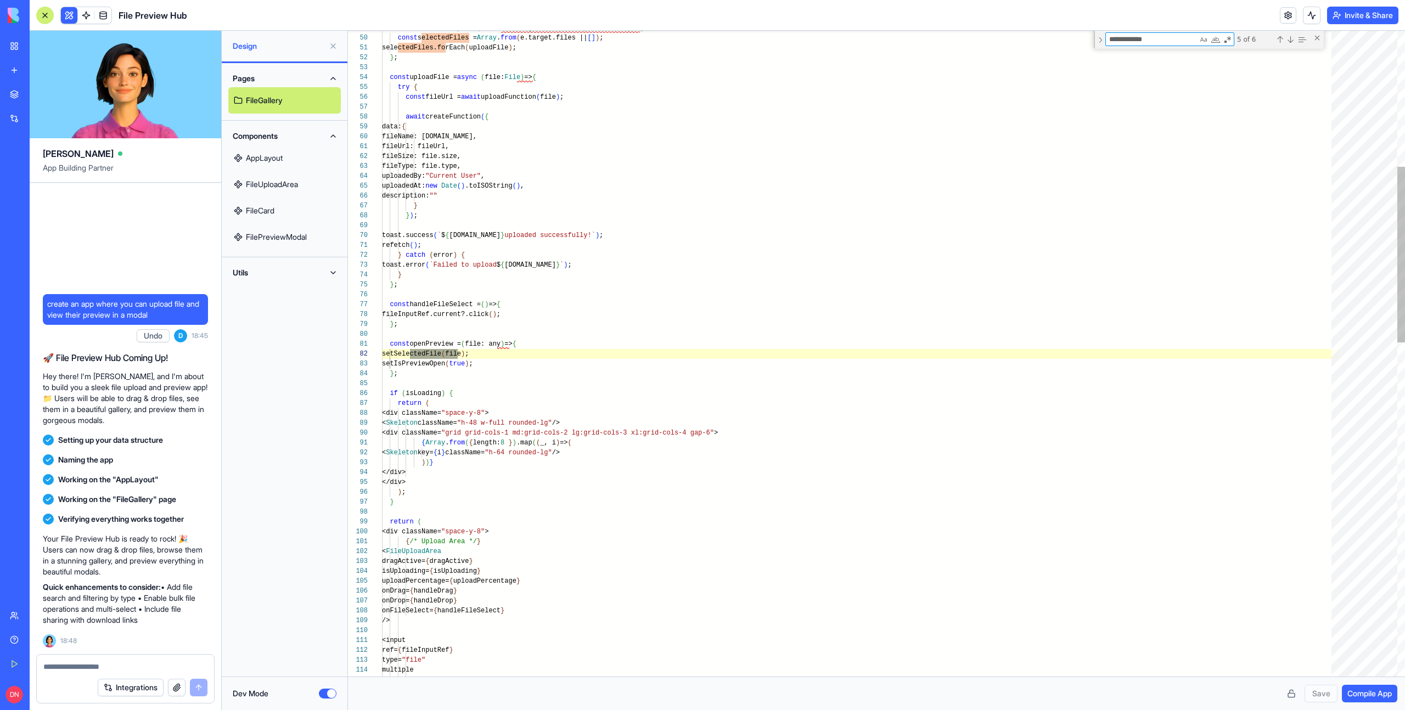
click at [428, 345] on div "const handleFileInput = ( e: React . ChangeEvent < HTMLInputElement > ) => { co…" at bounding box center [860, 717] width 957 height 2373
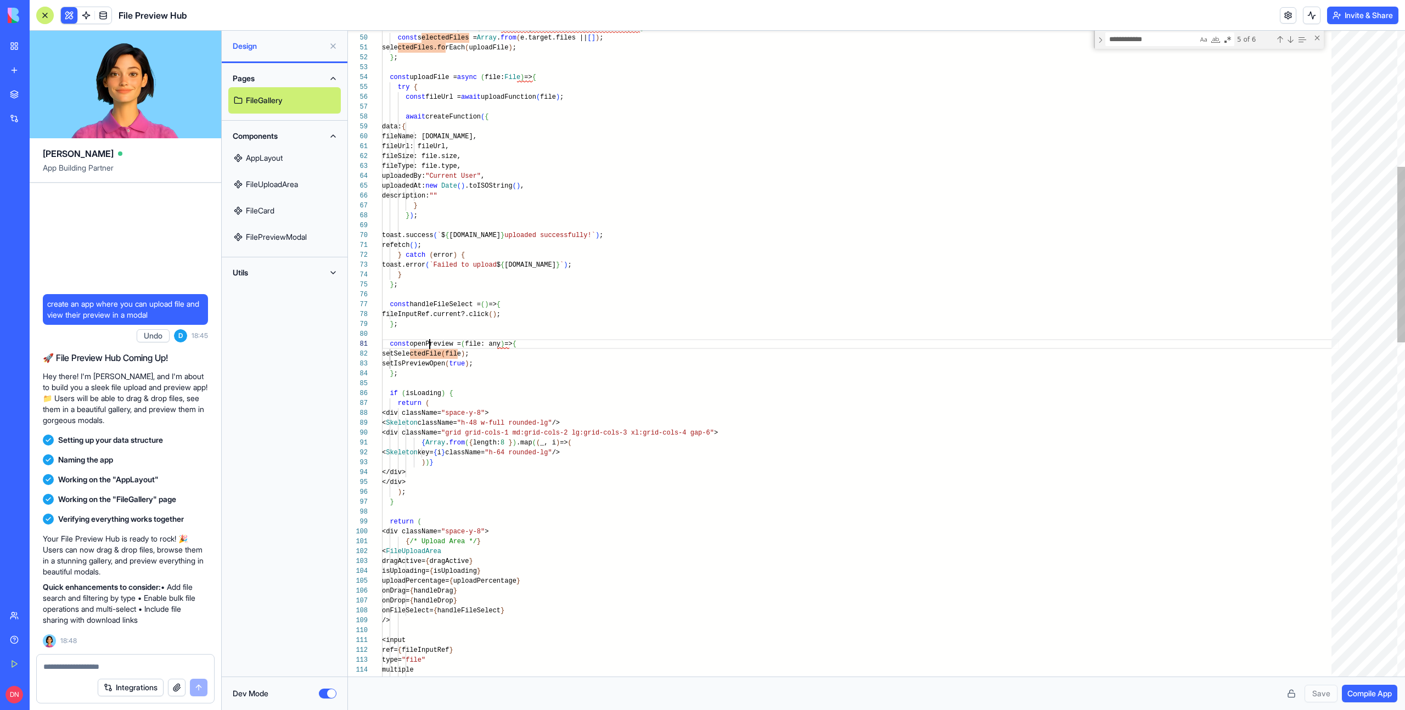
scroll to position [0, 75]
click at [428, 345] on div "const handleFileInput = ( e: React . ChangeEvent < HTMLInputElement > ) => { co…" at bounding box center [860, 717] width 957 height 2373
type textarea "**********"
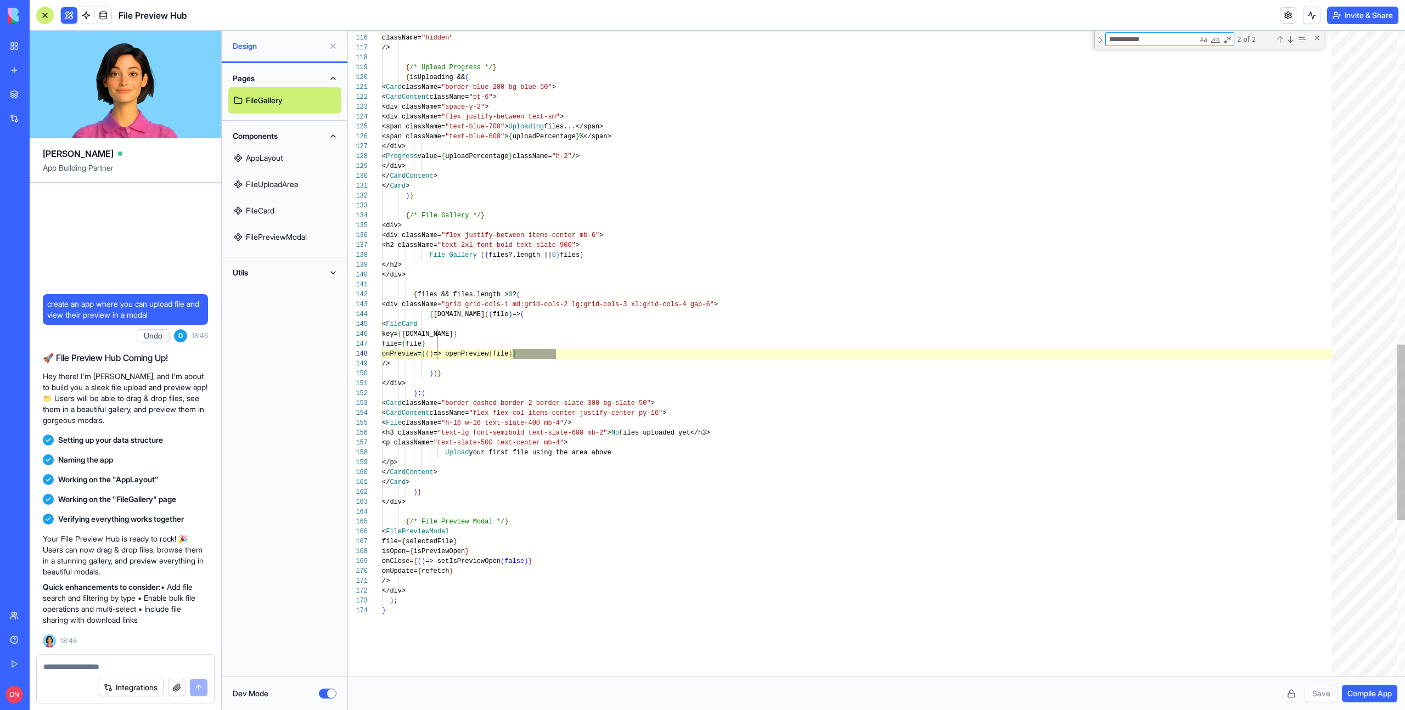
scroll to position [99, 175]
click at [443, 313] on div "onChange= { handleFileInput } className= "hidden" /> { /* Upload Progress */ } …" at bounding box center [860, 65] width 957 height 2373
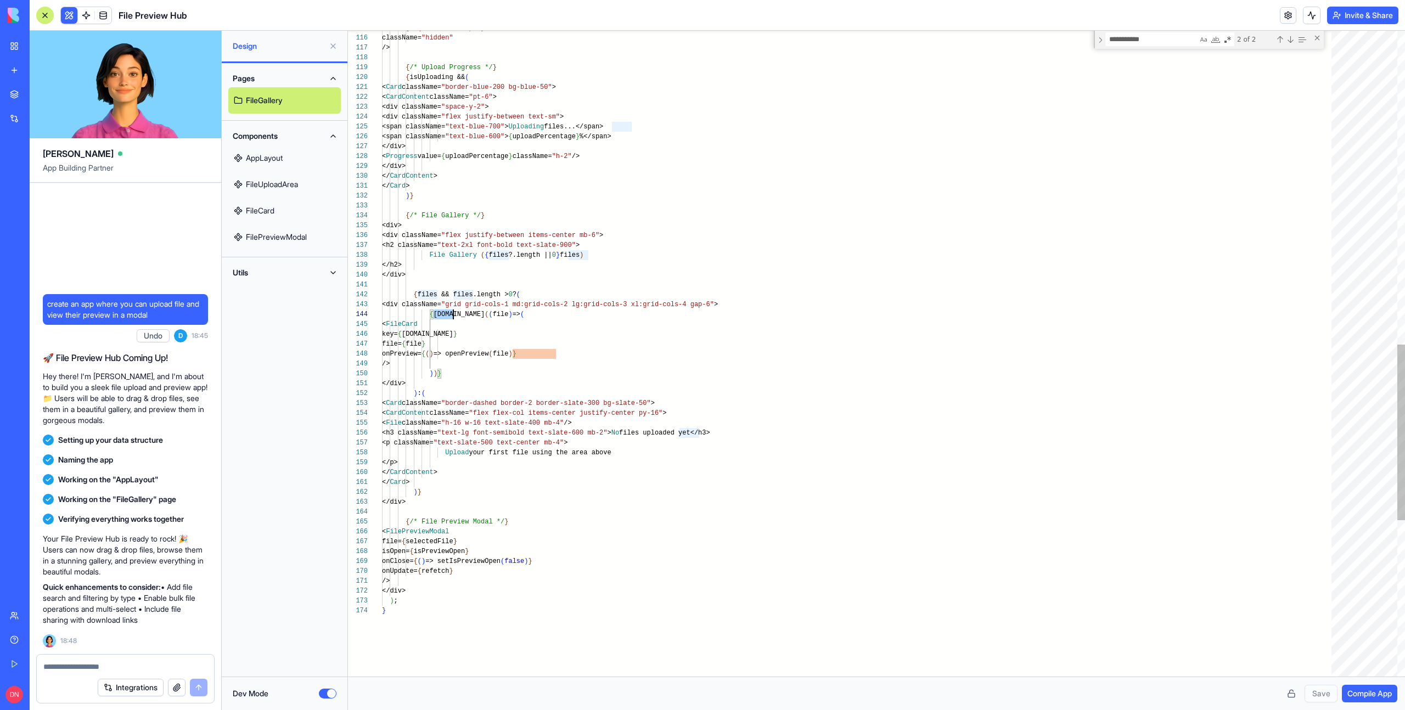
scroll to position [30, 71]
click at [443, 313] on div "onChange= { handleFileInput } className= "hidden" /> { /* Upload Progress */ } …" at bounding box center [860, 65] width 957 height 2373
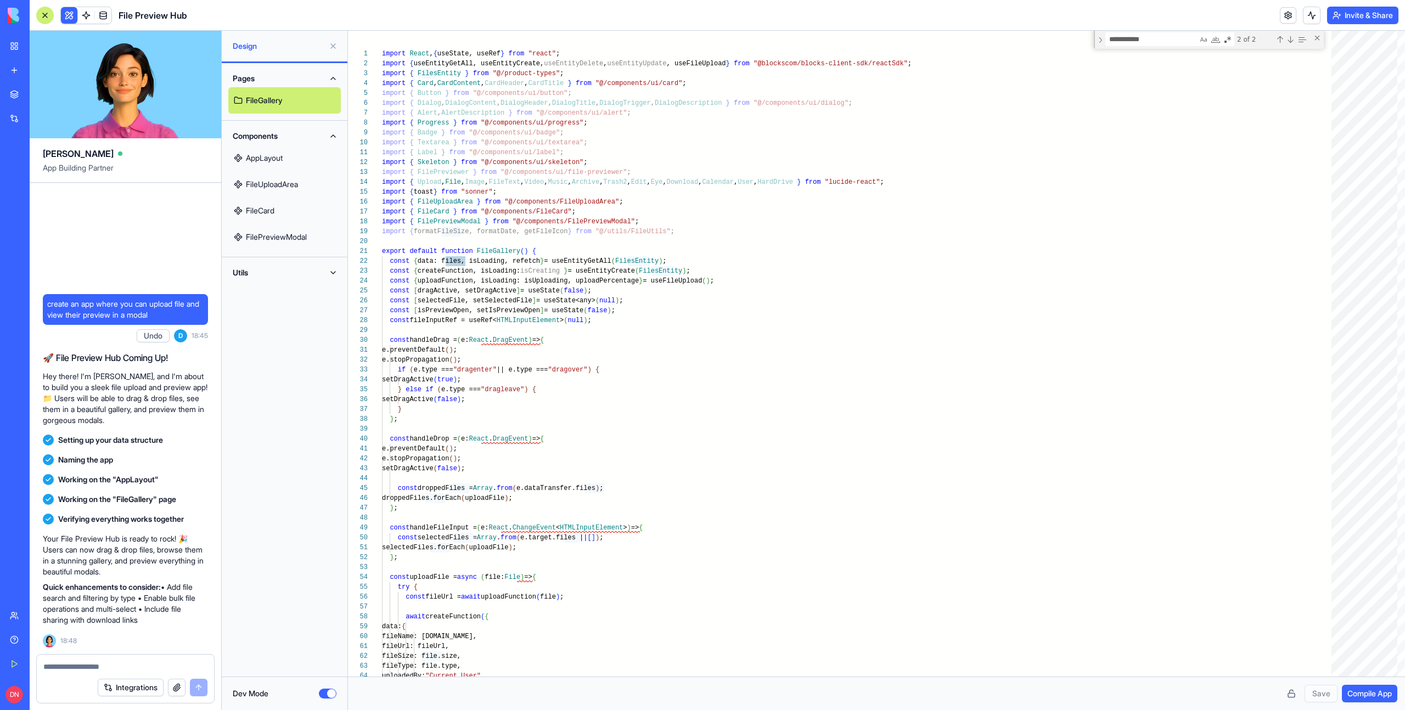
click at [108, 10] on span at bounding box center [103, 15] width 31 height 31
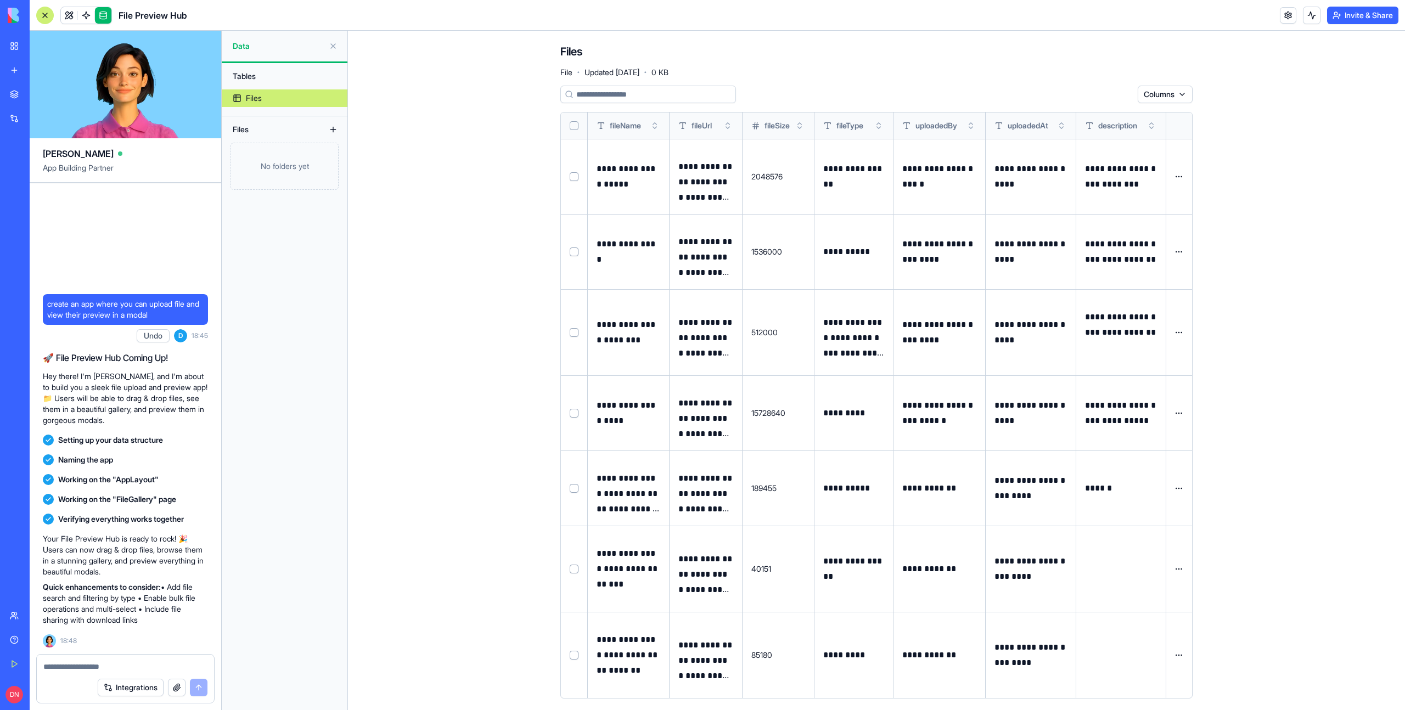
scroll to position [10, 0]
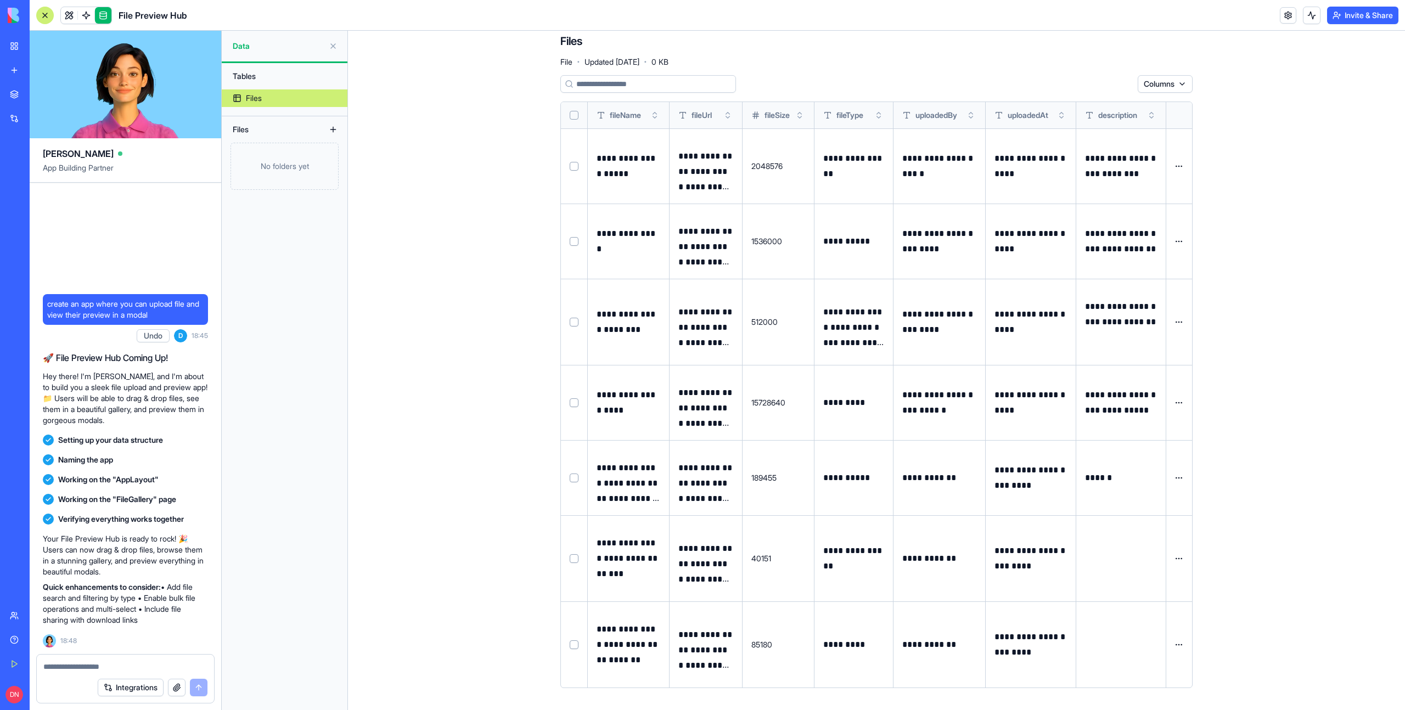
click at [0, 0] on button at bounding box center [0, 0] width 0 height 0
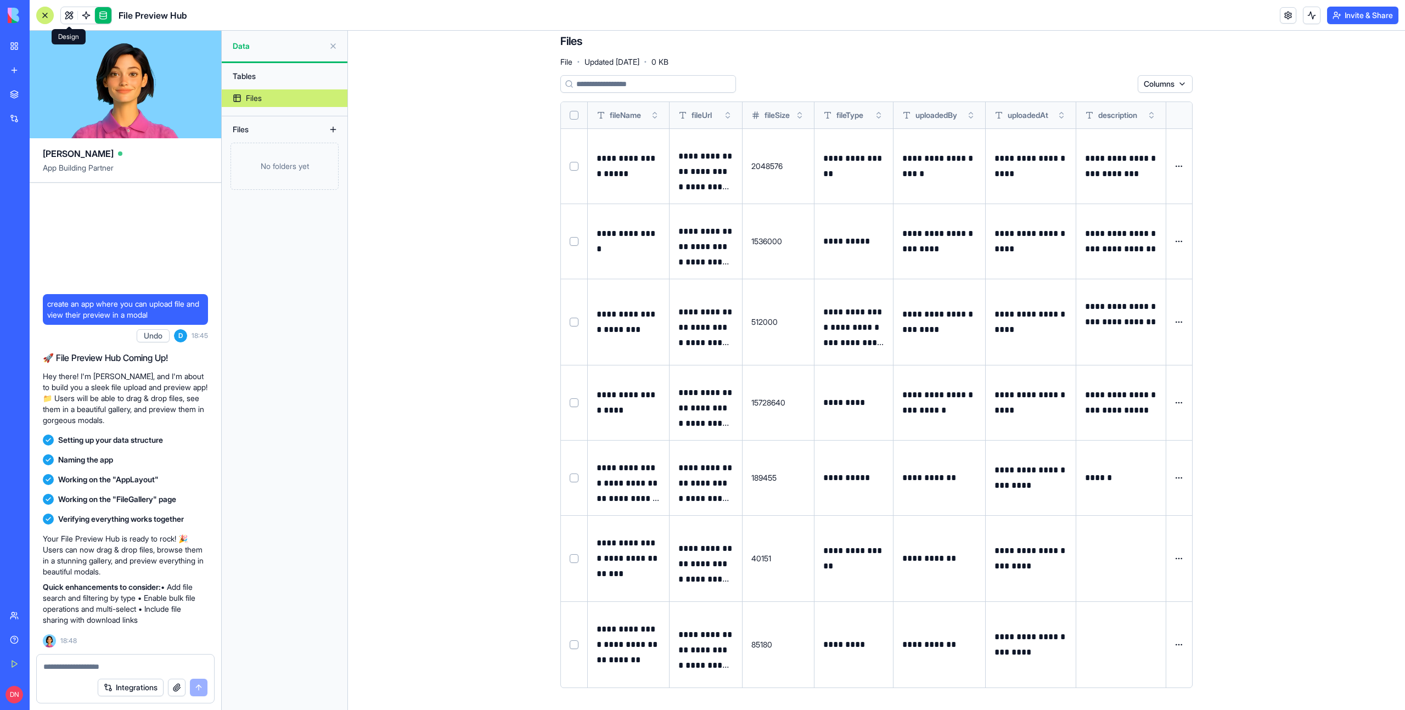
click at [68, 13] on link at bounding box center [69, 15] width 16 height 16
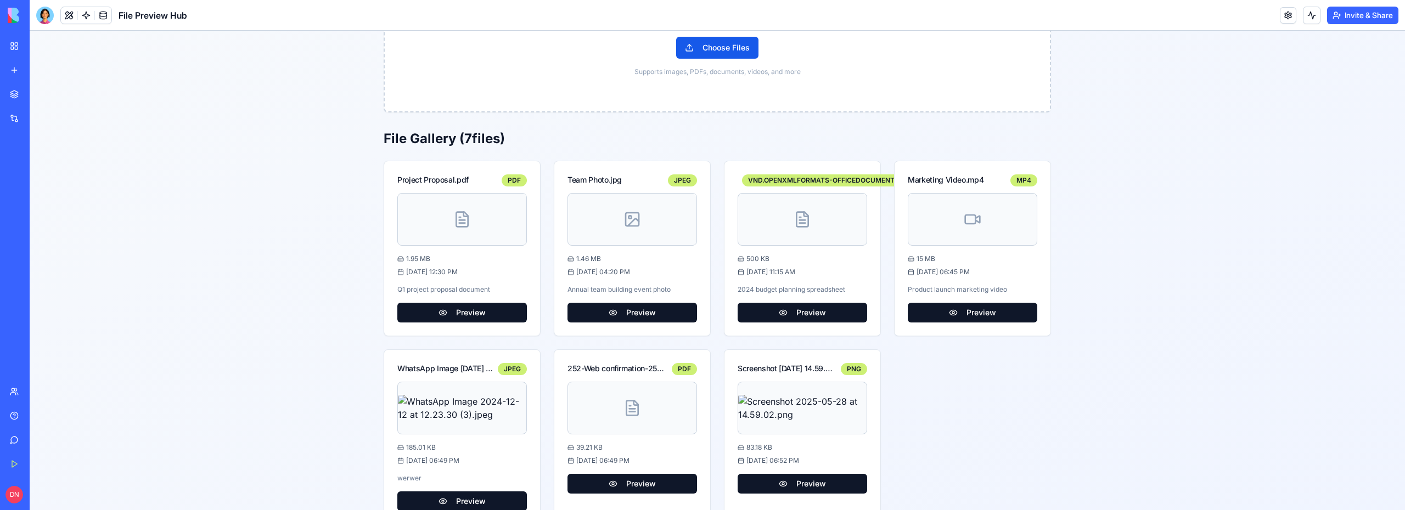
scroll to position [228, 0]
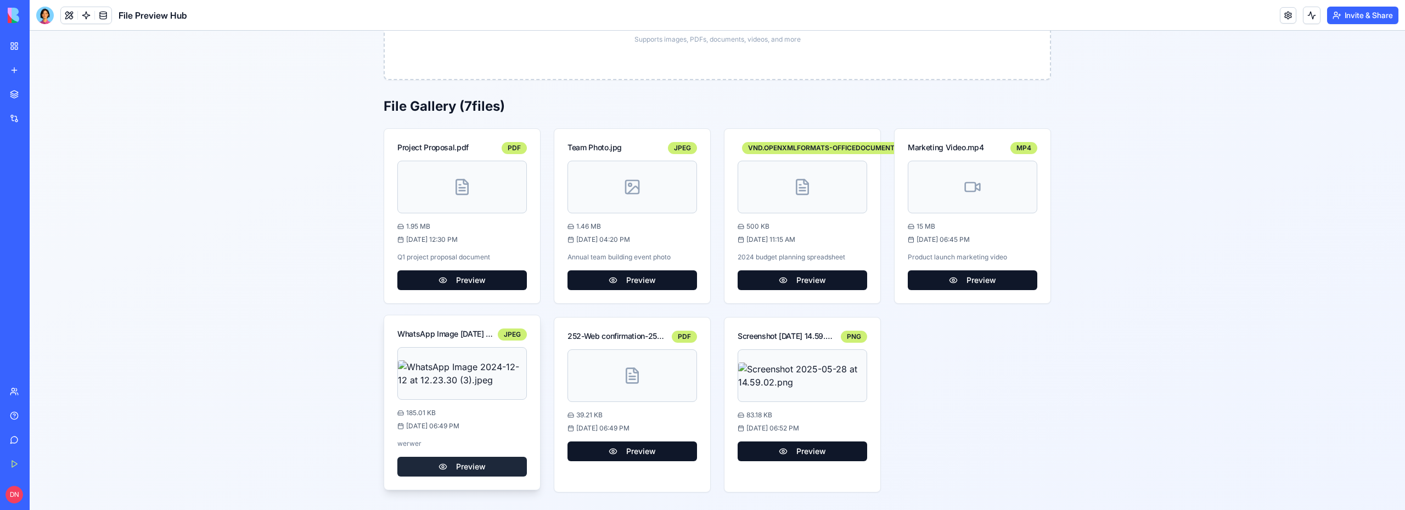
click at [457, 476] on button "Preview" at bounding box center [462, 467] width 130 height 20
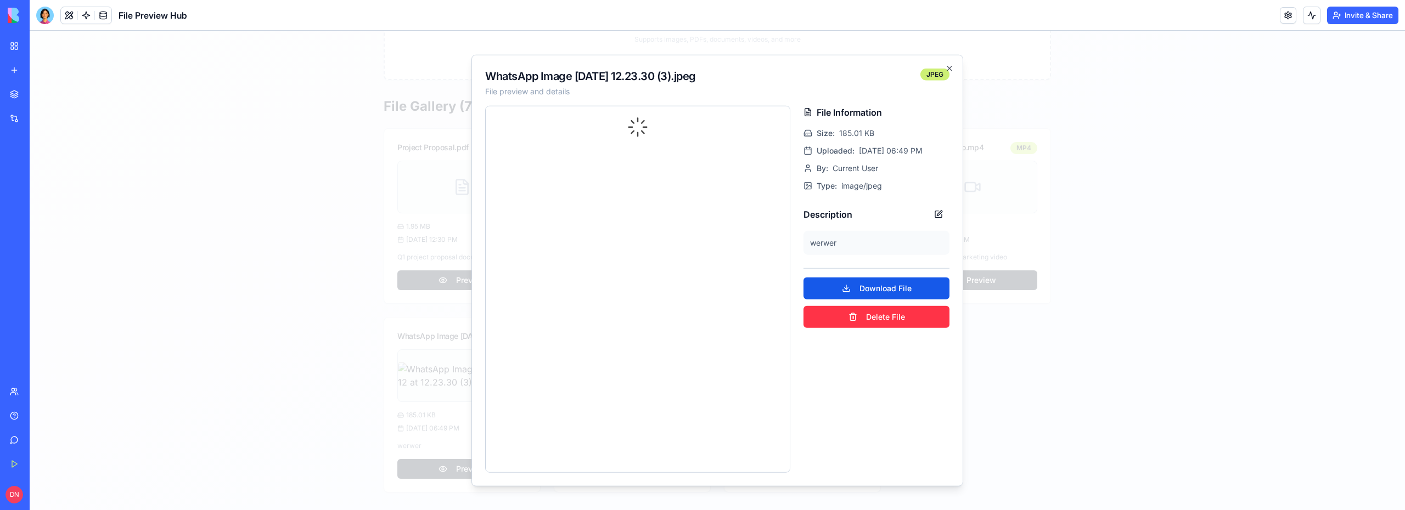
click at [1116, 277] on div at bounding box center [718, 271] width 1376 height 480
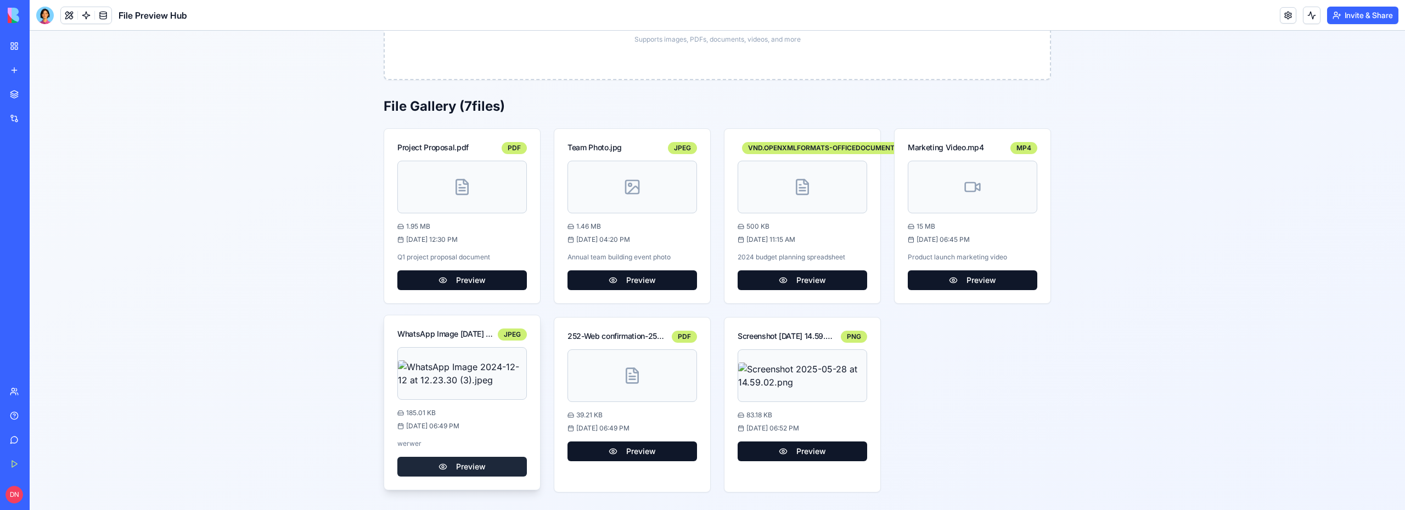
click at [444, 469] on button "Preview" at bounding box center [462, 467] width 130 height 20
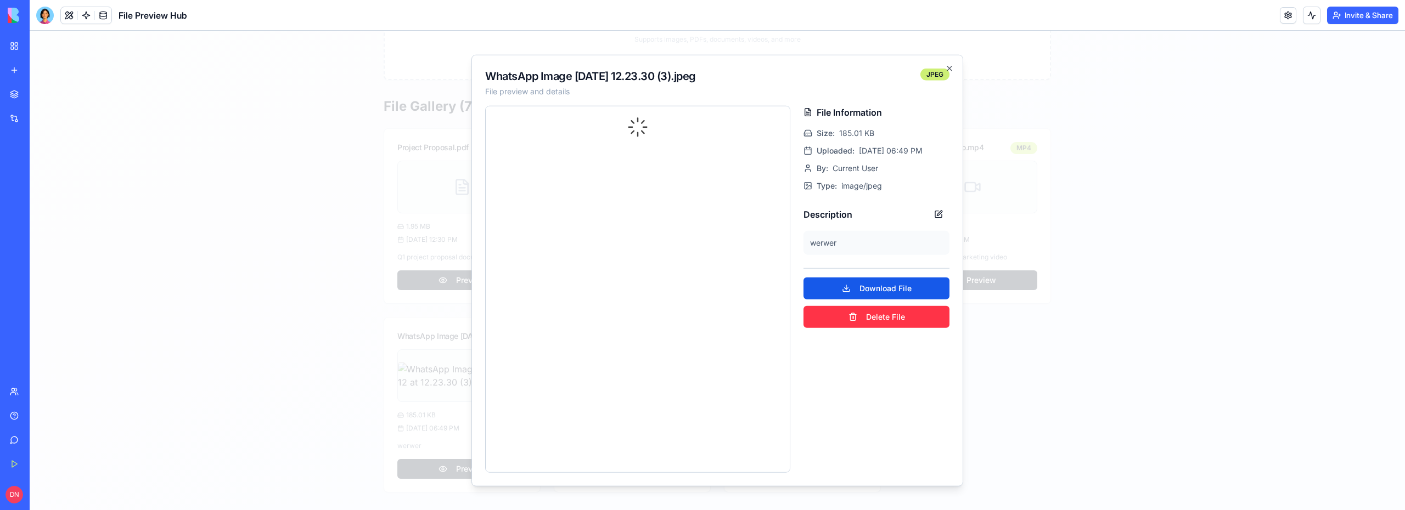
click at [263, 405] on div at bounding box center [718, 271] width 1376 height 480
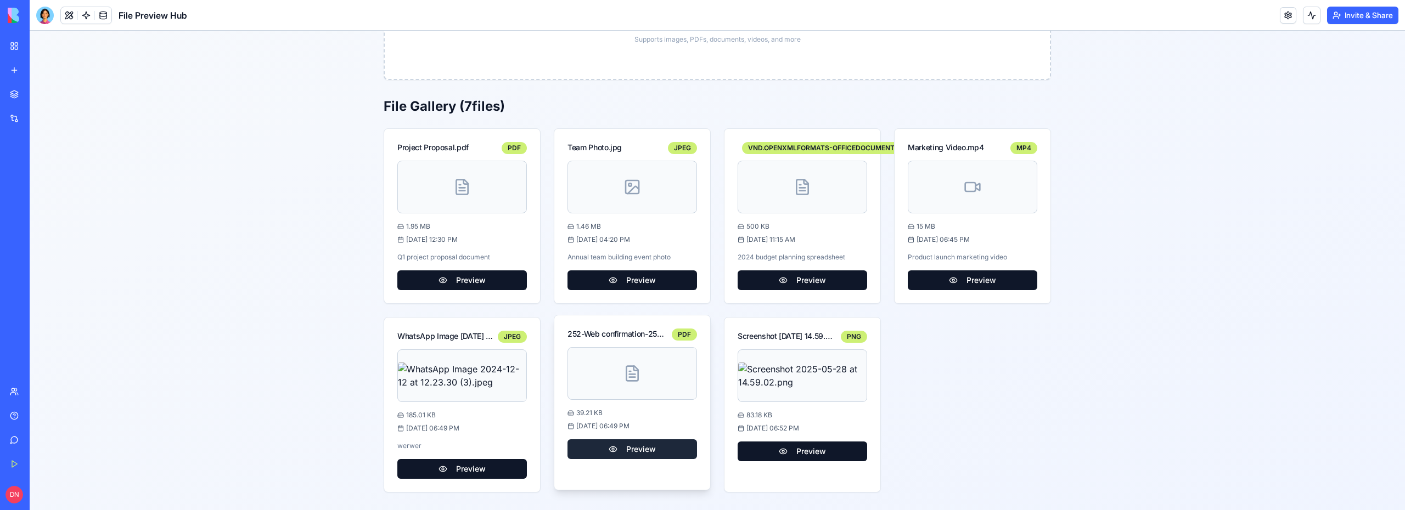
click at [659, 446] on button "Preview" at bounding box center [633, 450] width 130 height 20
click at [106, 10] on link at bounding box center [103, 15] width 16 height 16
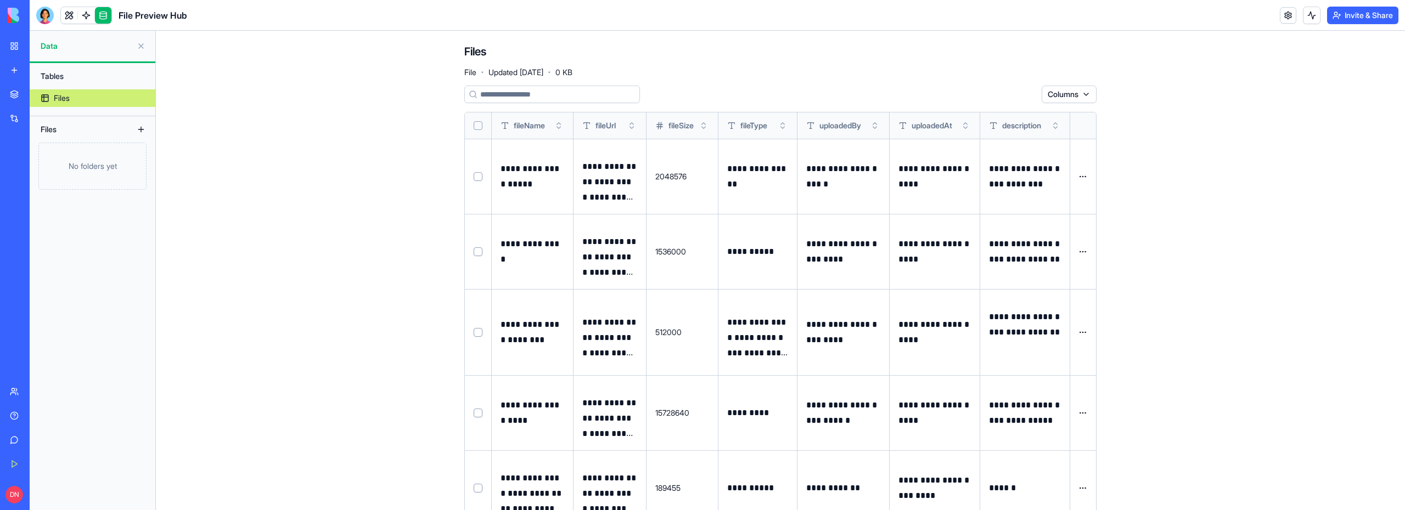
scroll to position [210, 0]
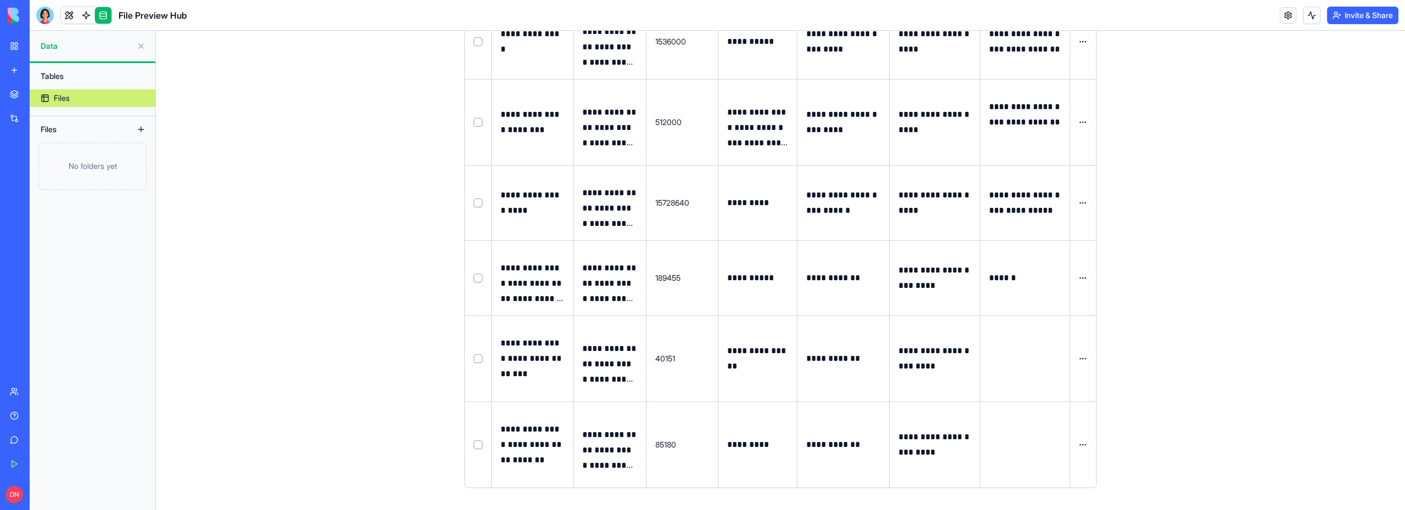
click at [0, 0] on button at bounding box center [0, 0] width 0 height 0
drag, startPoint x: 819, startPoint y: 446, endPoint x: 834, endPoint y: 446, distance: 14.3
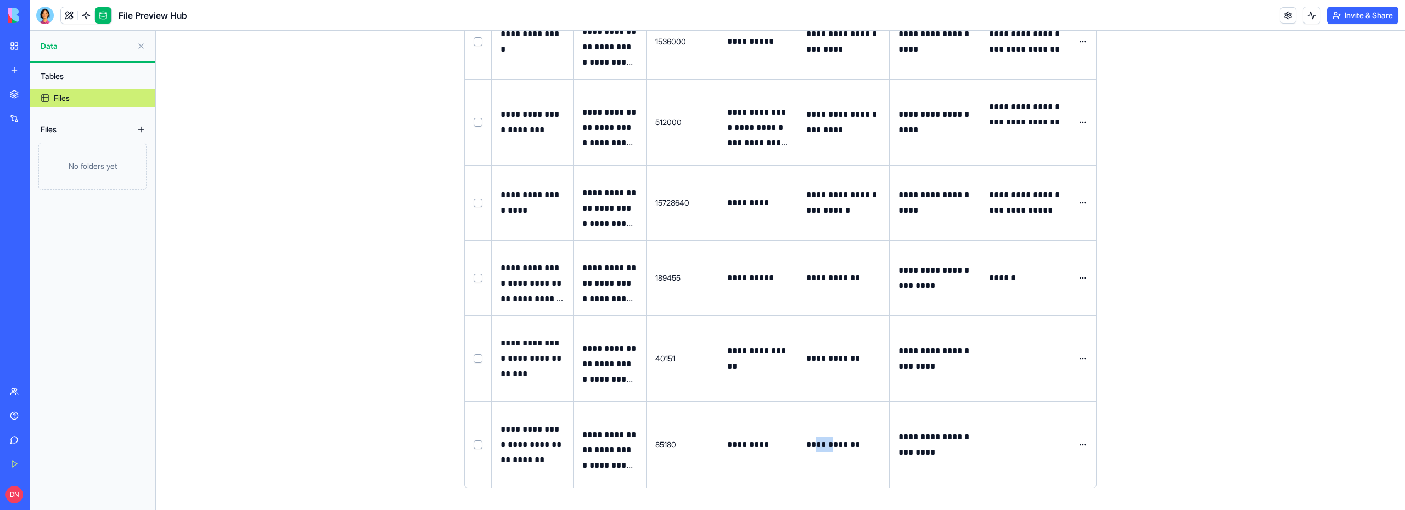
click at [834, 446] on p "**********" at bounding box center [843, 444] width 74 height 15
click at [833, 447] on p "**********" at bounding box center [843, 444] width 74 height 15
click at [852, 447] on p "**********" at bounding box center [843, 444] width 74 height 15
click at [817, 447] on p "**********" at bounding box center [843, 444] width 74 height 15
